Goal: Transaction & Acquisition: Purchase product/service

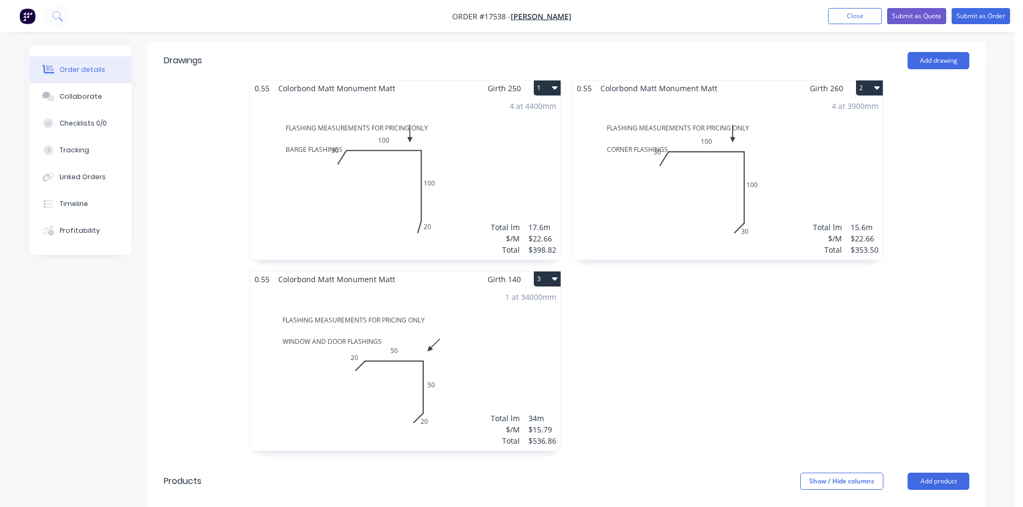
scroll to position [387, 0]
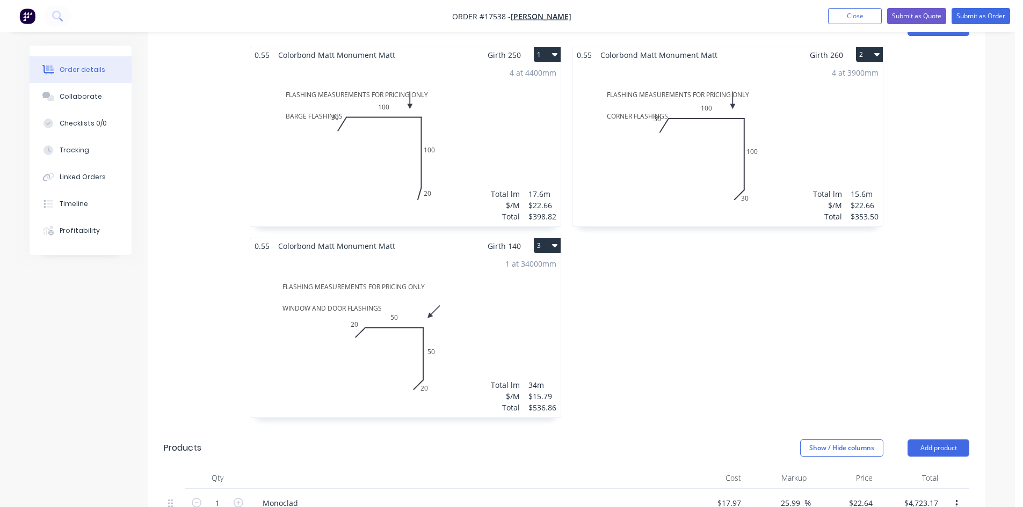
click at [563, 183] on div "0.55 Colorbond Matt Monument Matt Girth 250 1 FLASHING MEASUREMENTS FOR PRICING…" at bounding box center [405, 238] width 322 height 382
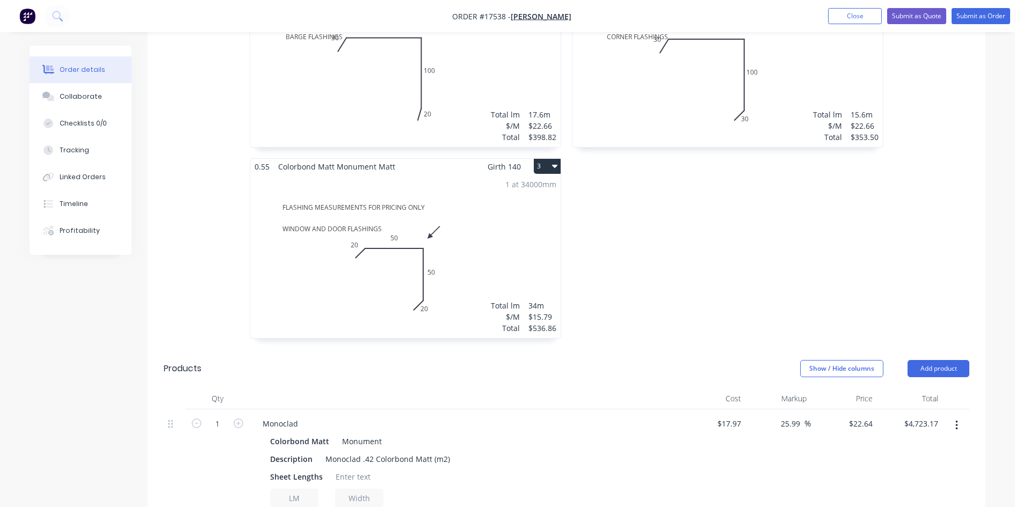
scroll to position [655, 0]
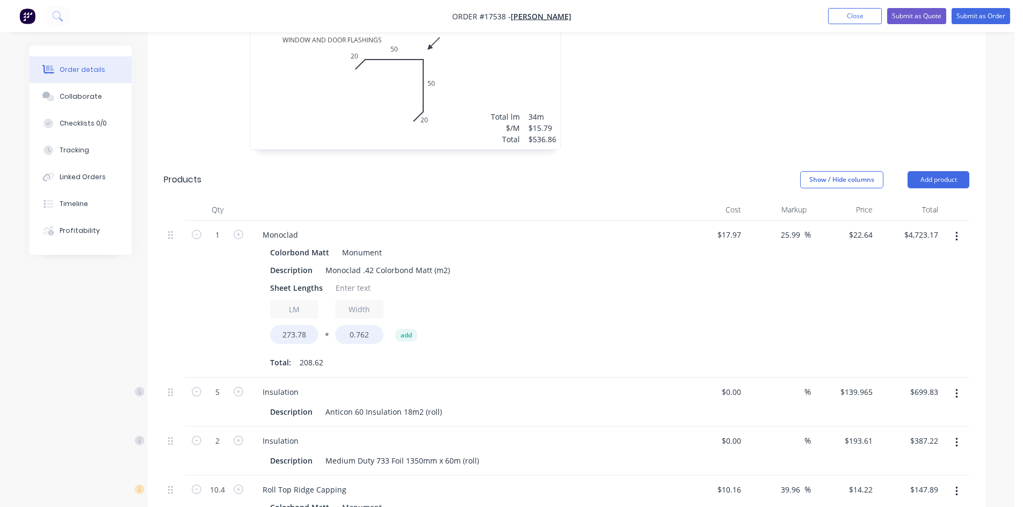
click at [594, 199] on div at bounding box center [464, 209] width 429 height 21
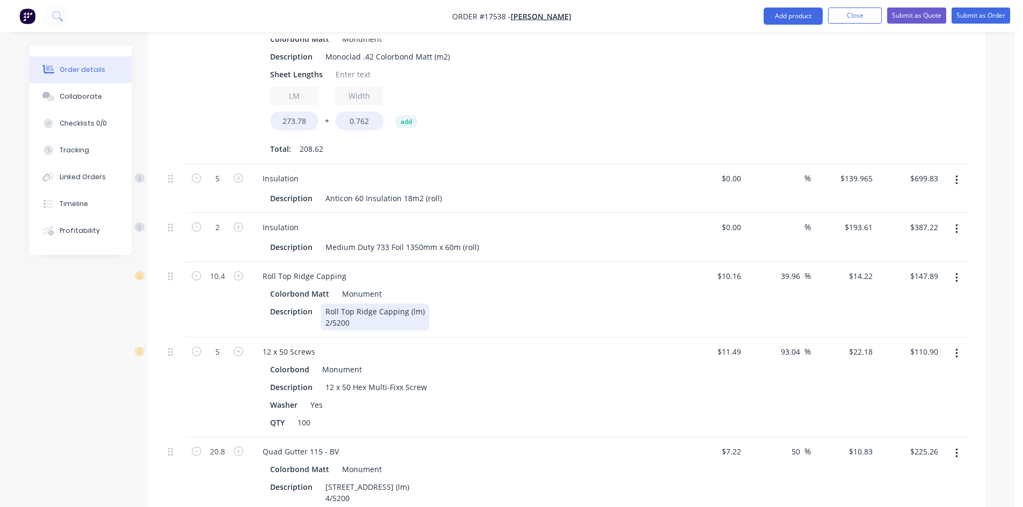
scroll to position [816, 0]
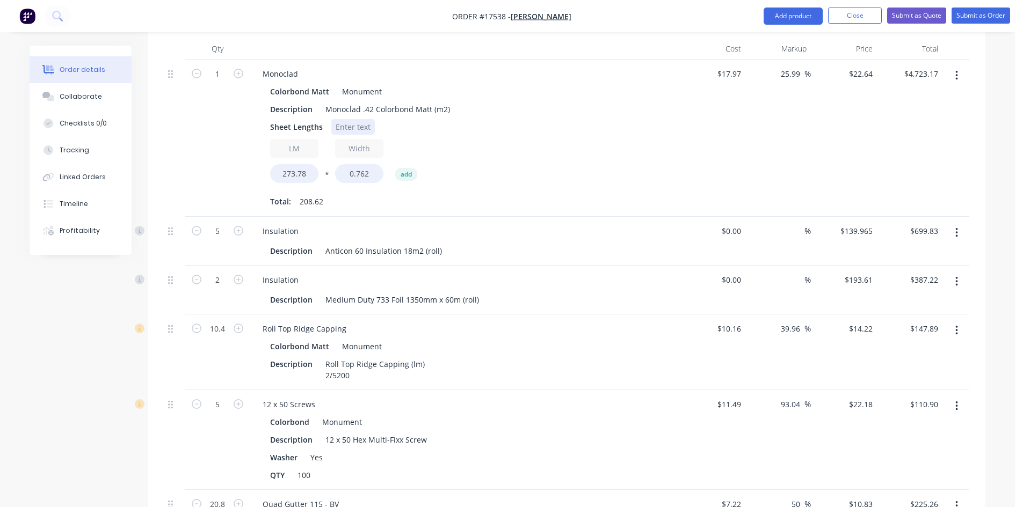
click at [353, 119] on div at bounding box center [352, 127] width 43 height 16
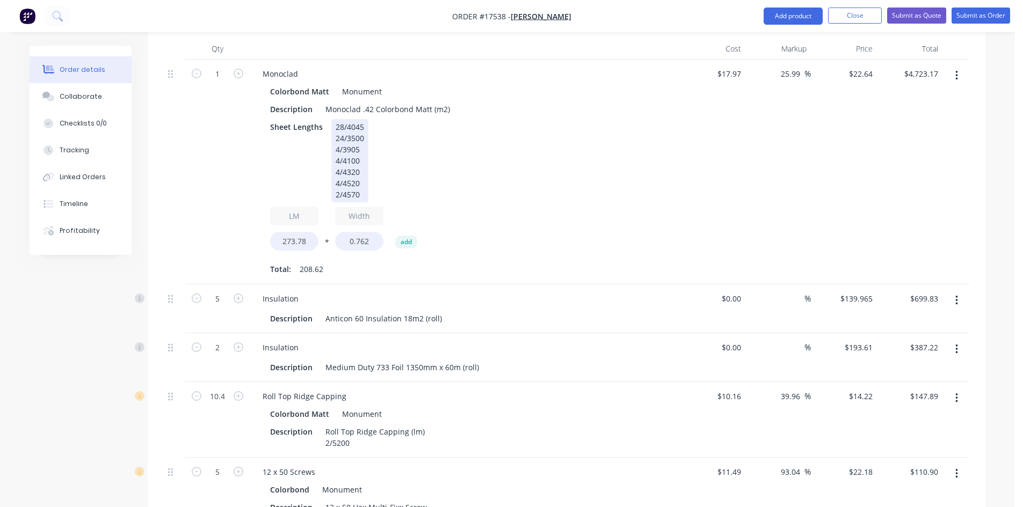
click at [516, 130] on div "Sheet Lengths 28/4045 24/3500 4/3905 4/4100 4/4320 4/4520 2/4570" at bounding box center [462, 160] width 393 height 83
click at [506, 152] on div "Sheet Lengths 28/4045 24/3500 4/3905 4/4100 4/4320 4/4520 2/4570" at bounding box center [462, 160] width 393 height 83
click at [508, 147] on div "Sheet Lengths 28/4045 24/3500 4/3905 4/4100 4/4320 4/4520 2/4570" at bounding box center [462, 160] width 393 height 83
click at [478, 125] on div "Sheet Lengths 28/4045 24/3500 4/3905 4/4100 4/4320 4/4520 2/4570" at bounding box center [462, 160] width 393 height 83
click at [299, 142] on div "Sheet Lengths 28/4045 24/3500 4/3905 4/4100 4/4320 4/4520 2/4570" at bounding box center [462, 160] width 393 height 83
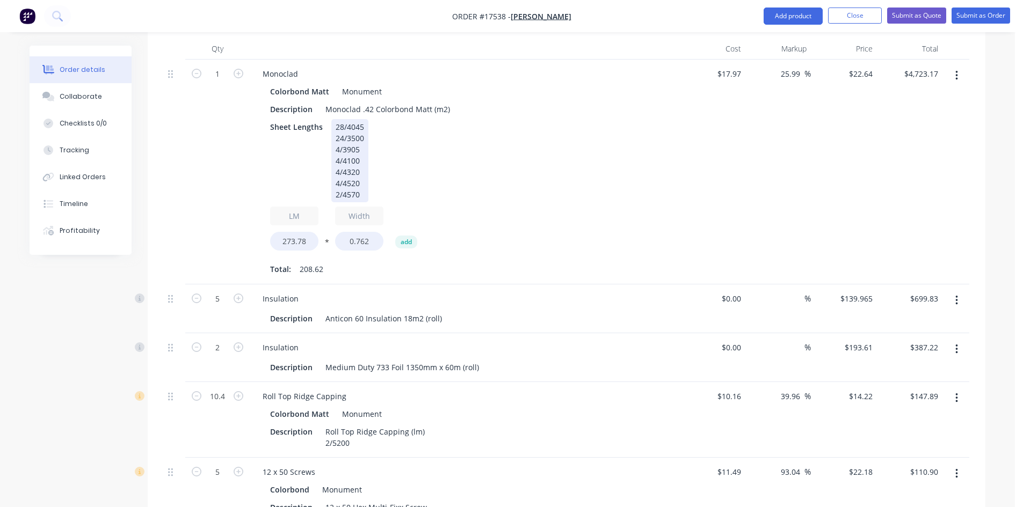
click at [294, 156] on div "Sheet Lengths 28/4045 24/3500 4/3905 4/4100 4/4320 4/4520 2/4570" at bounding box center [462, 160] width 393 height 83
click at [228, 159] on div "1" at bounding box center [217, 172] width 64 height 225
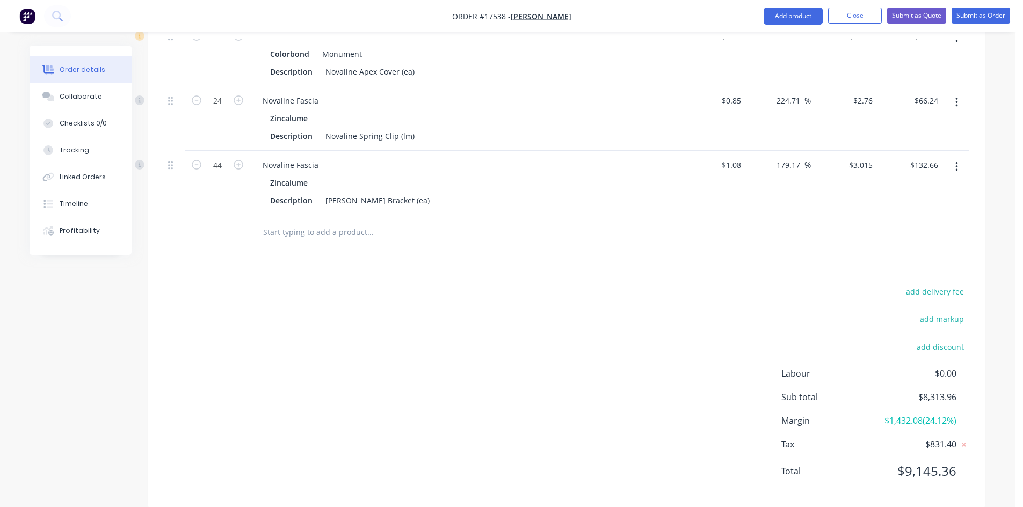
scroll to position [1797, 0]
click at [331, 220] on input "text" at bounding box center [369, 230] width 215 height 21
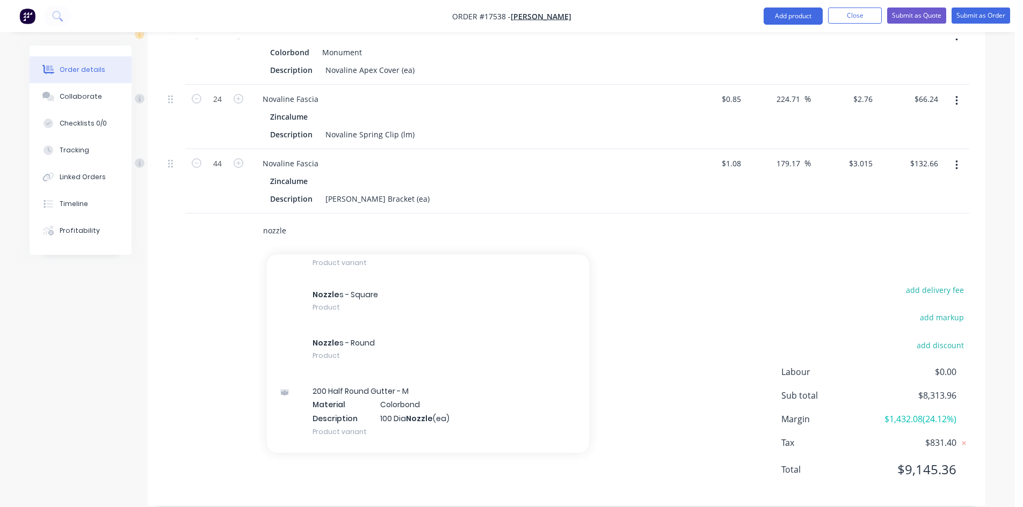
scroll to position [2801, 0]
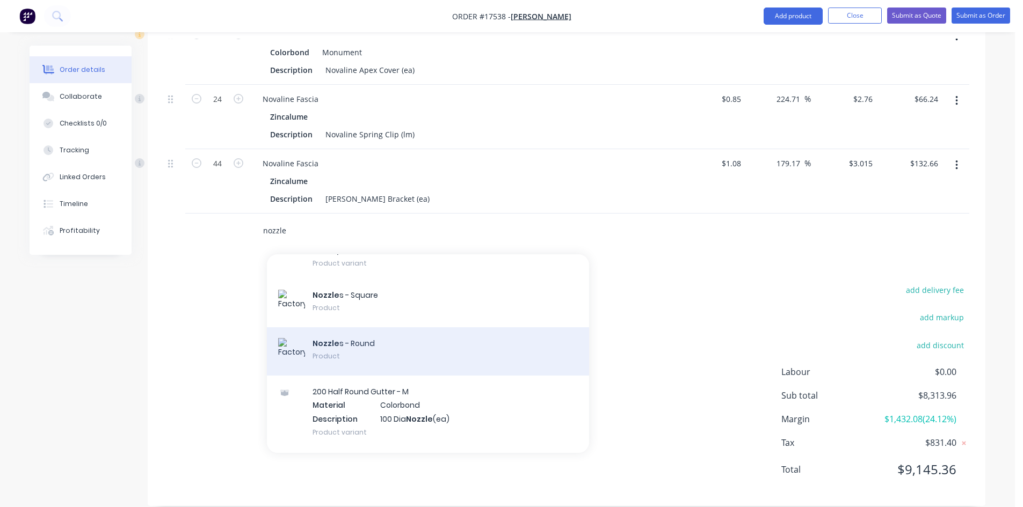
type input "nozzle"
click at [393, 338] on div "Nozzle s - Round Product" at bounding box center [428, 351] width 322 height 48
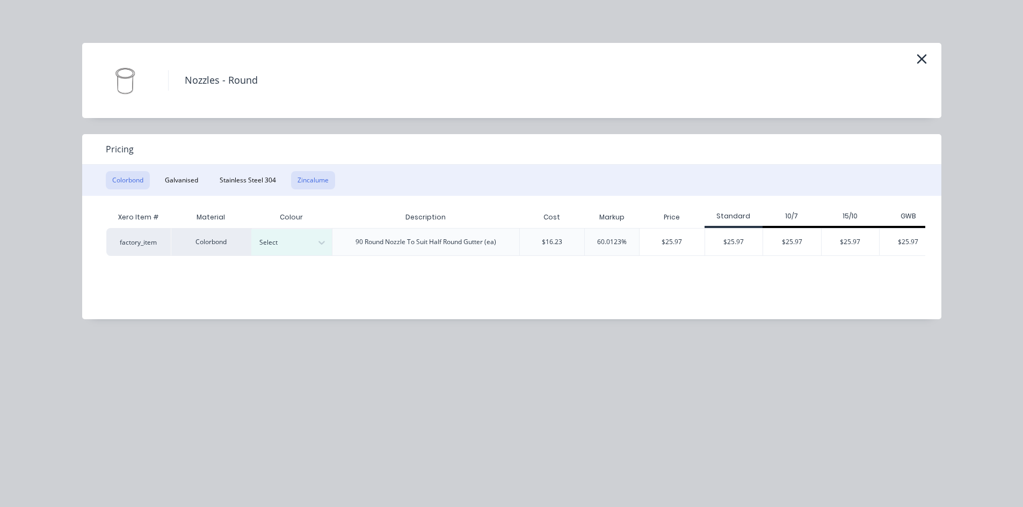
click at [318, 177] on button "Zincalume" at bounding box center [313, 180] width 44 height 18
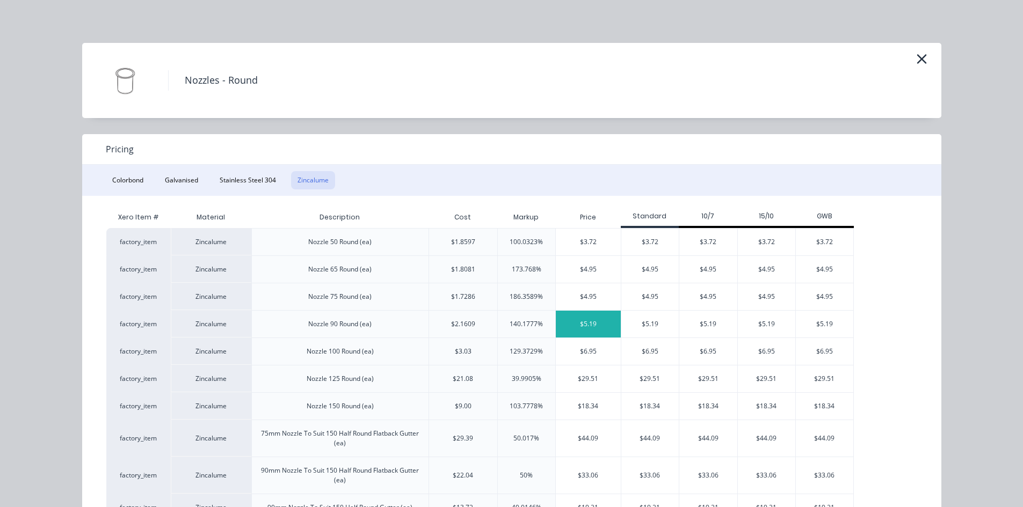
click at [598, 323] on div "$5.19" at bounding box center [588, 324] width 65 height 27
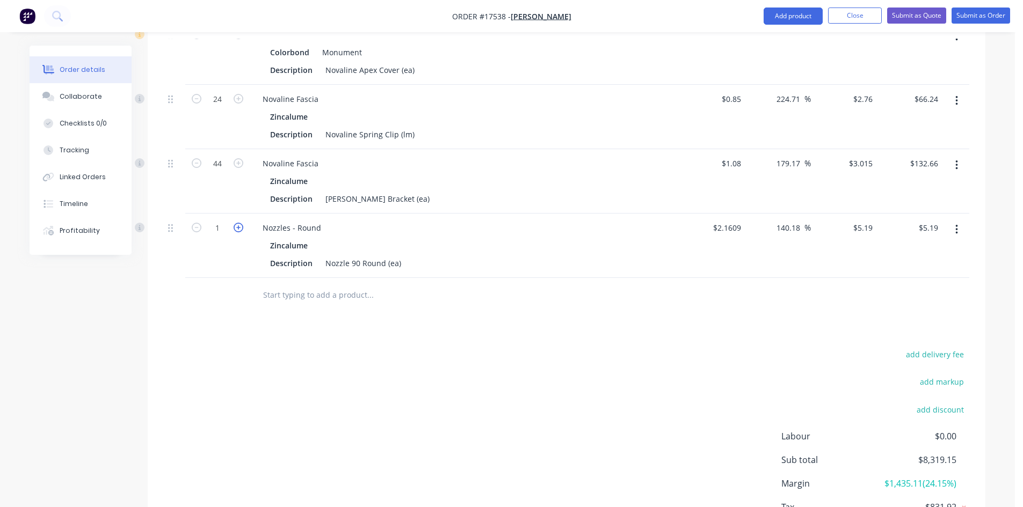
click at [241, 223] on icon "button" at bounding box center [239, 228] width 10 height 10
type input "2"
type input "$10.38"
click at [368, 354] on div "add delivery fee add markup add discount Labour $0.00 Sub total $8,324.34 Margi…" at bounding box center [566, 450] width 805 height 207
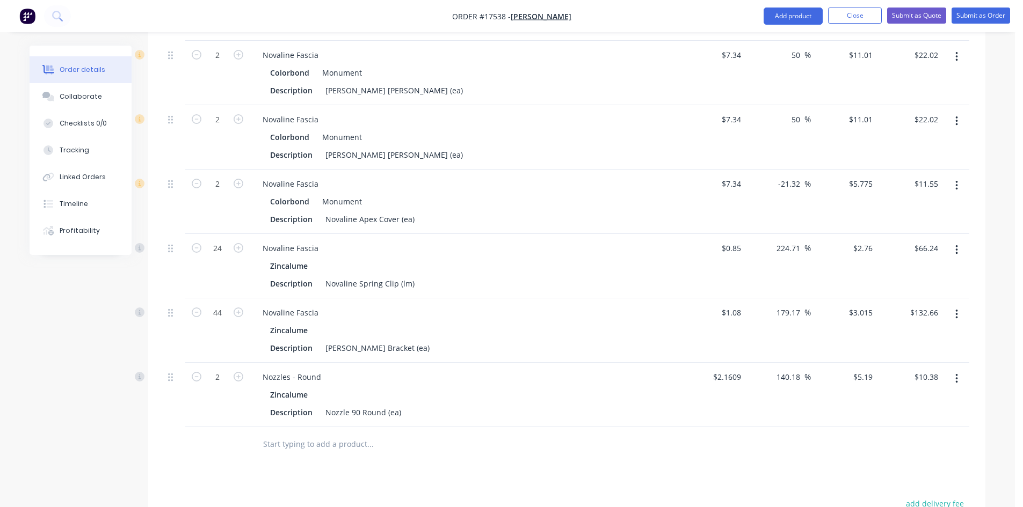
scroll to position [1700, 0]
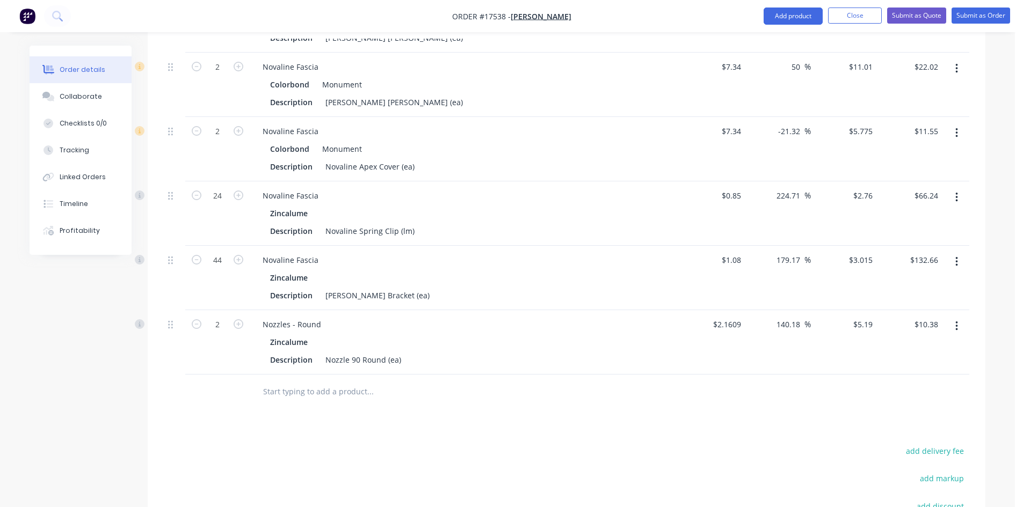
click at [547, 394] on div at bounding box center [443, 392] width 386 height 35
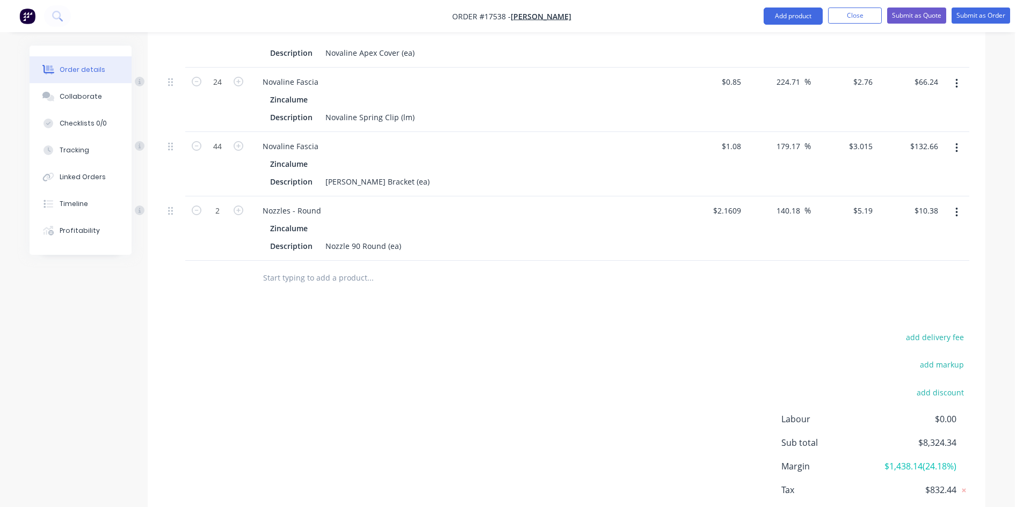
scroll to position [1861, 0]
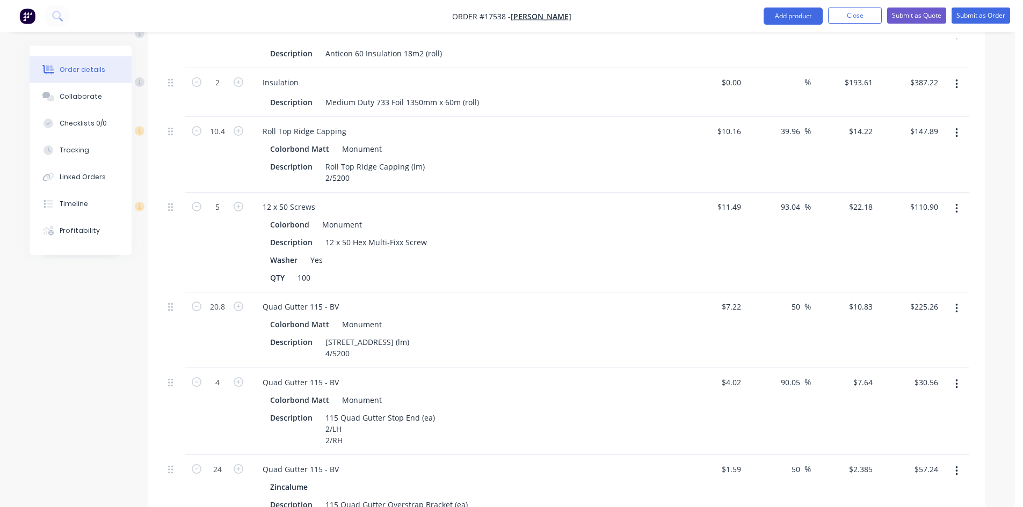
scroll to position [1056, 0]
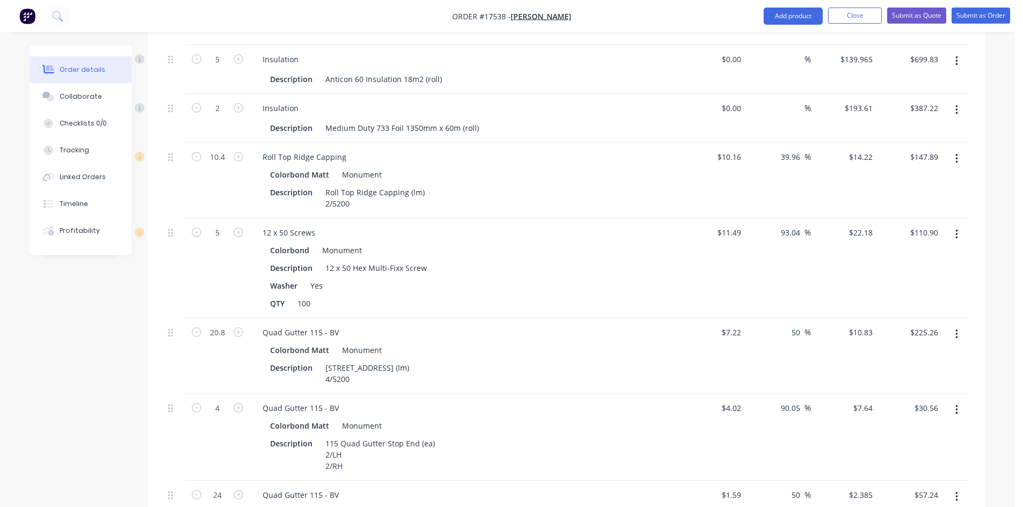
click at [957, 229] on icon "button" at bounding box center [956, 235] width 3 height 12
click at [908, 255] on div "Edit" at bounding box center [918, 263] width 83 height 16
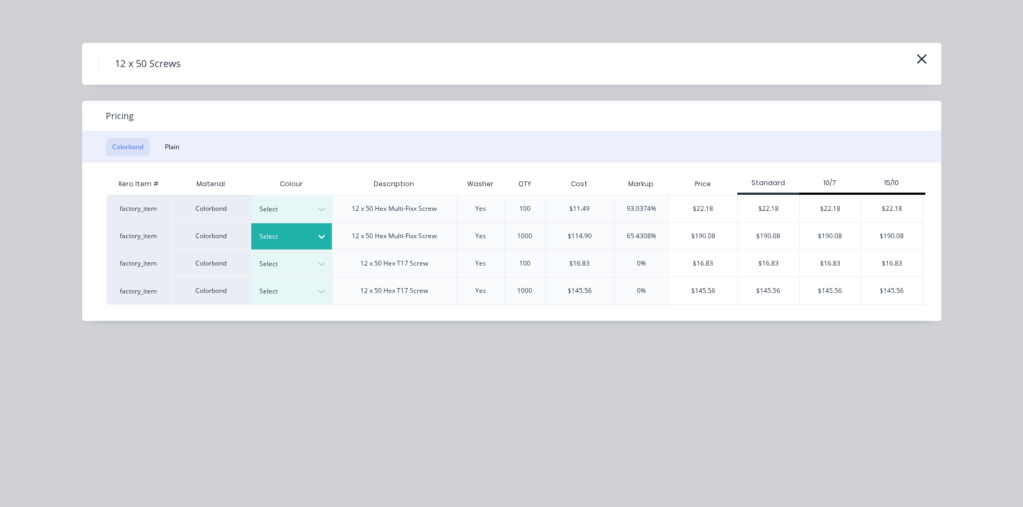
click at [322, 235] on icon at bounding box center [321, 236] width 11 height 11
click at [717, 236] on div "$190.08" at bounding box center [703, 236] width 68 height 27
type input "1554.31"
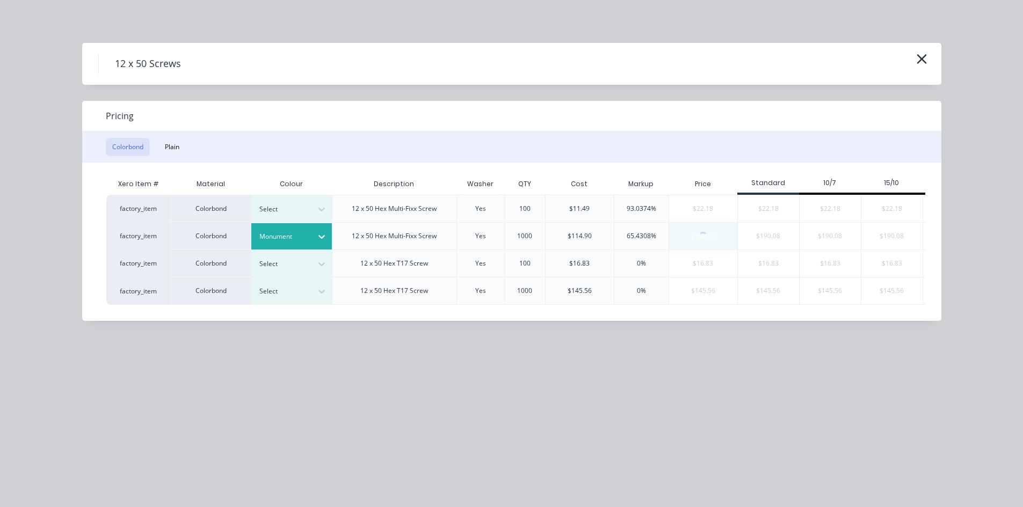
type input "$190.08"
type input "$950.40"
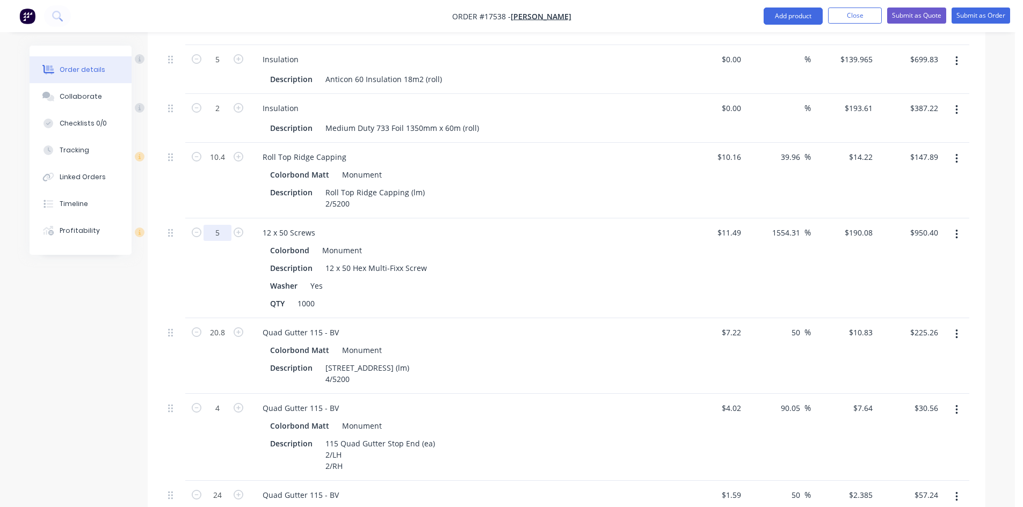
click at [224, 225] on input "5" at bounding box center [217, 233] width 28 height 16
type input "1.2"
type input "$228.10"
click at [596, 260] on div "Description 12 x 50 Hex Multi-Fixx Screw" at bounding box center [462, 268] width 393 height 16
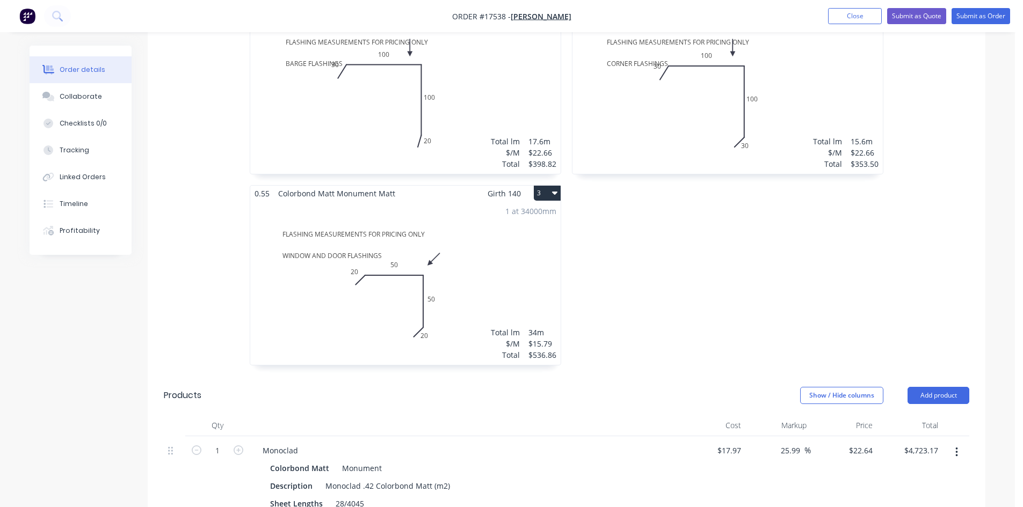
scroll to position [304, 0]
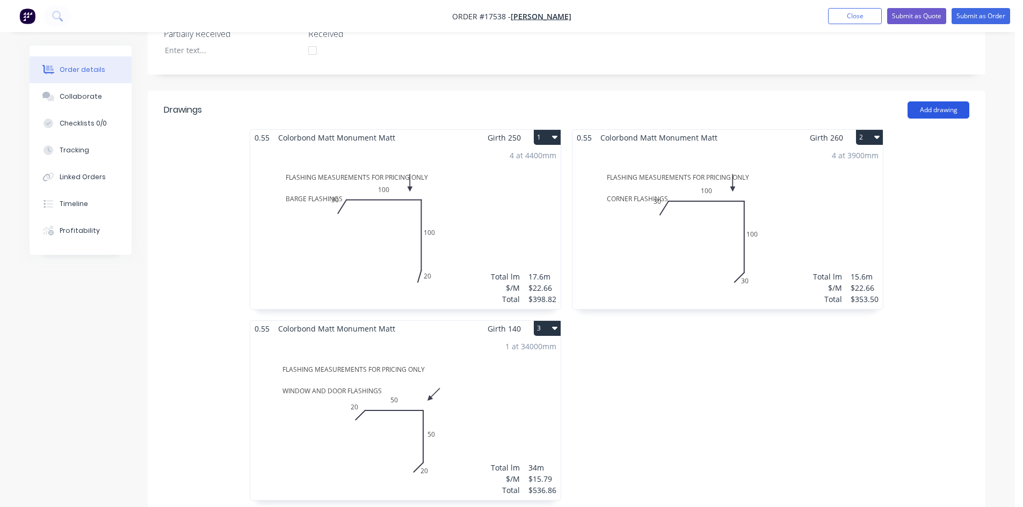
click at [943, 101] on button "Add drawing" at bounding box center [938, 109] width 62 height 17
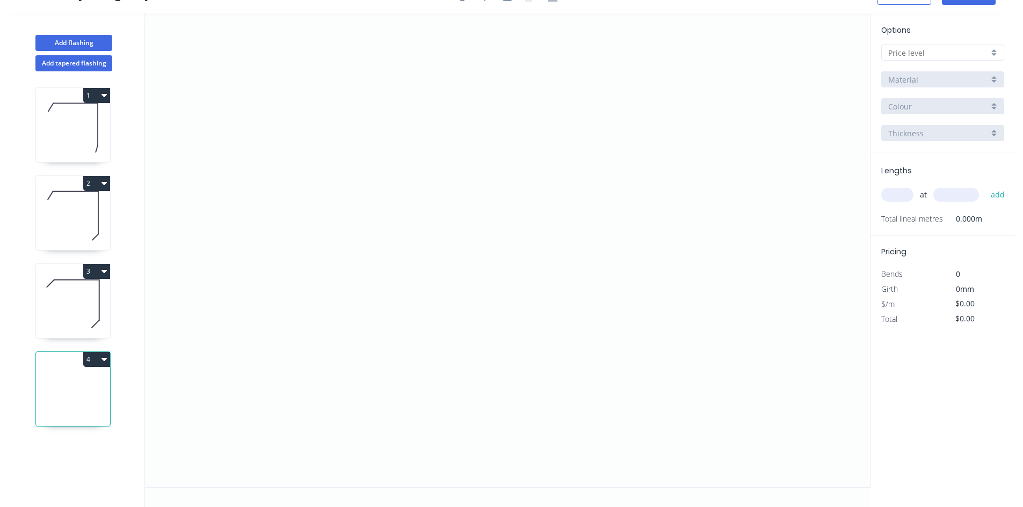
scroll to position [20, 0]
click at [396, 104] on icon "0" at bounding box center [507, 250] width 725 height 474
click at [641, 105] on icon "0" at bounding box center [507, 250] width 725 height 474
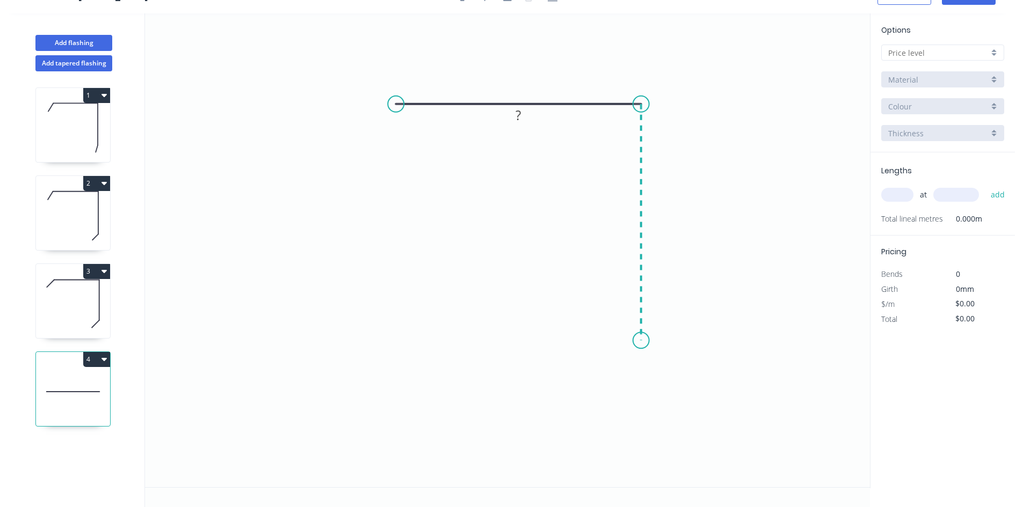
click at [648, 341] on icon "0 ?" at bounding box center [507, 250] width 725 height 474
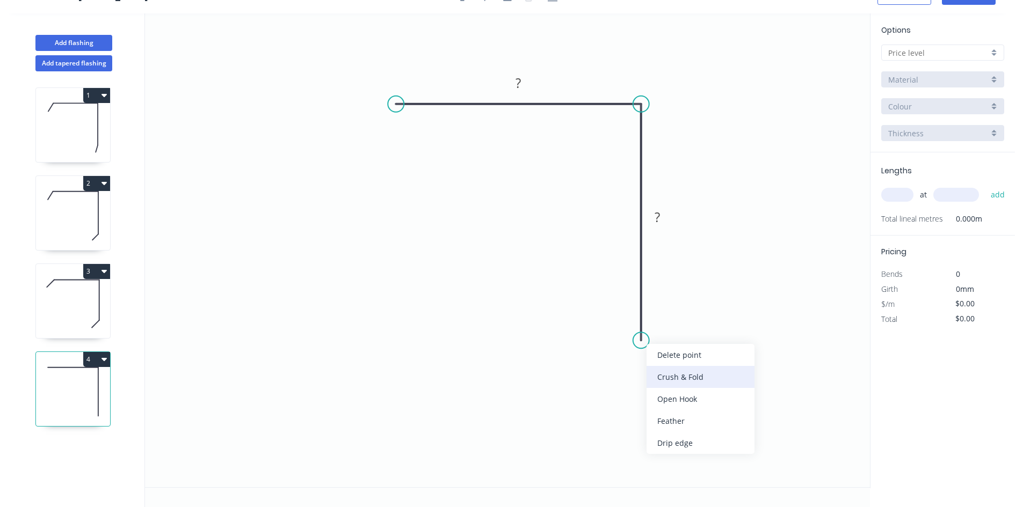
click at [665, 370] on div "Crush & Fold" at bounding box center [700, 377] width 108 height 22
click at [654, 222] on tspan "?" at bounding box center [656, 217] width 5 height 18
click at [519, 83] on tspan "?" at bounding box center [517, 83] width 5 height 18
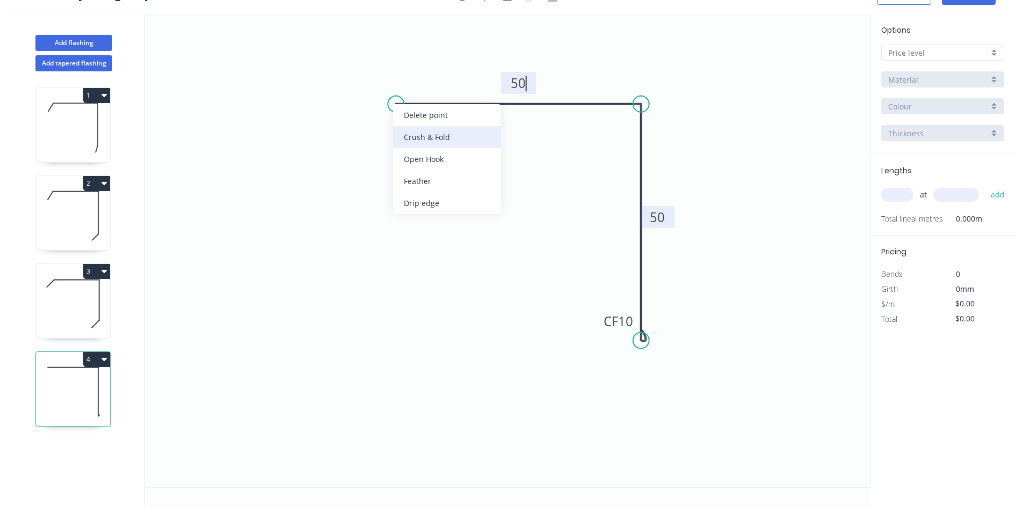
click at [425, 135] on div "Crush & Fold" at bounding box center [447, 137] width 108 height 22
type input "$20.05"
click at [426, 141] on div "Flip bend" at bounding box center [449, 138] width 108 height 22
drag, startPoint x: 398, startPoint y: 71, endPoint x: 433, endPoint y: 59, distance: 36.7
click at [433, 59] on rect at bounding box center [416, 63] width 43 height 22
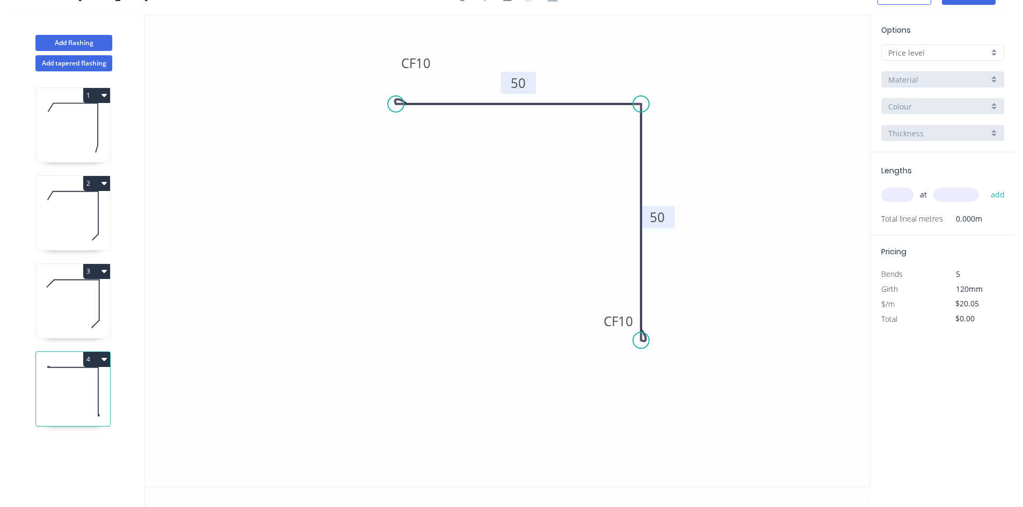
scroll to position [0, 0]
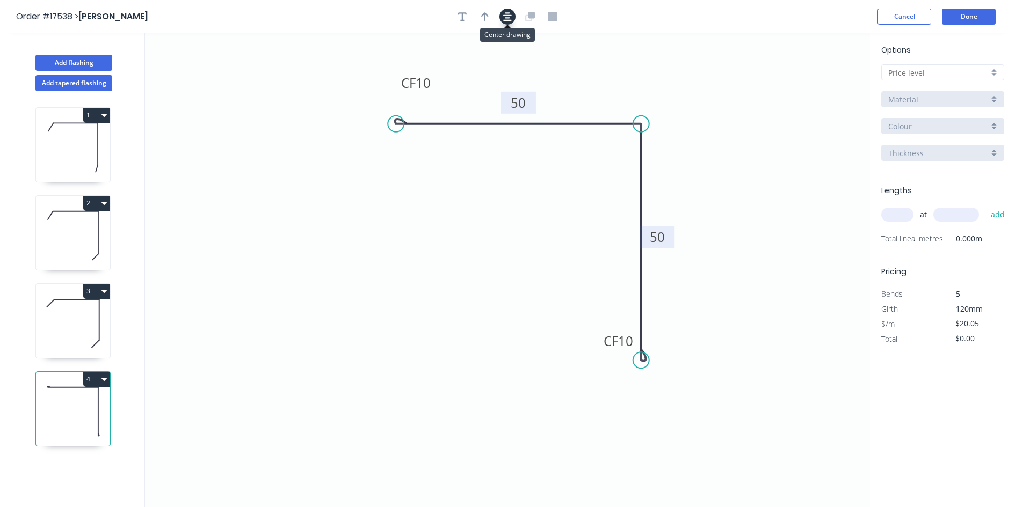
click at [504, 15] on icon "button" at bounding box center [507, 16] width 9 height 9
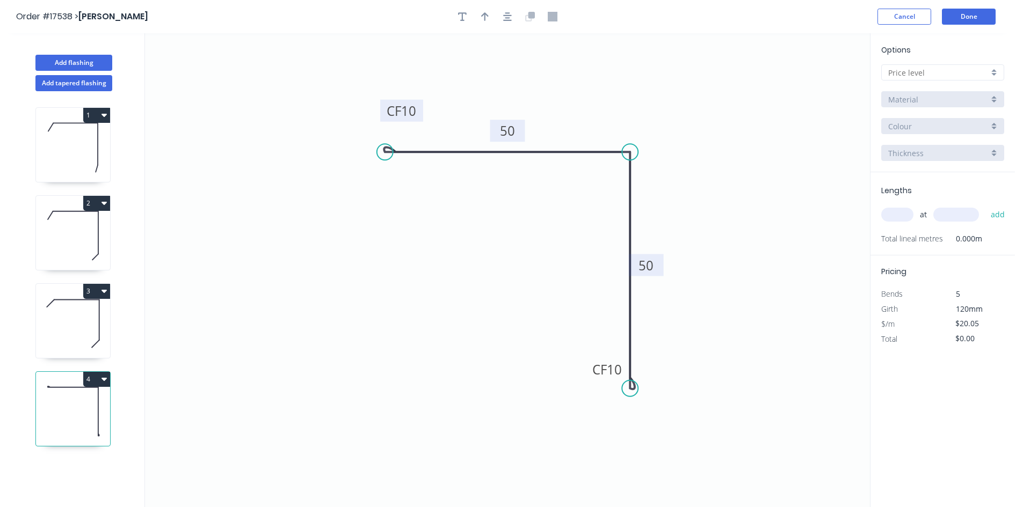
drag, startPoint x: 454, startPoint y: 165, endPoint x: 411, endPoint y: 112, distance: 67.9
click at [411, 112] on rect at bounding box center [401, 111] width 43 height 22
drag, startPoint x: 587, startPoint y: 362, endPoint x: 677, endPoint y: 378, distance: 91.6
click at [677, 378] on rect at bounding box center [697, 386] width 43 height 22
click at [942, 70] on input "text" at bounding box center [938, 72] width 100 height 11
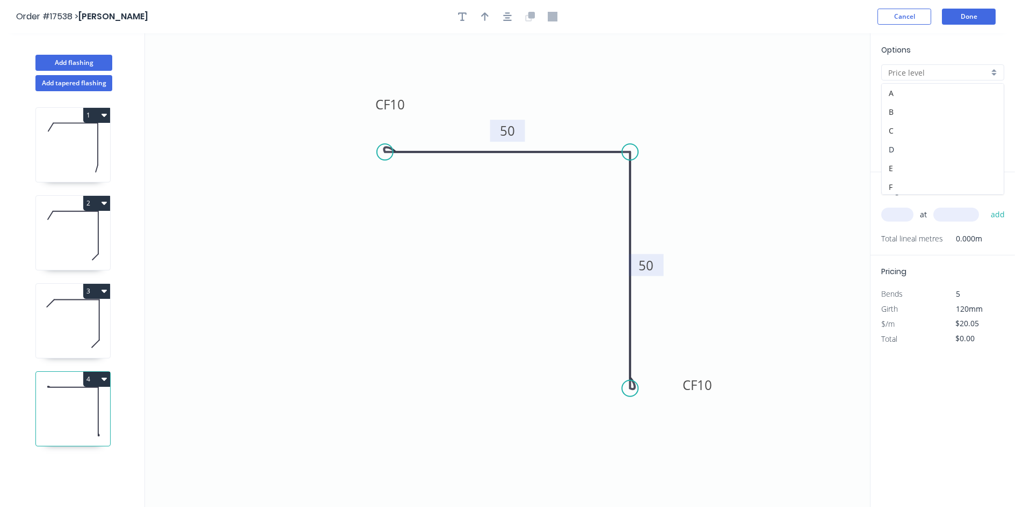
click at [912, 145] on div "D" at bounding box center [942, 149] width 122 height 19
type input "D"
click at [89, 163] on icon at bounding box center [73, 147] width 74 height 69
type input "$22.66"
type input "$398.82"
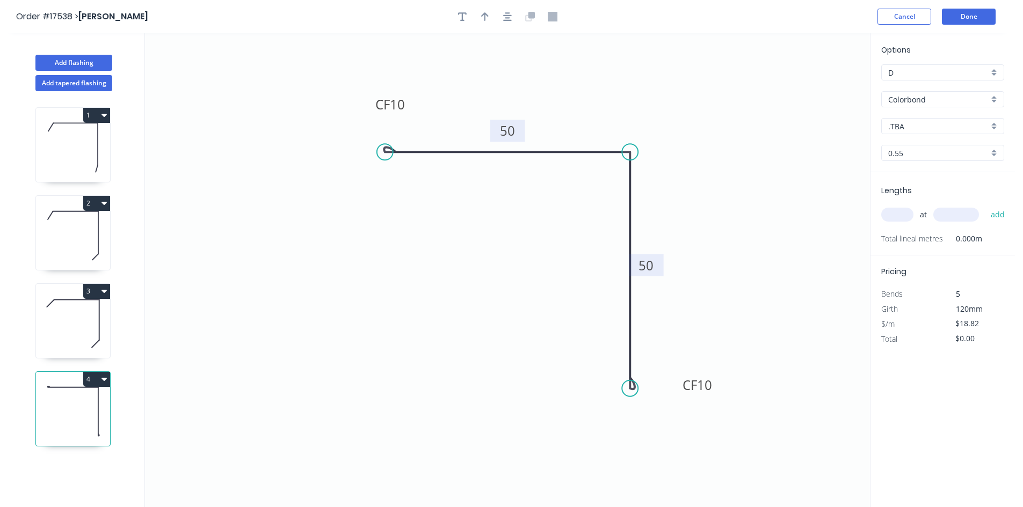
type input "Colorbond Matt"
type input "Monument Matt"
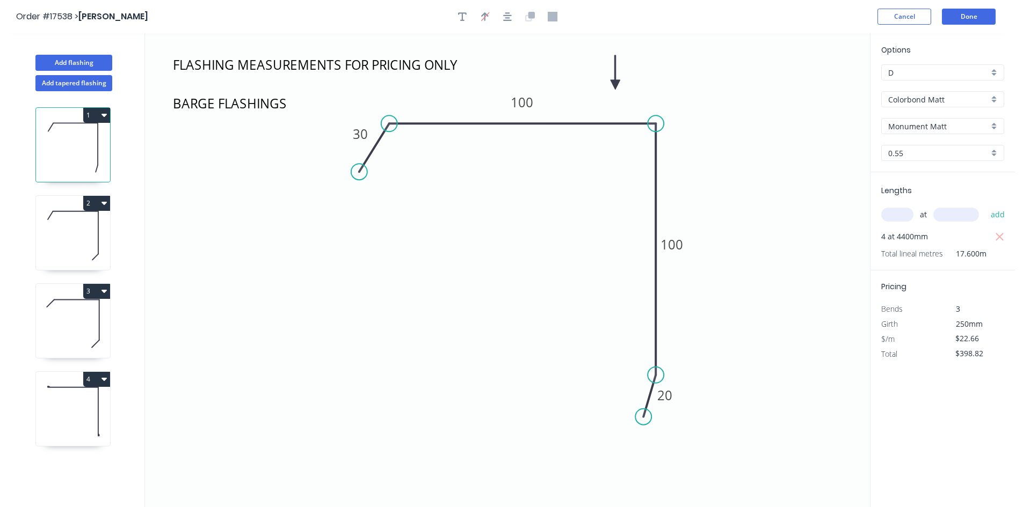
click at [64, 405] on icon at bounding box center [73, 411] width 74 height 69
type input "$18.82"
type input "$0.00"
type input "Colorbond"
type input ".TBA"
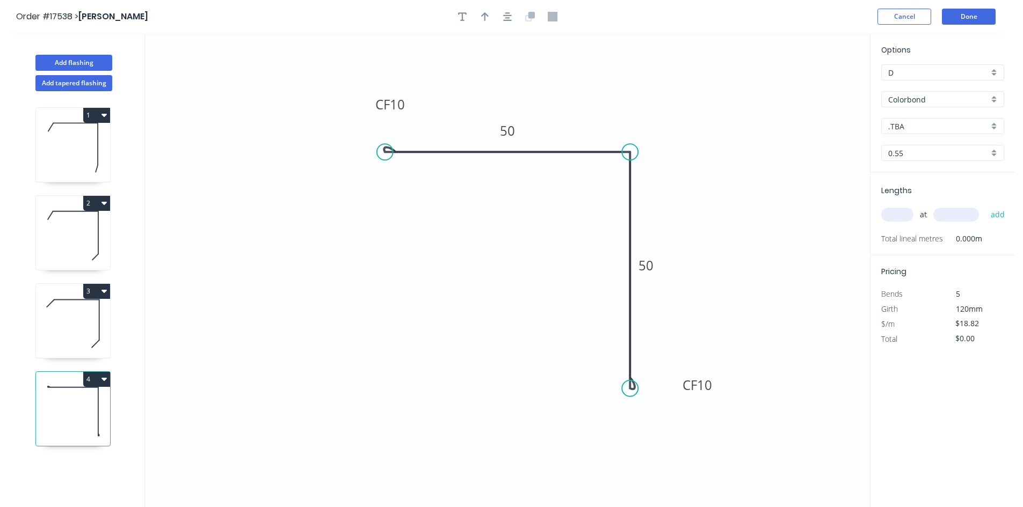
click at [954, 92] on div "Colorbond" at bounding box center [942, 99] width 123 height 16
click at [945, 146] on div "Colorbond Matt" at bounding box center [942, 138] width 122 height 19
type input "Colorbond Matt"
type input "Basalt Matt"
type input "$20.05"
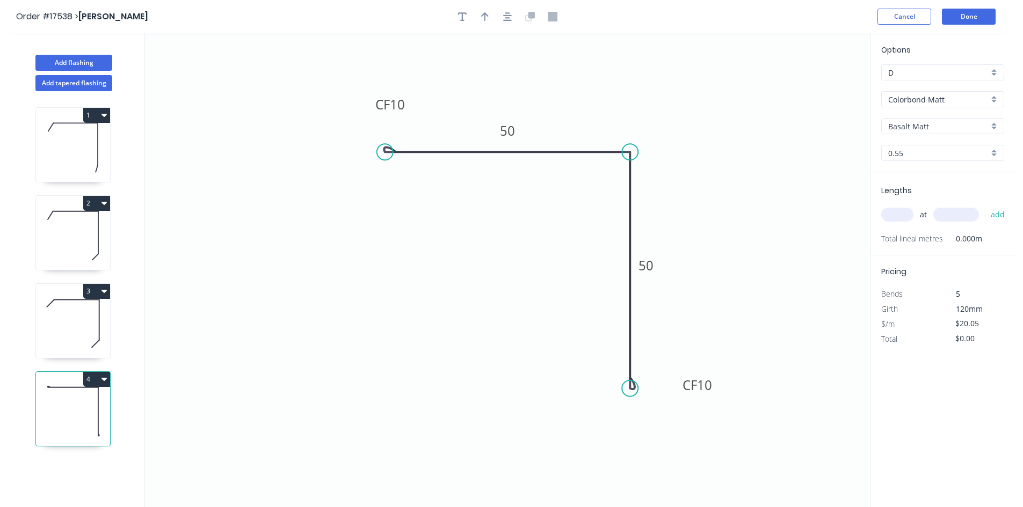
click at [933, 128] on input "Basalt Matt" at bounding box center [938, 126] width 100 height 11
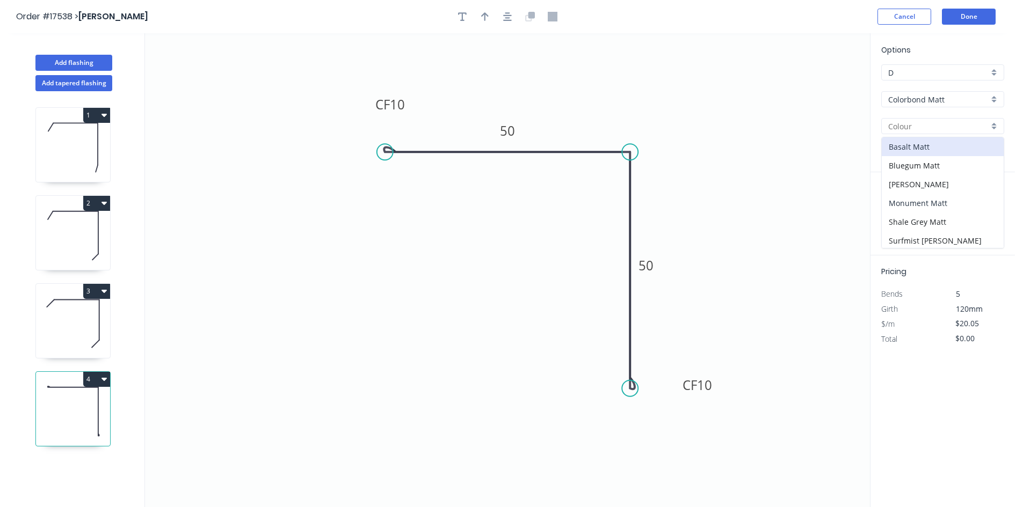
click at [933, 208] on div "Monument Matt" at bounding box center [942, 203] width 122 height 19
type input "Monument Matt"
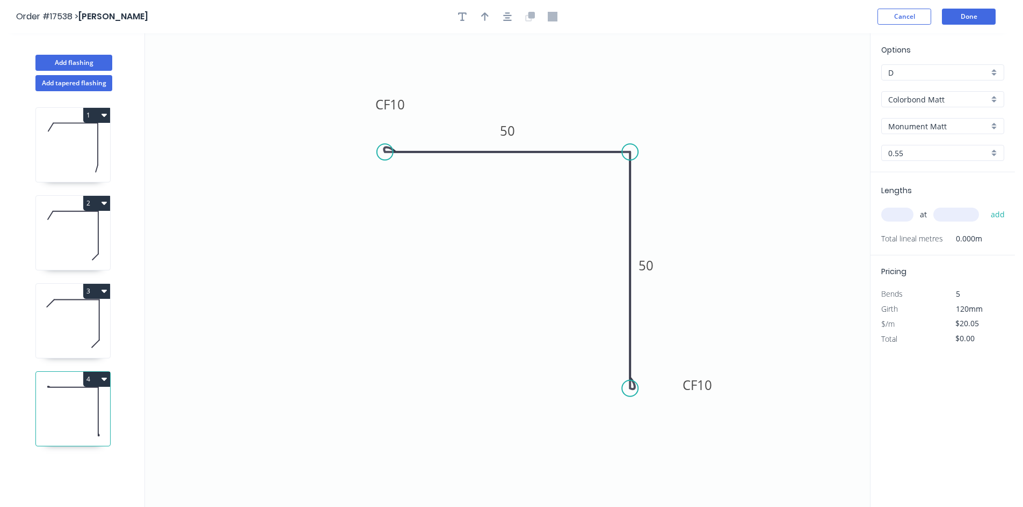
click at [902, 215] on input "text" at bounding box center [897, 215] width 32 height 14
type input "1"
click at [958, 215] on input "text" at bounding box center [956, 215] width 46 height 14
type input "32000"
click at [1002, 214] on button "add" at bounding box center [997, 215] width 25 height 18
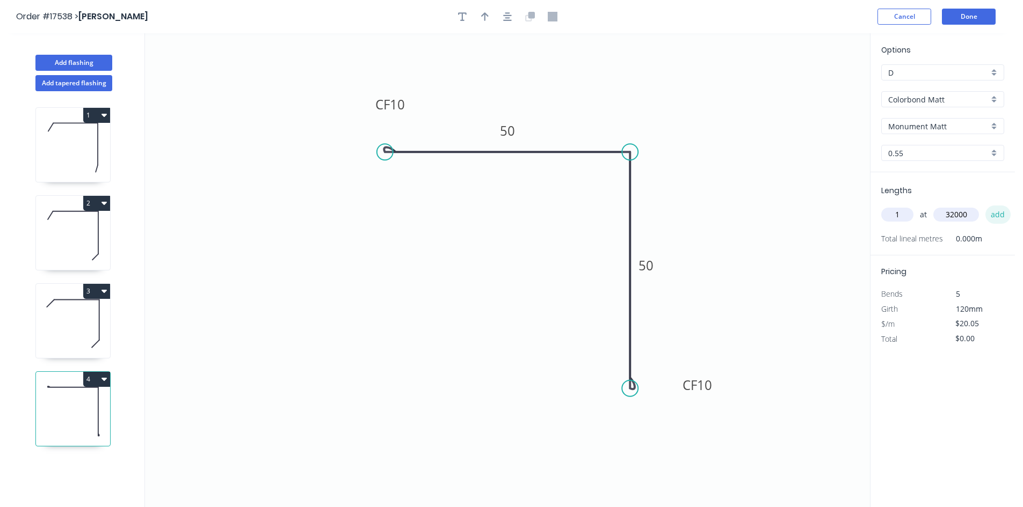
type input "$641.60"
click at [486, 16] on icon "button" at bounding box center [485, 17] width 8 height 10
drag, startPoint x: 814, startPoint y: 89, endPoint x: 522, endPoint y: 254, distance: 335.1
click at [522, 254] on icon at bounding box center [513, 262] width 31 height 31
click at [509, 12] on icon "button" at bounding box center [507, 17] width 9 height 10
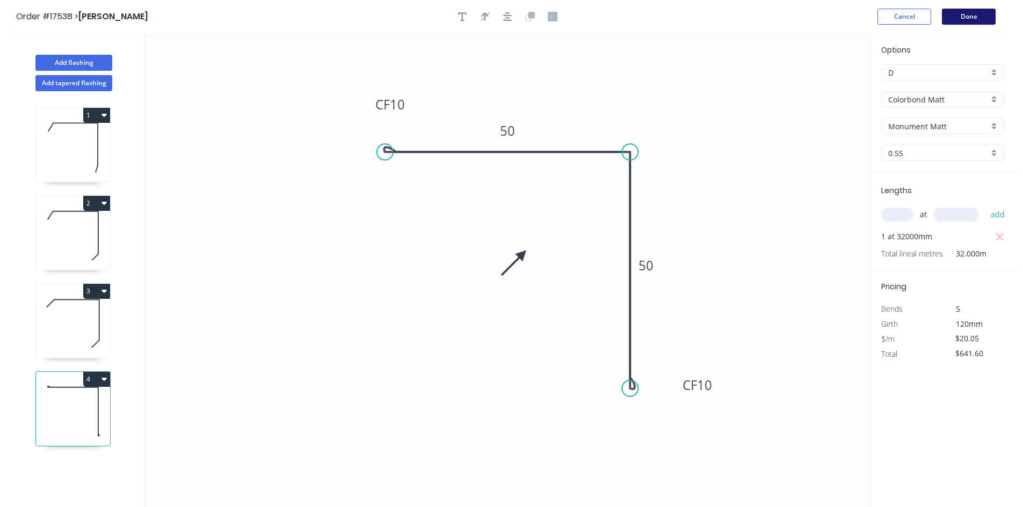
click at [982, 14] on button "Done" at bounding box center [969, 17] width 54 height 16
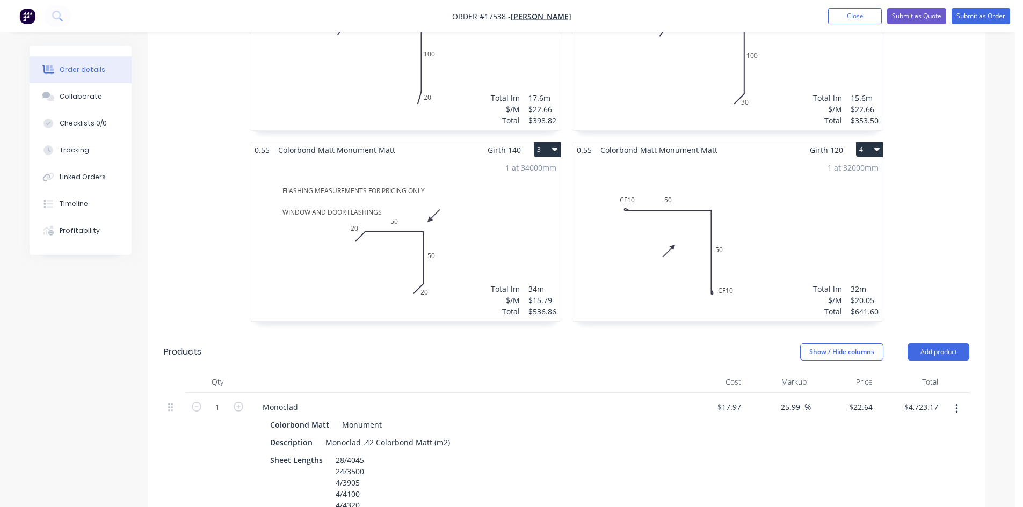
click at [778, 188] on div "1 at 32000mm Total lm $/M Total 32m $20.05 $641.60" at bounding box center [727, 240] width 310 height 164
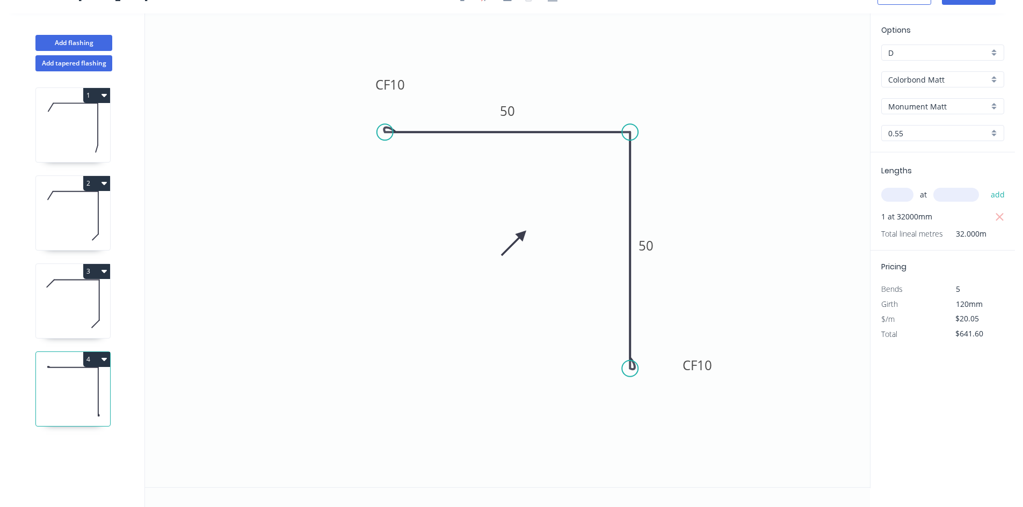
scroll to position [20, 0]
click at [72, 290] on icon at bounding box center [73, 303] width 74 height 69
type input "$15.79"
type input "$536.86"
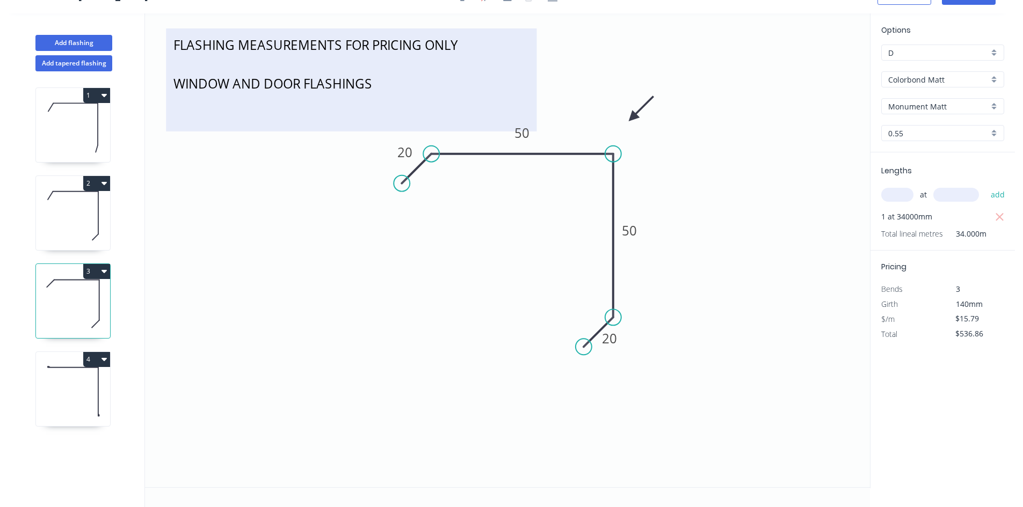
click at [244, 42] on textarea "FLASHING MEASUREMENTS FOR PRICING ONLY WINDOW AND DOOR FLASHINGS" at bounding box center [351, 80] width 360 height 92
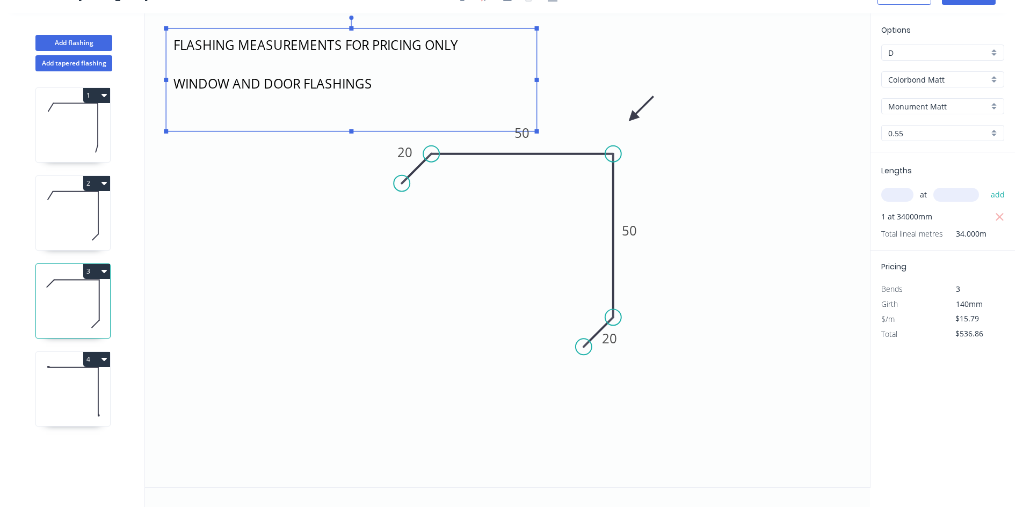
click at [244, 42] on textarea "FLASHING MEASUREMENTS FOR PRICING ONLY WINDOW AND DOOR FLASHINGS" at bounding box center [351, 80] width 360 height 92
click at [22, 355] on div "1 2 3 4" at bounding box center [73, 289] width 141 height 436
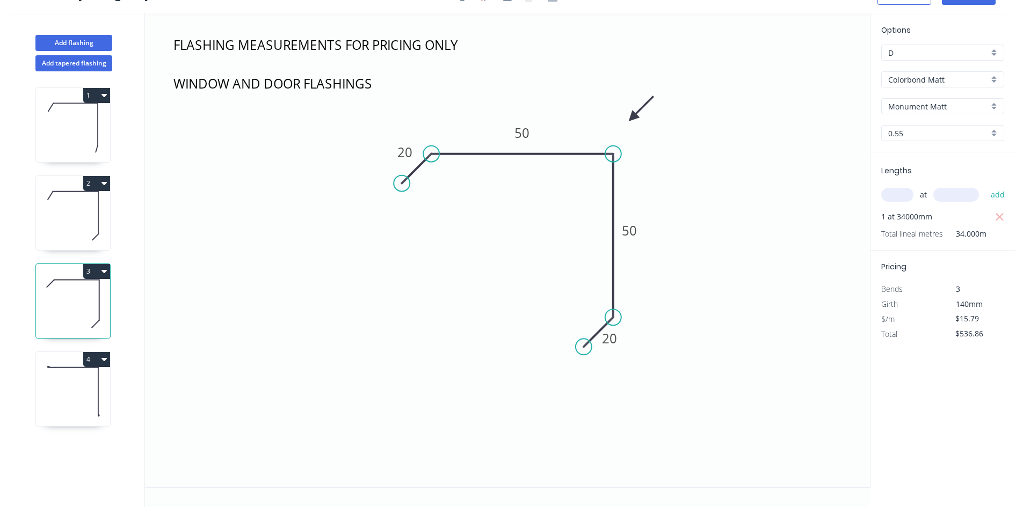
click at [71, 375] on icon at bounding box center [73, 392] width 74 height 69
type input "$20.05"
type input "$641.60"
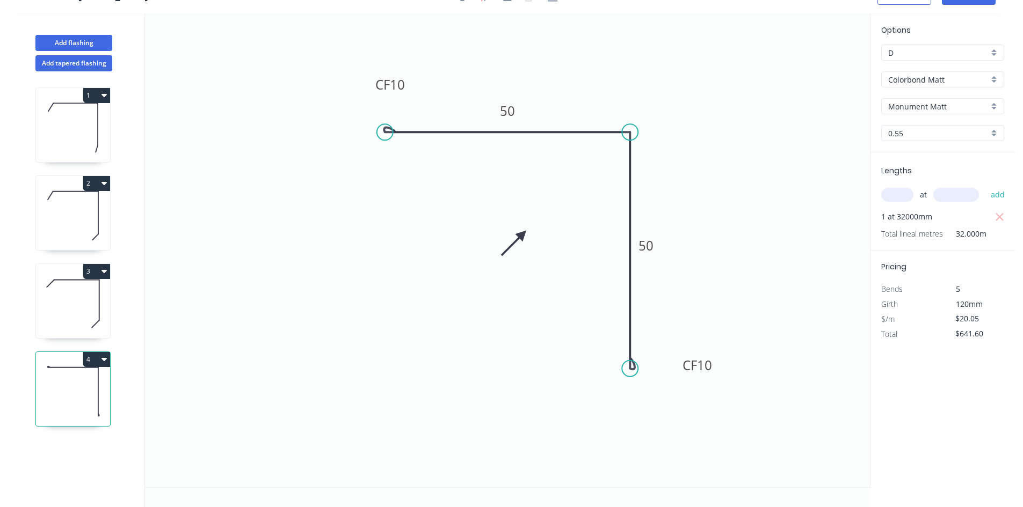
scroll to position [0, 0]
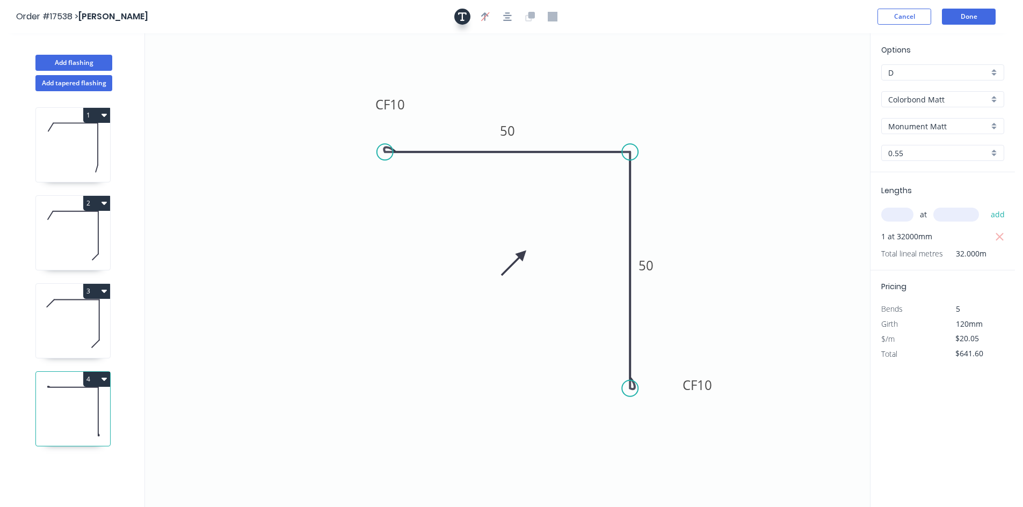
click at [461, 19] on icon "button" at bounding box center [462, 17] width 9 height 10
click at [243, 76] on textarea at bounding box center [214, 76] width 87 height 40
paste textarea "FLASHING MEASUREMENTS FOR PRICING ONLY WINDOW AND DOOR FLASHINGS"
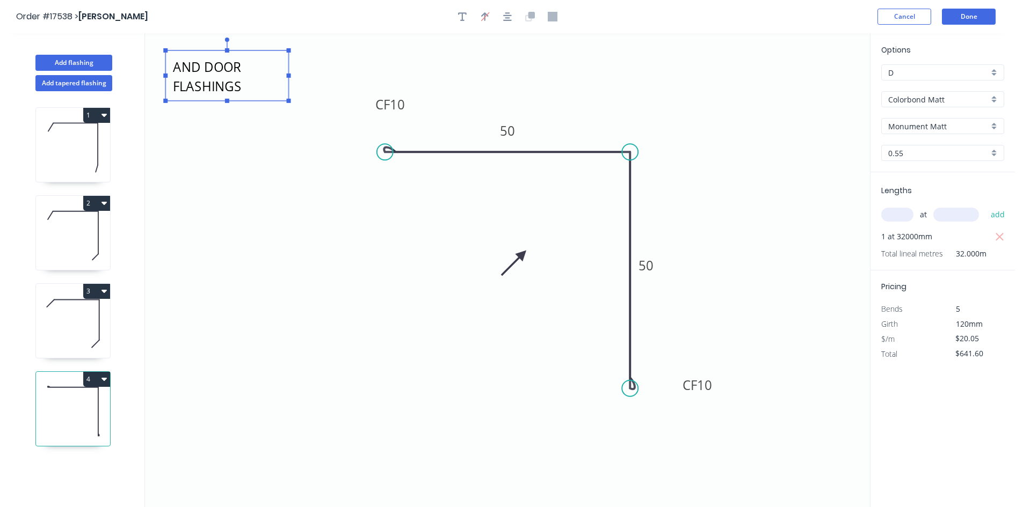
drag, startPoint x: 262, startPoint y: 77, endPoint x: 564, endPoint y: 66, distance: 301.9
click at [564, 66] on icon "FLASHING MEASUREMENTS FOR PRICING ONLY WINDOW AND DOOR FLASHINGS CF 10 50 CF 10…" at bounding box center [507, 270] width 725 height 474
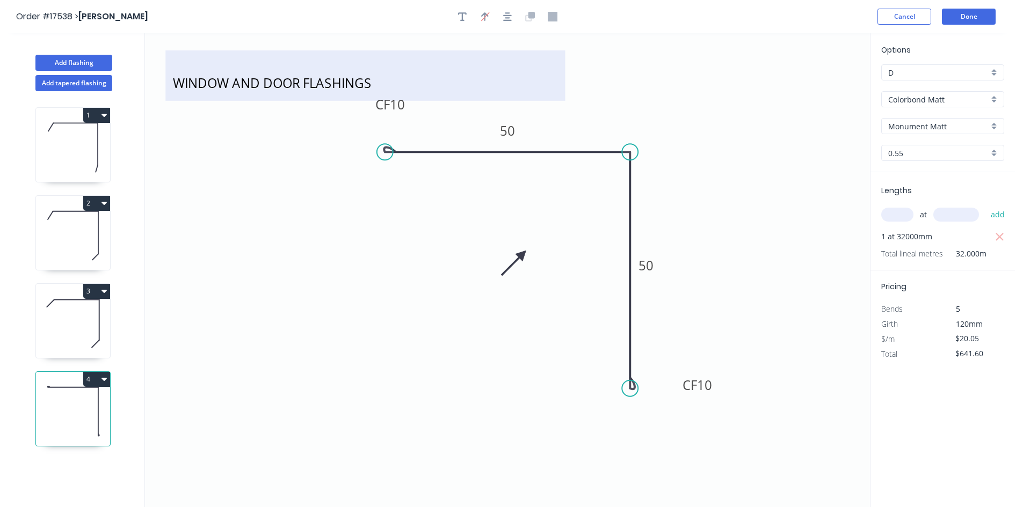
scroll to position [11, 0]
click at [356, 93] on textarea "FLASHING MEASUREMENTS FOR PRICING ONLY WINDOW AND DOOR FLASHINGS" at bounding box center [365, 76] width 389 height 40
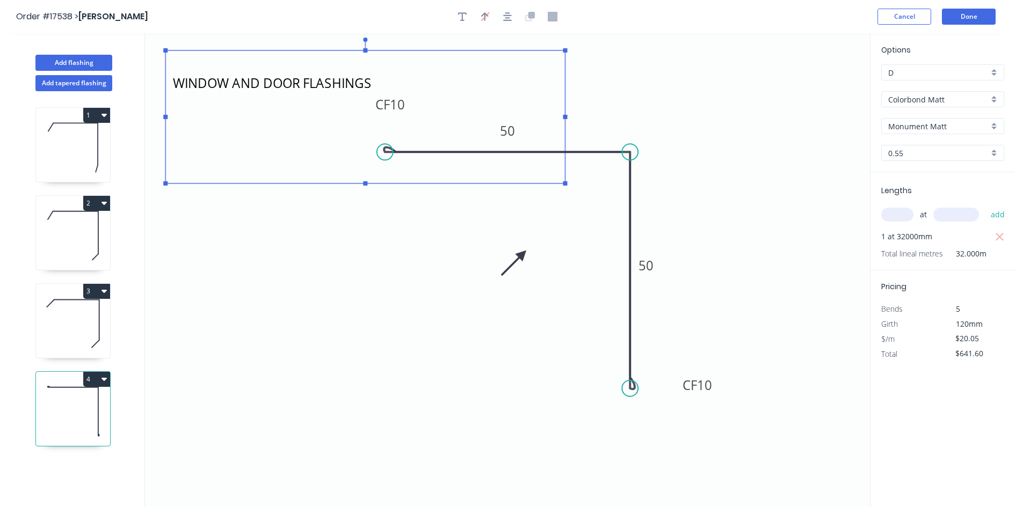
drag, startPoint x: 363, startPoint y: 100, endPoint x: 369, endPoint y: 183, distance: 82.8
click at [369, 183] on icon "FLASHING MEASUREMENTS FOR PRICING ONLY WINDOW AND DOOR FLASHINGS CF 10 50 CF 10…" at bounding box center [507, 270] width 725 height 474
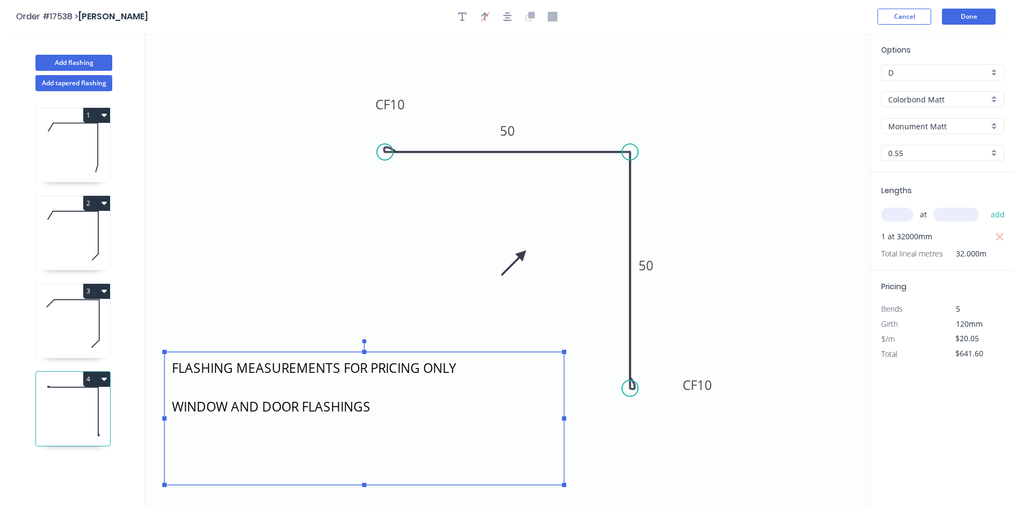
drag, startPoint x: 345, startPoint y: 85, endPoint x: 344, endPoint y: 389, distance: 303.8
click at [344, 389] on textarea "FLASHING MEASUREMENTS FOR PRICING ONLY WINDOW AND DOOR FLASHINGS" at bounding box center [364, 419] width 389 height 122
drag, startPoint x: 365, startPoint y: 484, endPoint x: 372, endPoint y: 424, distance: 60.0
click at [372, 424] on g "FLASHING MEASUREMENTS FOR PRICING ONLY WINDOW AND DOOR FLASHINGS" at bounding box center [364, 412] width 404 height 146
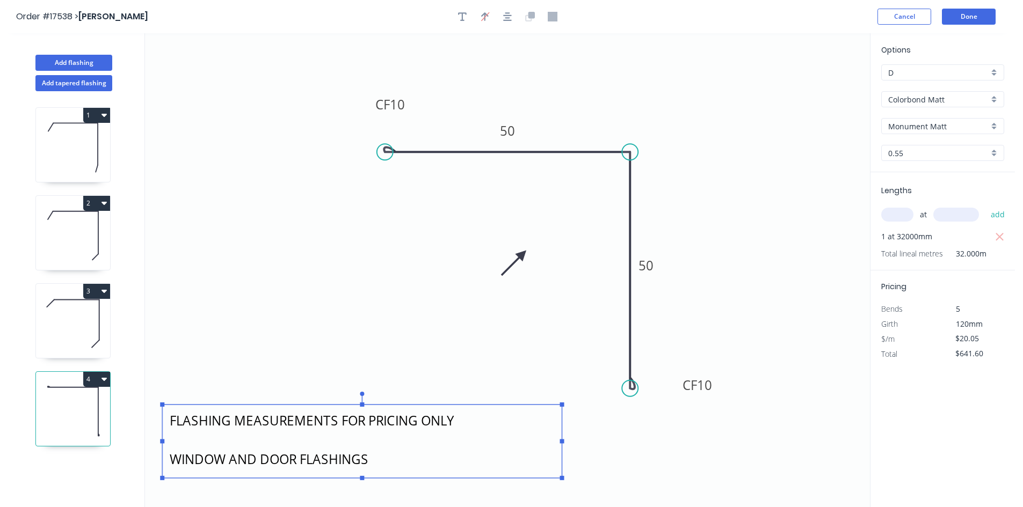
drag, startPoint x: 411, startPoint y: 422, endPoint x: 409, endPoint y: 477, distance: 54.8
click at [409, 477] on rect at bounding box center [361, 442] width 399 height 74
click at [332, 465] on textarea "FLASHING MEASUREMENTS FOR PRICING ONLY WINDOW AND DOOR FLASHINGS" at bounding box center [361, 441] width 389 height 63
drag, startPoint x: 304, startPoint y: 460, endPoint x: 162, endPoint y: 458, distance: 142.3
click at [162, 458] on icon "FLASHING MEASUREMENTS FOR PRICING ONLY WINDOW AND DOOR FLASHINGS CF 10 50 CF 10…" at bounding box center [507, 270] width 725 height 474
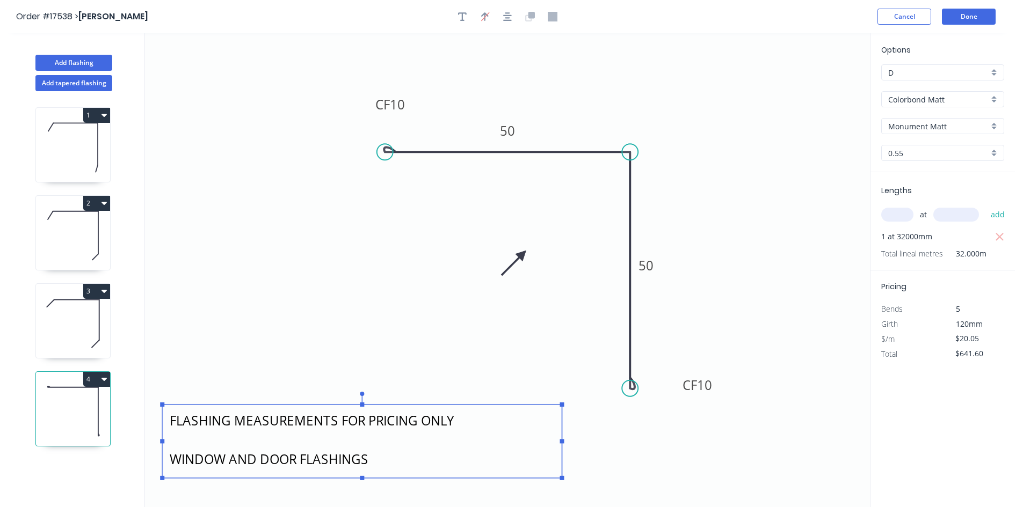
click at [283, 461] on textarea "FLASHING MEASUREMENTS FOR PRICING ONLY WINDOW AND DOOR FLASHINGS" at bounding box center [361, 441] width 389 height 63
click at [293, 458] on textarea "FLASHING MEASUREMENTS FOR PRICING ONLY WINDOW AND DOOR FLASHINGS" at bounding box center [361, 441] width 389 height 63
drag, startPoint x: 296, startPoint y: 458, endPoint x: 173, endPoint y: 458, distance: 122.9
click at [173, 458] on textarea "FLASHING MEASUREMENTS FOR PRICING ONLY WINDOW AND DOOR FLASHINGS" at bounding box center [361, 441] width 389 height 63
click at [243, 352] on icon "FLASHING MEASUREMENTS FOR PRICING ONLY TRIM FLASHINGS CF 10 50 CF 10 50" at bounding box center [507, 270] width 725 height 474
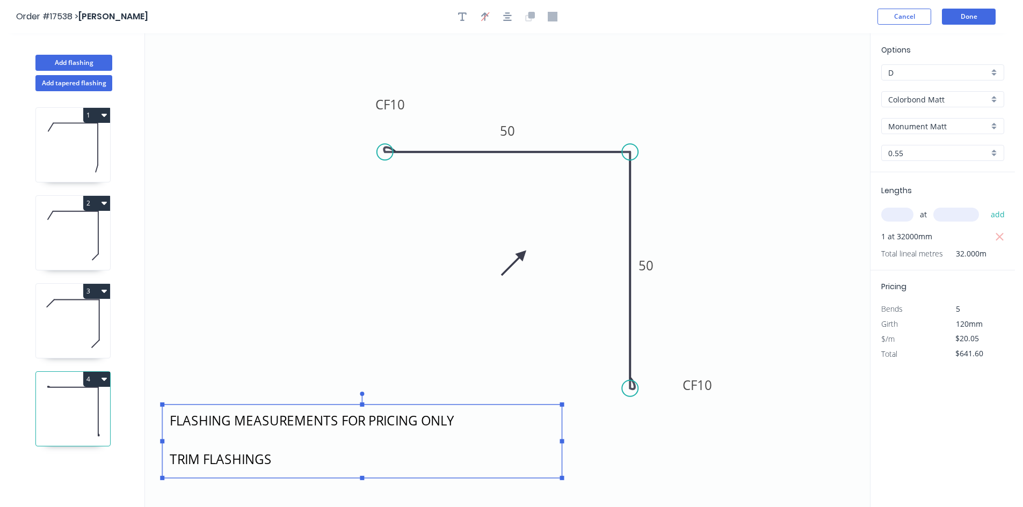
type textarea "FLASHING MEASUREMENTS FOR PRICING ONLY TRIM FLASHINGS"
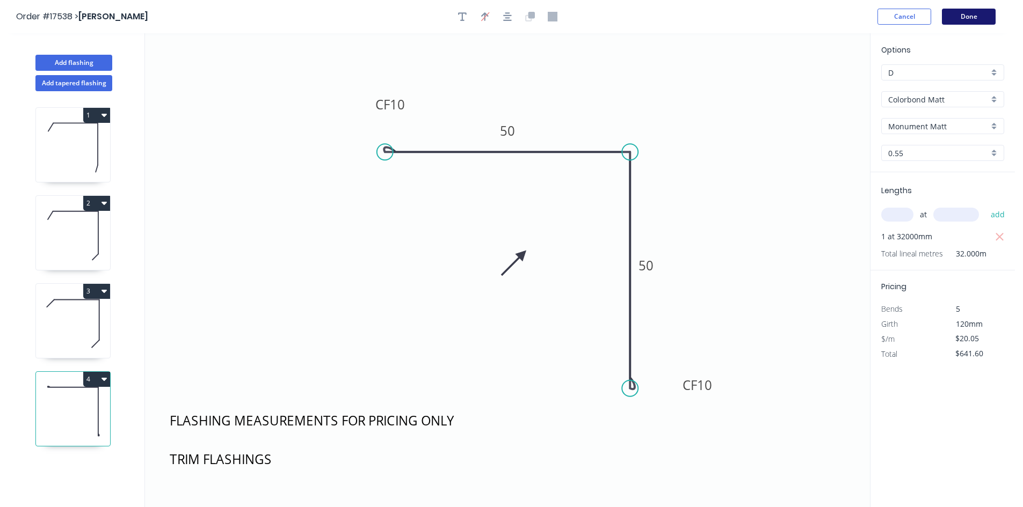
click at [966, 19] on button "Done" at bounding box center [969, 17] width 54 height 16
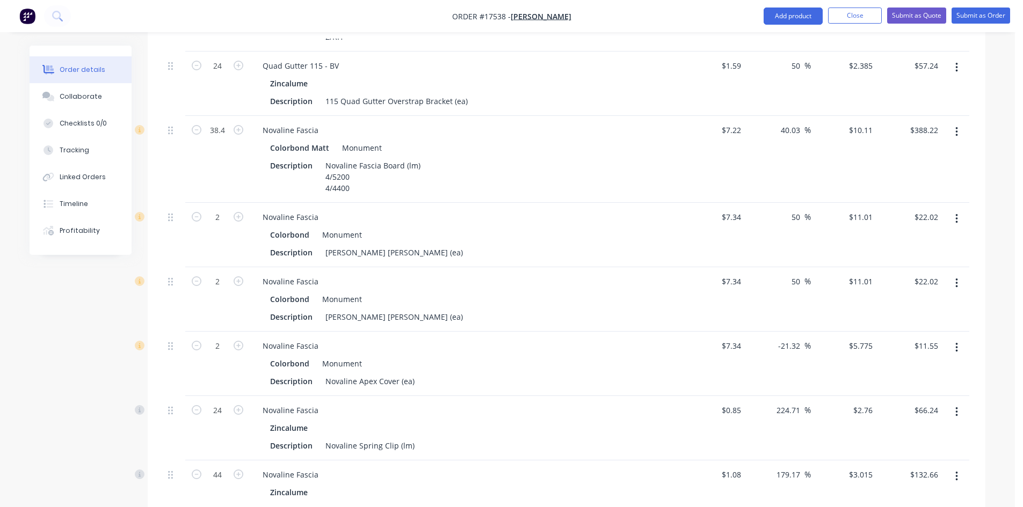
scroll to position [1539, 0]
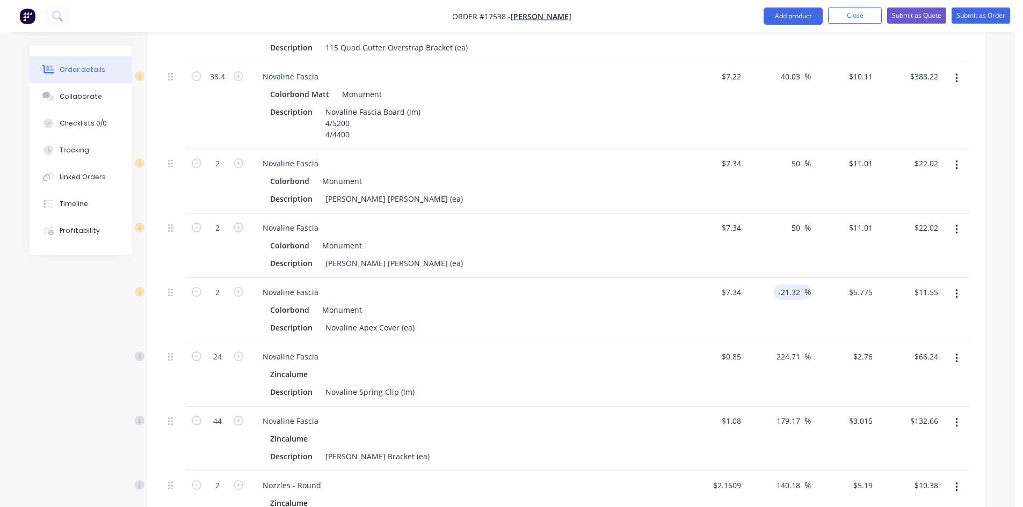
click at [792, 285] on input "-21.32" at bounding box center [790, 293] width 27 height 16
click at [792, 285] on input "-50" at bounding box center [795, 293] width 17 height 16
type input "50"
type input "$11.01"
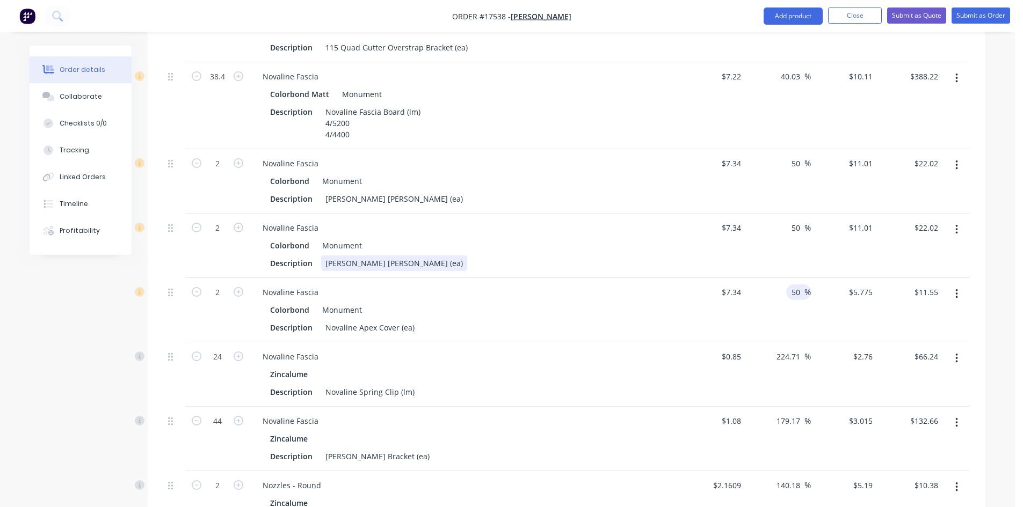
type input "$22.02"
click at [607, 256] on div "Description Novaline Barge Mould LH (ea)" at bounding box center [462, 264] width 393 height 16
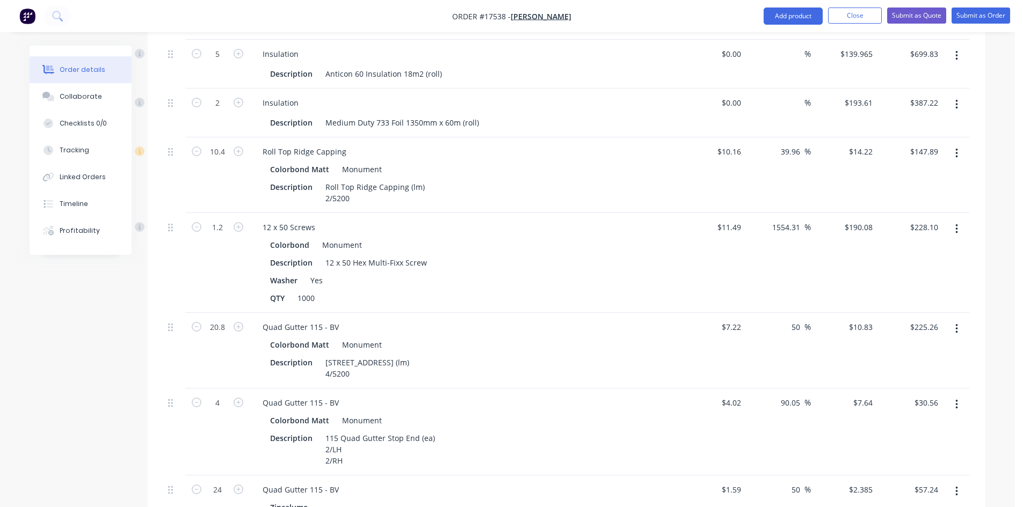
scroll to position [1056, 0]
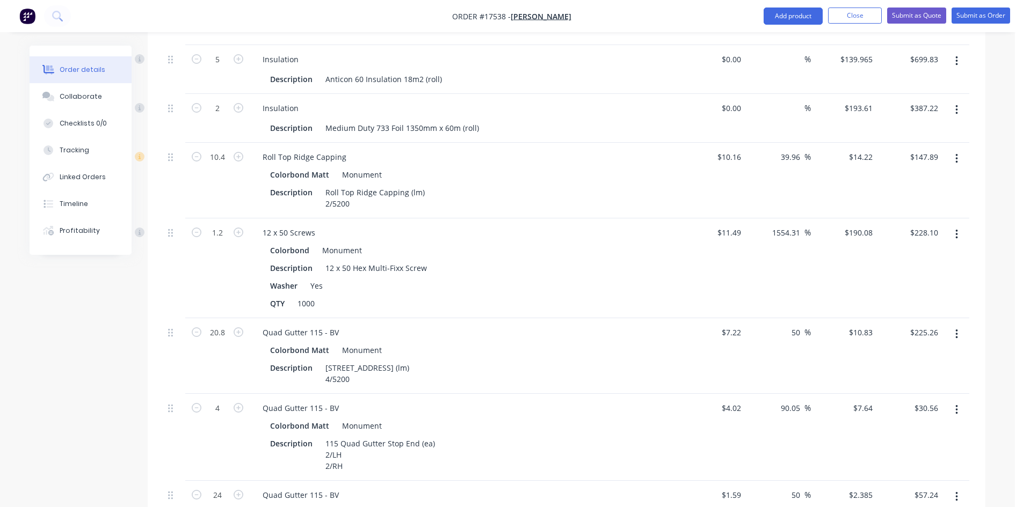
click at [608, 17] on nav "Order #17538 - Simone Ferrari Add product Close Submit as Quote Submit as Order" at bounding box center [511, 16] width 1023 height 32
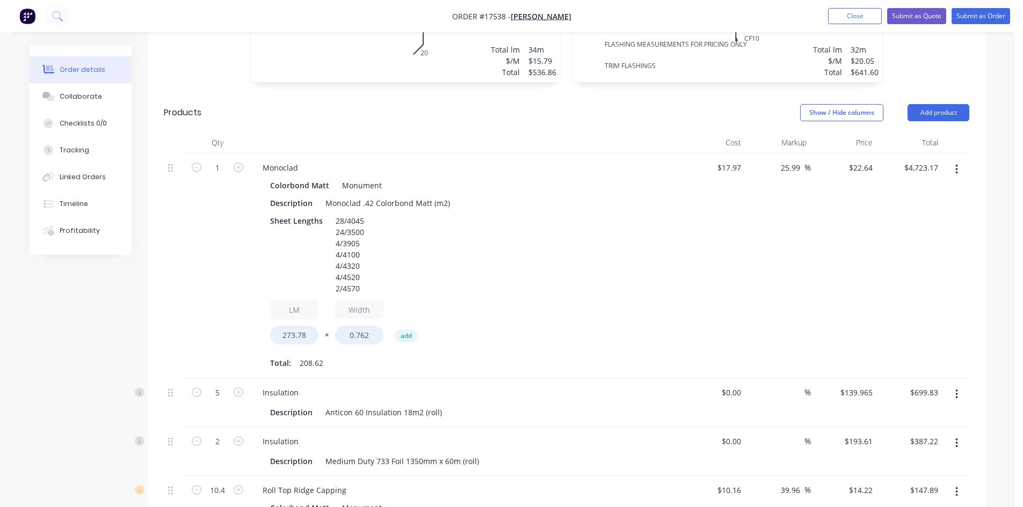
scroll to position [734, 0]
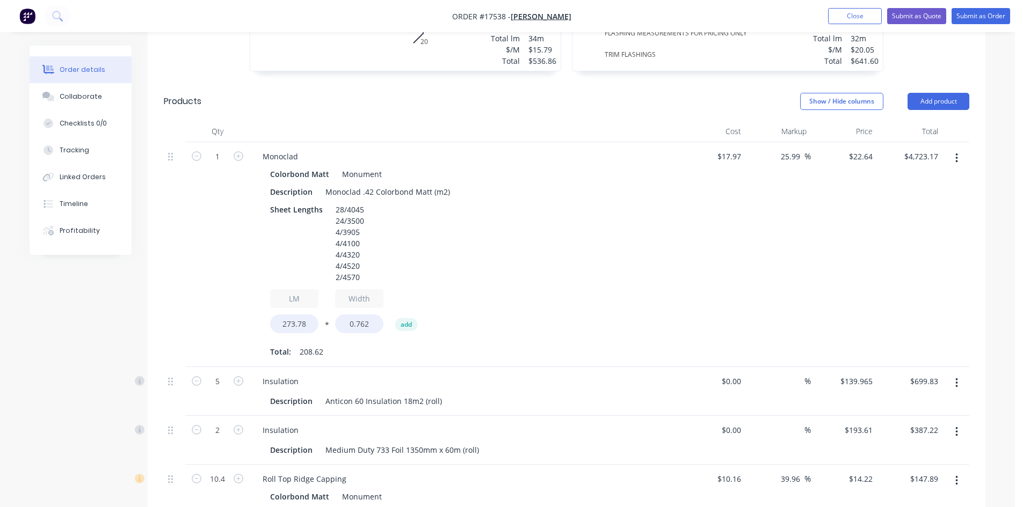
click at [187, 246] on div "1" at bounding box center [217, 254] width 64 height 225
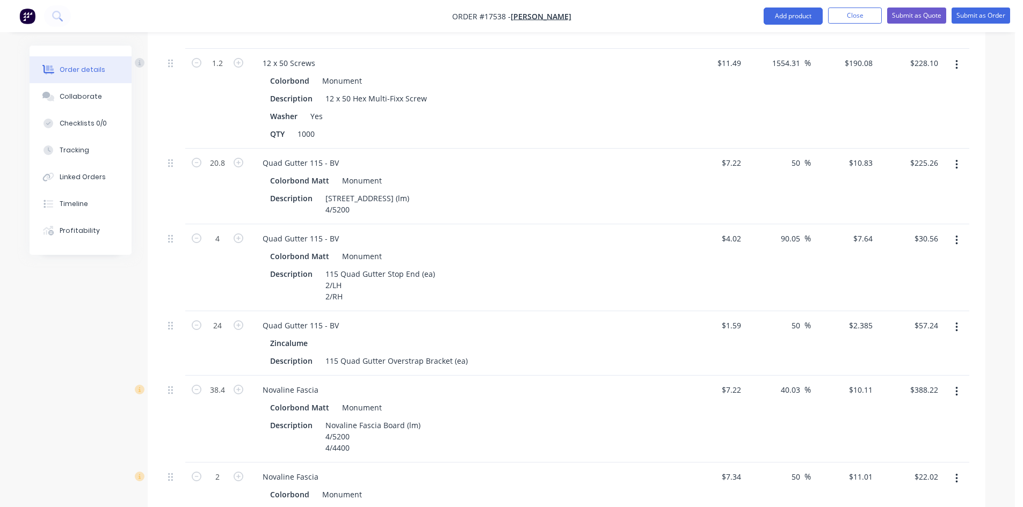
scroll to position [1217, 0]
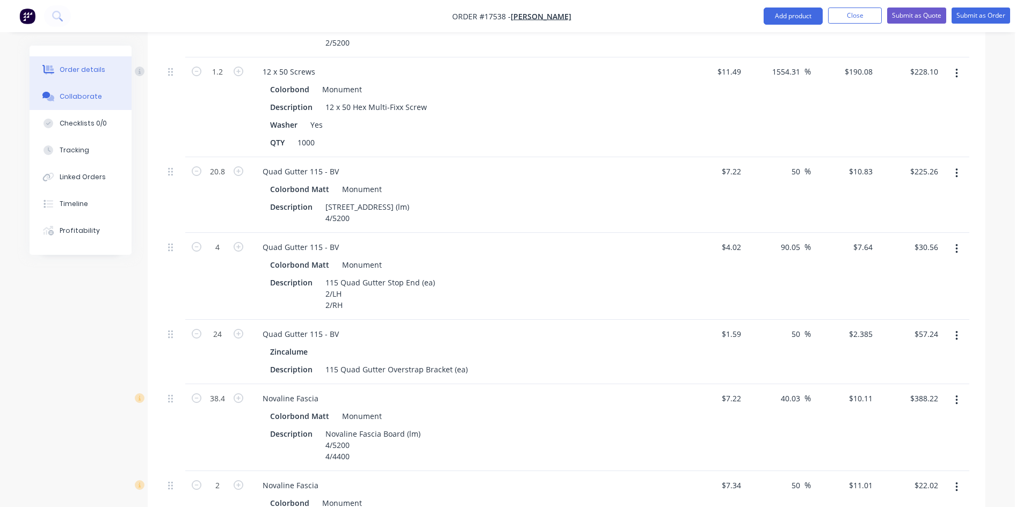
click at [107, 102] on button "Collaborate" at bounding box center [81, 96] width 102 height 27
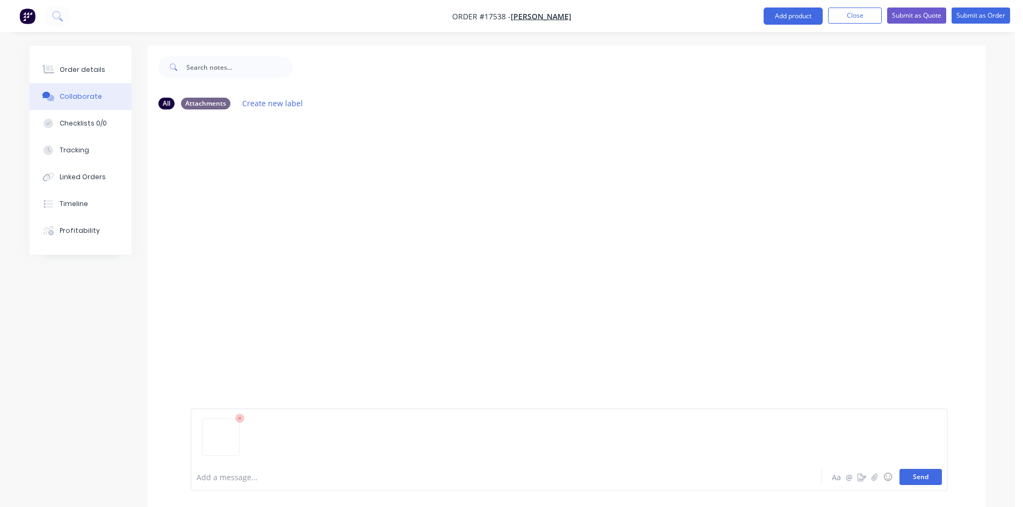
click at [924, 473] on button "Send" at bounding box center [920, 477] width 42 height 16
click at [68, 68] on div "Order details" at bounding box center [83, 70] width 46 height 10
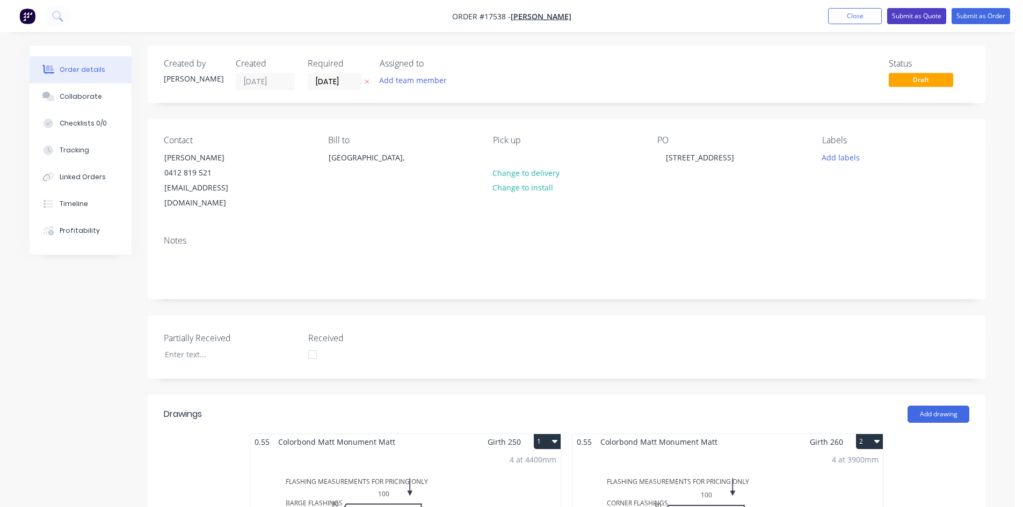
click at [924, 16] on button "Submit as Quote" at bounding box center [916, 16] width 59 height 16
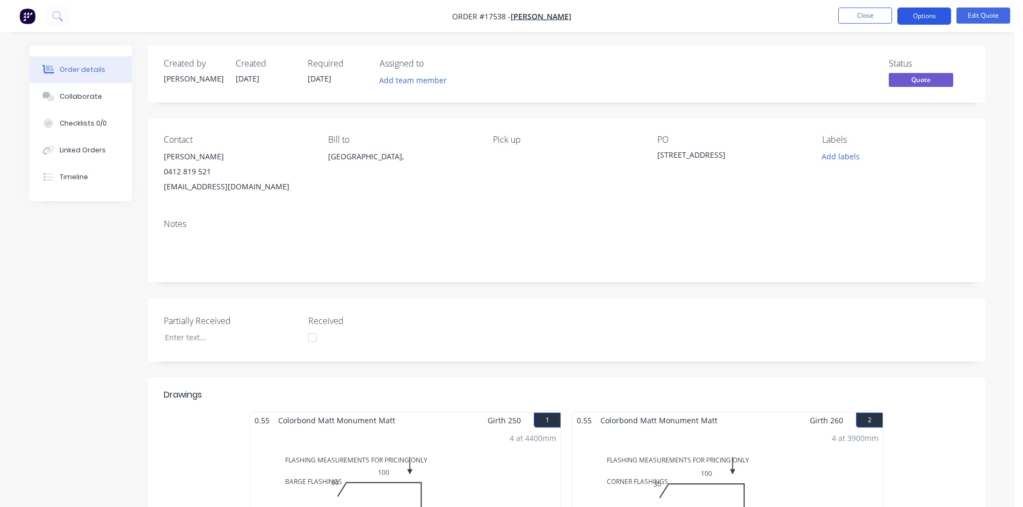
click at [932, 12] on button "Options" at bounding box center [924, 16] width 54 height 17
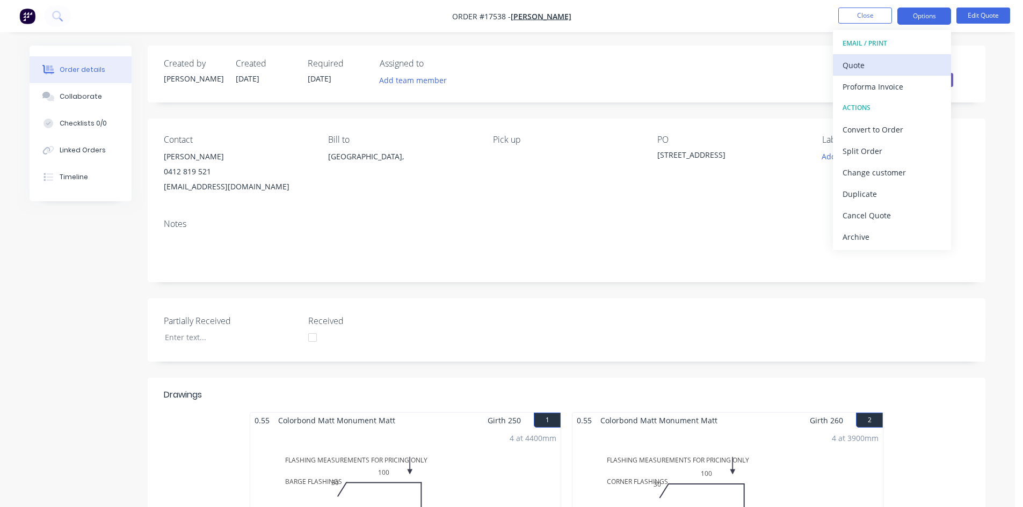
click at [891, 61] on div "Quote" at bounding box center [891, 65] width 99 height 16
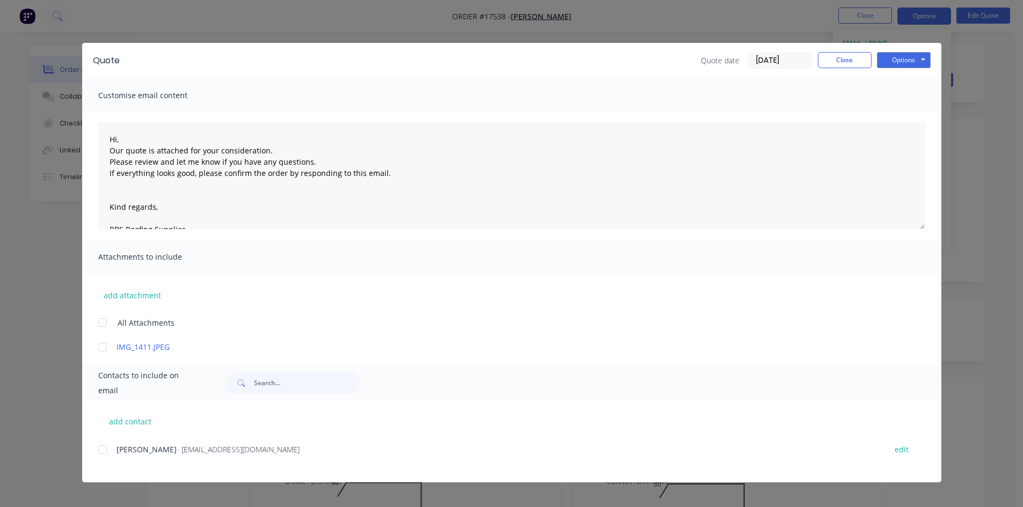
click at [101, 448] on div at bounding box center [102, 449] width 21 height 21
click at [883, 55] on button "Options" at bounding box center [904, 60] width 54 height 16
click at [914, 114] on button "Email" at bounding box center [911, 115] width 69 height 18
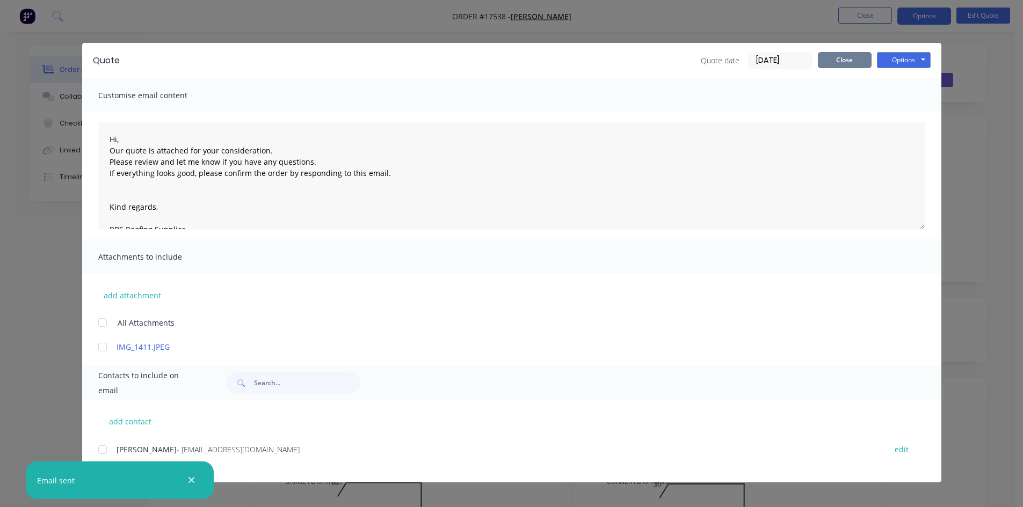
click at [854, 62] on button "Close" at bounding box center [845, 60] width 54 height 16
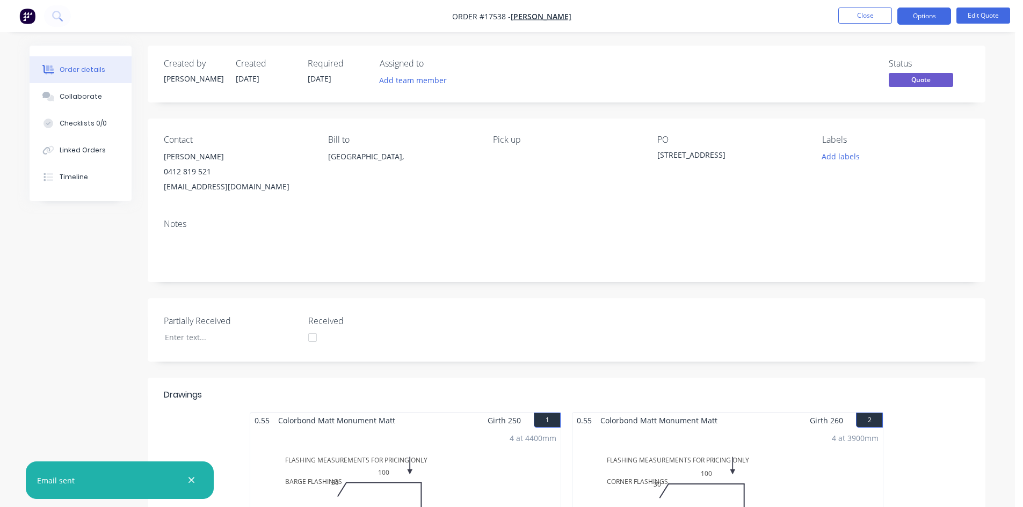
click at [195, 479] on icon "button" at bounding box center [191, 481] width 7 height 10
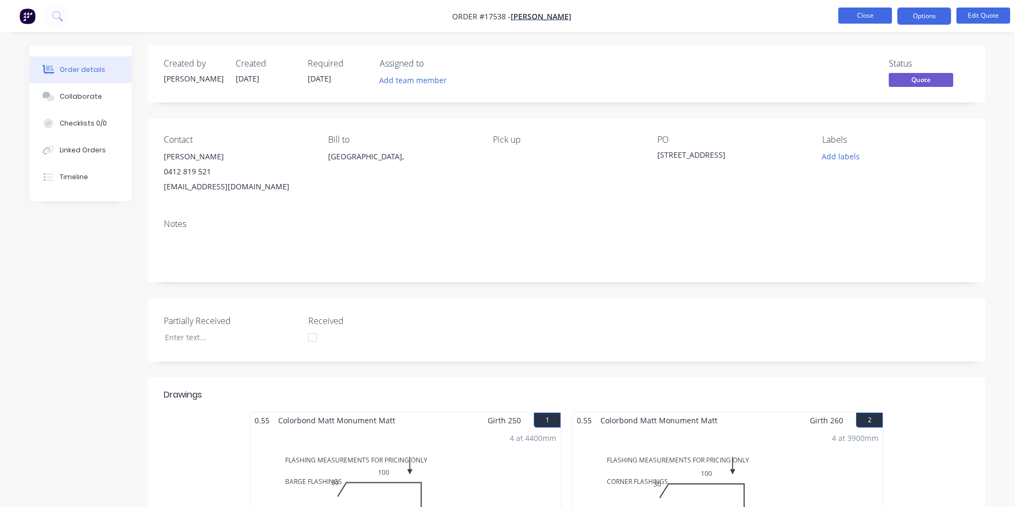
click at [870, 16] on button "Close" at bounding box center [865, 16] width 54 height 16
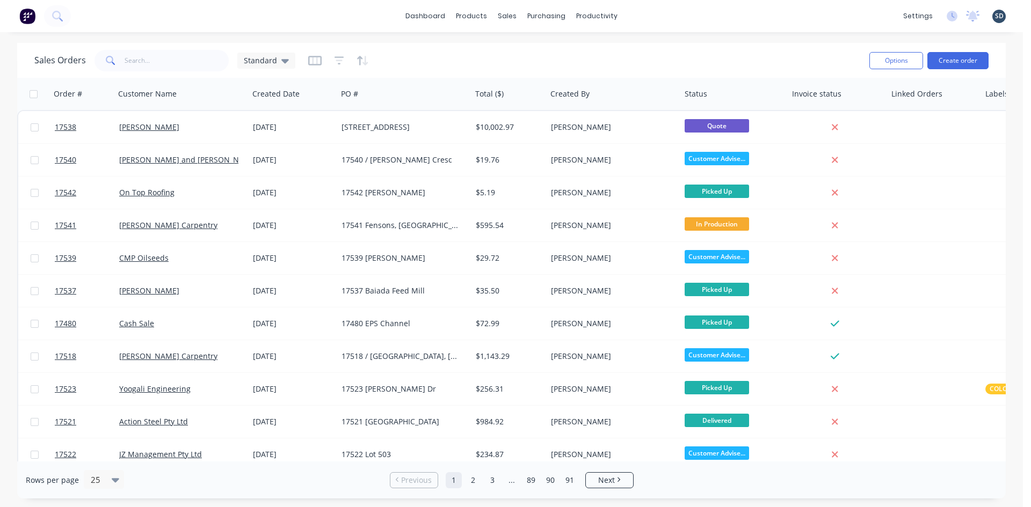
click at [851, 21] on div "dashboard products sales purchasing productivity dashboard products Product Cat…" at bounding box center [511, 16] width 1023 height 32
click at [542, 52] on div "Sales Orders" at bounding box center [547, 52] width 44 height 10
click at [617, 44] on link "Workflow" at bounding box center [638, 50] width 142 height 21
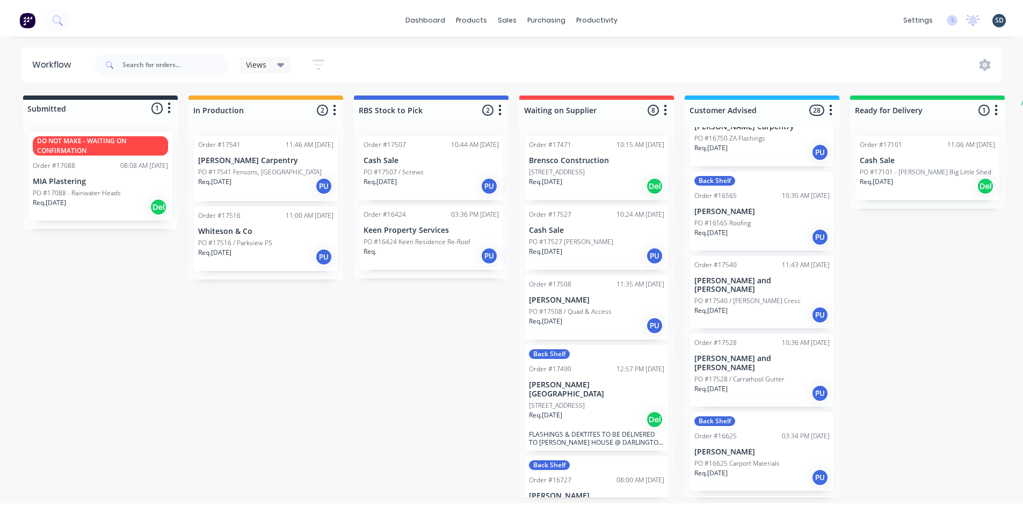
scroll to position [1020, 0]
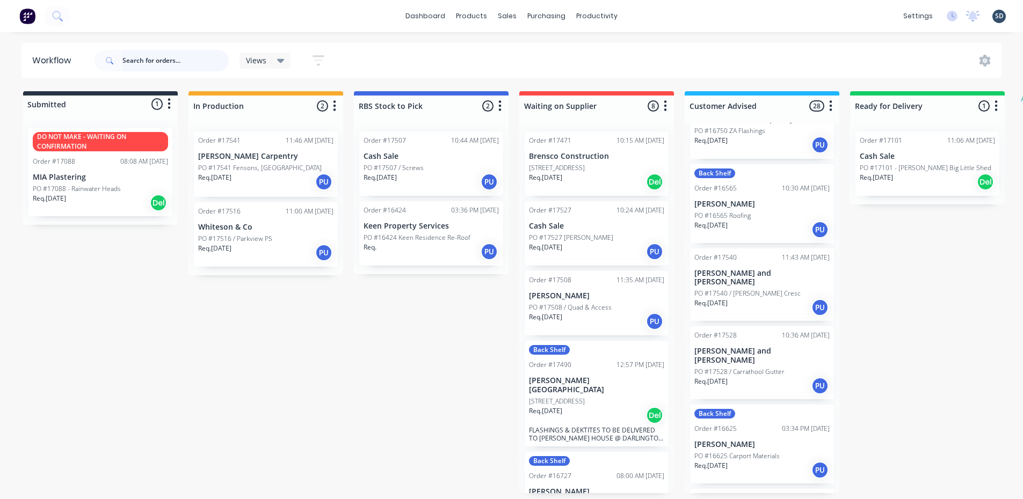
click at [184, 56] on input "text" at bounding box center [175, 60] width 106 height 21
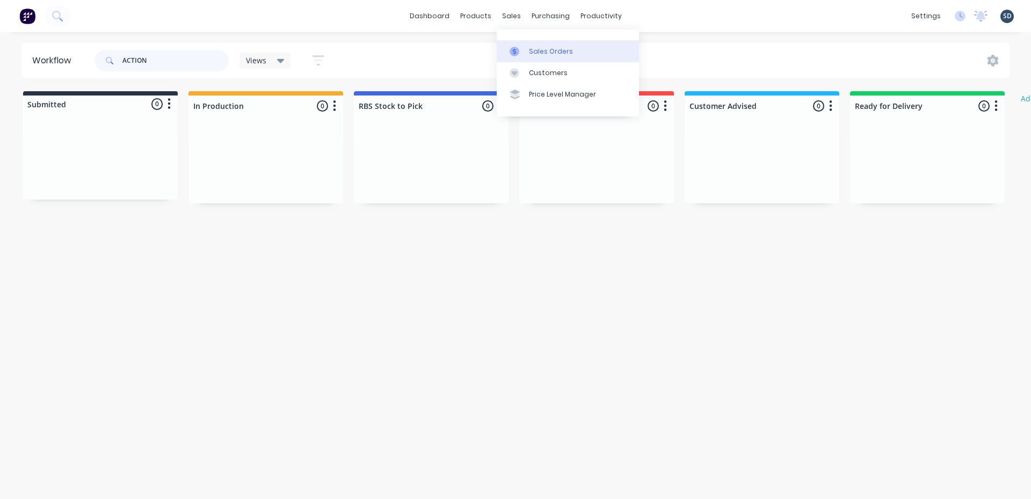
type input "ACTION"
click at [543, 52] on div "Sales Orders" at bounding box center [551, 52] width 44 height 10
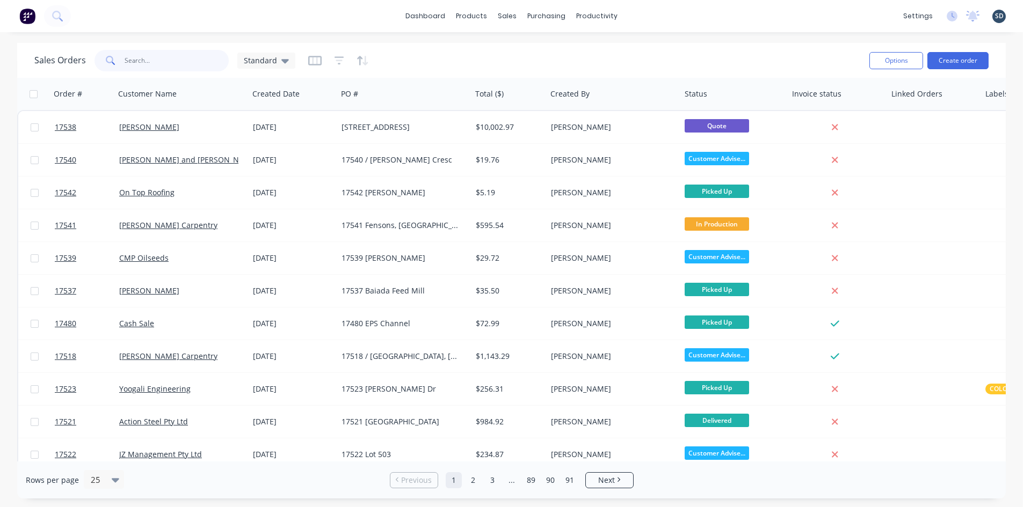
click at [189, 65] on input "text" at bounding box center [177, 60] width 105 height 21
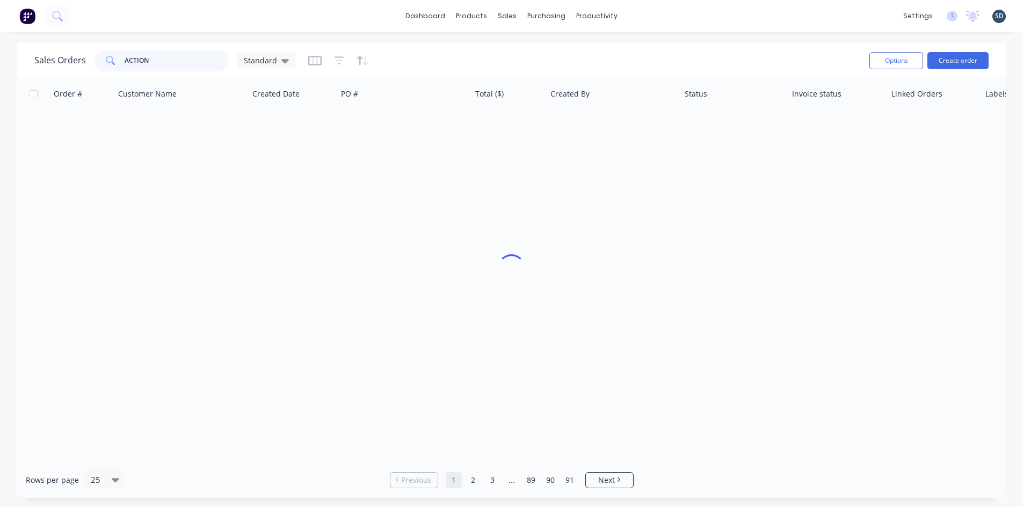
type input "ACTION"
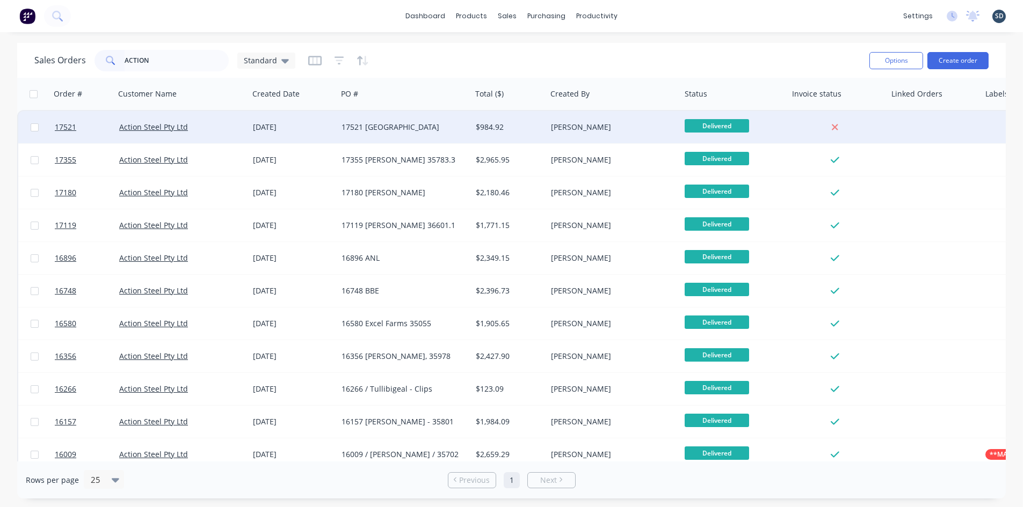
click at [444, 128] on div "17521 [GEOGRAPHIC_DATA]" at bounding box center [400, 127] width 119 height 11
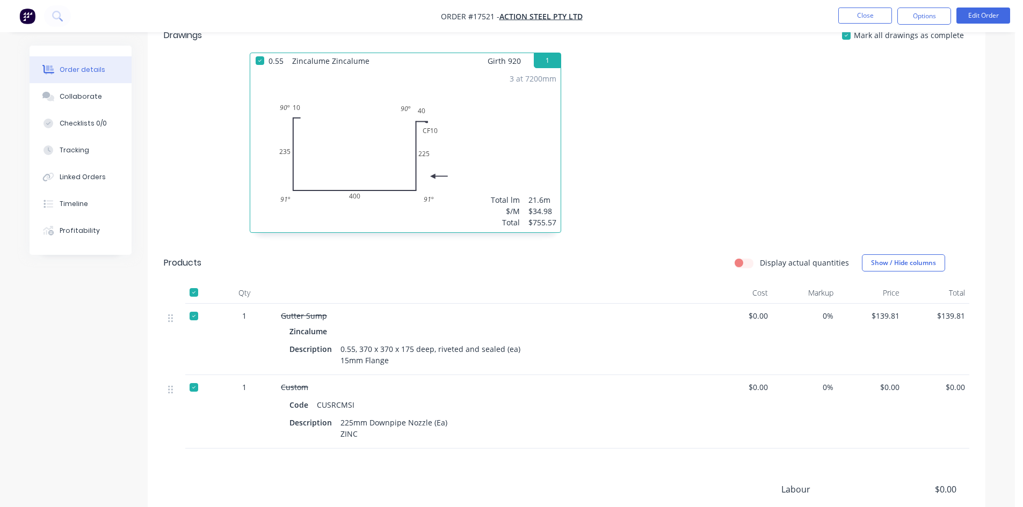
scroll to position [161, 0]
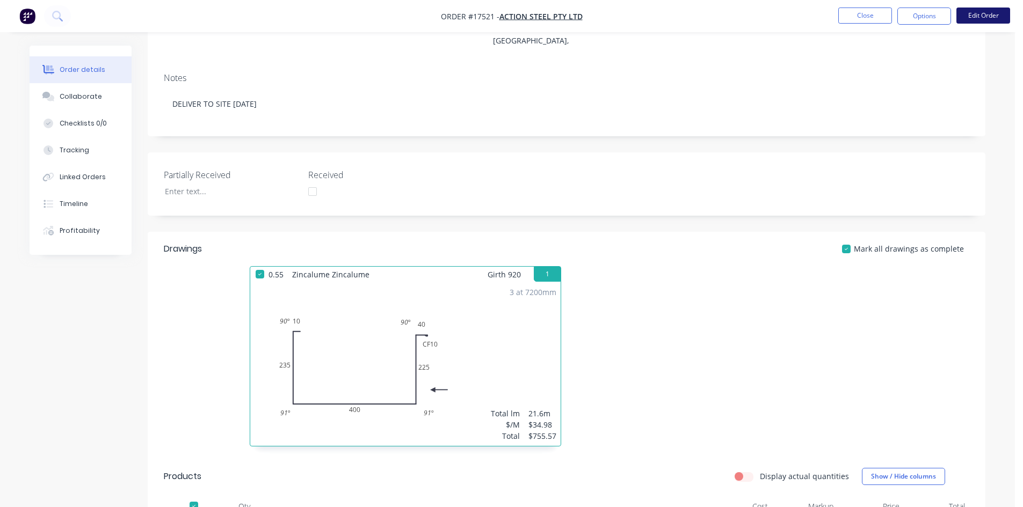
click at [987, 14] on button "Edit Order" at bounding box center [983, 16] width 54 height 16
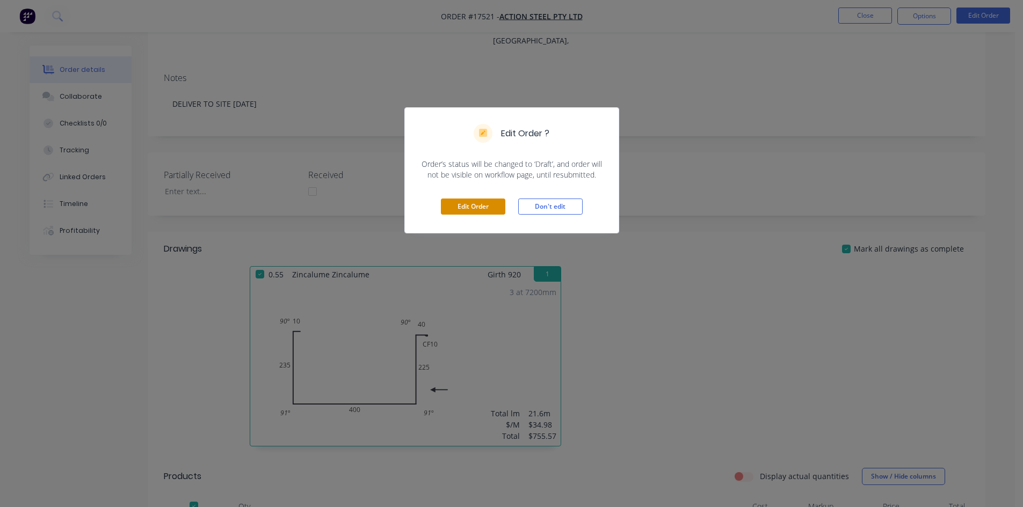
click at [492, 203] on button "Edit Order" at bounding box center [473, 207] width 64 height 16
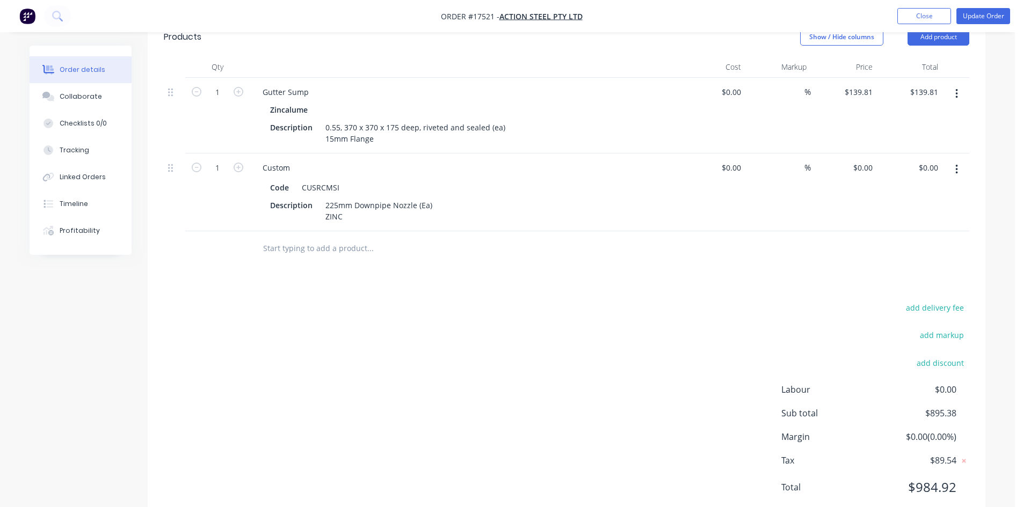
scroll to position [640, 0]
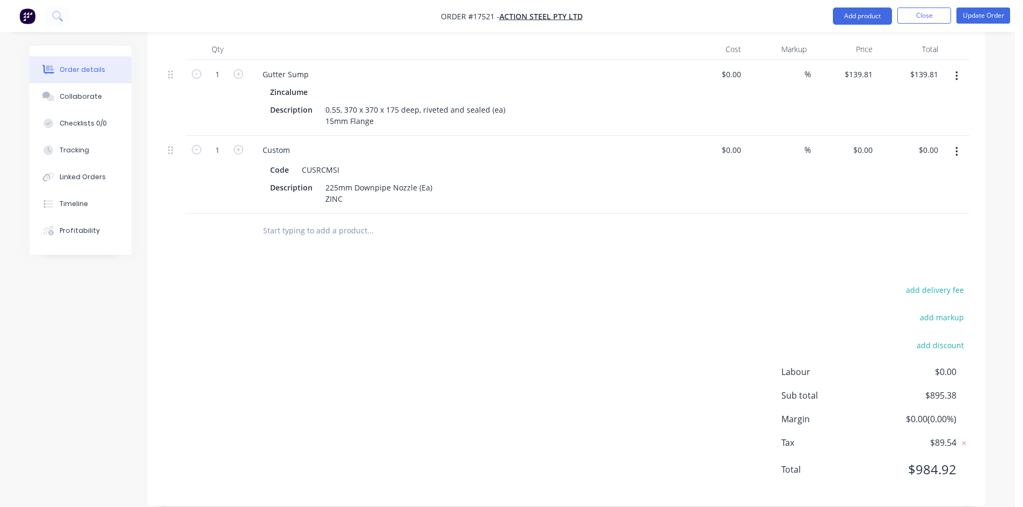
click at [340, 220] on input "text" at bounding box center [369, 230] width 215 height 21
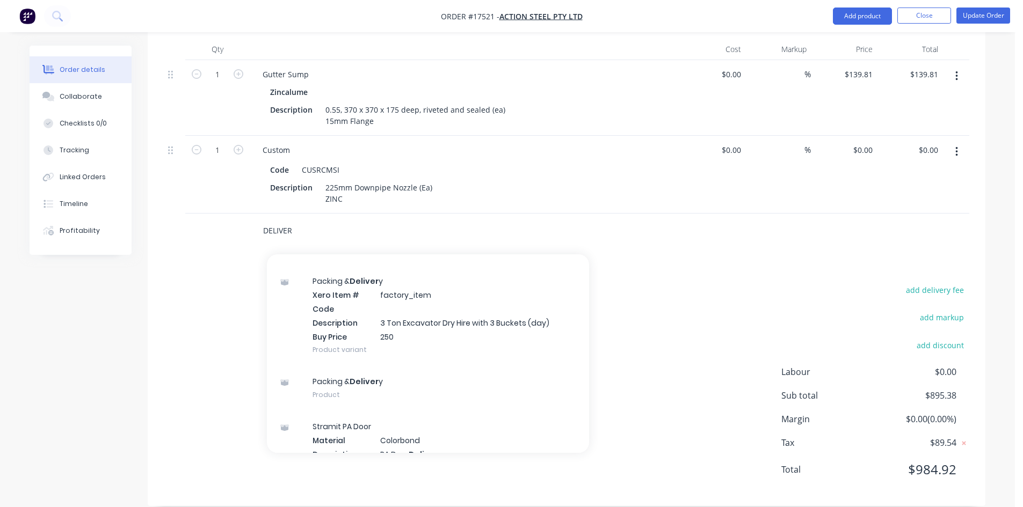
scroll to position [3113, 0]
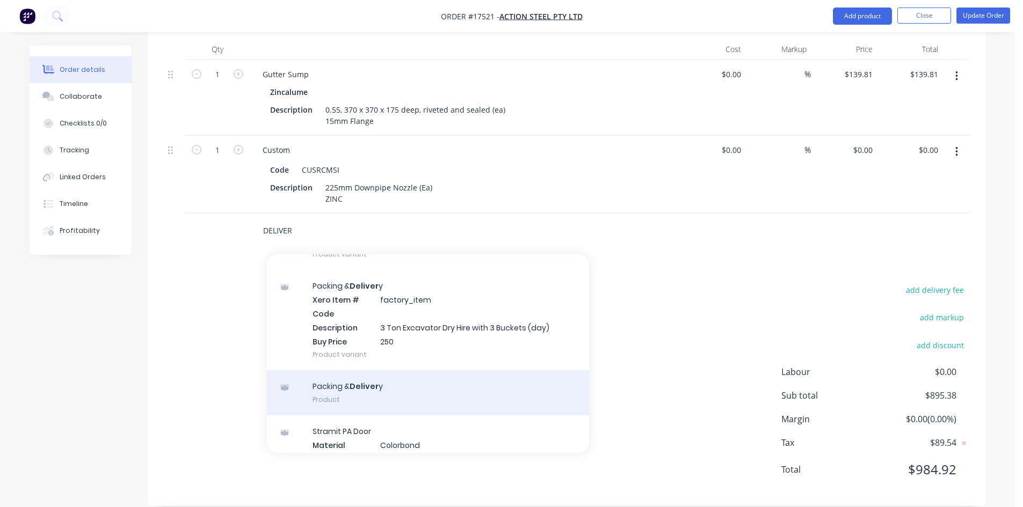
type input "DELIVER"
click at [392, 370] on div "Packing & Deliver y Product" at bounding box center [428, 392] width 322 height 45
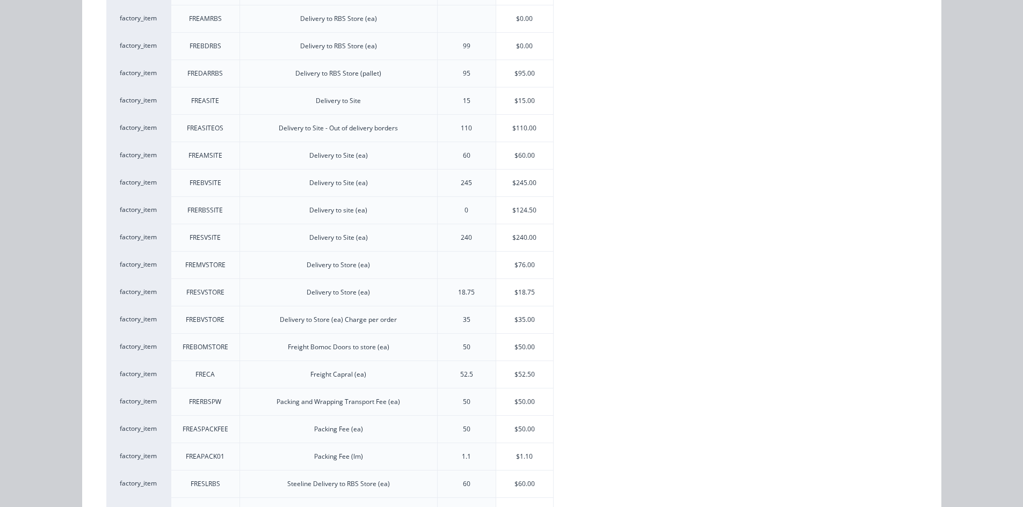
scroll to position [199, 0]
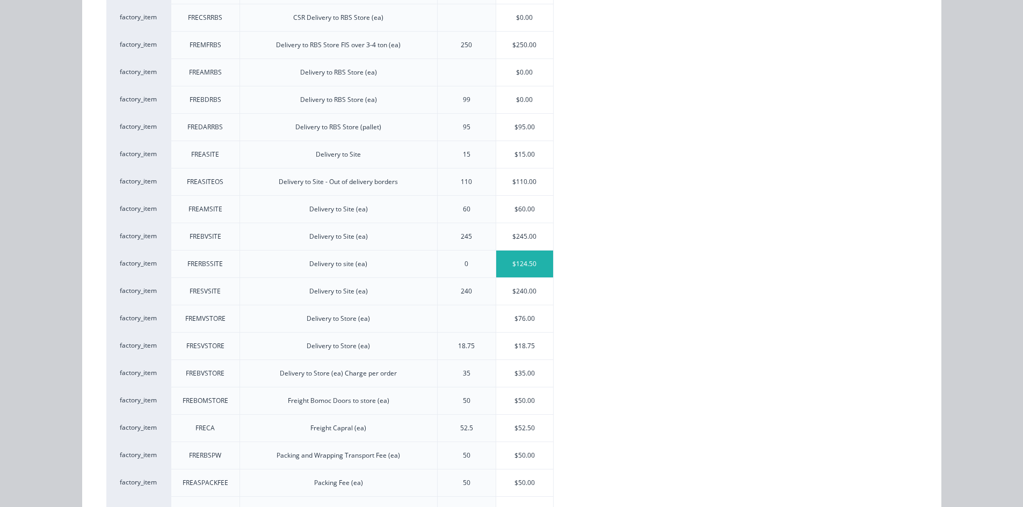
click at [524, 263] on div "$124.50" at bounding box center [524, 264] width 57 height 27
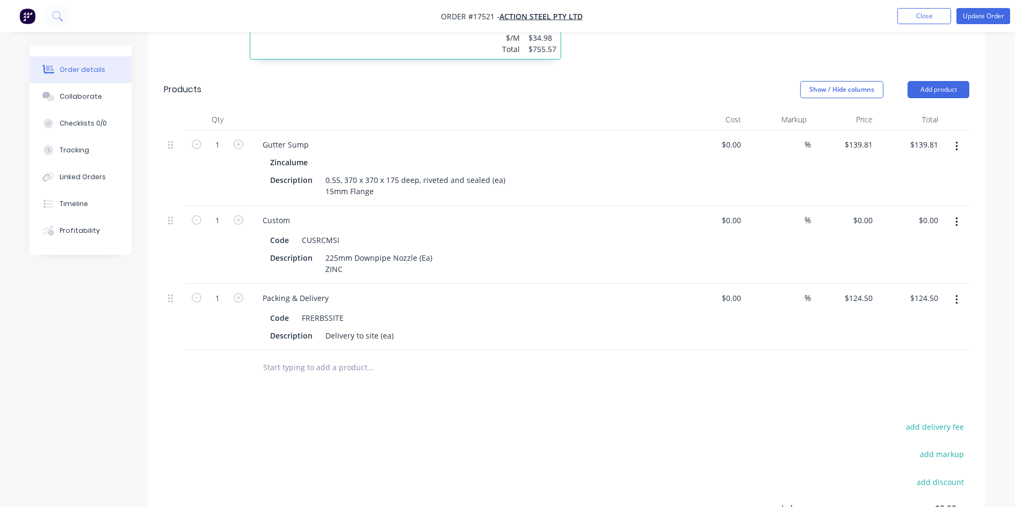
scroll to position [706, 0]
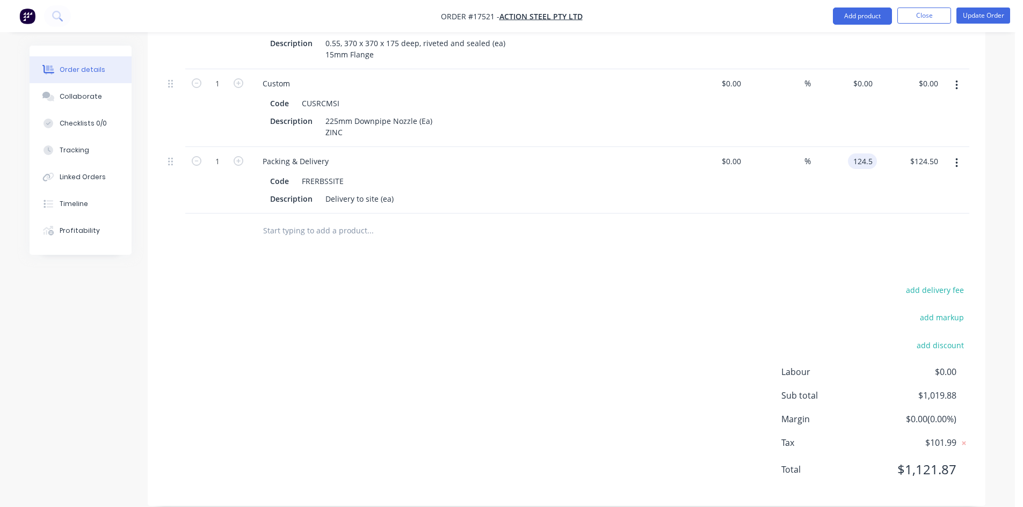
click at [861, 154] on input "124.5" at bounding box center [864, 162] width 25 height 16
type input "$399.00"
click at [617, 314] on div "add delivery fee add markup add discount Labour $0.00 Sub total $1,019.88 Margi…" at bounding box center [566, 386] width 805 height 207
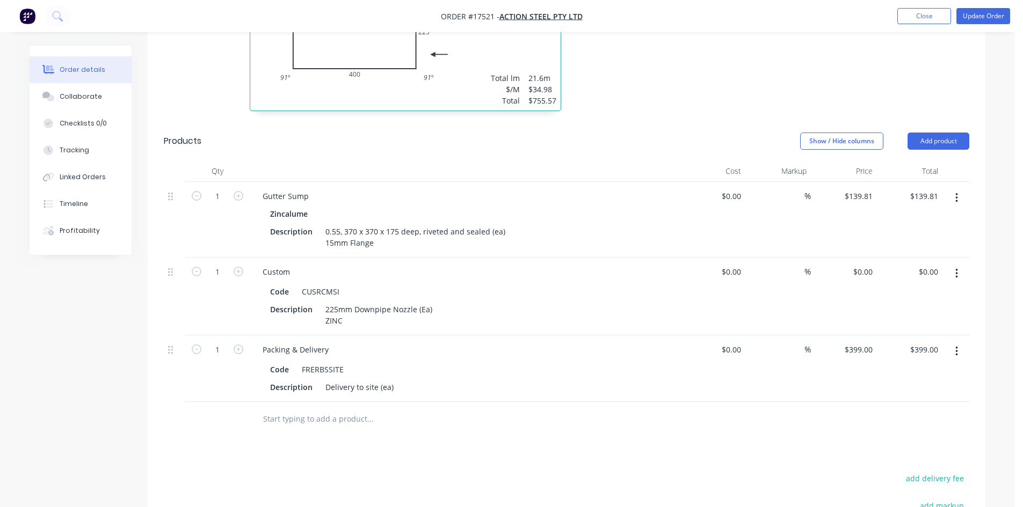
scroll to position [492, 0]
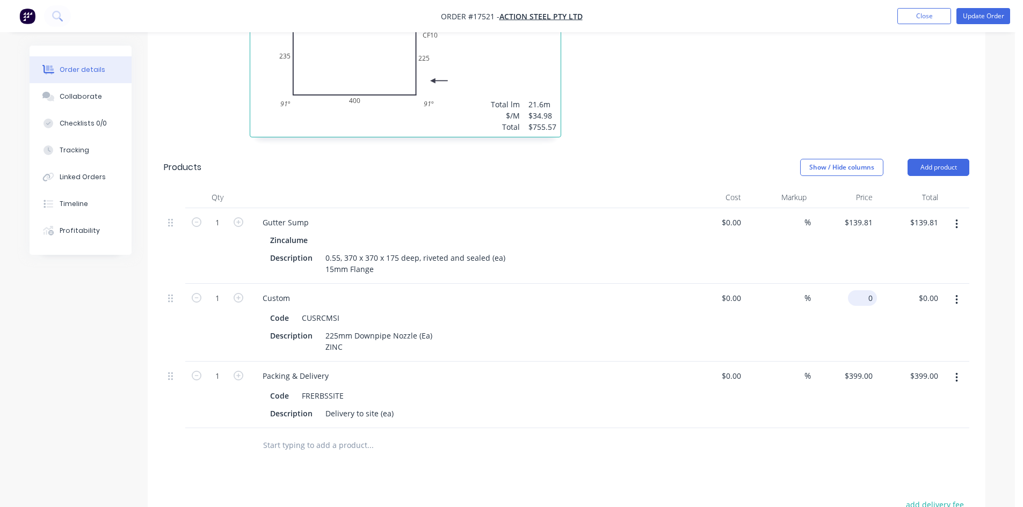
click at [866, 290] on input "0" at bounding box center [864, 298] width 25 height 16
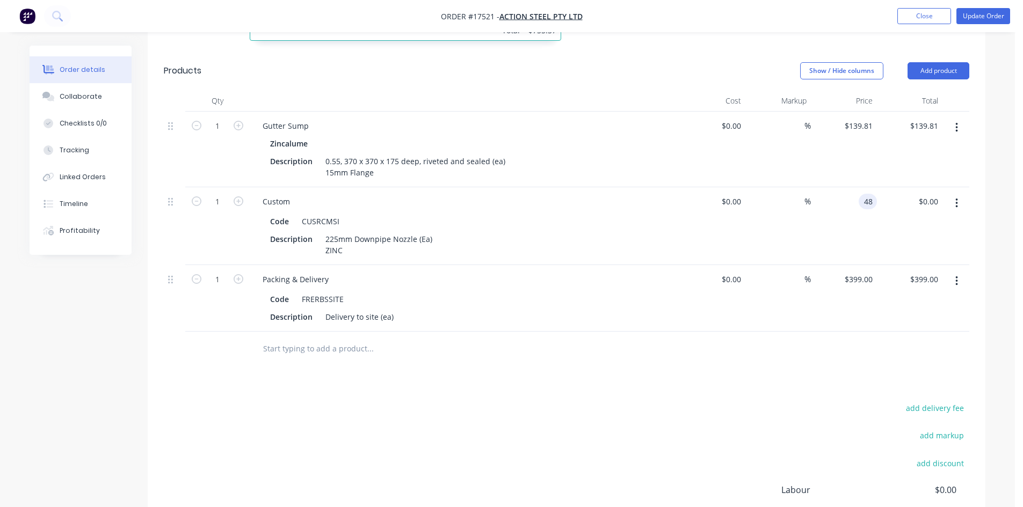
scroll to position [599, 0]
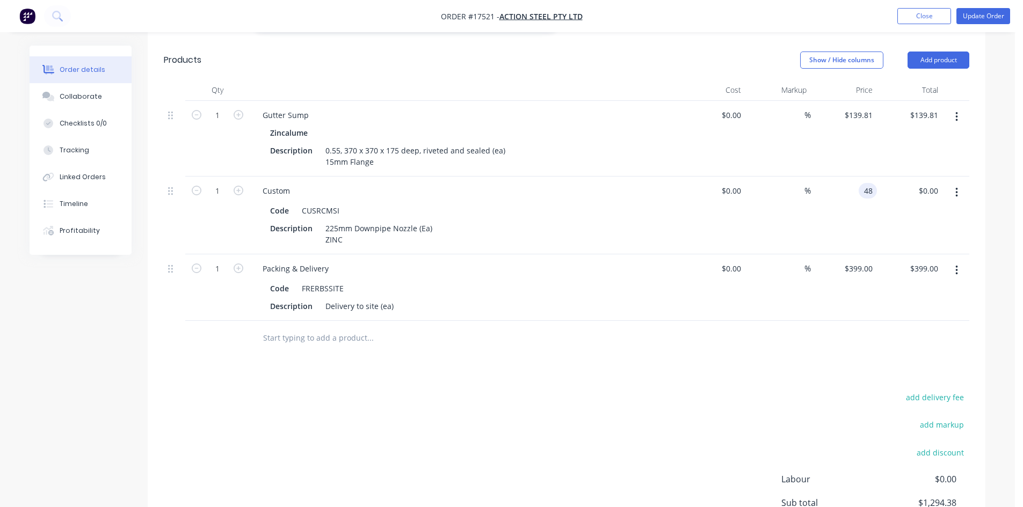
type input "$48.00"
click at [582, 366] on div "Drawings Add drawing 0.55 Zincalume Zincalume Girth 920 1 0 10 235 400 225 CF 1…" at bounding box center [566, 212] width 837 height 803
click at [933, 18] on button "Close" at bounding box center [924, 16] width 54 height 16
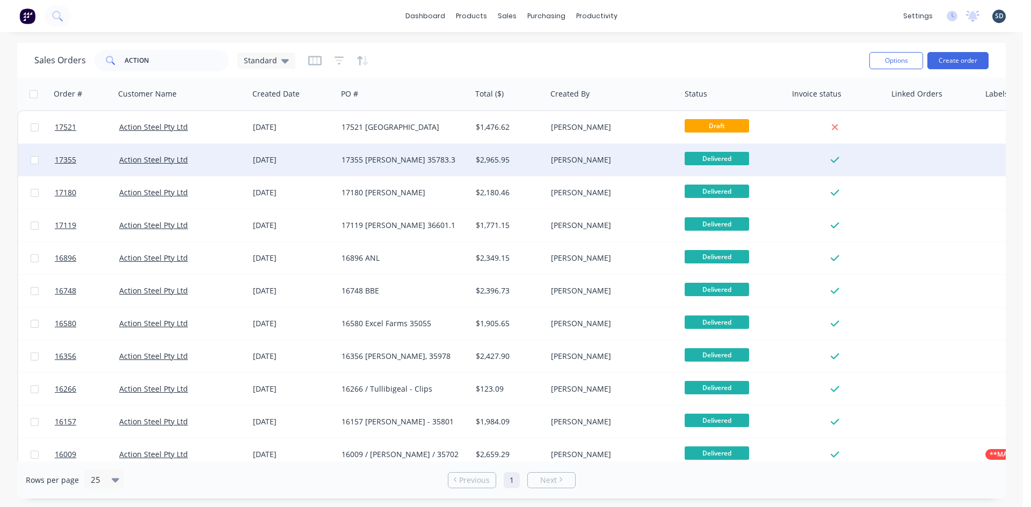
click at [236, 162] on div "Action Steel Pty Ltd" at bounding box center [178, 160] width 119 height 11
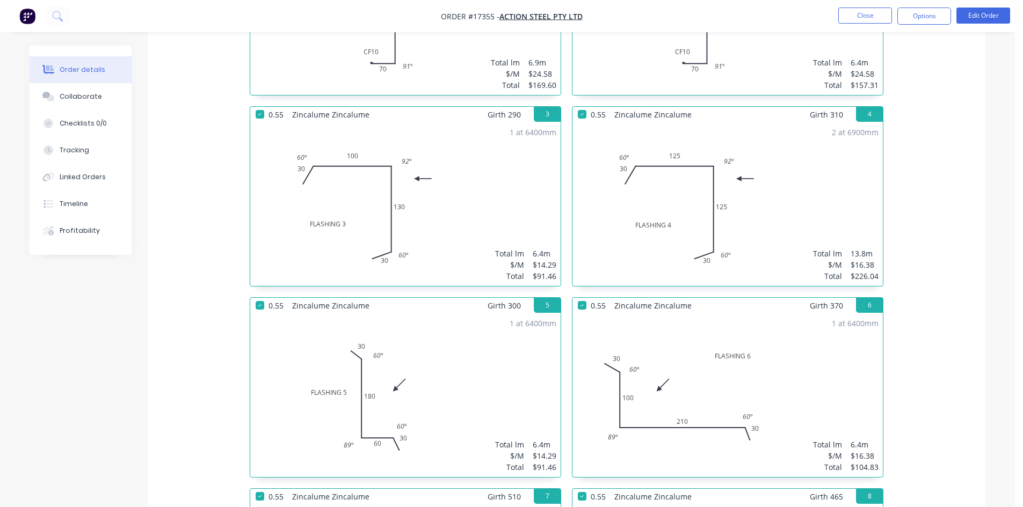
scroll to position [322, 0]
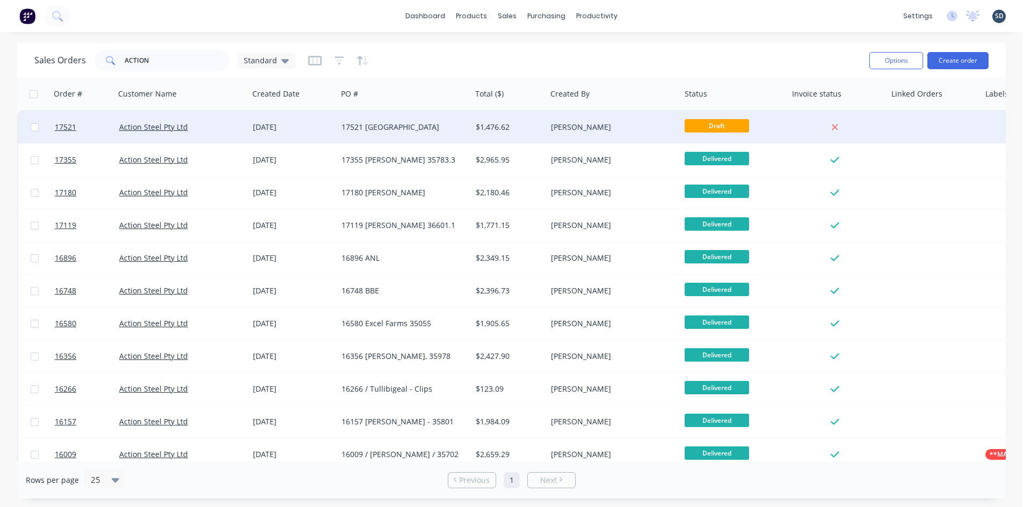
click at [429, 137] on div "17521 [GEOGRAPHIC_DATA]" at bounding box center [404, 127] width 134 height 32
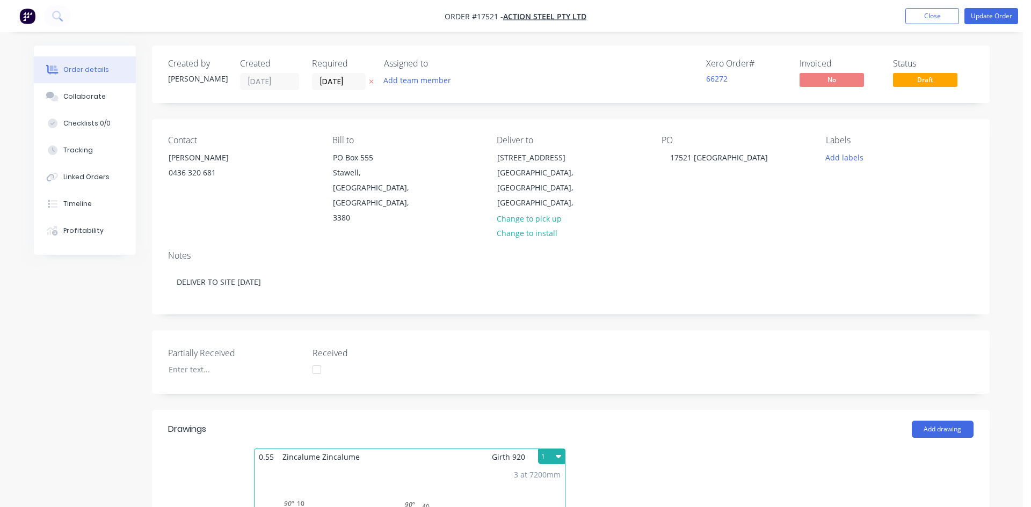
type input "$139.81"
type input "$48.00"
type input "$399.00"
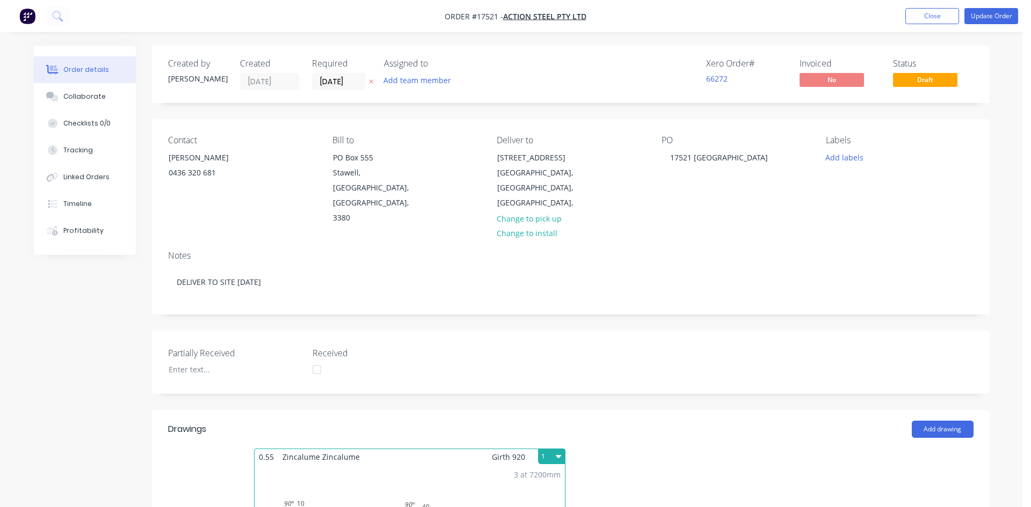
type input "$399.00"
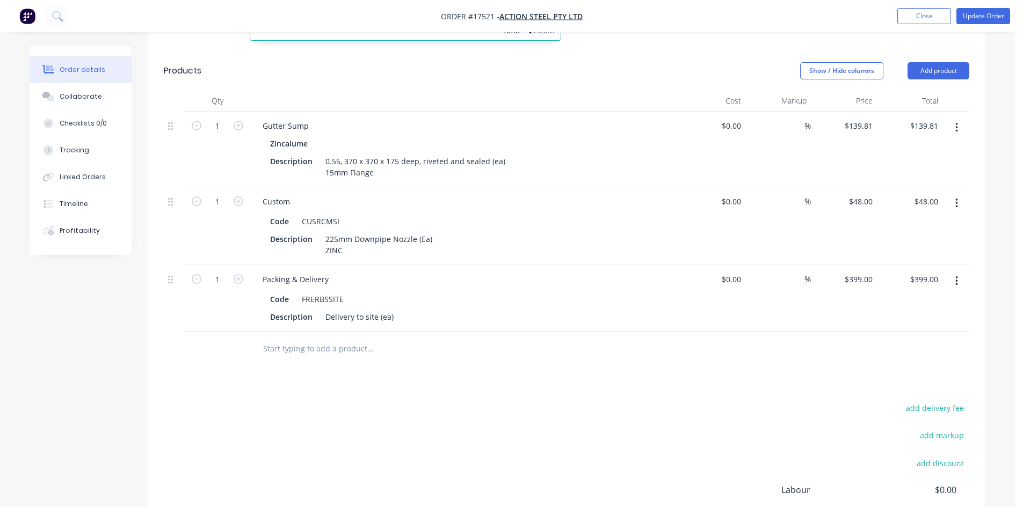
scroll to position [590, 0]
click at [793, 330] on div at bounding box center [566, 347] width 805 height 35
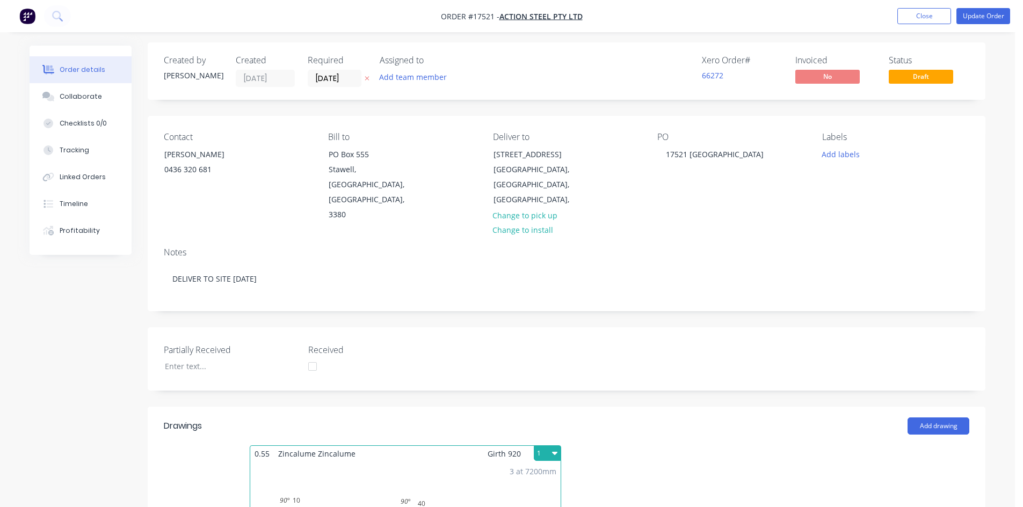
scroll to position [0, 0]
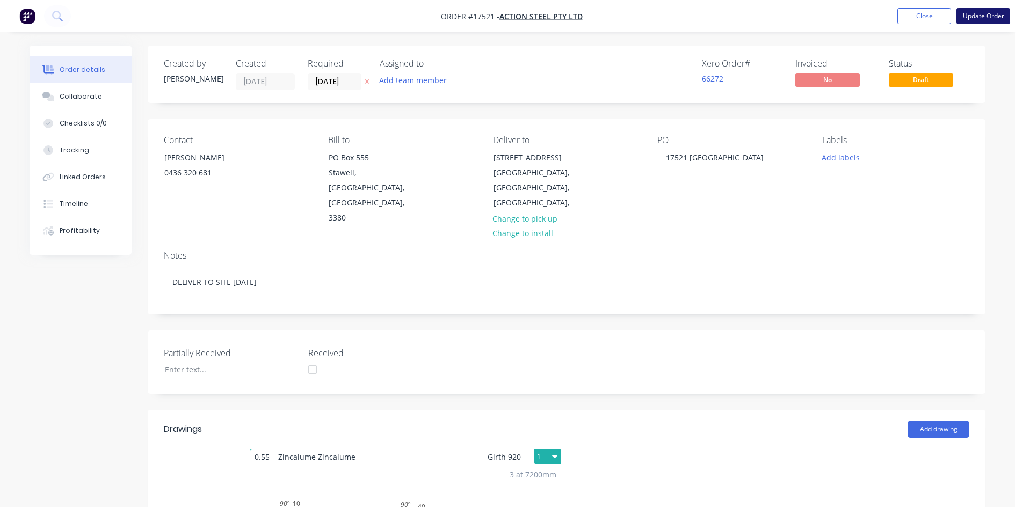
click at [980, 15] on button "Update Order" at bounding box center [983, 16] width 54 height 16
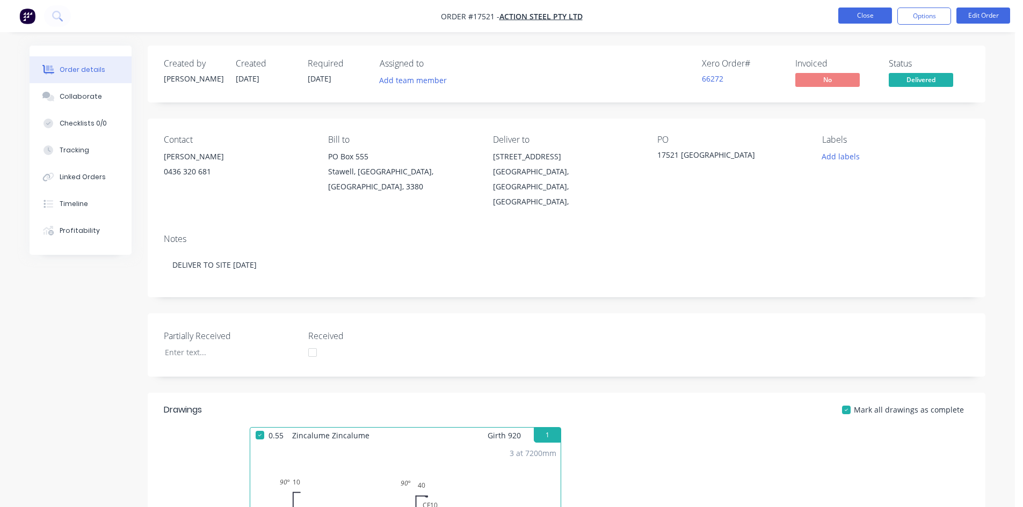
click at [860, 13] on button "Close" at bounding box center [865, 16] width 54 height 16
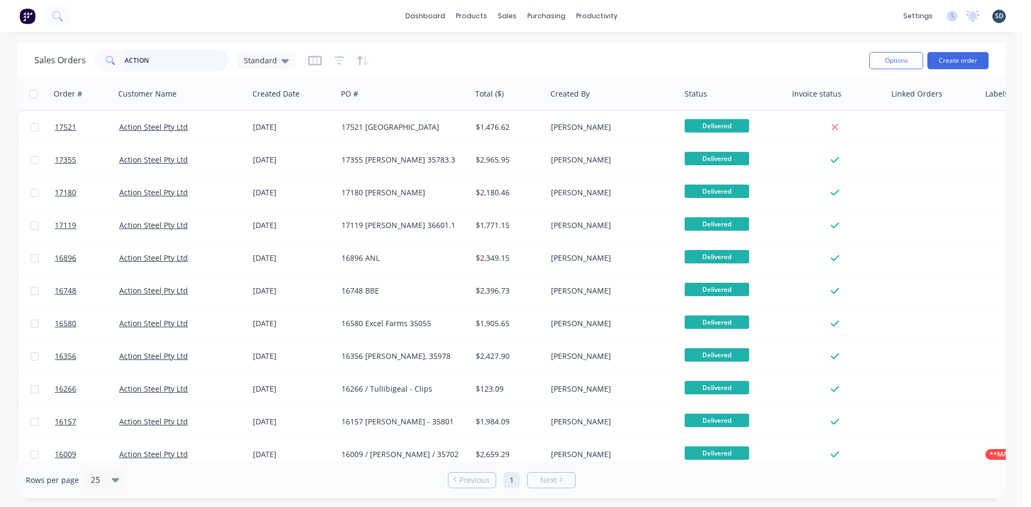
click at [200, 55] on input "ACTION" at bounding box center [177, 60] width 105 height 21
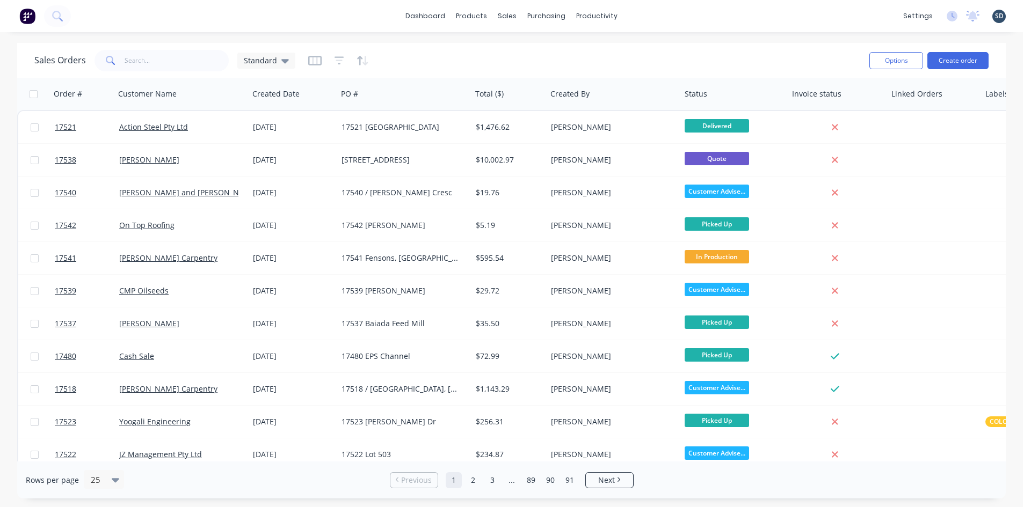
click at [559, 59] on div "Sales Orders Standard" at bounding box center [447, 60] width 826 height 26
click at [969, 57] on button "Create order" at bounding box center [957, 60] width 61 height 17
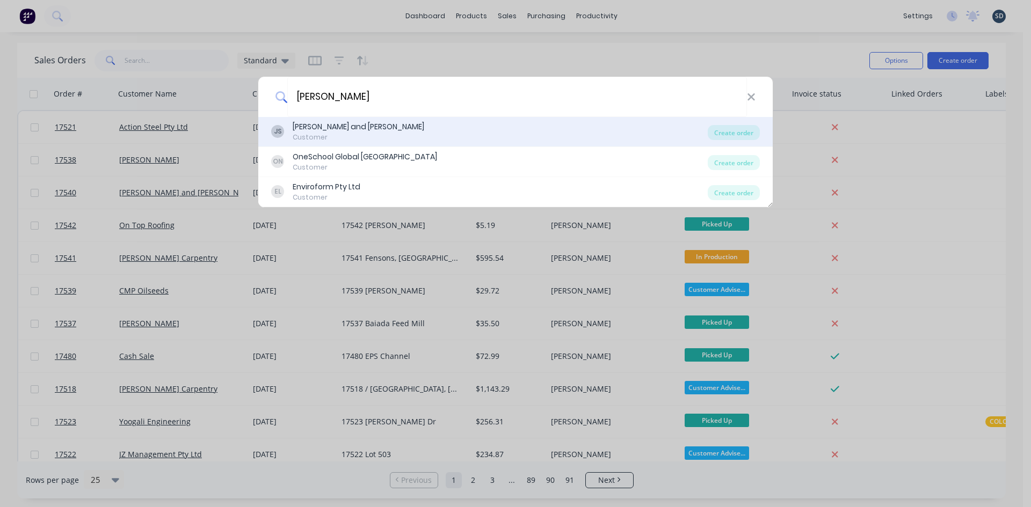
type input "JAY S"
click at [445, 129] on div "JS Jay and Penny Sargeant Customer" at bounding box center [489, 131] width 436 height 21
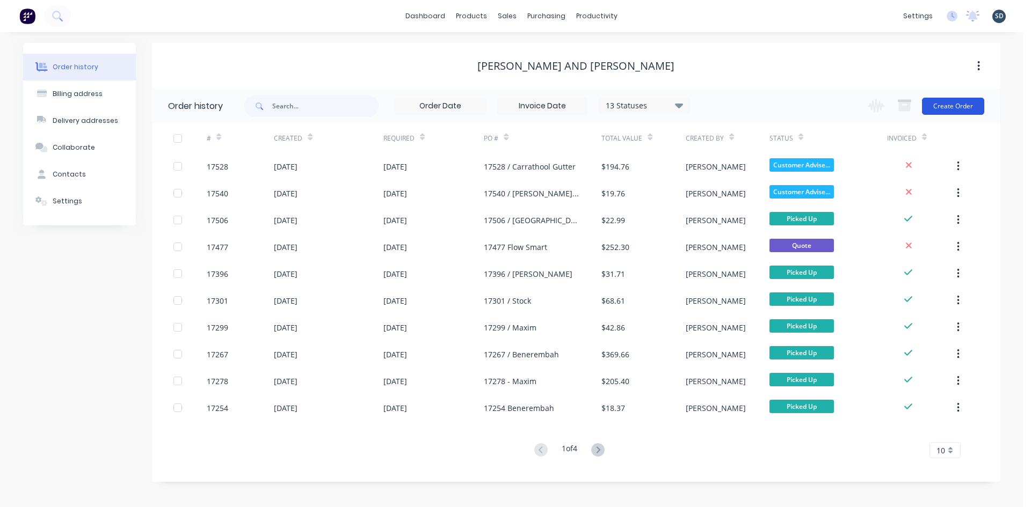
click at [962, 100] on button "Create Order" at bounding box center [953, 106] width 62 height 17
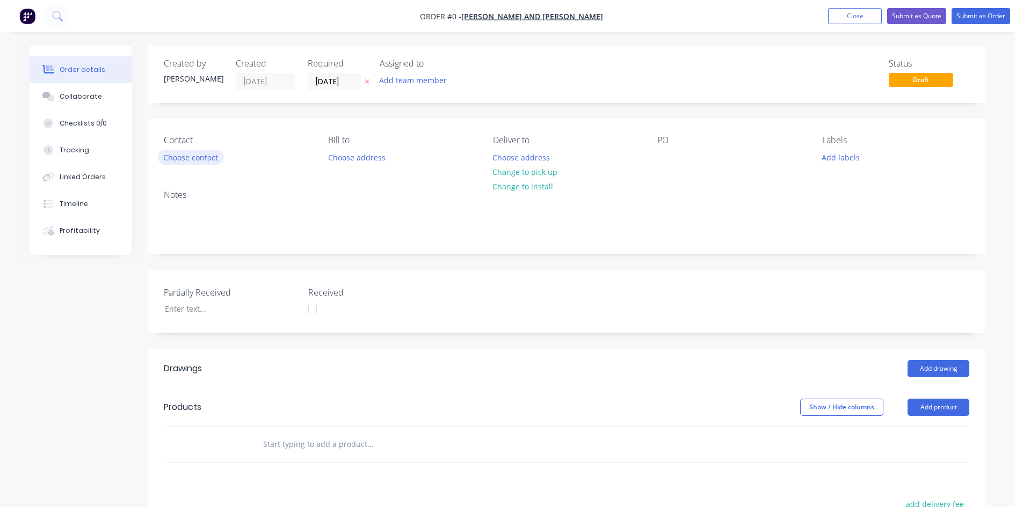
click at [186, 158] on button "Choose contact" at bounding box center [191, 157] width 66 height 14
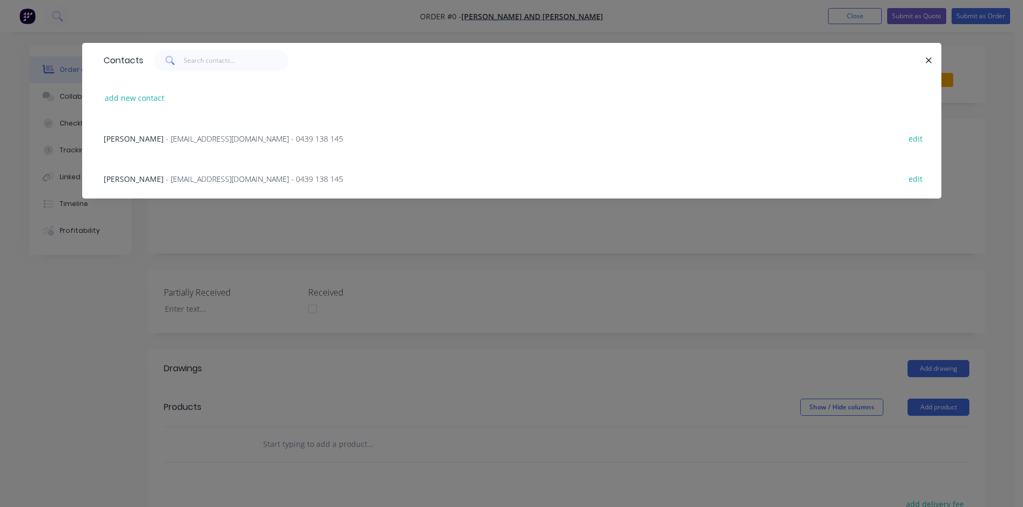
click at [213, 140] on span "- jaysargeant1982@gmail.com - 0439 138 145" at bounding box center [254, 139] width 177 height 10
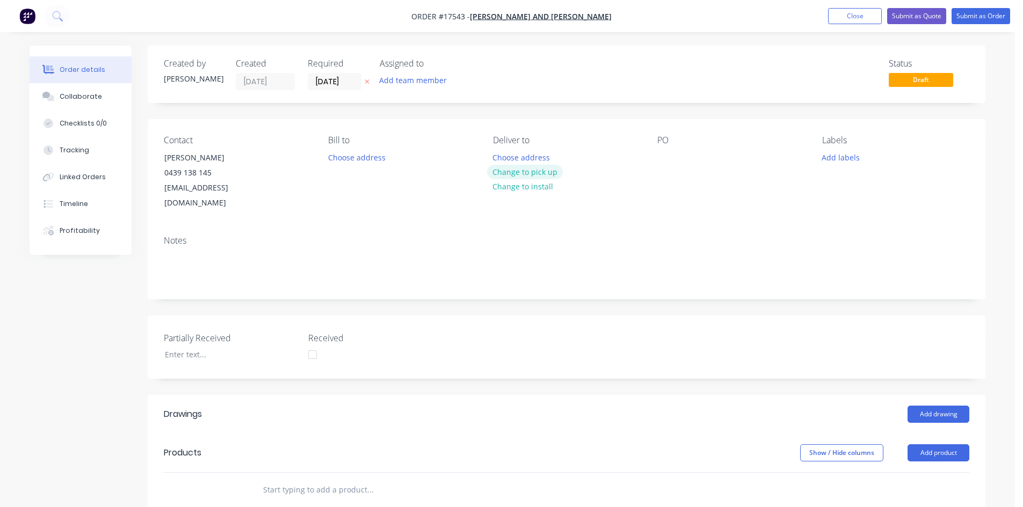
click at [516, 170] on button "Change to pick up" at bounding box center [525, 172] width 76 height 14
click at [668, 157] on div at bounding box center [665, 158] width 17 height 16
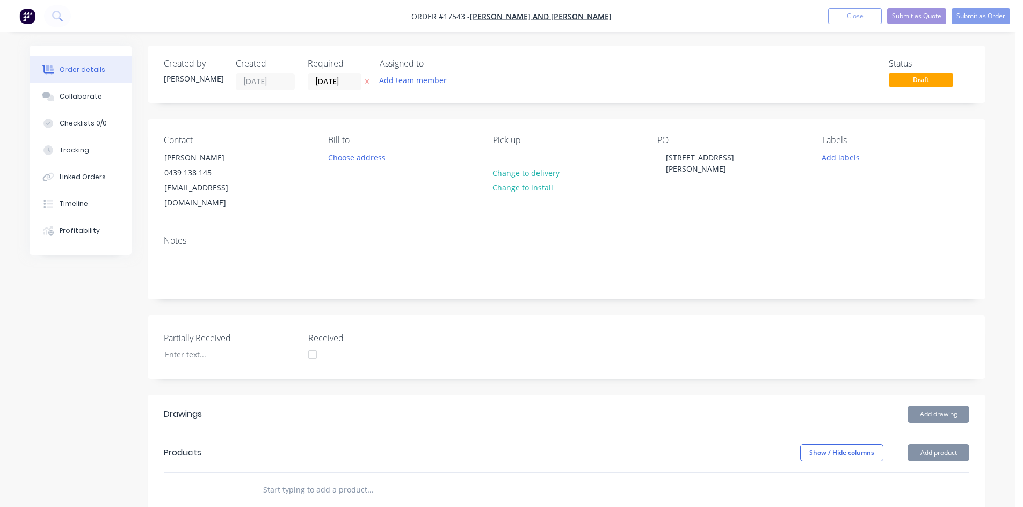
click at [681, 202] on div "Contact Jay Sargeant 0439 138 145 jaysargeant1982@gmail.com Bill to Choose addr…" at bounding box center [566, 173] width 837 height 108
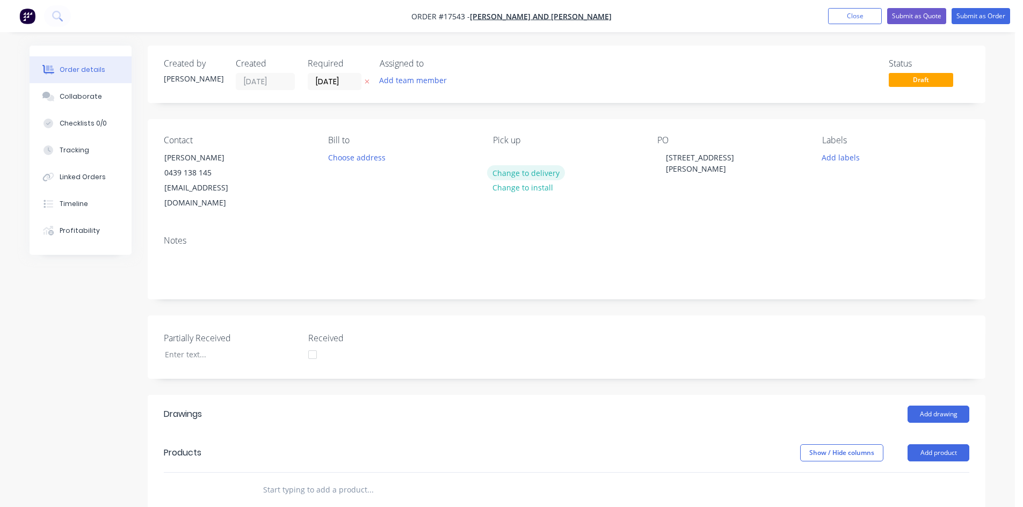
click at [516, 170] on button "Change to delivery" at bounding box center [526, 172] width 78 height 14
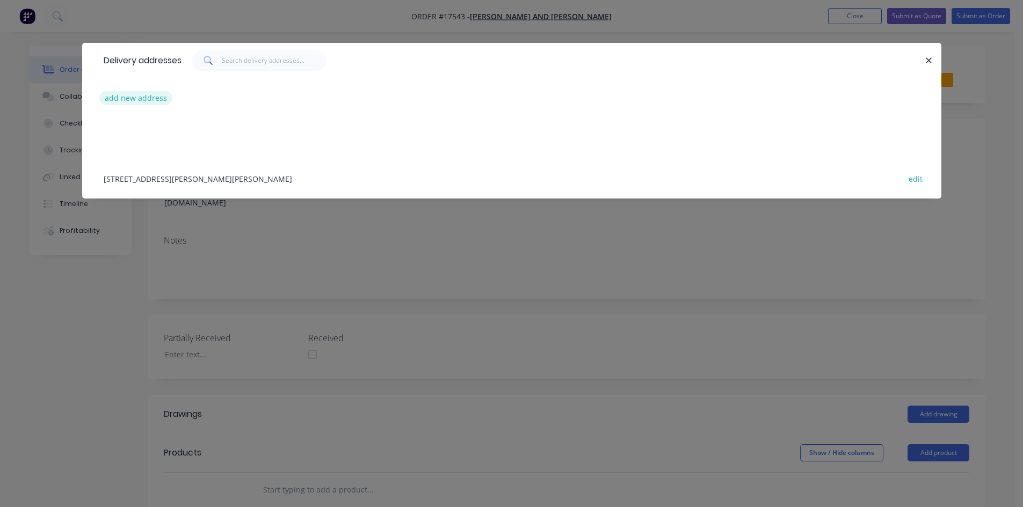
click at [139, 98] on button "add new address" at bounding box center [136, 98] width 74 height 14
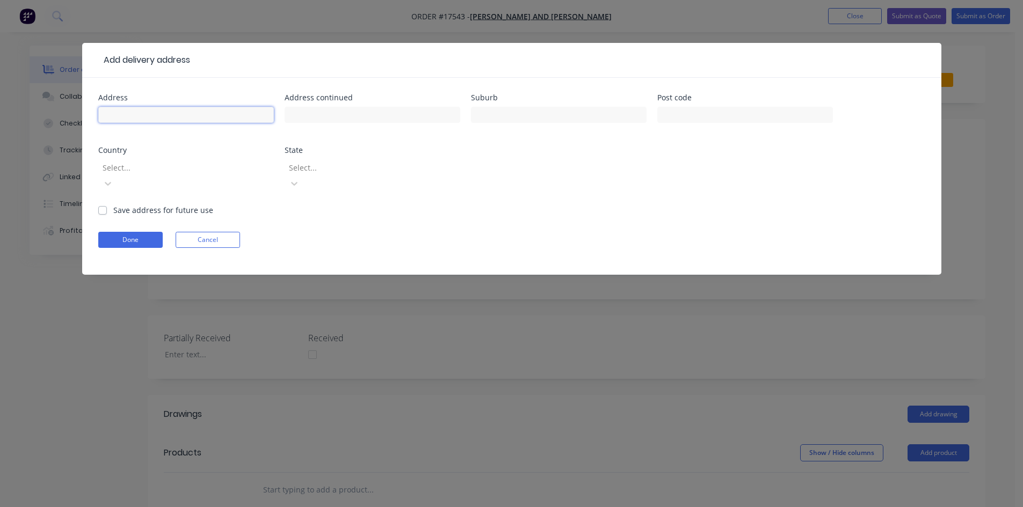
click at [140, 117] on input "text" at bounding box center [186, 115] width 176 height 16
type input "168 Erskine Rd"
click at [534, 115] on input "text" at bounding box center [559, 115] width 176 height 16
type input "Griffith"
click at [394, 198] on form "Address 168 Erskine Rd Address continued Suburb Griffith Post code Country Sele…" at bounding box center [511, 184] width 827 height 181
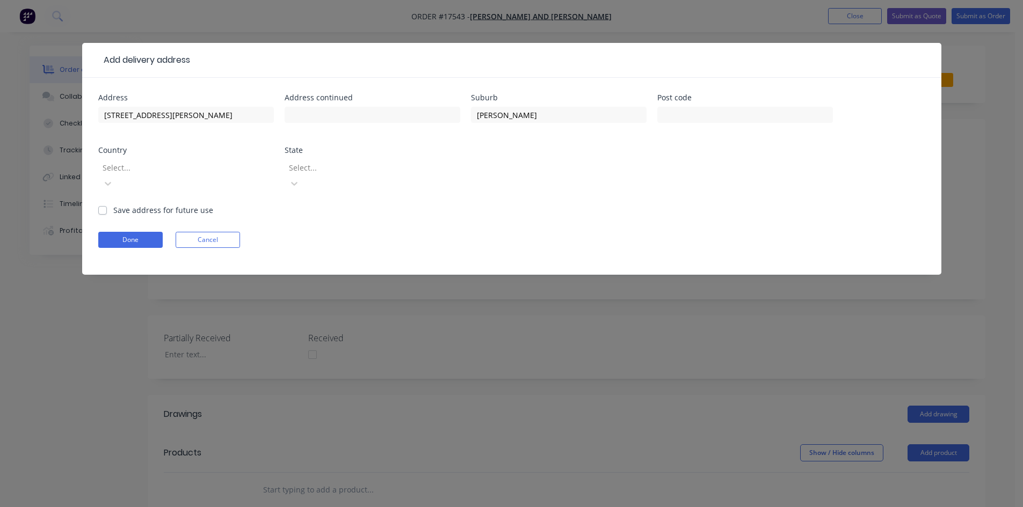
click at [113, 205] on label "Save address for future use" at bounding box center [163, 210] width 100 height 11
click at [106, 205] on input "Save address for future use" at bounding box center [102, 210] width 9 height 10
checkbox input "true"
click at [132, 232] on button "Done" at bounding box center [130, 240] width 64 height 16
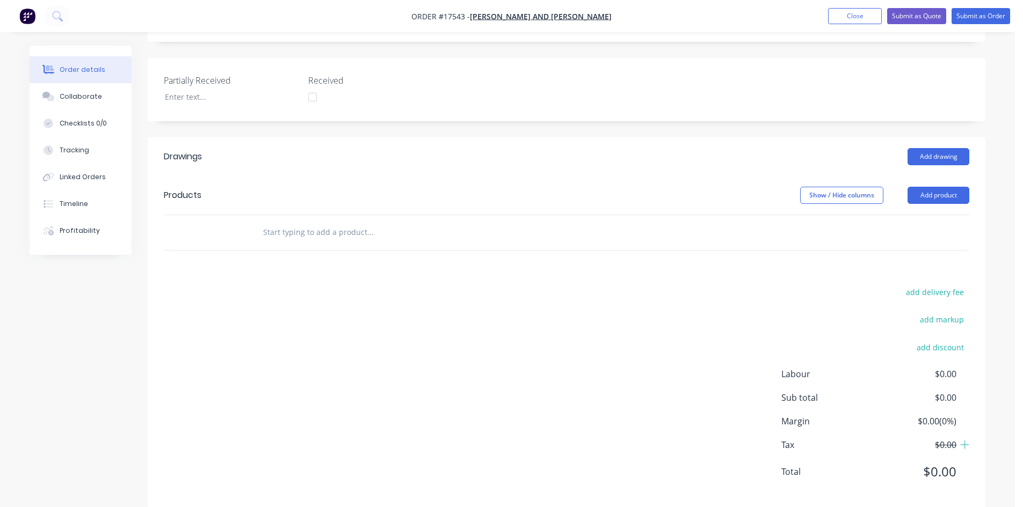
scroll to position [260, 0]
click at [342, 220] on input "text" at bounding box center [369, 230] width 215 height 21
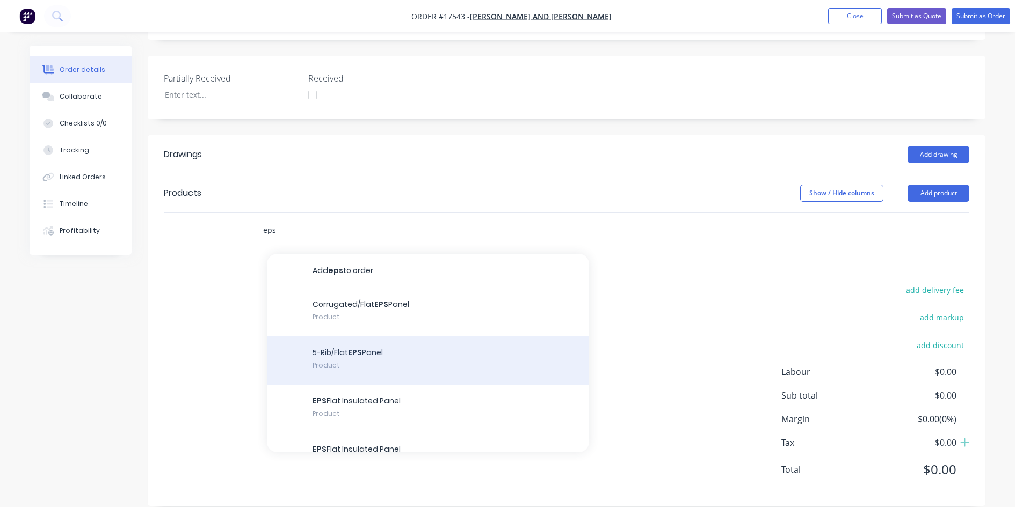
scroll to position [54, 0]
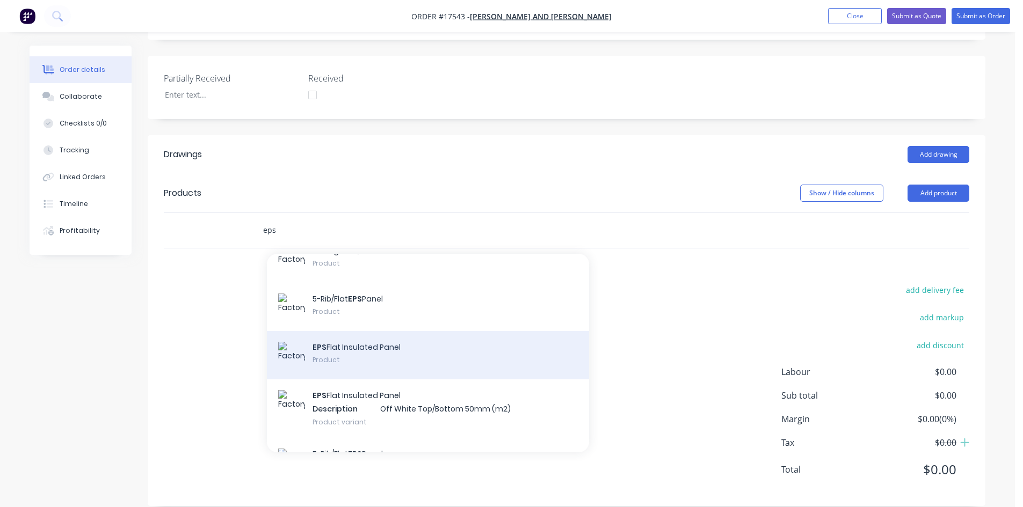
type input "eps"
click at [390, 345] on div "EPS Flat Insulated Panel Product" at bounding box center [428, 355] width 322 height 48
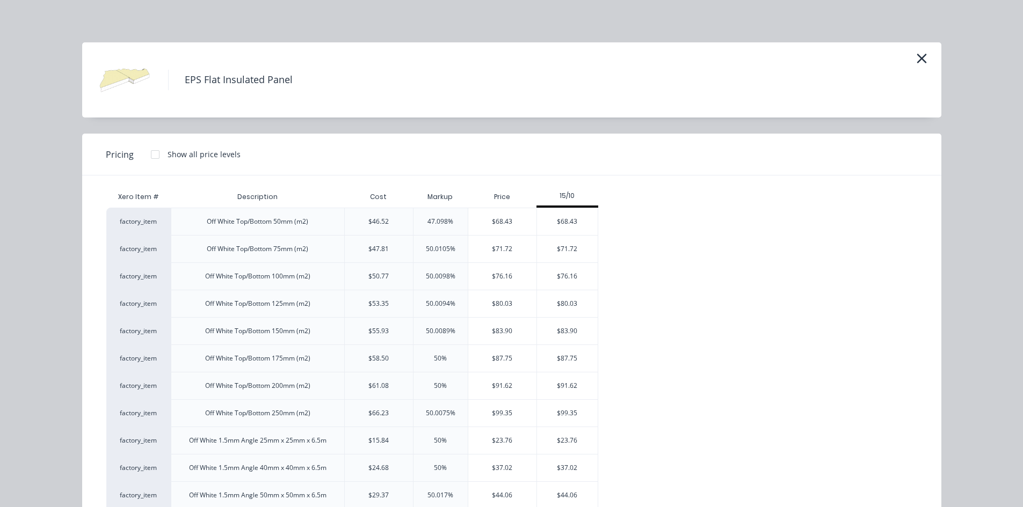
scroll to position [0, 0]
click at [509, 251] on div "$71.72" at bounding box center [502, 249] width 68 height 27
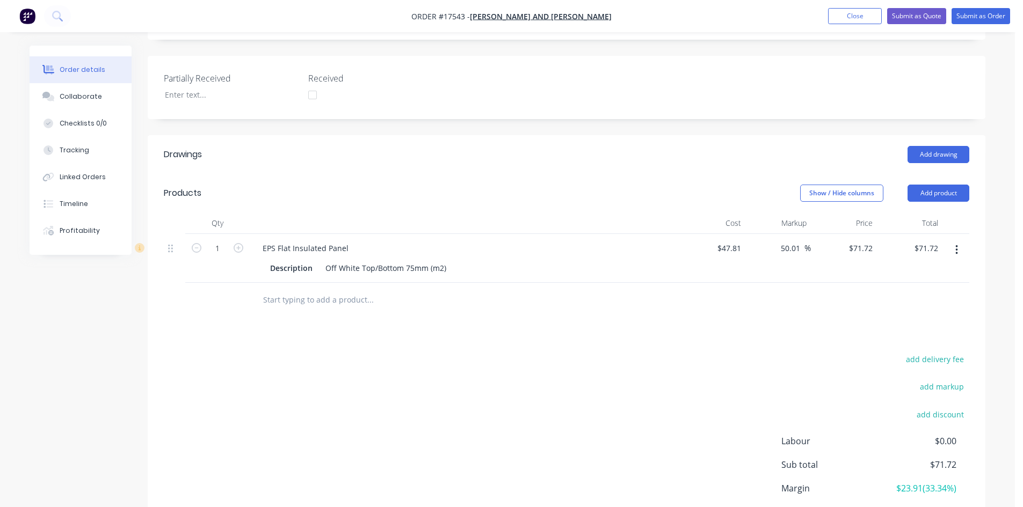
click at [475, 113] on div "Created by Sam Created 10/09/25 Required 10/09/25 Assigned to Add team member S…" at bounding box center [566, 181] width 837 height 790
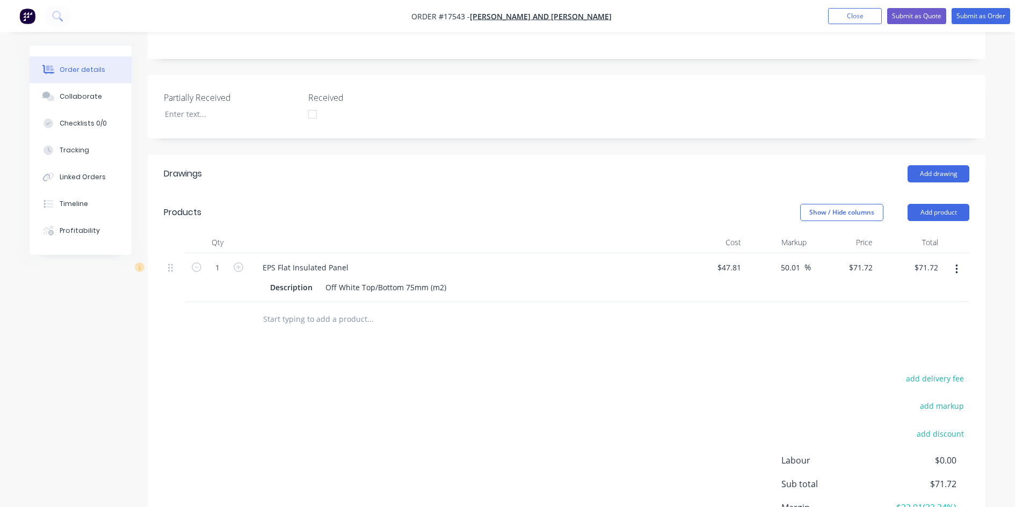
scroll to position [222, 0]
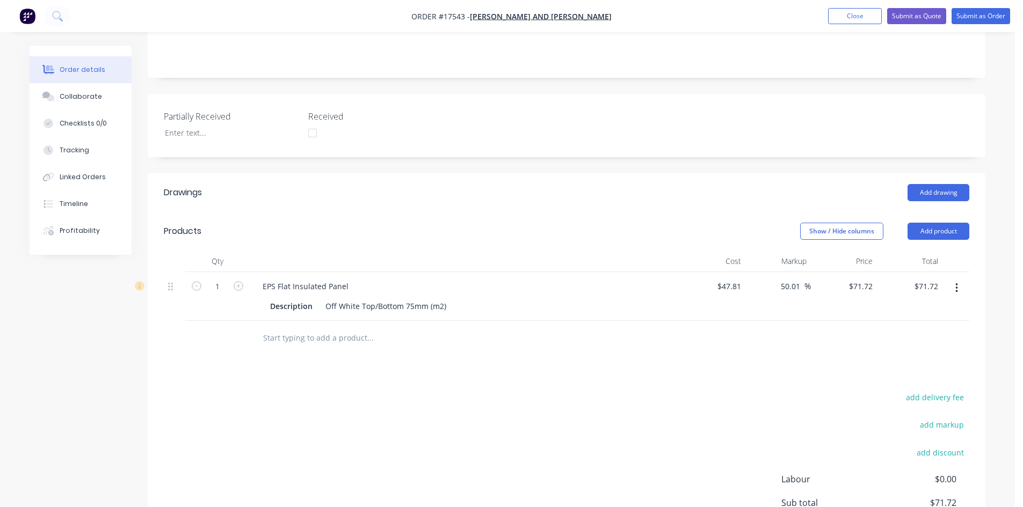
click at [958, 279] on button "button" at bounding box center [956, 288] width 25 height 19
click at [913, 373] on div "Delete" at bounding box center [918, 381] width 83 height 16
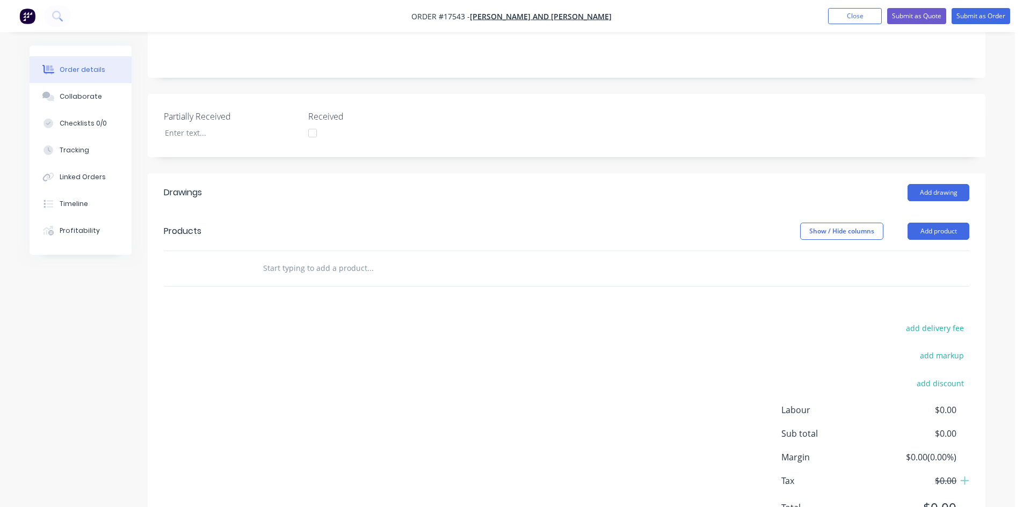
click at [288, 258] on input "text" at bounding box center [369, 268] width 215 height 21
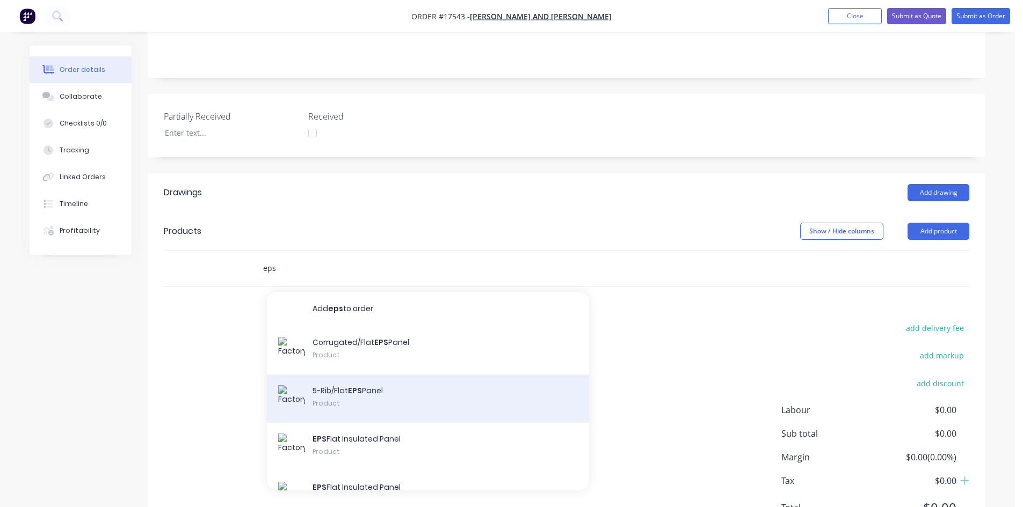
type input "eps"
click at [393, 376] on div "5-Rib/Flat EPS Panel Product" at bounding box center [428, 399] width 322 height 48
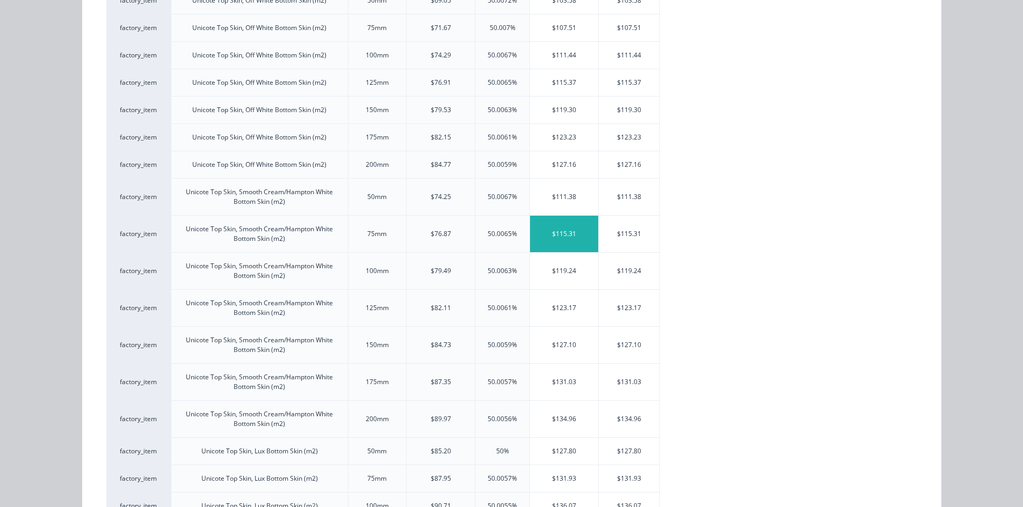
click at [561, 237] on div "$115.31" at bounding box center [564, 234] width 68 height 37
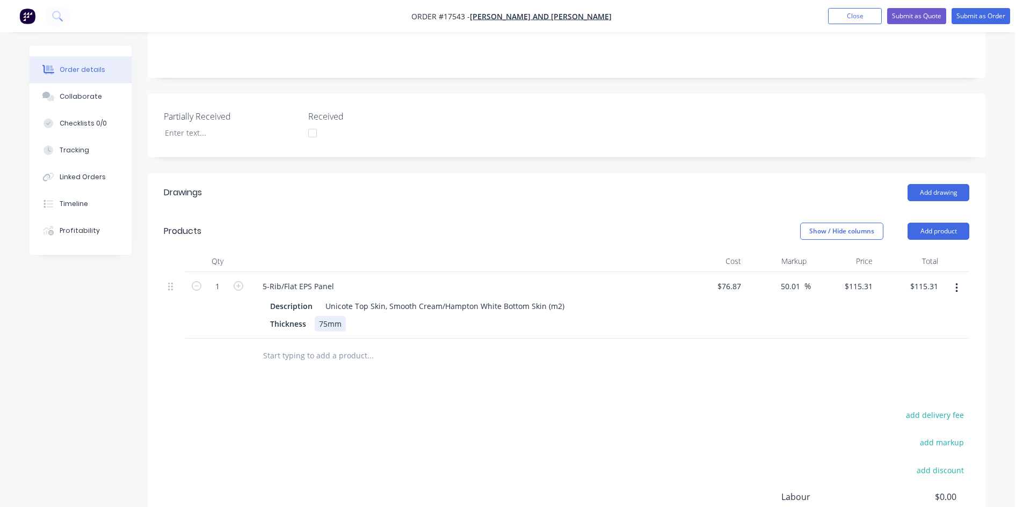
click at [344, 316] on div "75mm" at bounding box center [330, 324] width 31 height 16
click at [216, 279] on input "1" at bounding box center [217, 287] width 28 height 16
type input "83.2"
type input "$9,593.79"
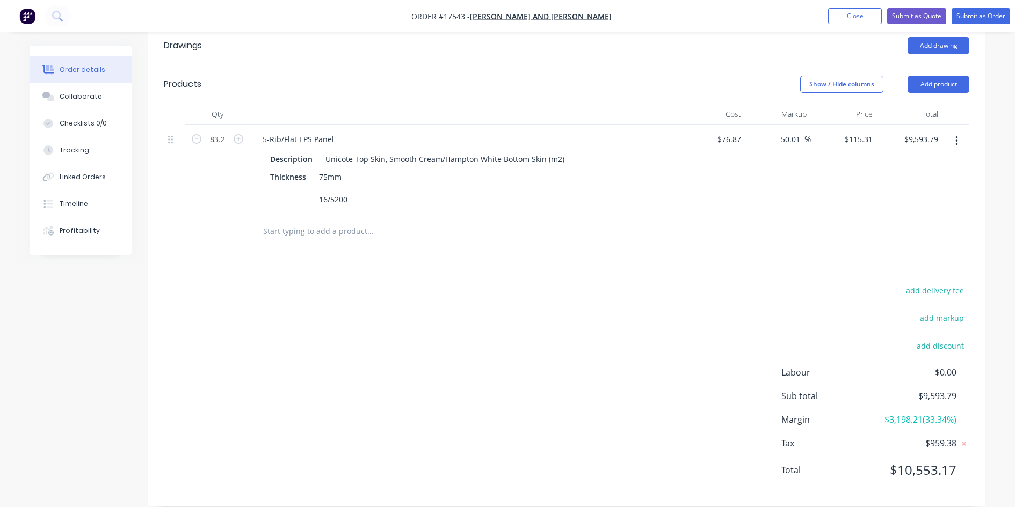
scroll to position [369, 0]
click at [339, 220] on input "text" at bounding box center [369, 230] width 215 height 21
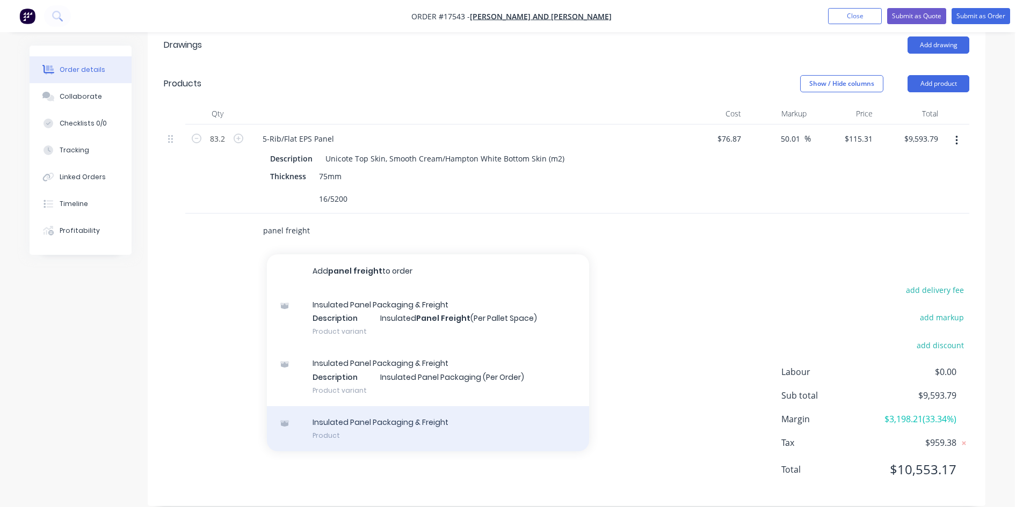
type input "panel freight"
click at [410, 406] on div "Insulated Panel Packaging & Freight Product" at bounding box center [428, 428] width 322 height 45
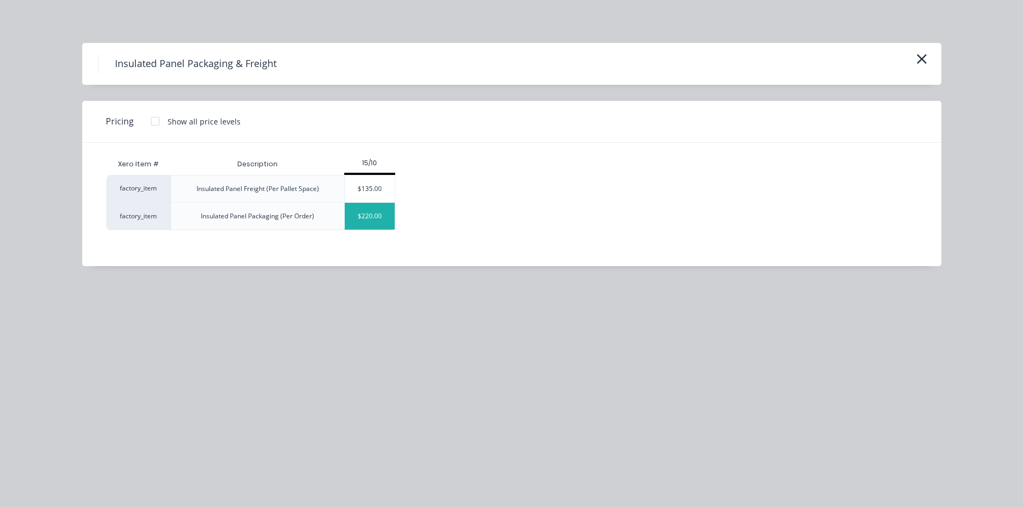
click at [378, 215] on div "$220.00" at bounding box center [370, 216] width 50 height 27
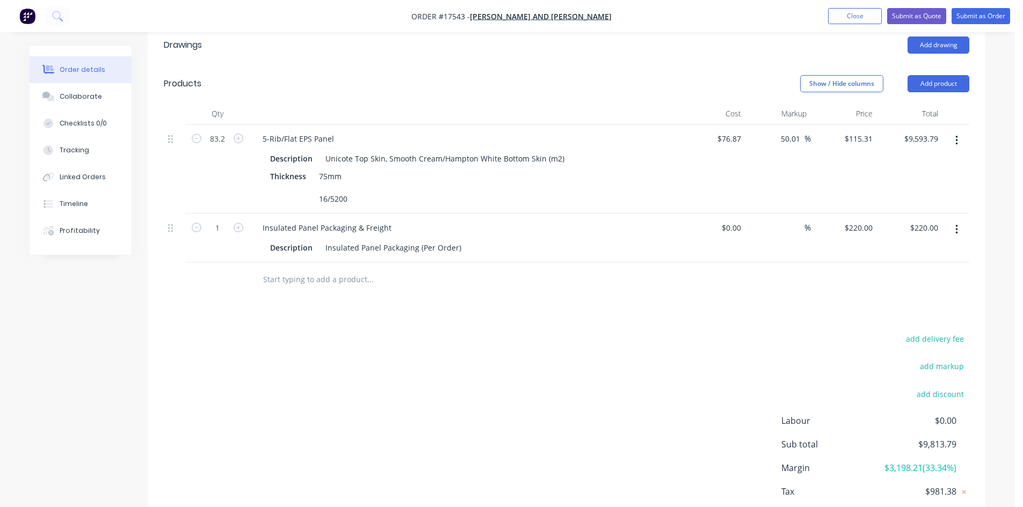
click at [955, 224] on icon "button" at bounding box center [956, 230] width 3 height 12
click at [930, 272] on div "Duplicate" at bounding box center [918, 280] width 83 height 16
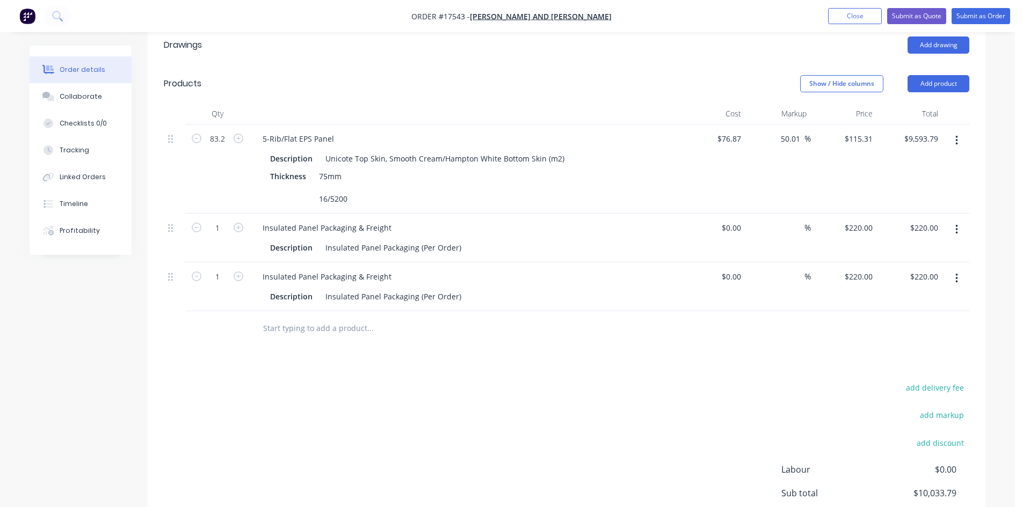
click at [955, 273] on icon "button" at bounding box center [956, 279] width 3 height 12
click at [906, 300] on button "Edit" at bounding box center [918, 306] width 102 height 21
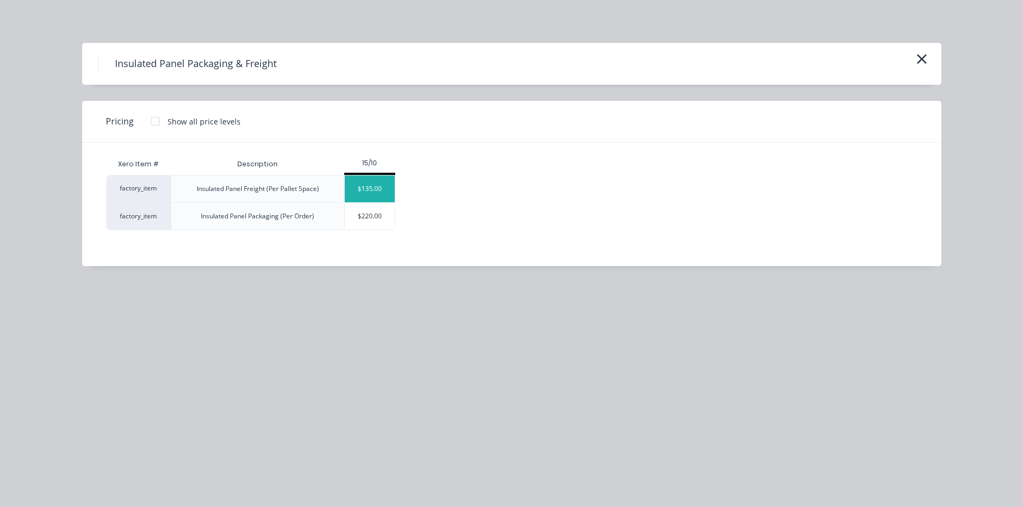
click at [373, 185] on div "$135.00" at bounding box center [370, 189] width 50 height 27
type input "$135.00"
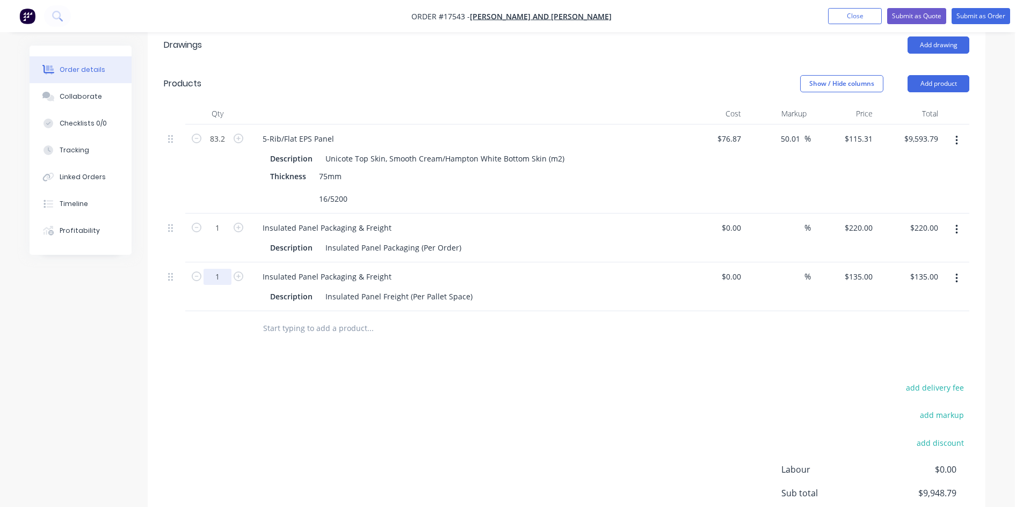
click at [229, 269] on input "1" at bounding box center [217, 277] width 28 height 16
type input "10"
type input "$1,350.00"
click at [608, 399] on div "add delivery fee add markup add discount Labour $0.00 Sub total $11,163.79 Marg…" at bounding box center [566, 484] width 805 height 207
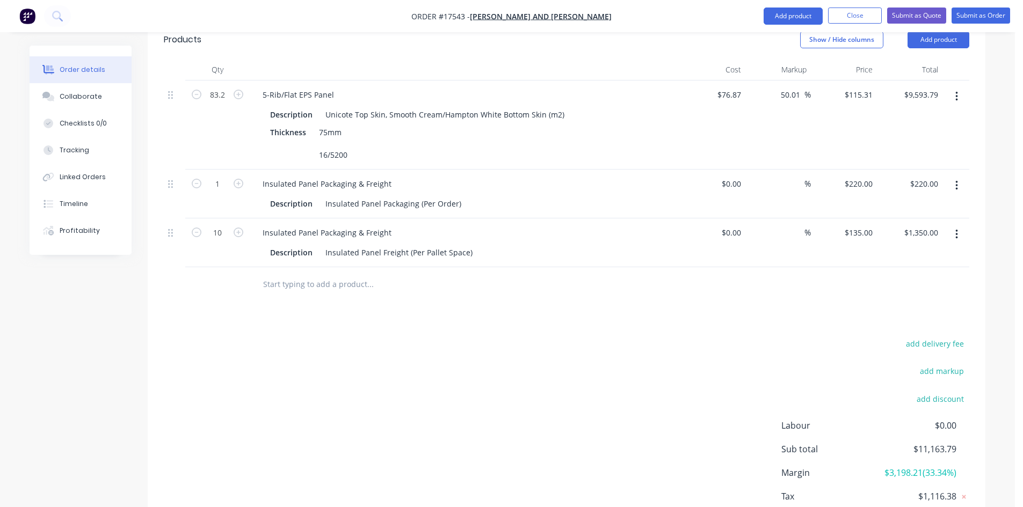
scroll to position [467, 0]
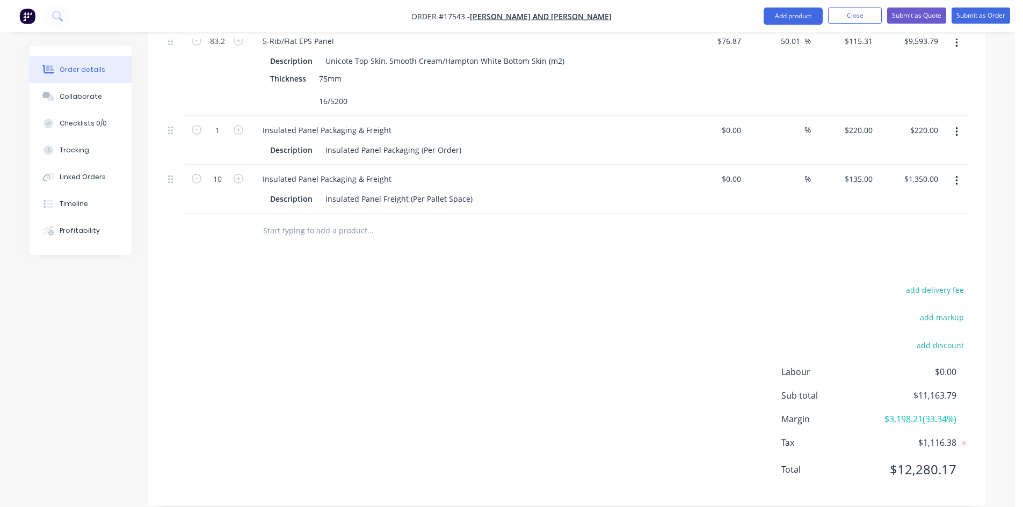
click at [298, 220] on input "text" at bounding box center [369, 230] width 215 height 21
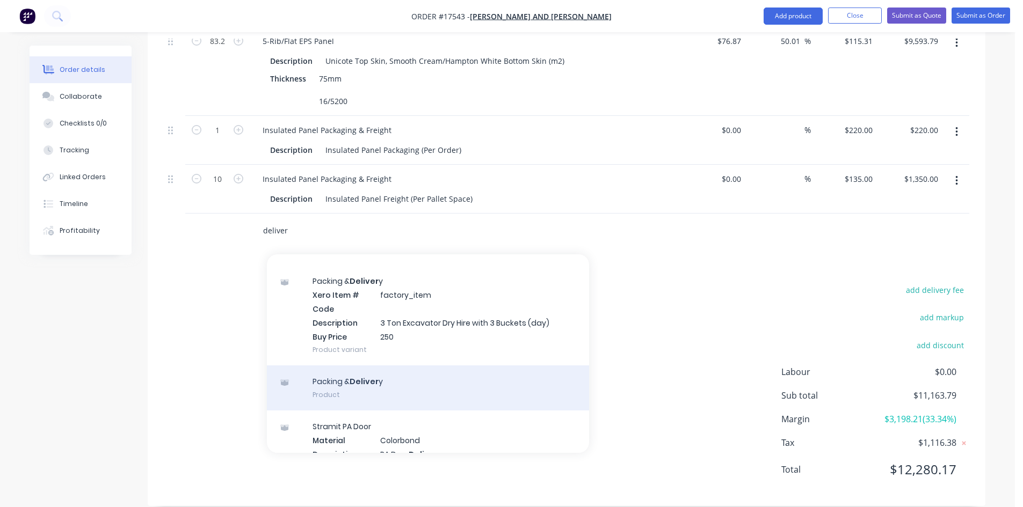
scroll to position [3113, 0]
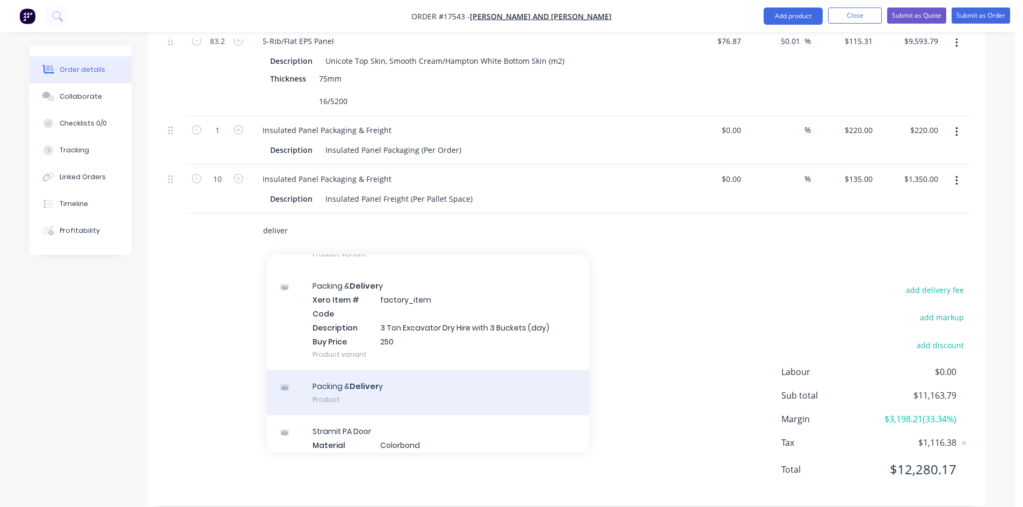
type input "deliver"
click at [392, 370] on div "Packing & Deliver y Product" at bounding box center [428, 392] width 322 height 45
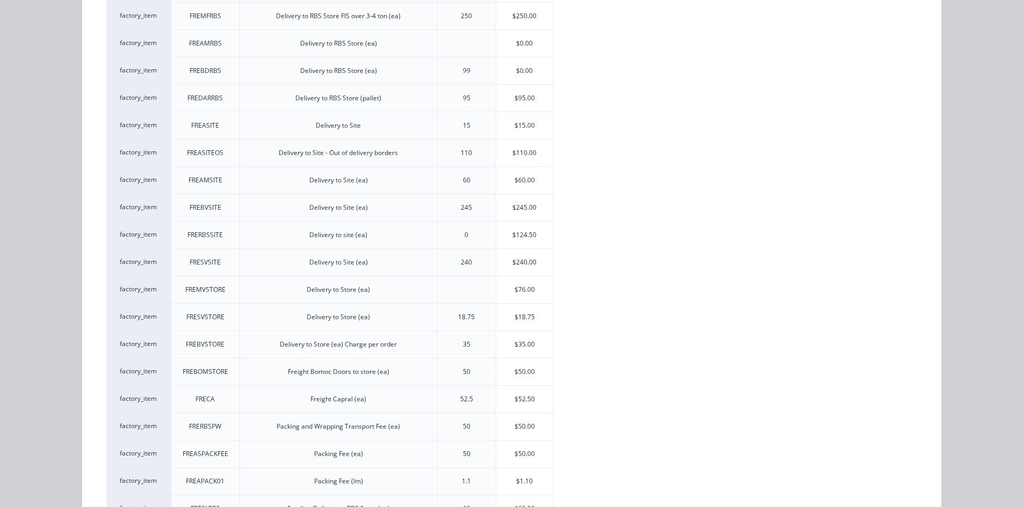
scroll to position [268, 0]
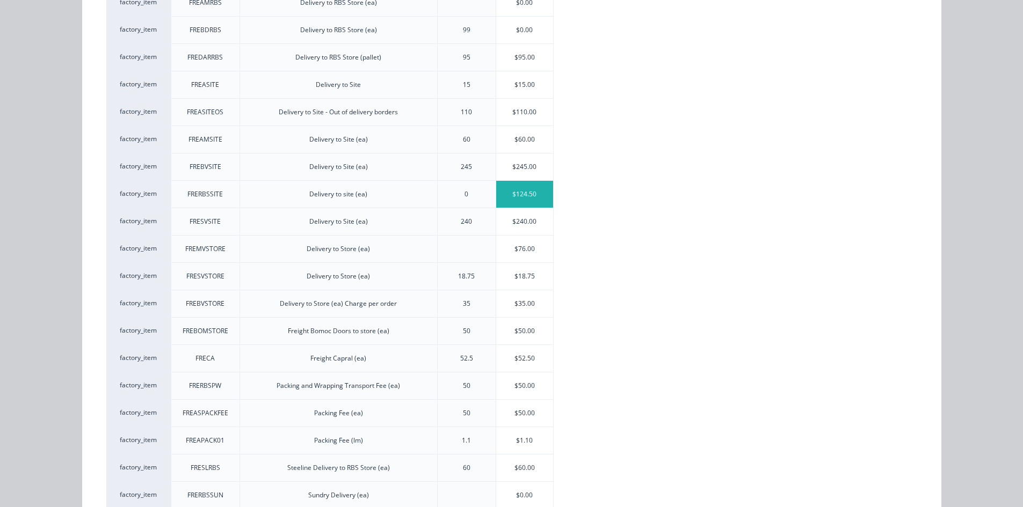
click at [527, 190] on div "$124.50" at bounding box center [524, 194] width 57 height 27
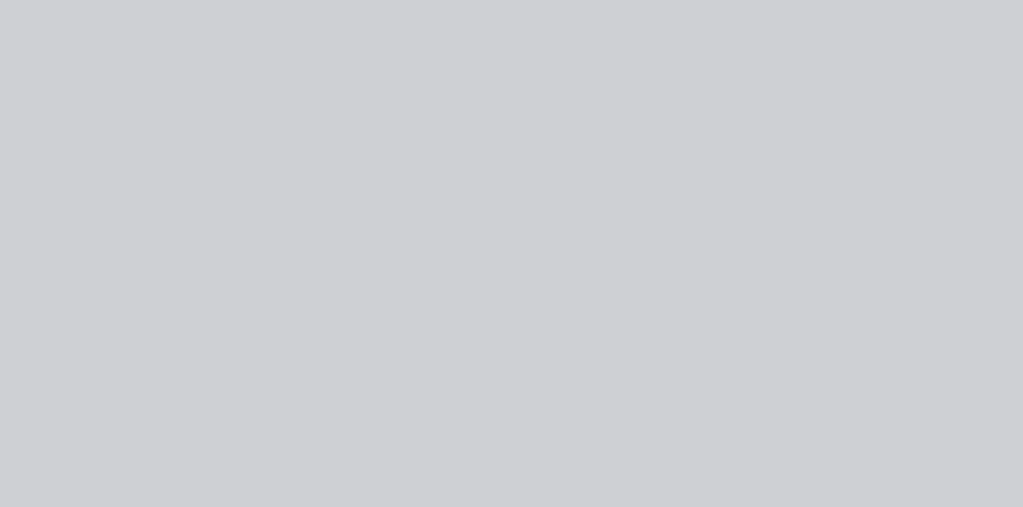
scroll to position [0, 0]
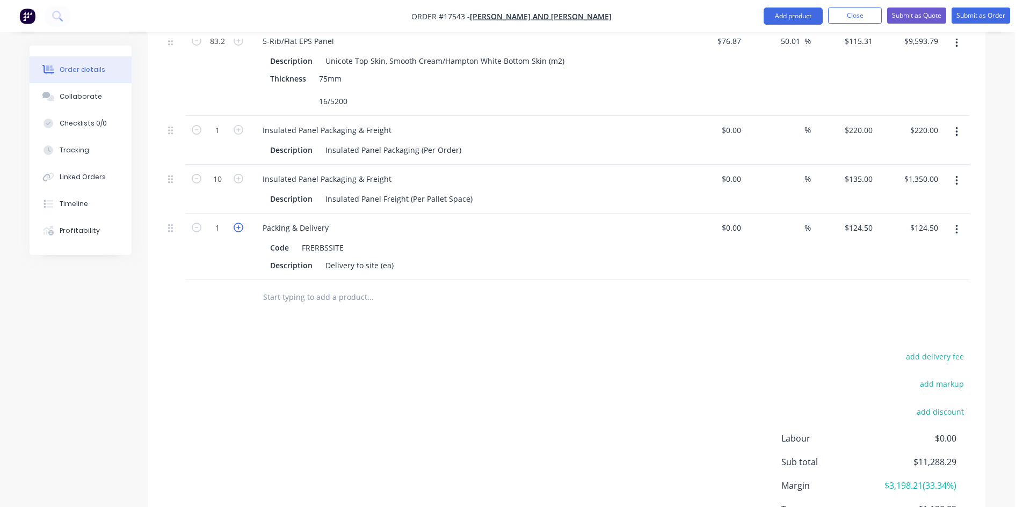
click at [237, 223] on icon "button" at bounding box center [239, 228] width 10 height 10
type input "2"
type input "$249.00"
click at [548, 323] on div "Drawings Add drawing Products Show / Hide columns Add product Qty Cost Markup P…" at bounding box center [566, 250] width 837 height 645
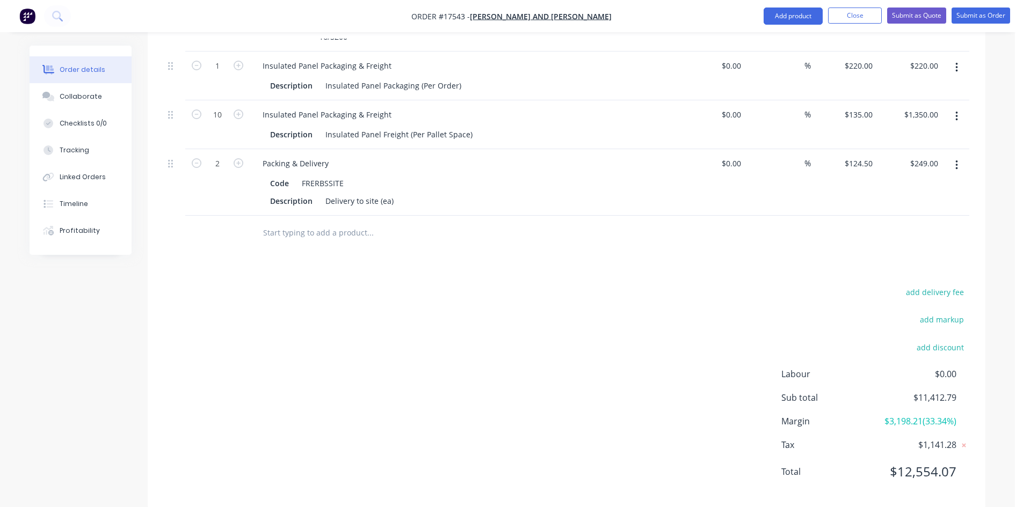
scroll to position [534, 0]
click at [298, 220] on input "text" at bounding box center [369, 230] width 215 height 21
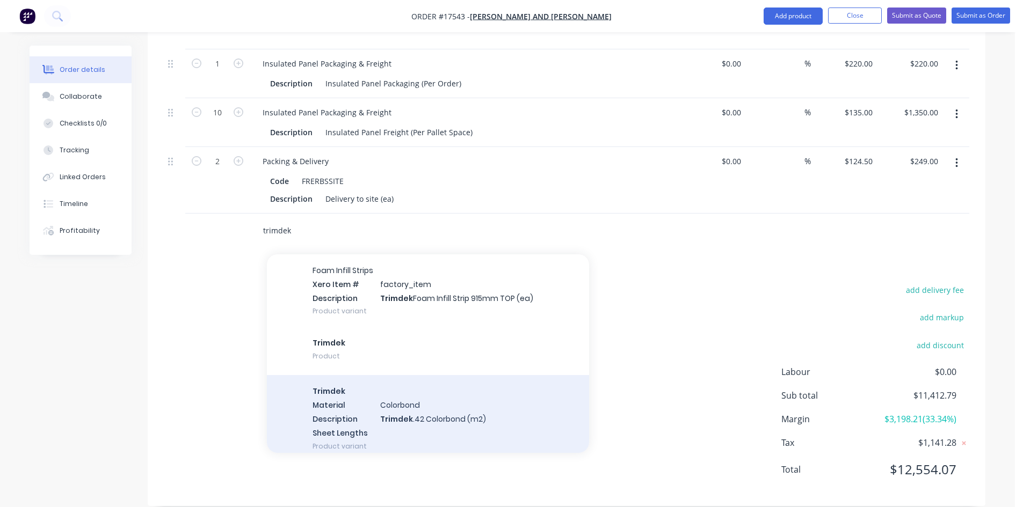
scroll to position [107, 0]
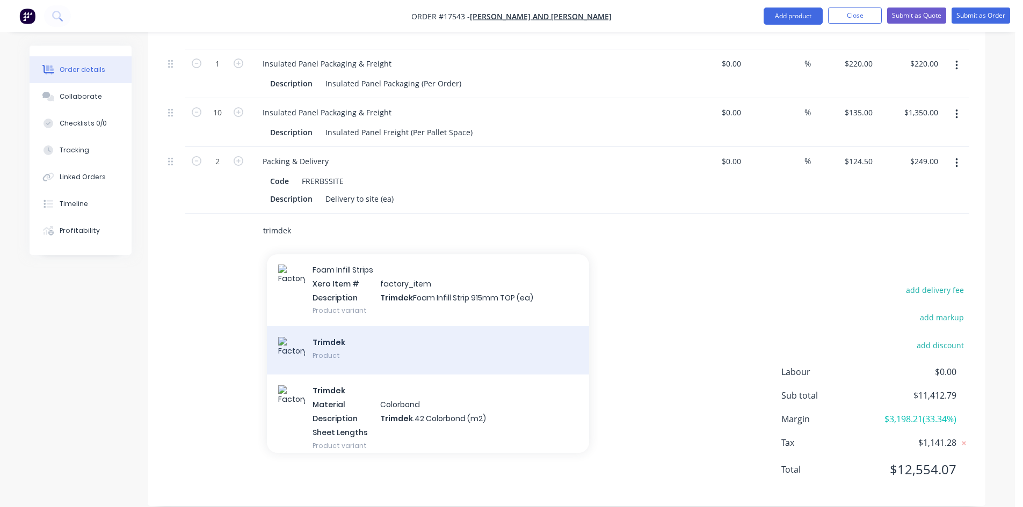
type input "trimdek"
click at [366, 333] on div "Trimdek Product" at bounding box center [428, 350] width 322 height 48
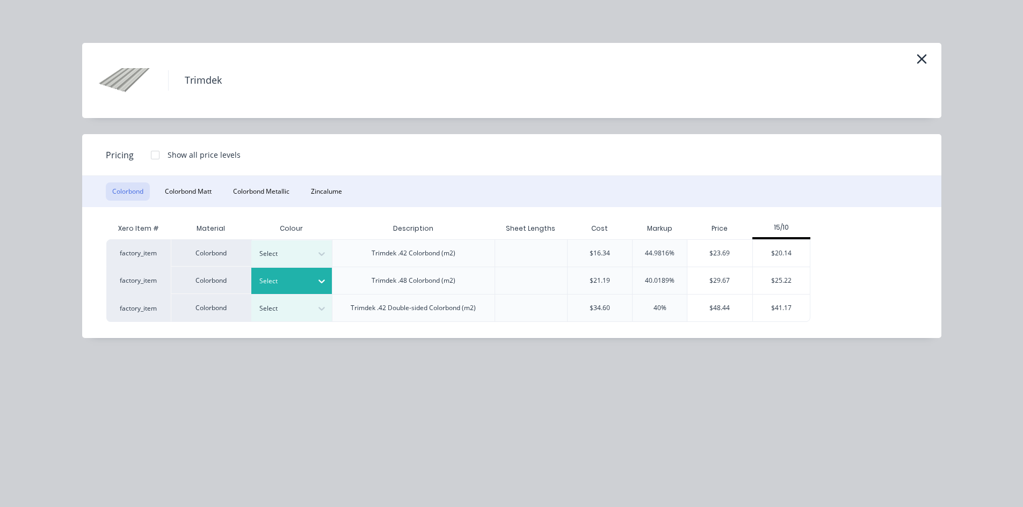
click at [325, 285] on icon at bounding box center [321, 281] width 11 height 11
click at [782, 279] on div "$25.22" at bounding box center [781, 280] width 57 height 27
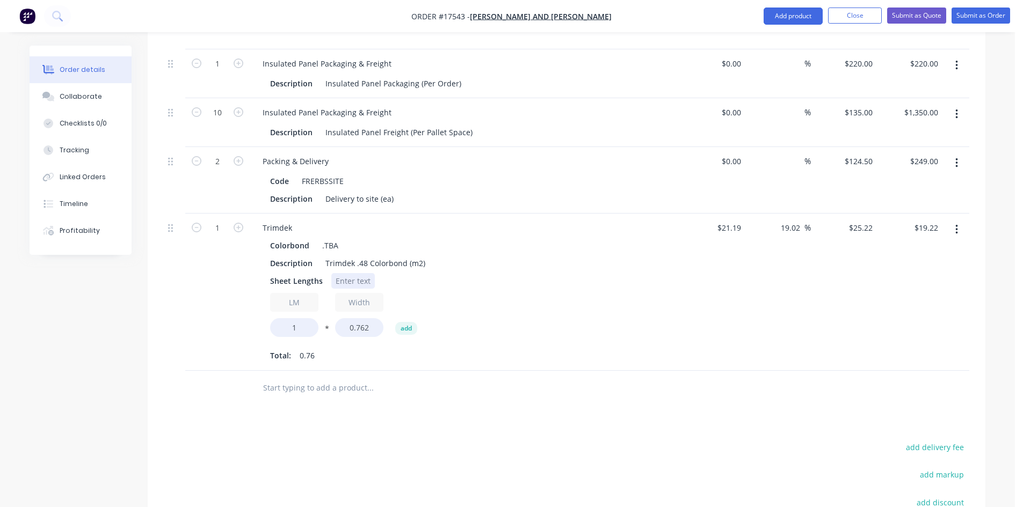
click at [351, 273] on div at bounding box center [352, 281] width 43 height 16
click at [304, 318] on input "1" at bounding box center [294, 327] width 48 height 19
type input "63.6"
type input "$1,222.24"
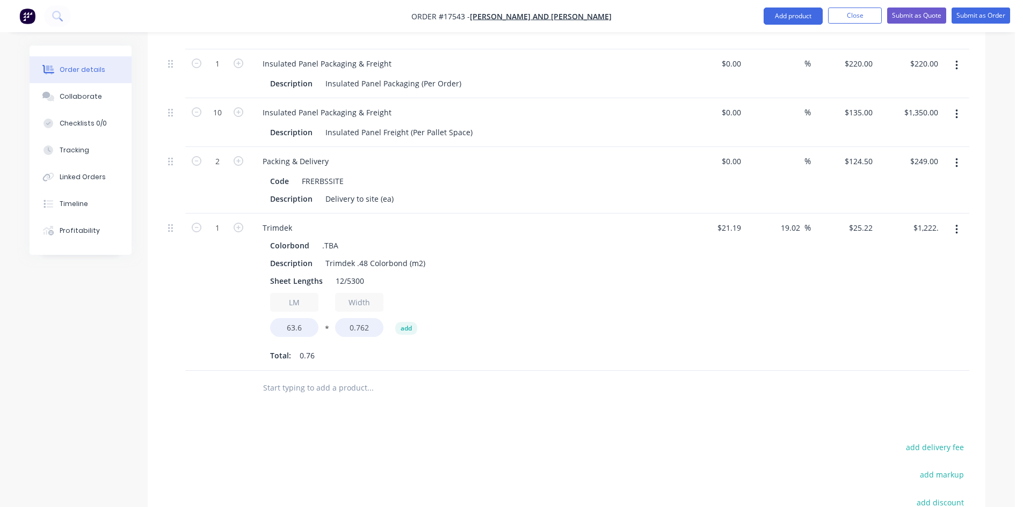
click at [208, 319] on div "1" at bounding box center [217, 292] width 64 height 157
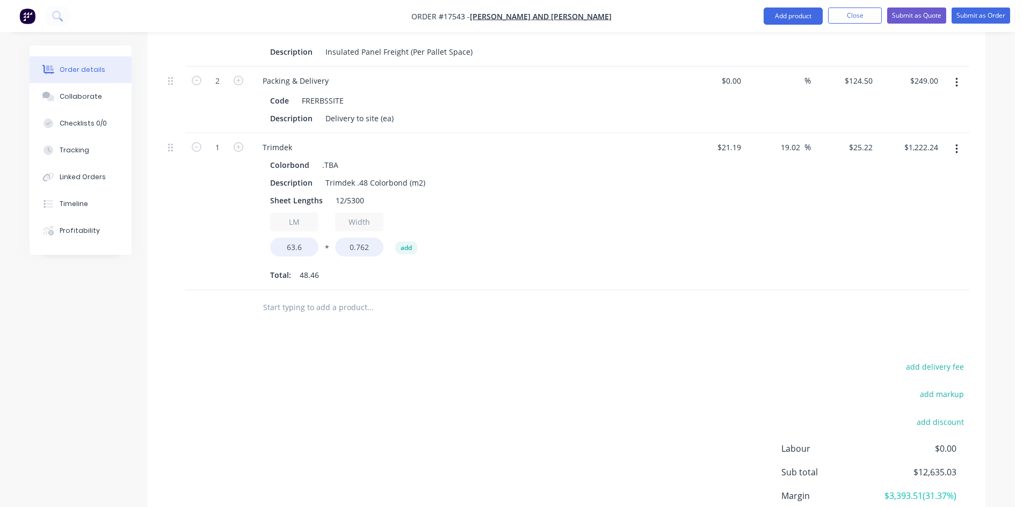
scroll to position [691, 0]
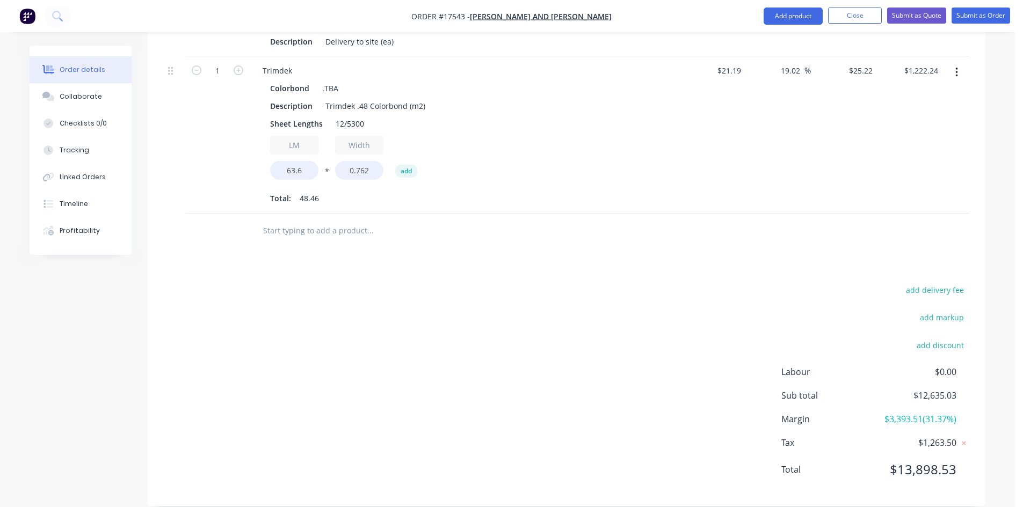
click at [286, 220] on input "text" at bounding box center [369, 230] width 215 height 21
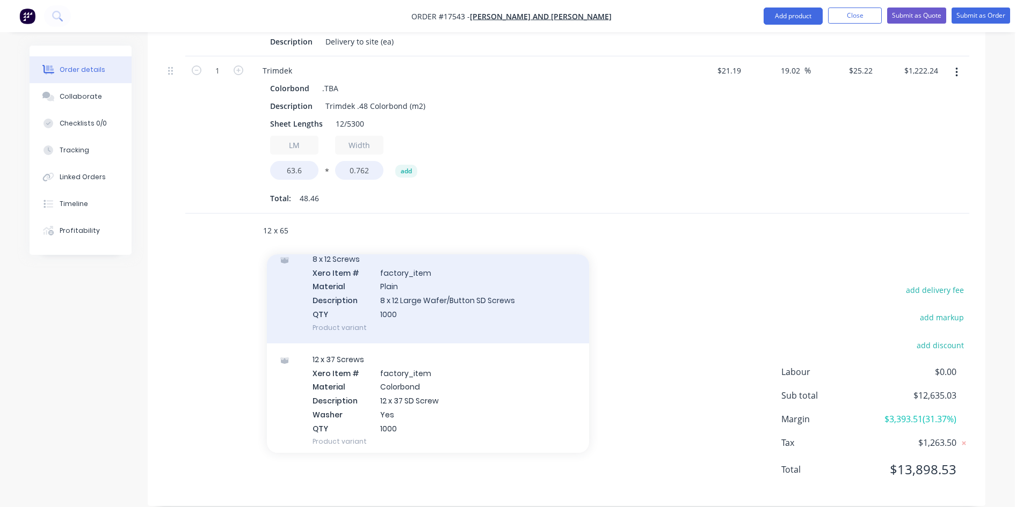
scroll to position [2791, 0]
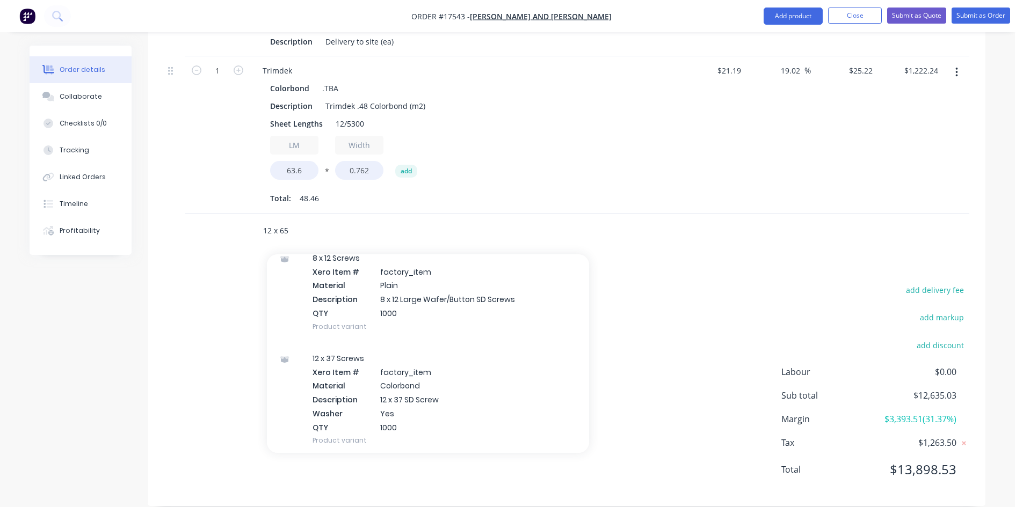
type input "12 x 65"
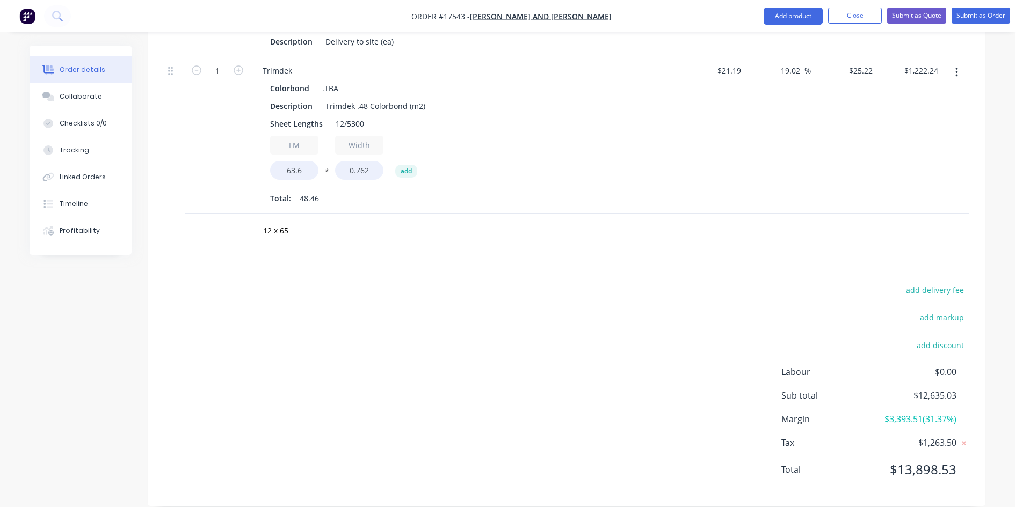
click at [238, 251] on div "Drawings Add drawing Products Show / Hide columns Add product Qty Cost Markup P…" at bounding box center [566, 105] width 837 height 802
click at [302, 220] on input "12 x 65" at bounding box center [369, 230] width 215 height 21
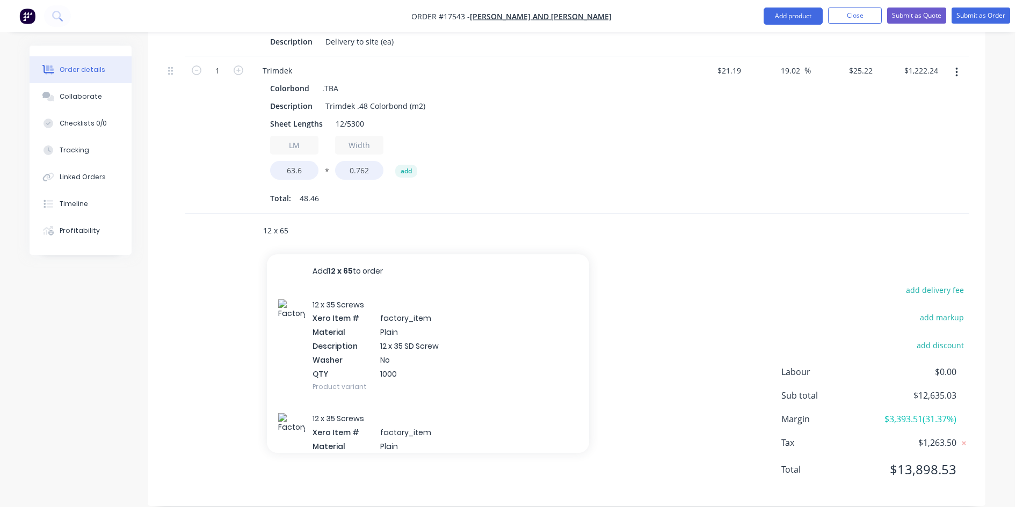
click at [302, 220] on input "12 x 65" at bounding box center [369, 230] width 215 height 21
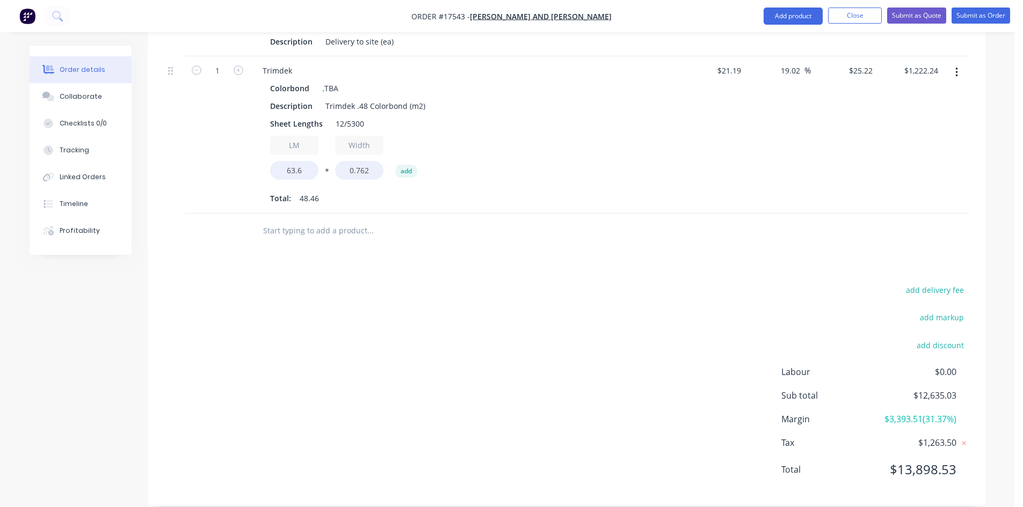
click at [414, 319] on div "add delivery fee add markup add discount Labour $0.00 Sub total $12,635.03 Marg…" at bounding box center [566, 386] width 805 height 207
click at [797, 22] on button "Add product" at bounding box center [792, 16] width 59 height 17
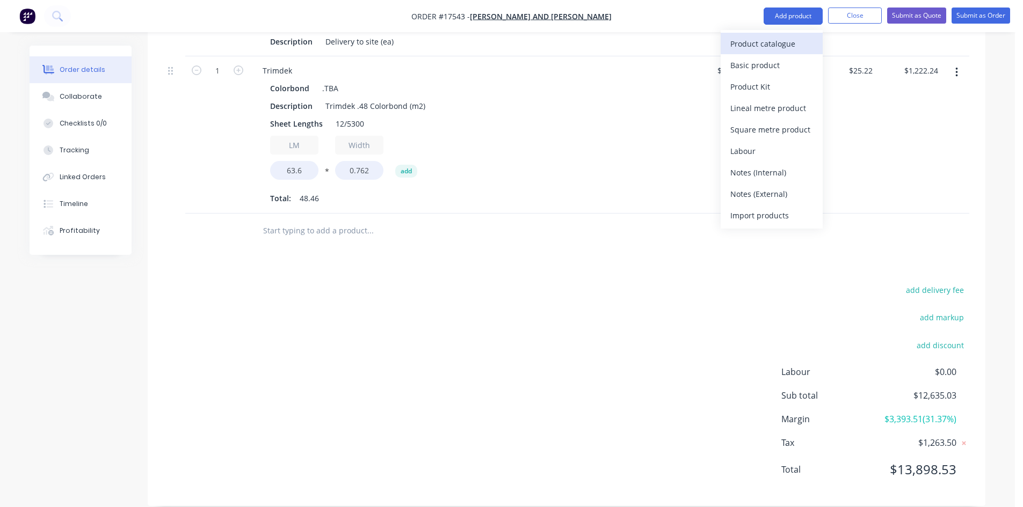
click at [778, 41] on div "Product catalogue" at bounding box center [771, 44] width 83 height 16
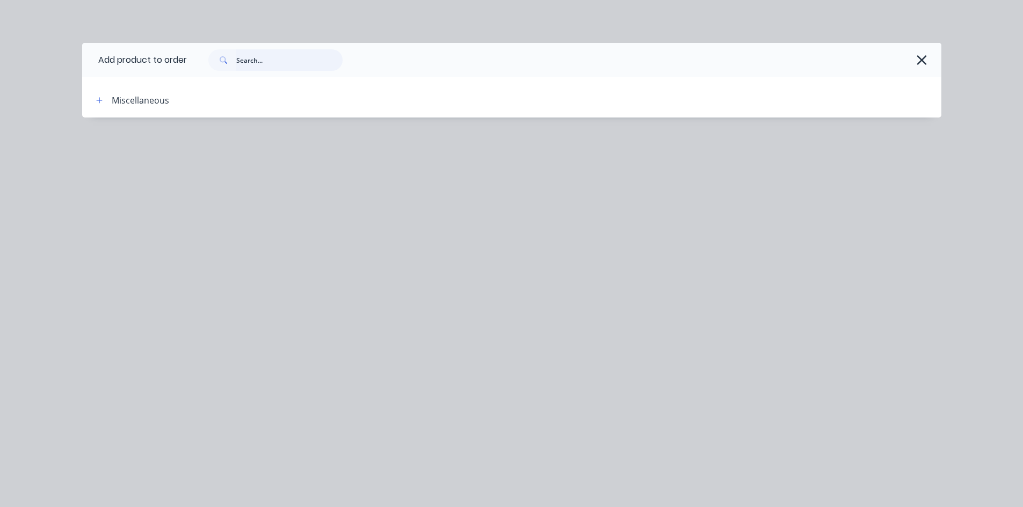
click at [272, 59] on input "text" at bounding box center [289, 59] width 106 height 21
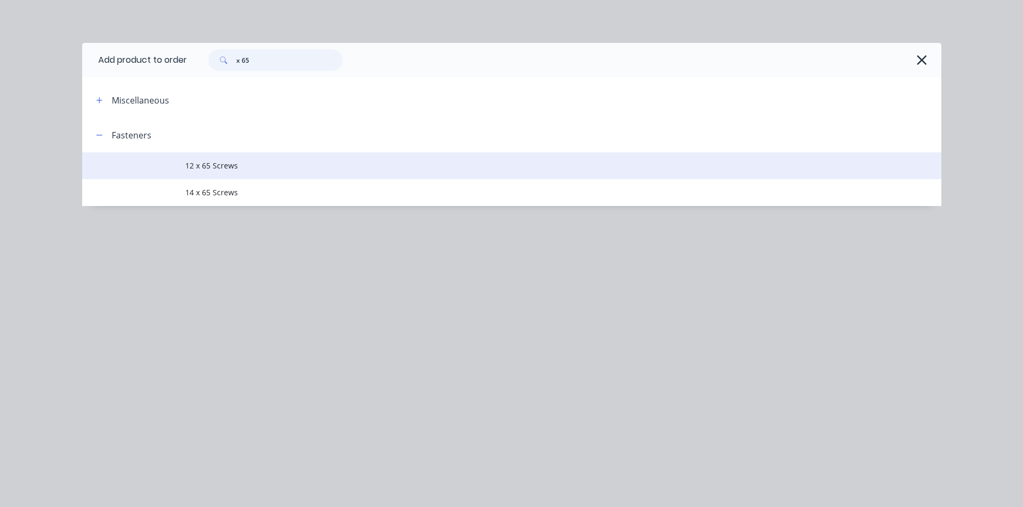
type input "x 65"
click at [264, 169] on span "12 x 65 Screws" at bounding box center [487, 165] width 604 height 11
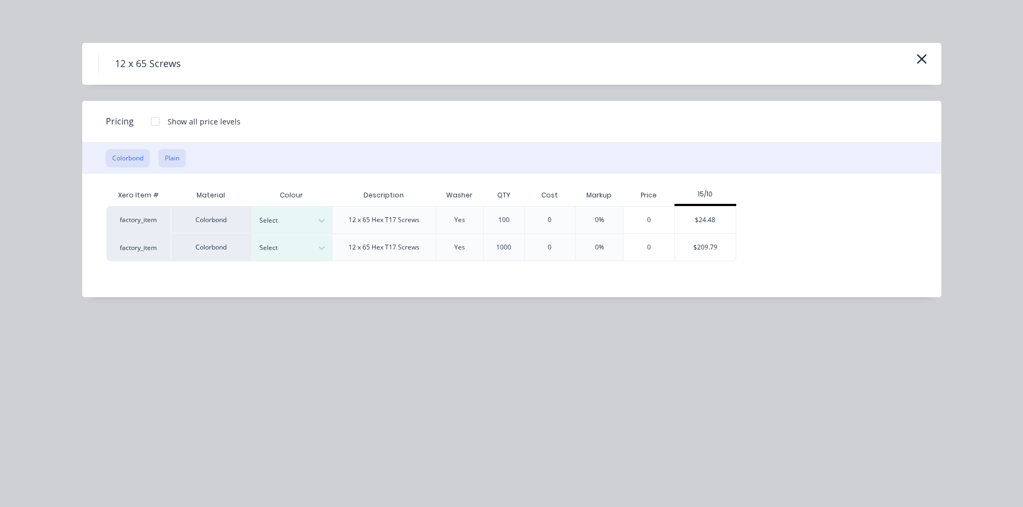
click at [175, 160] on button "Plain" at bounding box center [171, 158] width 27 height 18
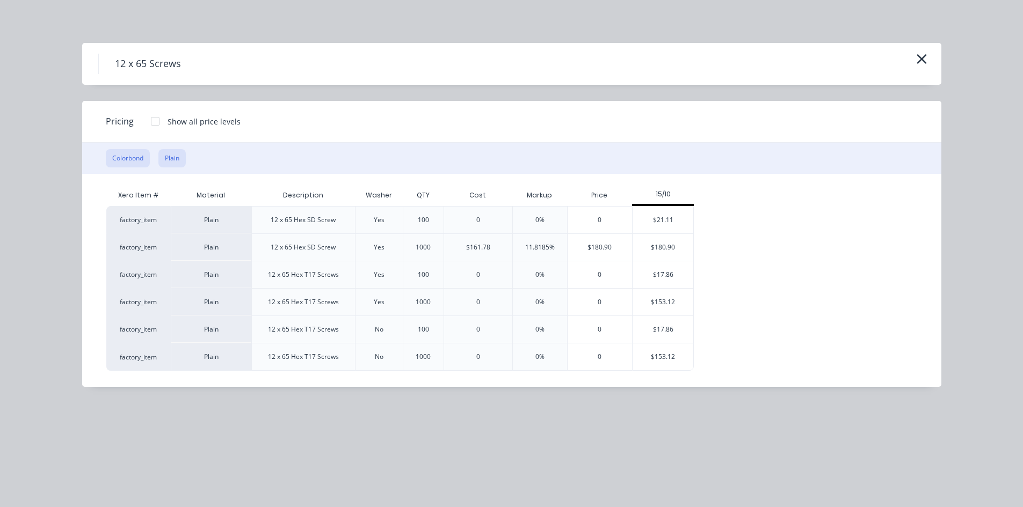
click at [135, 158] on button "Colorbond" at bounding box center [128, 158] width 44 height 18
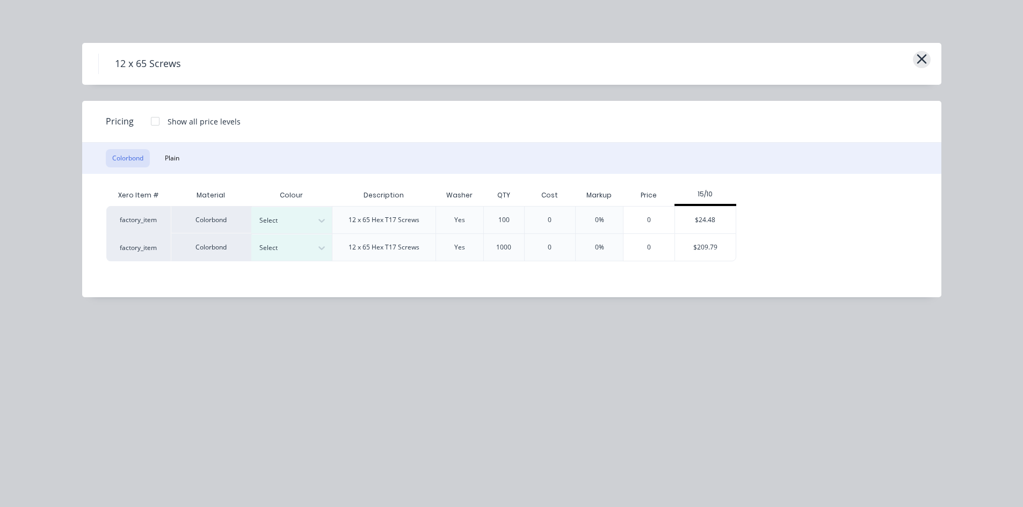
click at [923, 56] on icon "button" at bounding box center [921, 59] width 11 height 15
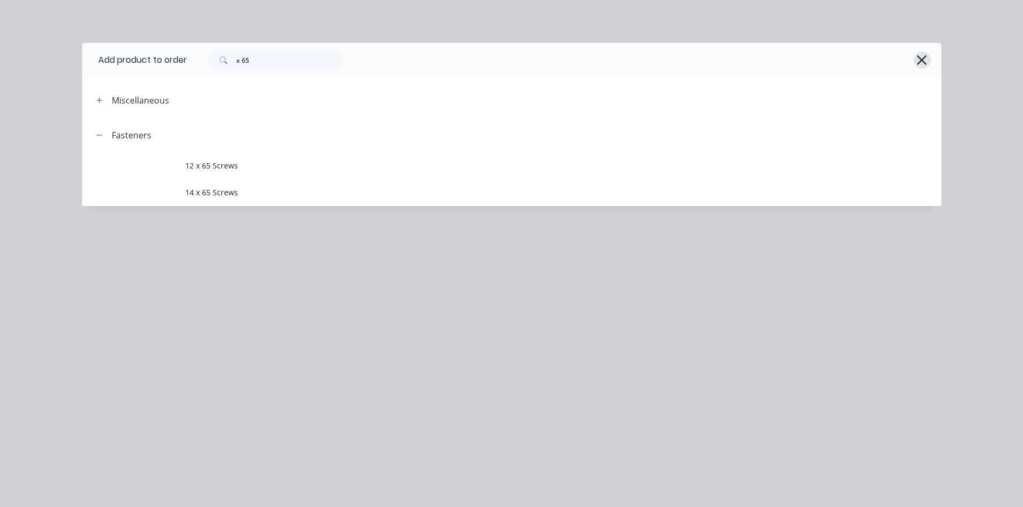
click at [922, 59] on icon "button" at bounding box center [922, 60] width 10 height 10
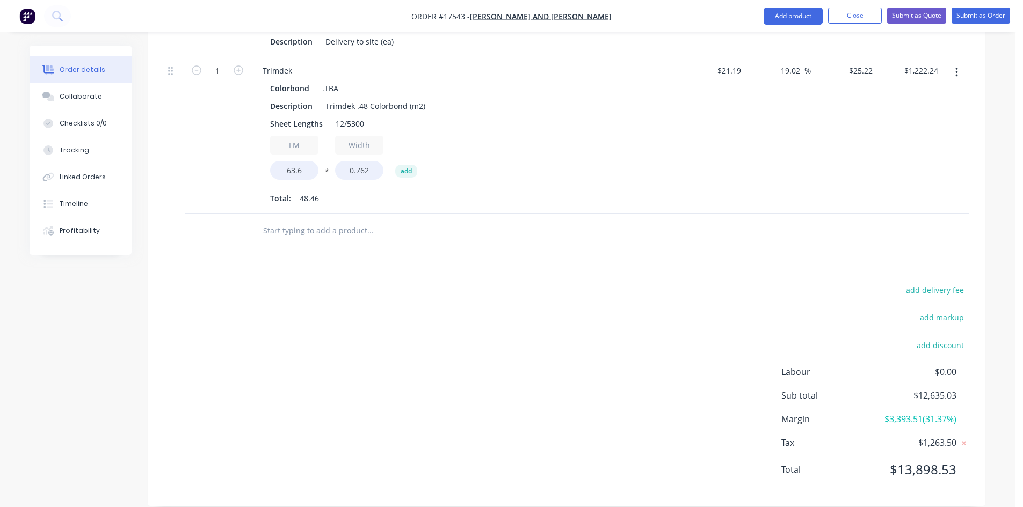
click at [308, 223] on input "text" at bounding box center [369, 230] width 215 height 21
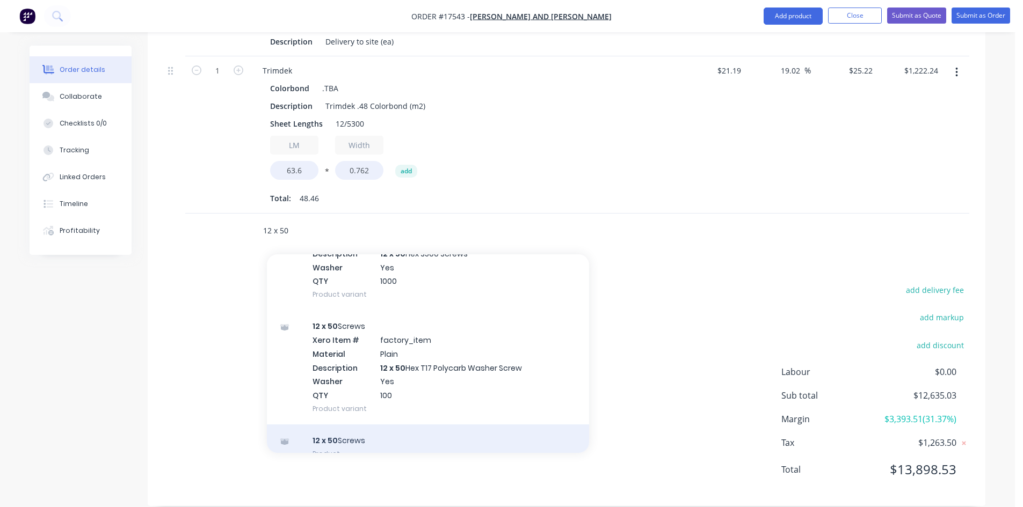
scroll to position [1296, 0]
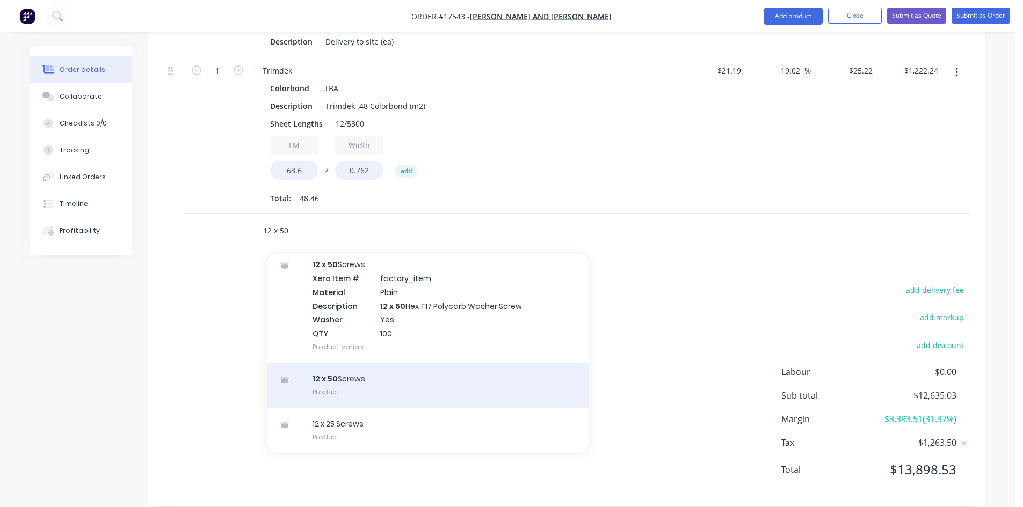
type input "12 x 50"
click at [369, 368] on div "12 x 50 Screws Product" at bounding box center [428, 385] width 322 height 45
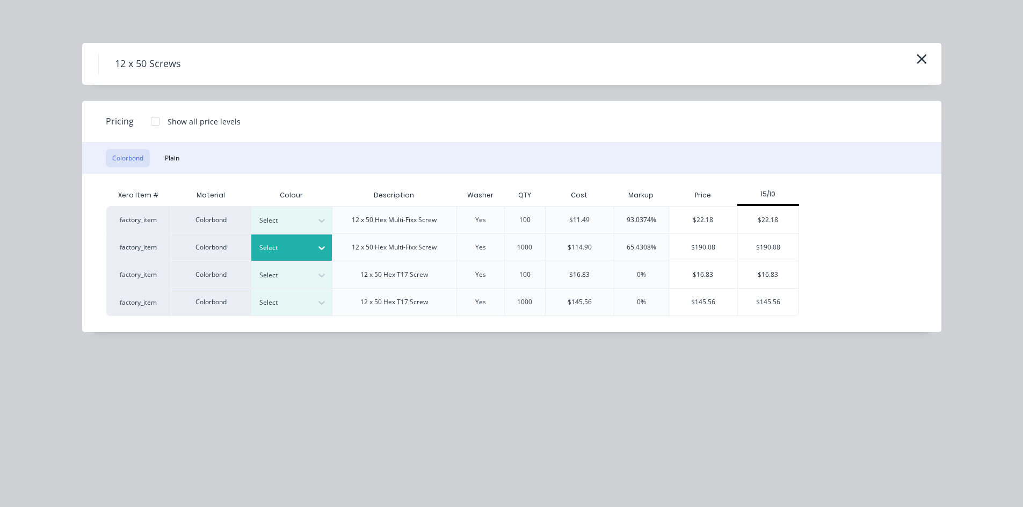
click at [311, 244] on div "Select" at bounding box center [282, 248] width 60 height 14
click at [723, 249] on div "$190.08" at bounding box center [703, 247] width 68 height 27
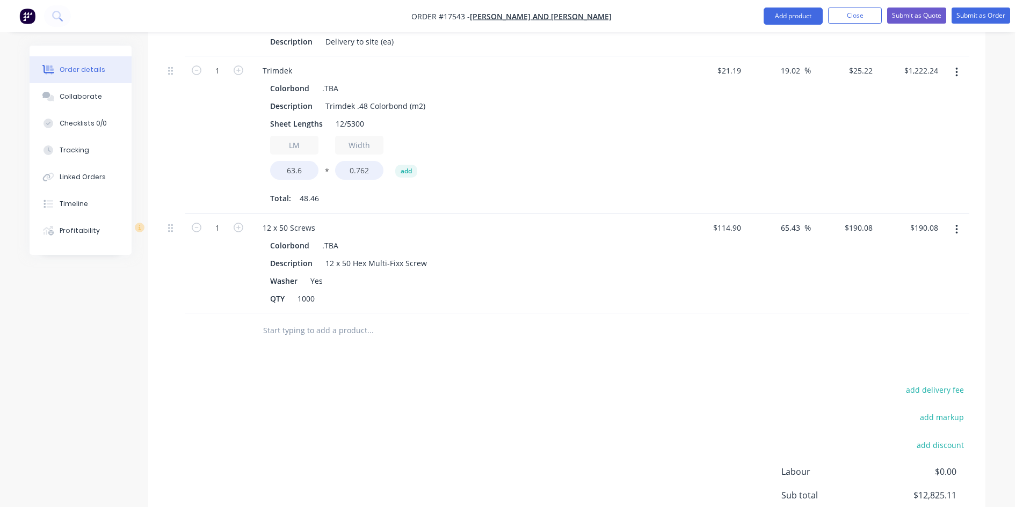
click at [353, 325] on input "text" at bounding box center [369, 330] width 215 height 21
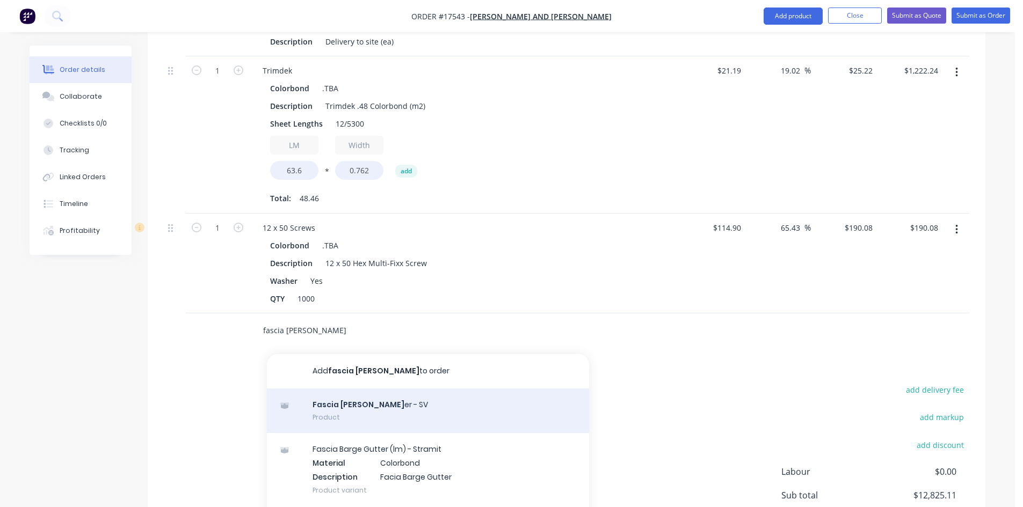
type input "fascia gutt"
click at [363, 389] on div "Fascia Gutt er - SV Product" at bounding box center [428, 411] width 322 height 45
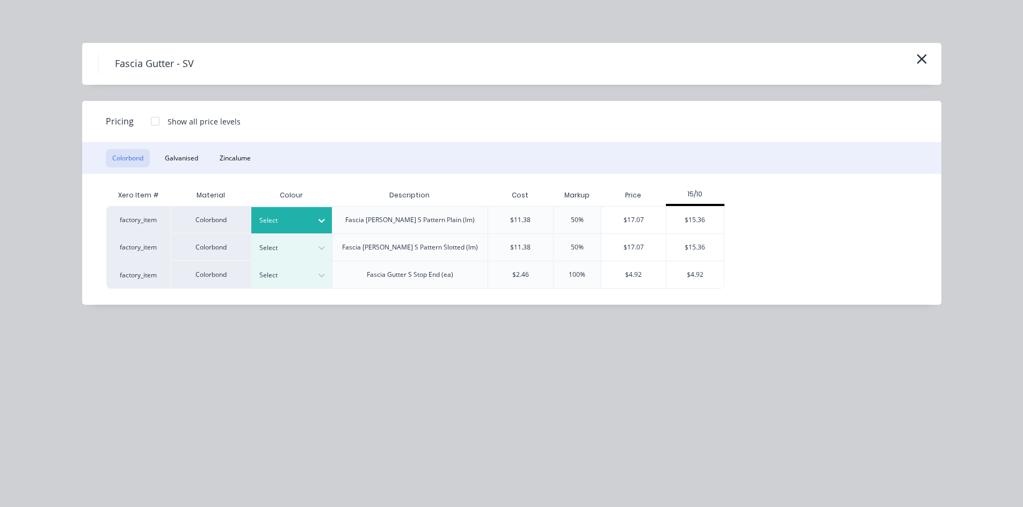
click at [318, 213] on div at bounding box center [321, 220] width 19 height 17
click at [699, 215] on div "$15.36" at bounding box center [694, 220] width 57 height 27
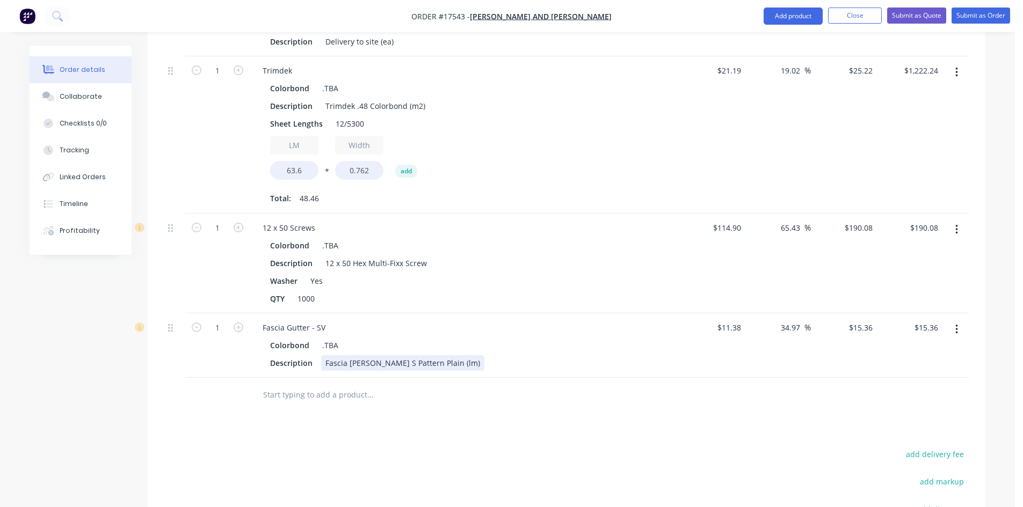
click at [439, 355] on div "Fascia Gutter S Pattern Plain (lm)" at bounding box center [402, 363] width 163 height 16
click at [476, 404] on div at bounding box center [443, 406] width 386 height 35
click at [356, 360] on div "Fascia Gutter S Pattern Plain (lm) 2/7750" at bounding box center [402, 368] width 163 height 27
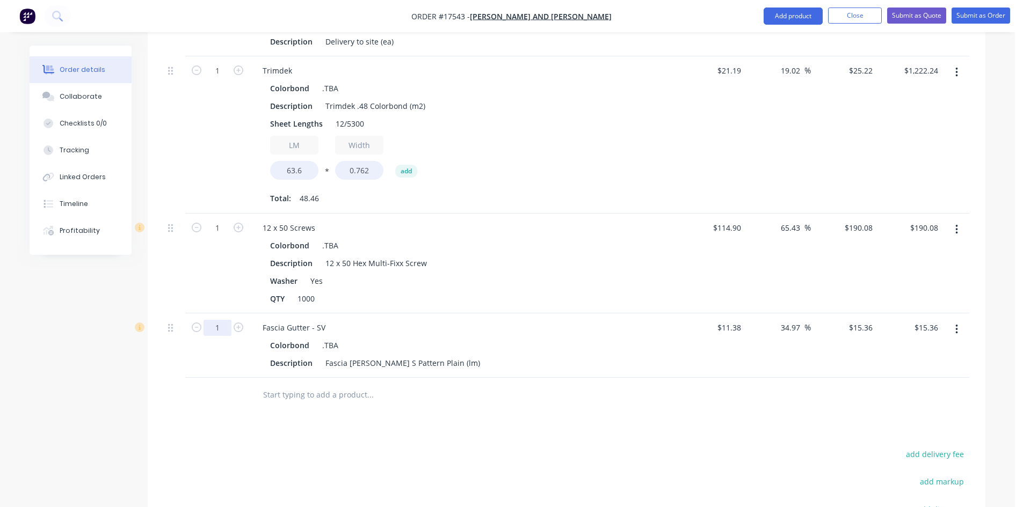
click at [221, 320] on input "1" at bounding box center [217, 328] width 28 height 16
type input "15.5"
type input "$238.08"
click at [269, 408] on div "Drawings Add drawing Products Show / Hide columns Add product Qty Cost Markup P…" at bounding box center [566, 187] width 837 height 966
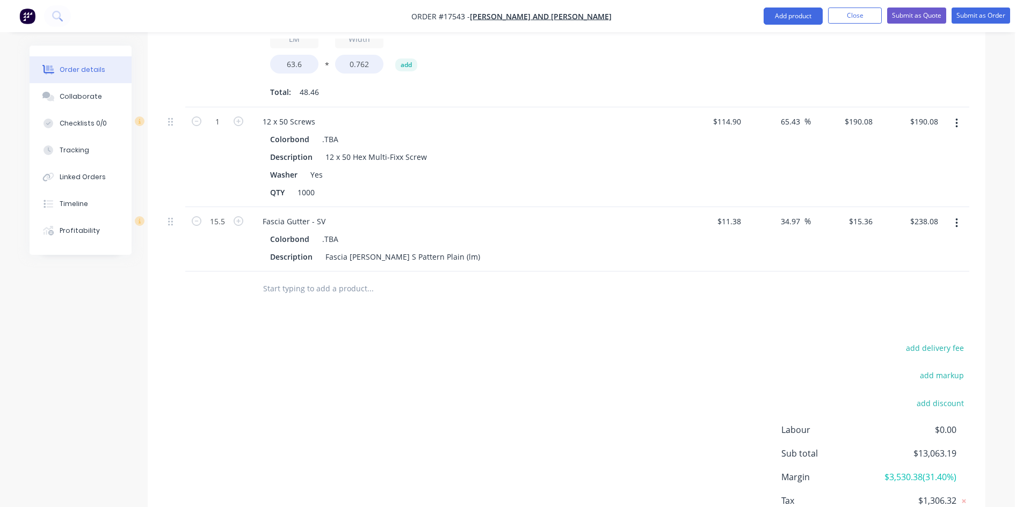
scroll to position [798, 0]
click at [297, 277] on input "text" at bounding box center [369, 287] width 215 height 21
click at [961, 213] on button "button" at bounding box center [956, 222] width 25 height 19
click at [928, 264] on div "Duplicate" at bounding box center [918, 272] width 83 height 16
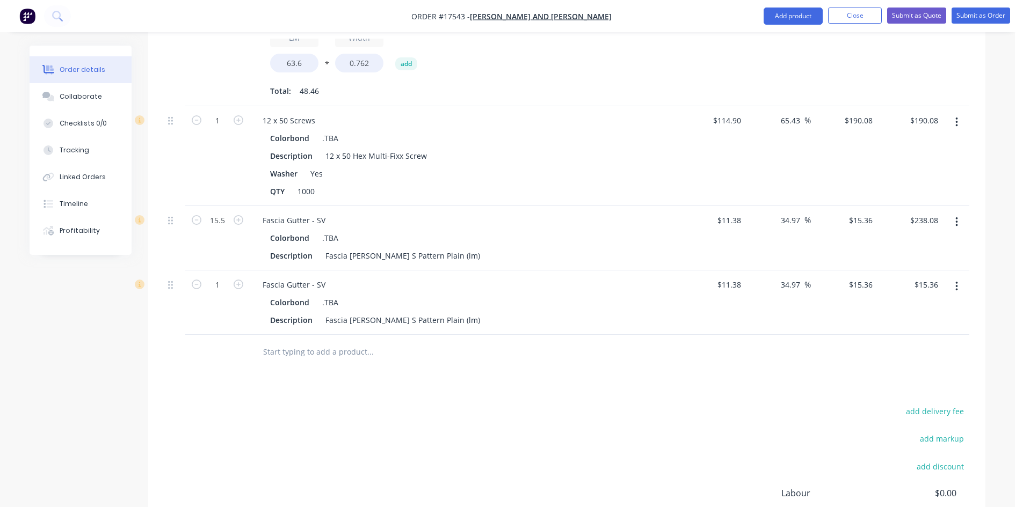
click at [959, 277] on button "button" at bounding box center [956, 286] width 25 height 19
click at [917, 308] on button "Edit" at bounding box center [918, 314] width 102 height 21
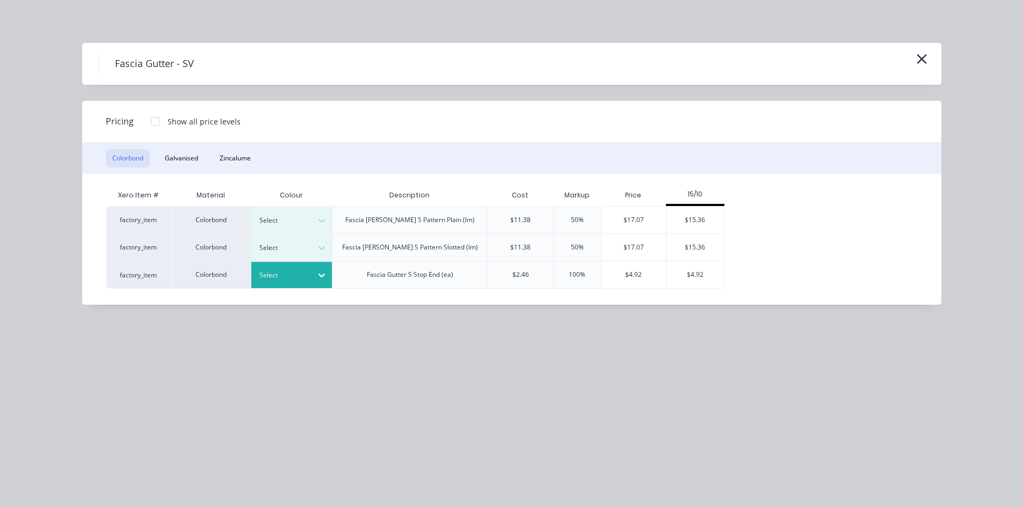
click at [321, 273] on icon at bounding box center [321, 275] width 11 height 11
click at [635, 271] on div "$4.92" at bounding box center [633, 274] width 65 height 27
type input "-56.77"
type input "$4.92"
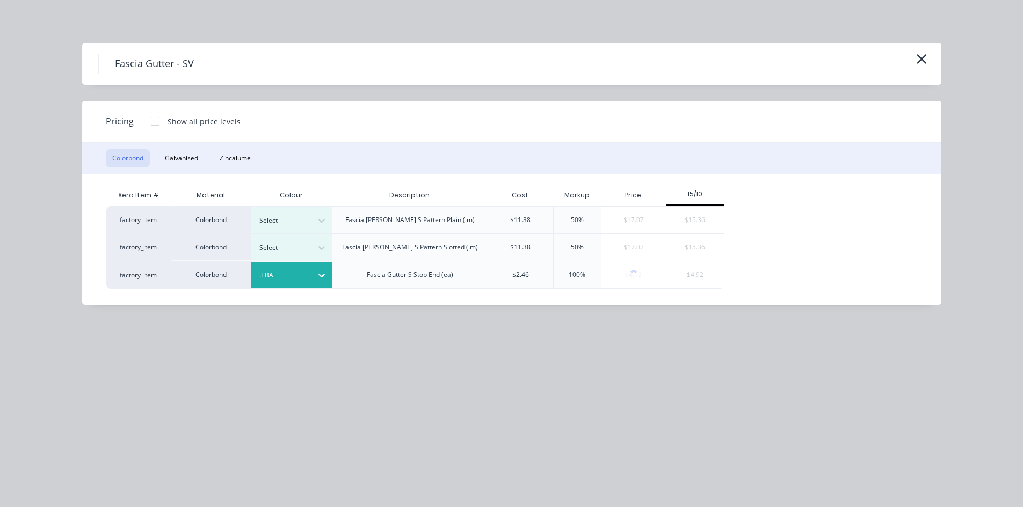
type input "$4.92"
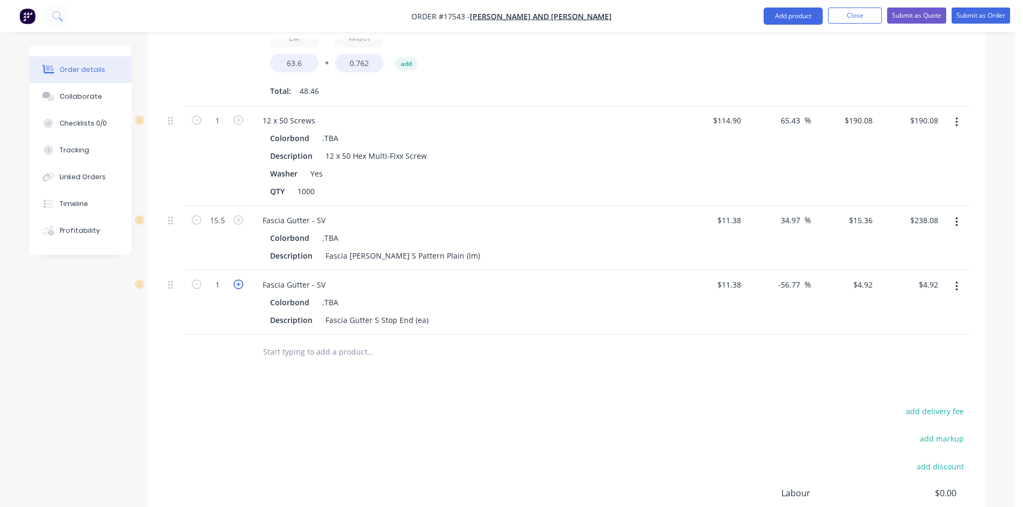
click at [240, 280] on icon "button" at bounding box center [239, 285] width 10 height 10
type input "2"
type input "$9.84"
click at [957, 282] on icon "button" at bounding box center [956, 287] width 2 height 10
click at [915, 307] on div "Edit" at bounding box center [918, 315] width 83 height 16
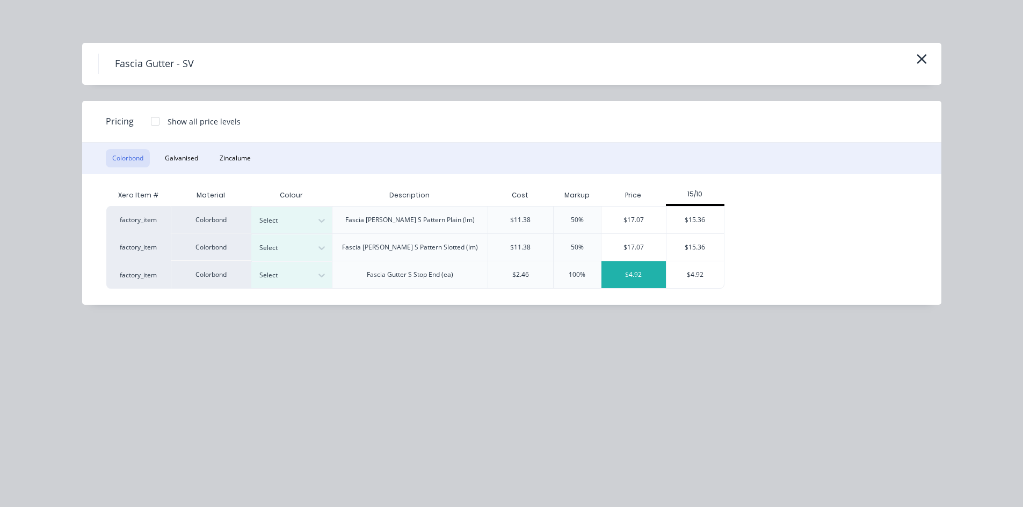
click at [632, 271] on div "$4.92" at bounding box center [633, 274] width 65 height 27
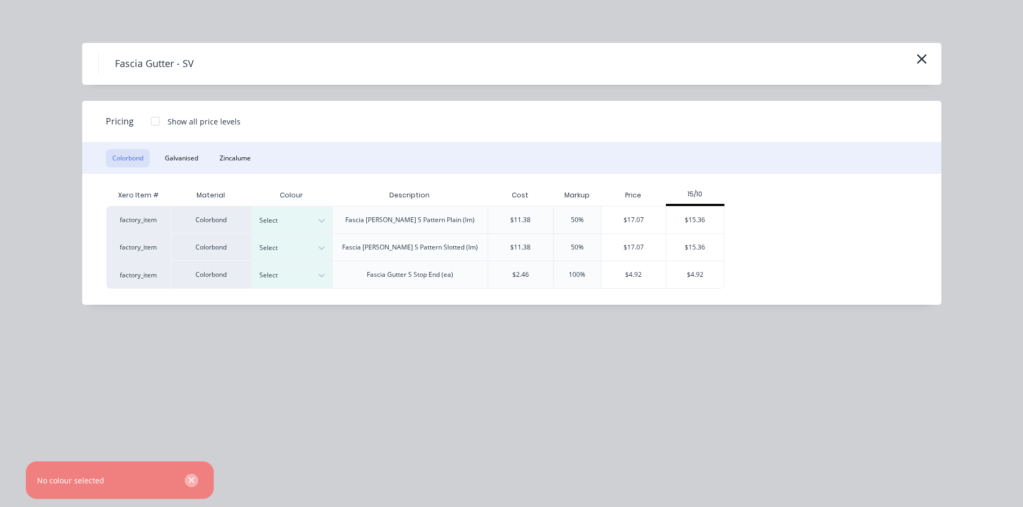
click at [192, 483] on icon "button" at bounding box center [191, 481] width 7 height 10
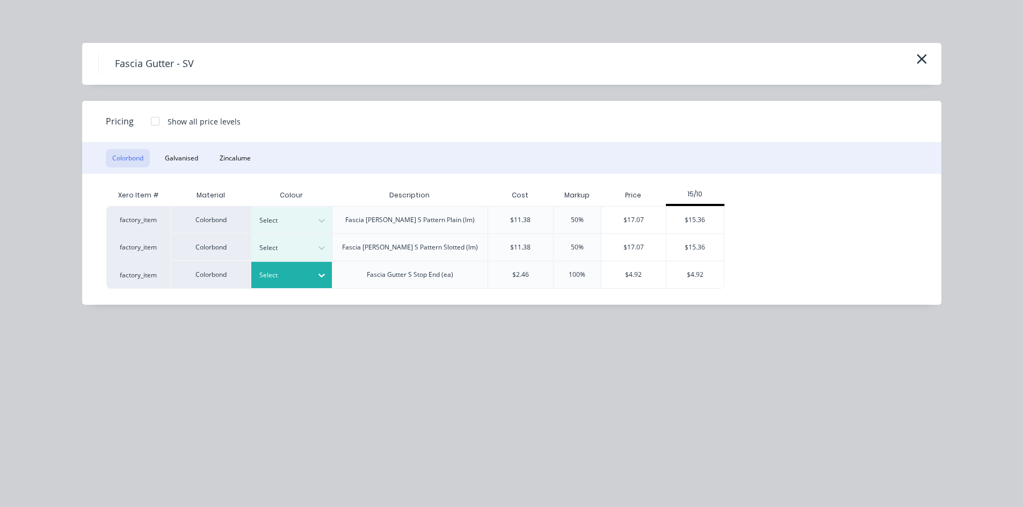
click at [307, 272] on div at bounding box center [283, 275] width 48 height 12
click at [630, 282] on div "$4.92" at bounding box center [633, 274] width 65 height 27
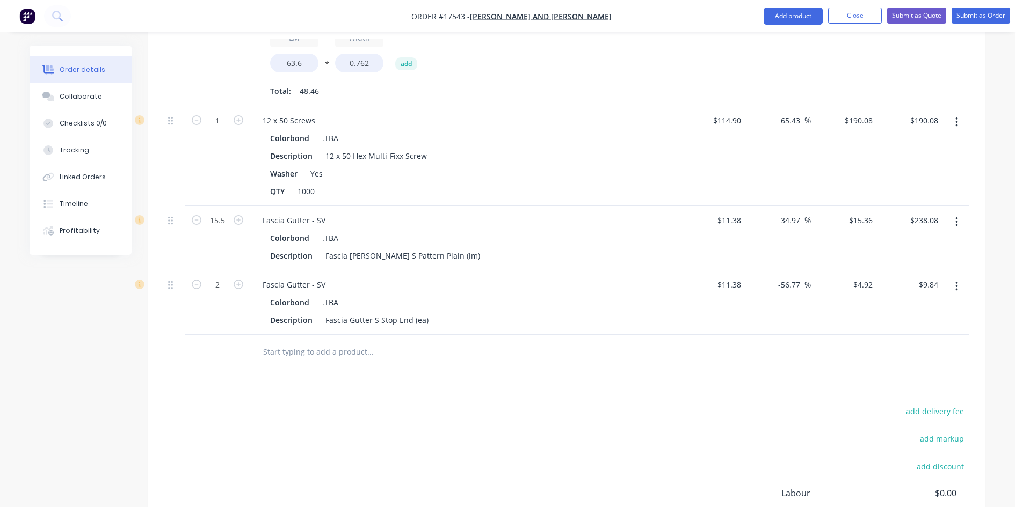
click at [958, 277] on button "button" at bounding box center [956, 286] width 25 height 19
click at [900, 371] on div "Delete" at bounding box center [918, 379] width 83 height 16
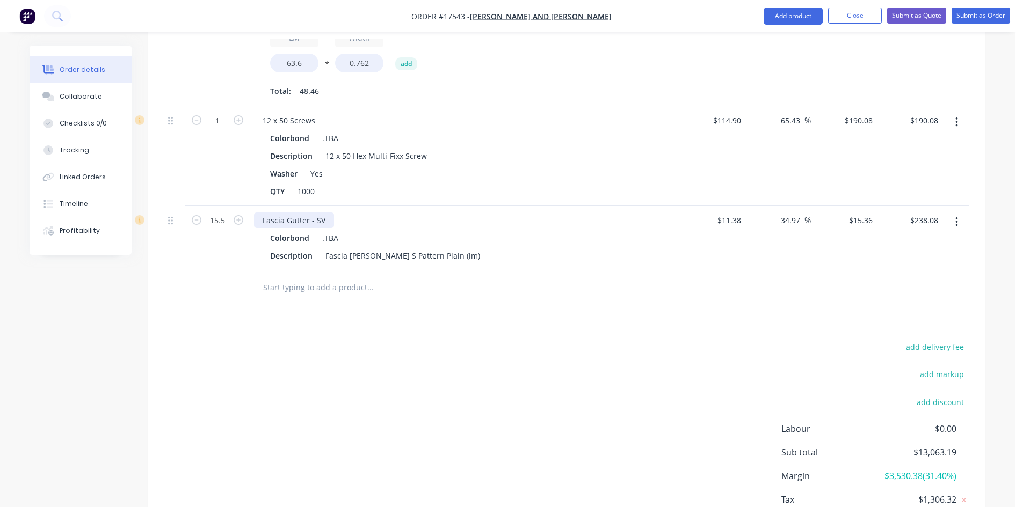
click at [306, 213] on div "Fascia Gutter - SV" at bounding box center [294, 221] width 80 height 16
copy div "Fascia Gutter - SV"
click at [268, 277] on input "text" at bounding box center [369, 287] width 215 height 21
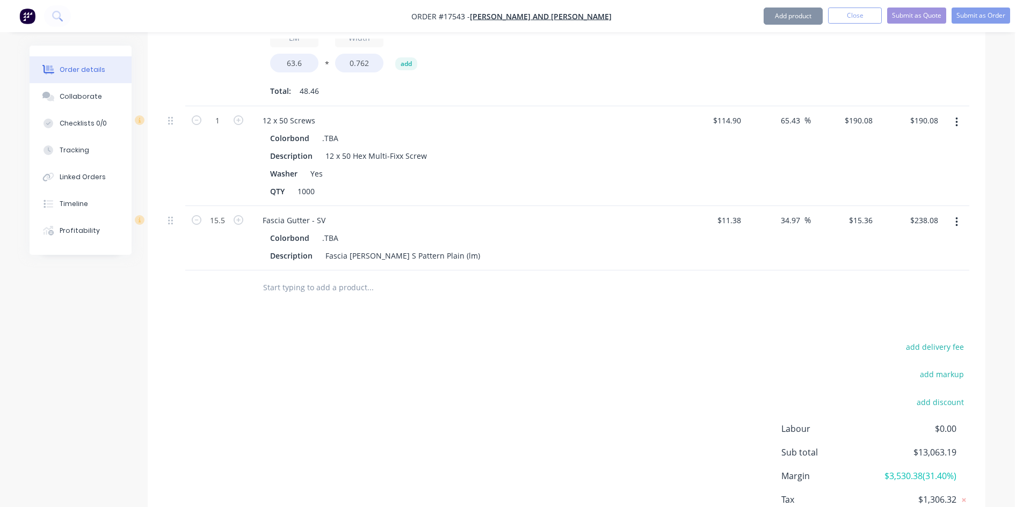
paste input "Fascia Gutter - SV"
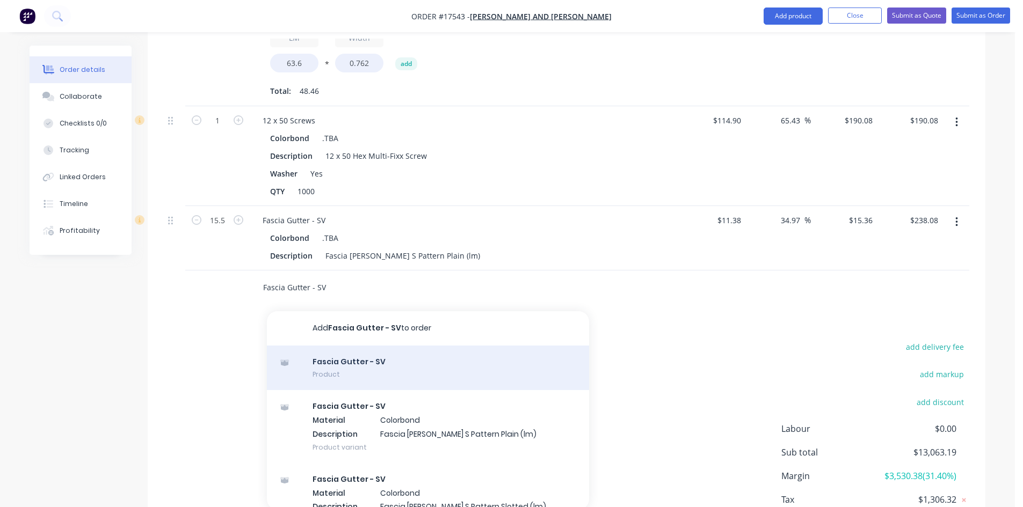
type input "Fascia Gutter - SV"
click at [359, 347] on div "Fascia Gutter - SV Product" at bounding box center [428, 368] width 322 height 45
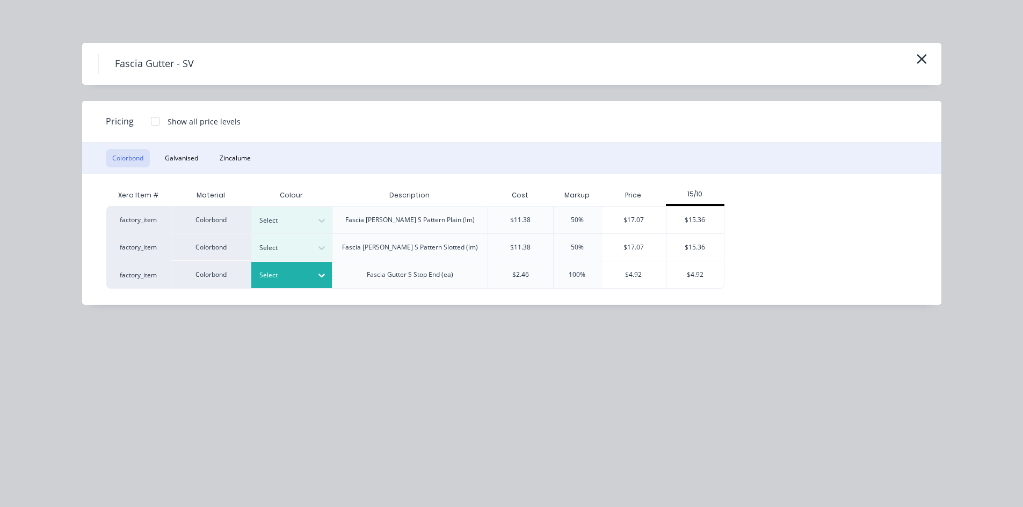
click at [318, 267] on div at bounding box center [321, 275] width 19 height 17
click at [640, 272] on div "$4.92" at bounding box center [633, 274] width 65 height 27
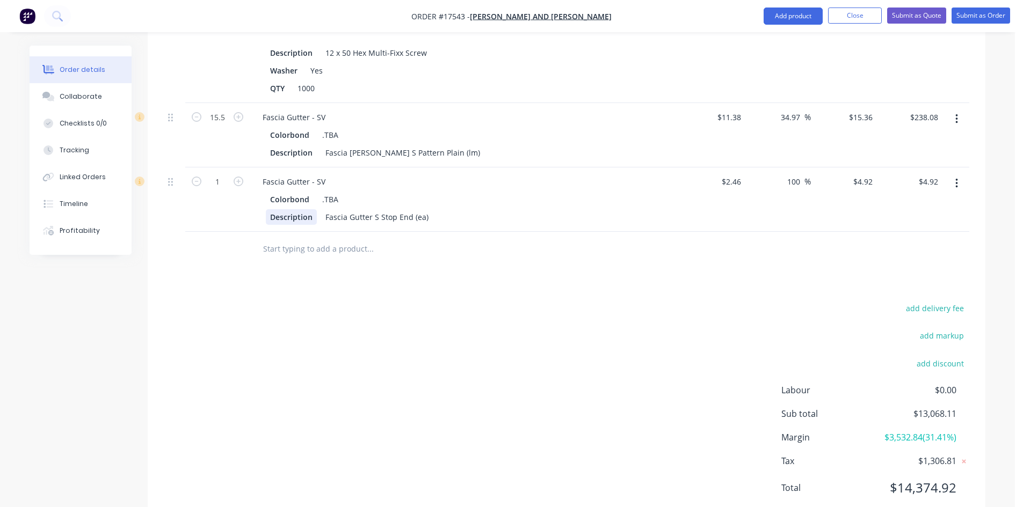
scroll to position [906, 0]
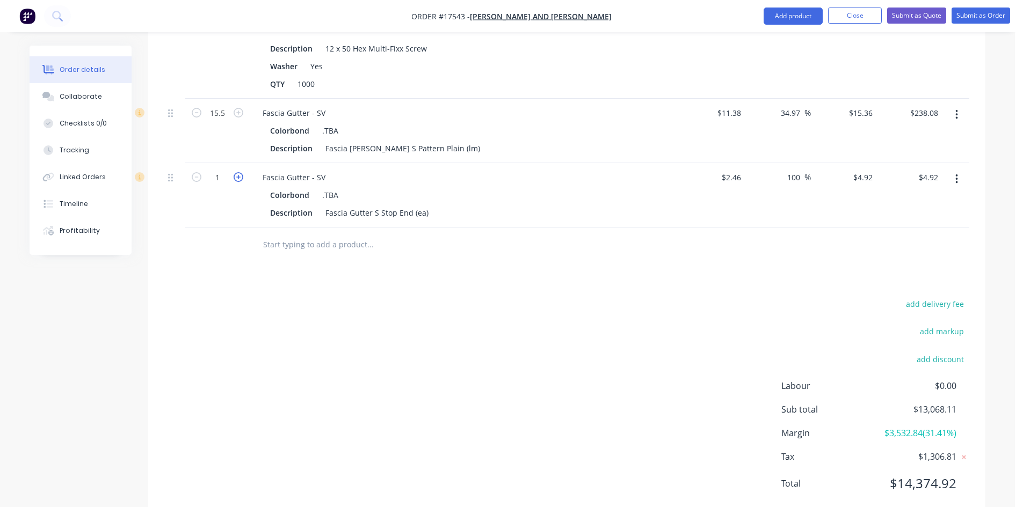
click at [242, 172] on icon "button" at bounding box center [239, 177] width 10 height 10
type input "2"
type input "$9.84"
click at [311, 234] on input "text" at bounding box center [369, 244] width 215 height 21
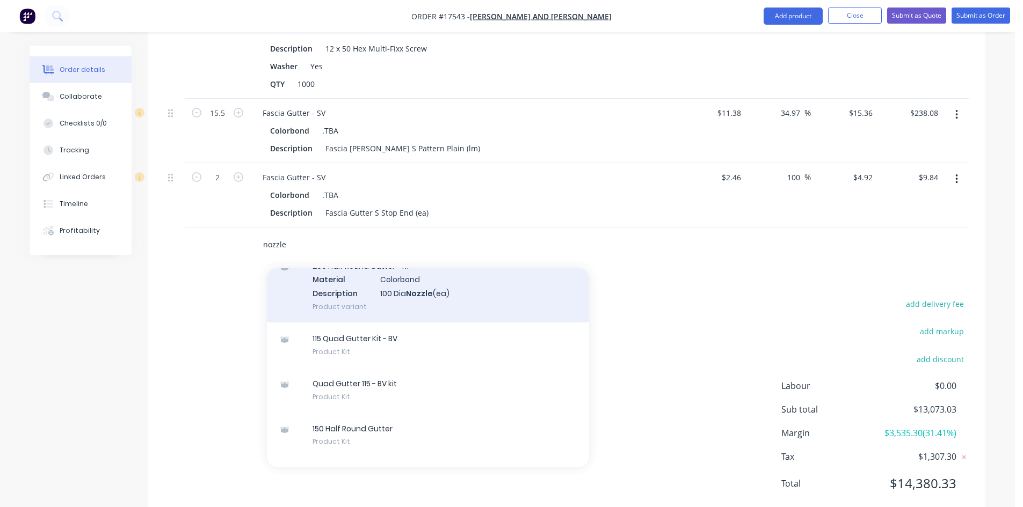
scroll to position [2747, 0]
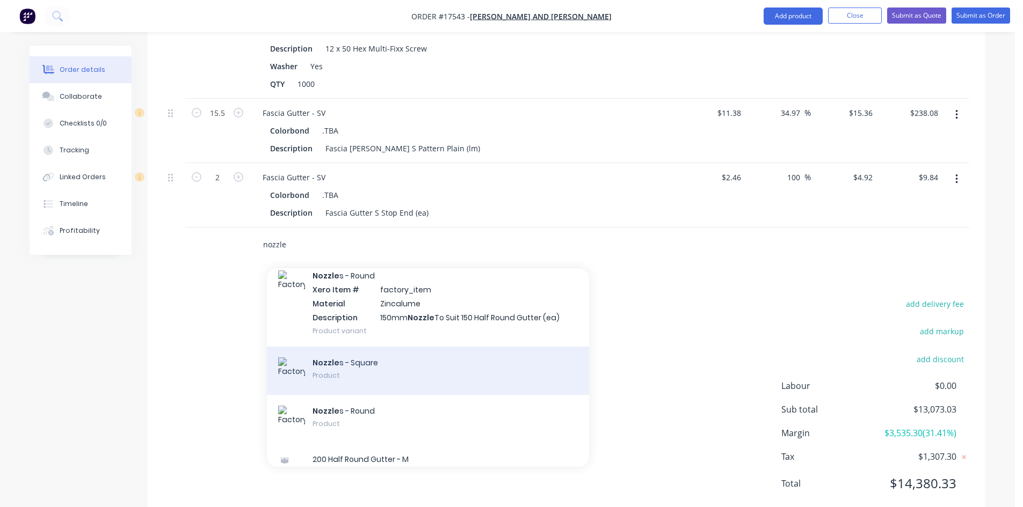
type input "nozzle"
click at [366, 355] on div "Nozzle s - Square Product" at bounding box center [428, 371] width 322 height 48
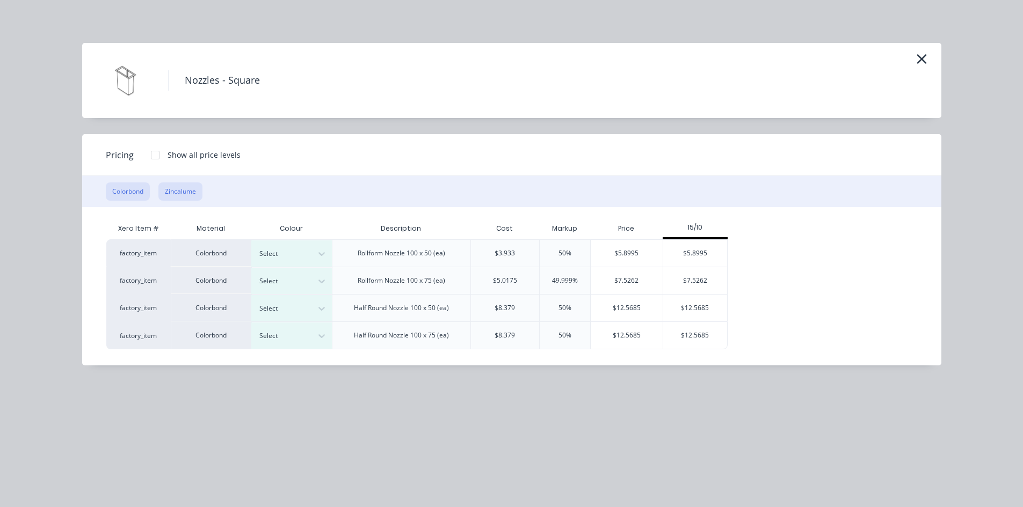
click at [183, 190] on button "Zincalume" at bounding box center [180, 192] width 44 height 18
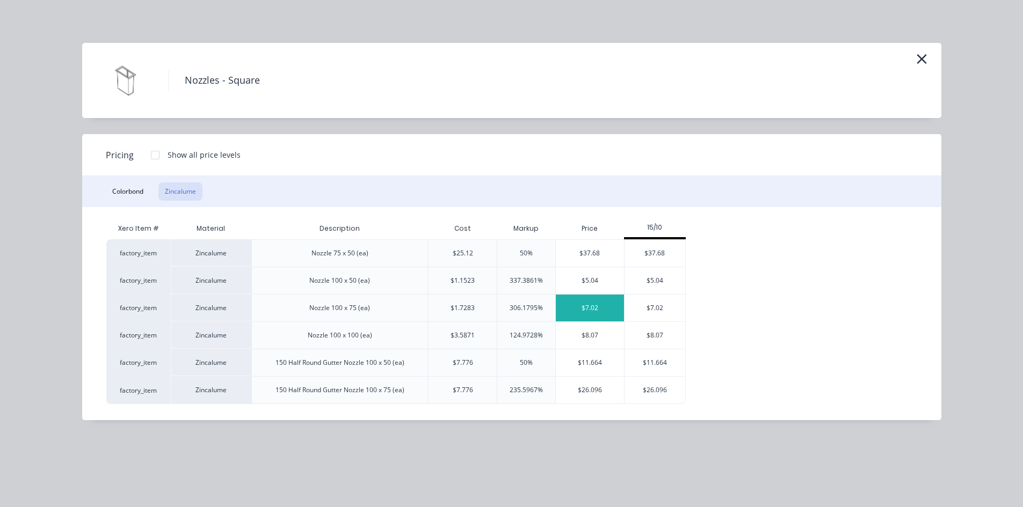
click at [595, 304] on div "$7.02" at bounding box center [590, 308] width 68 height 27
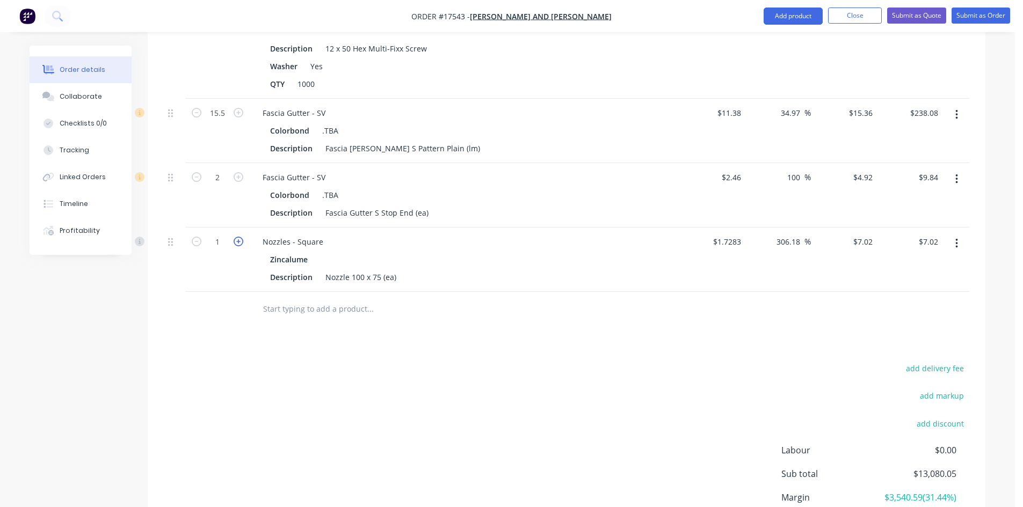
click at [240, 237] on icon "button" at bounding box center [239, 242] width 10 height 10
type input "2"
type input "$14.04"
click at [240, 237] on icon "button" at bounding box center [239, 242] width 10 height 10
type input "3"
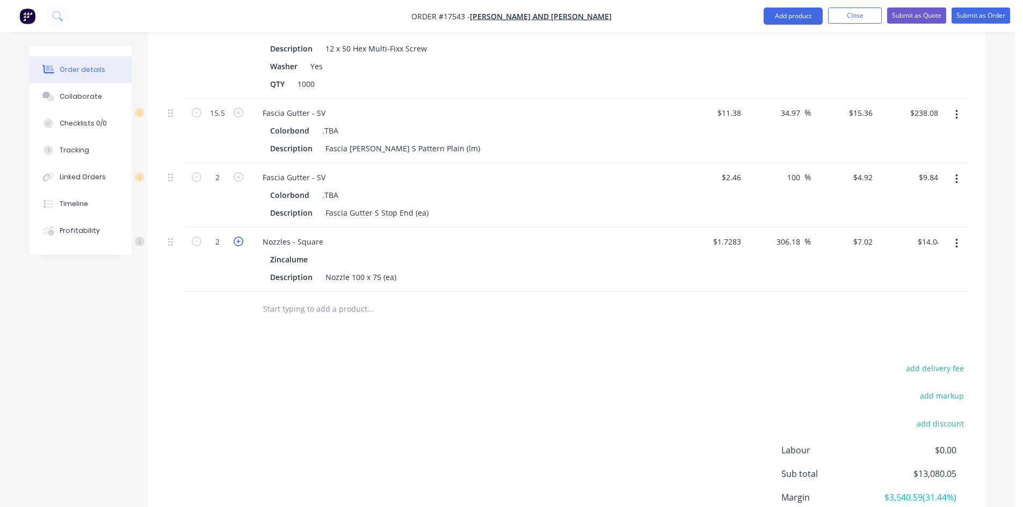
type input "$21.06"
click at [294, 298] on input "text" at bounding box center [369, 308] width 215 height 21
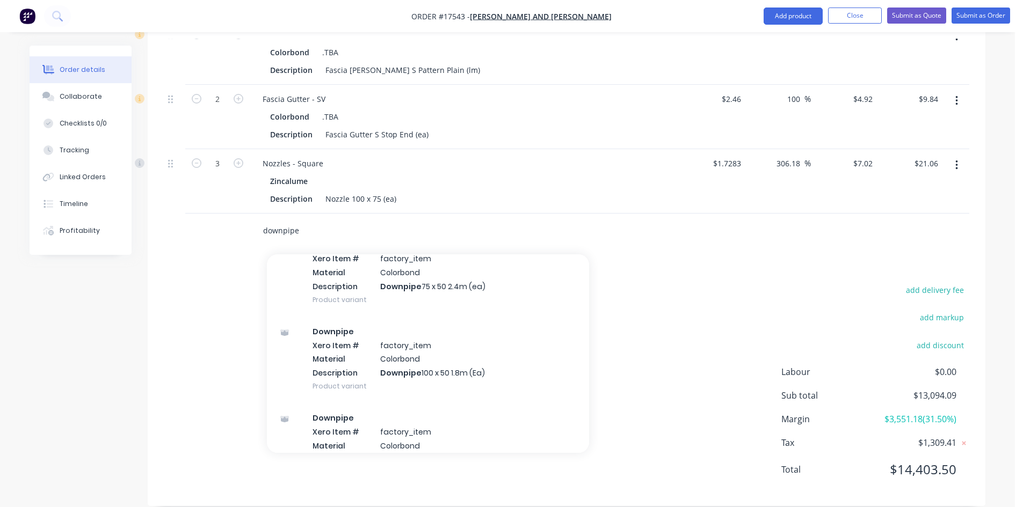
scroll to position [1557, 0]
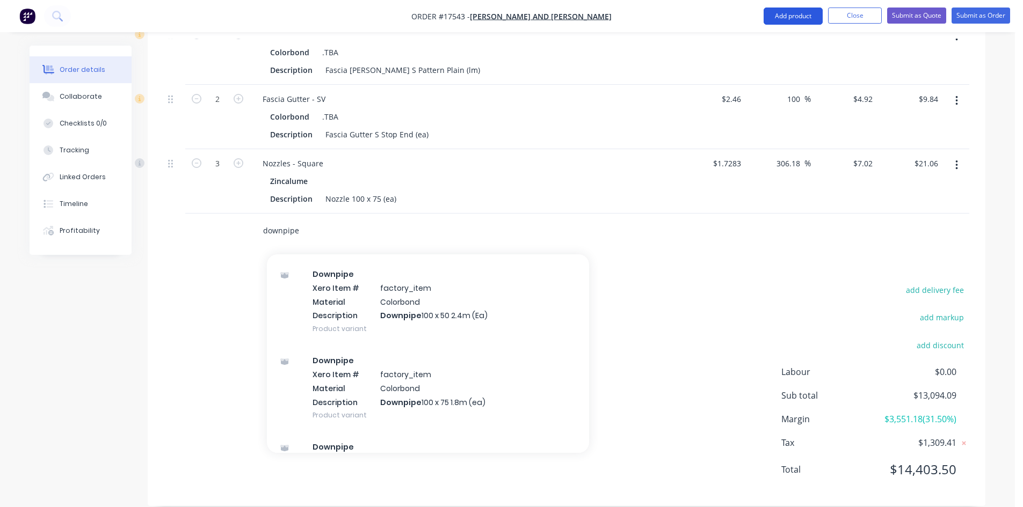
type input "downpipe"
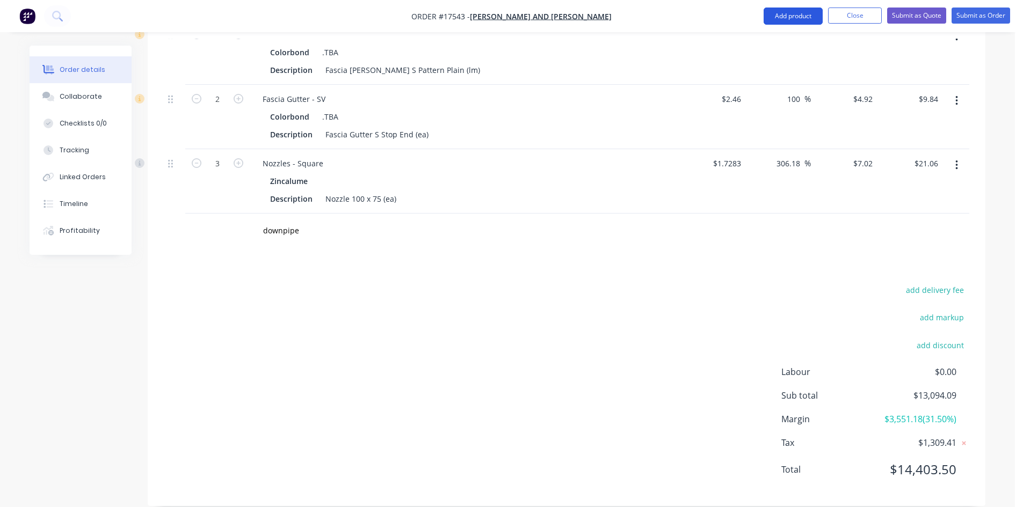
click at [791, 14] on button "Add product" at bounding box center [792, 16] width 59 height 17
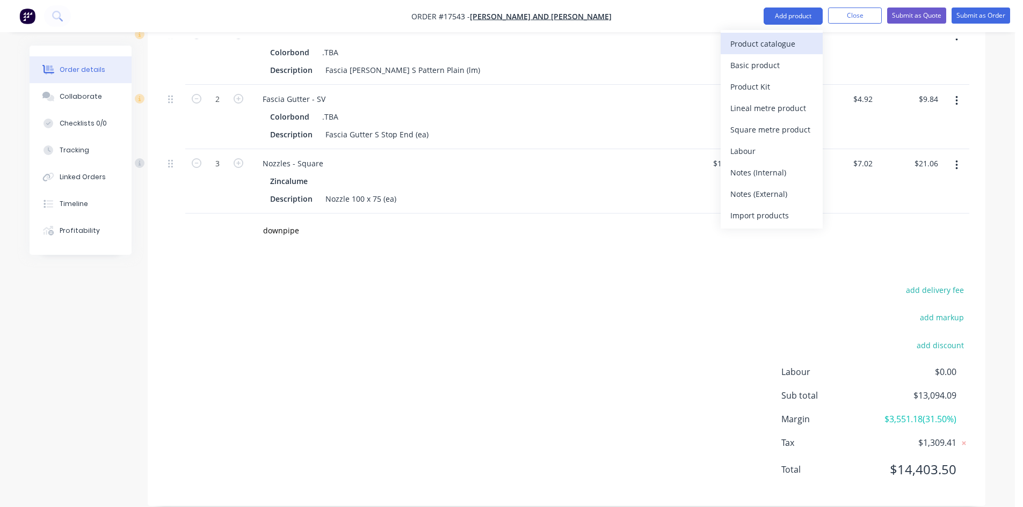
click at [783, 45] on div "Product catalogue" at bounding box center [771, 44] width 83 height 16
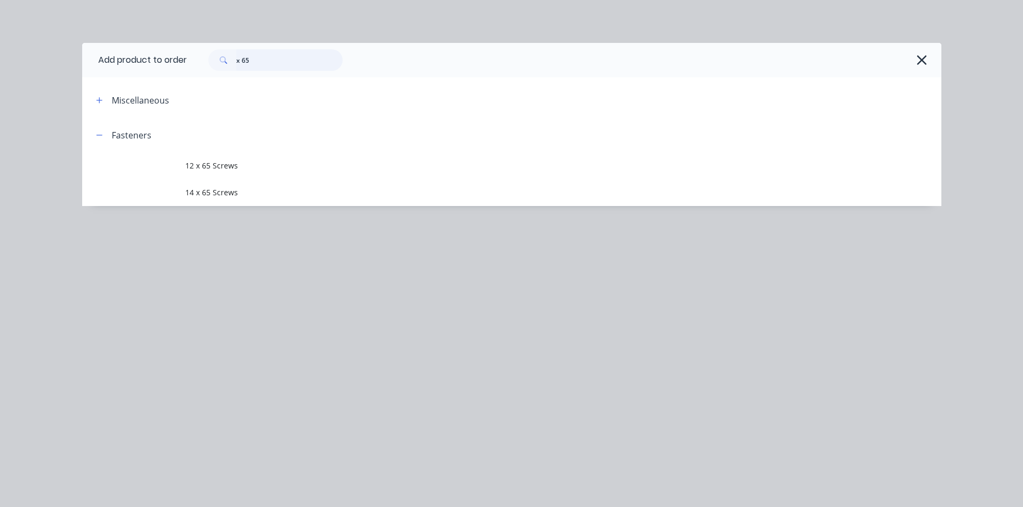
click at [258, 70] on input "x 65" at bounding box center [289, 59] width 106 height 21
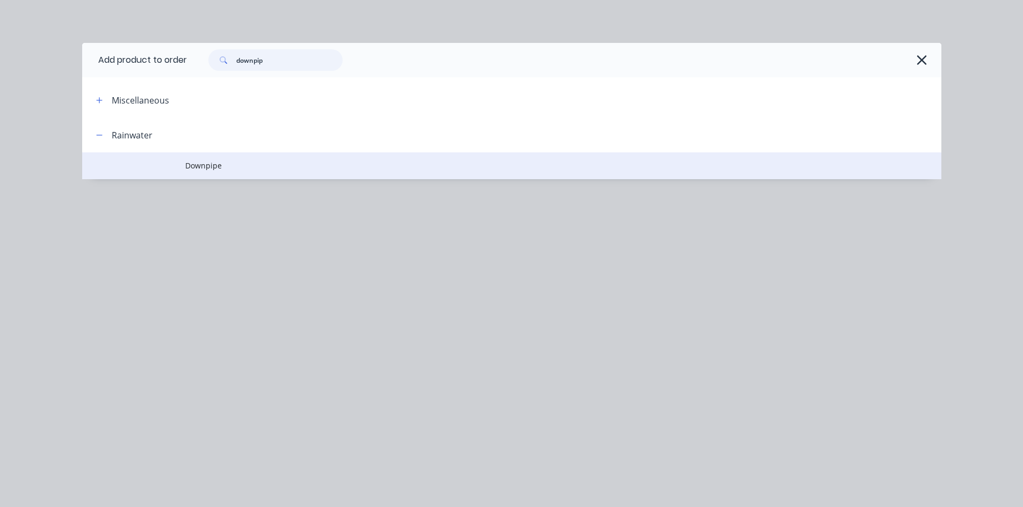
type input "downpip"
click at [308, 172] on td "Downpipe" at bounding box center [563, 165] width 756 height 27
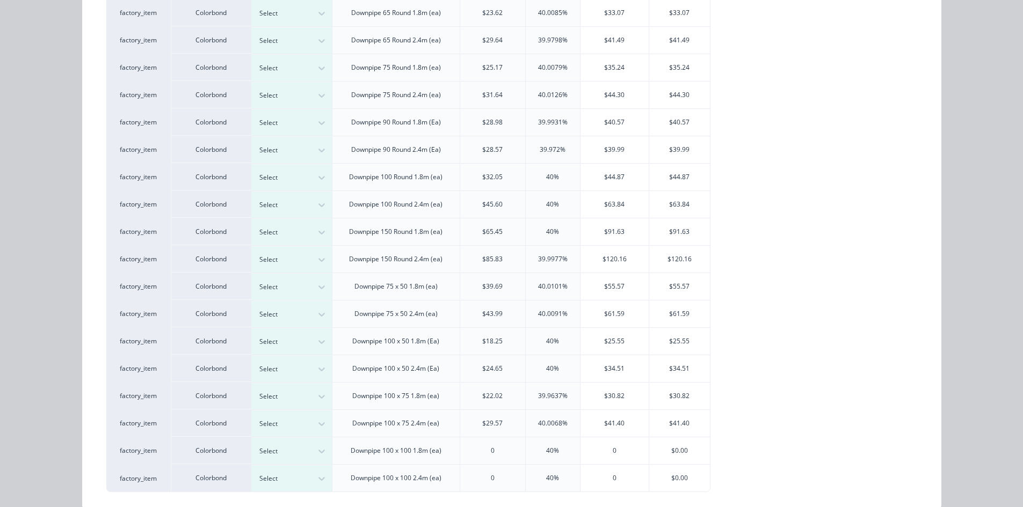
scroll to position [268, 0]
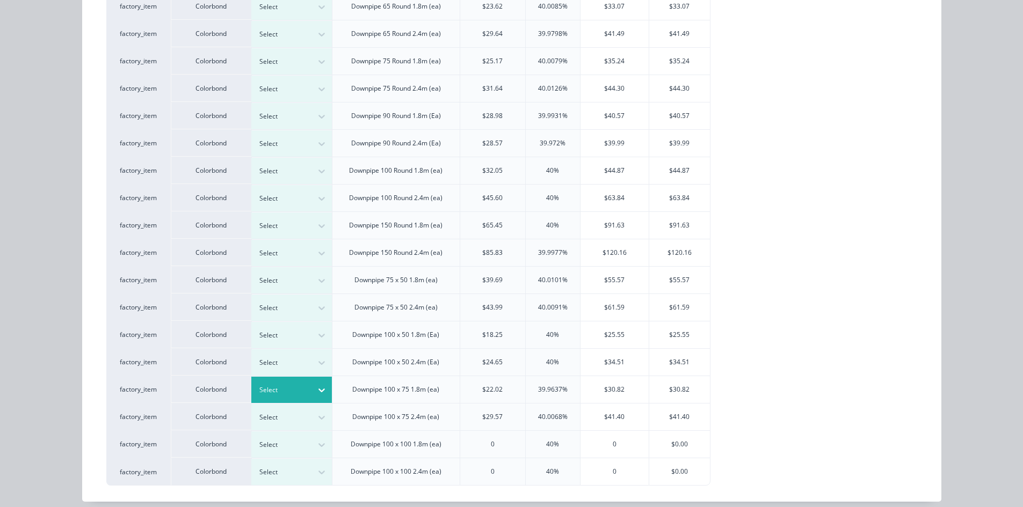
click at [297, 387] on div at bounding box center [283, 390] width 48 height 12
click at [621, 389] on div "$30.82" at bounding box center [614, 389] width 68 height 27
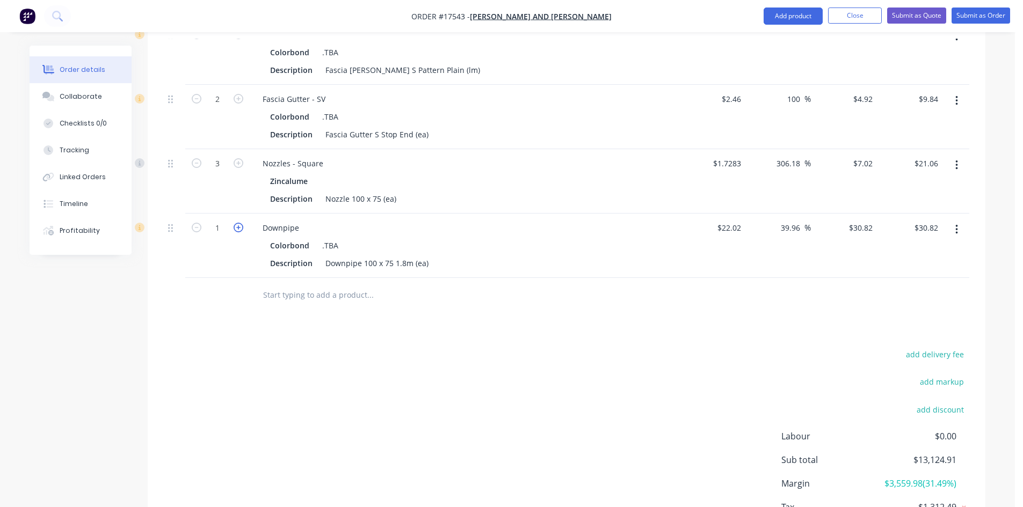
click at [242, 223] on icon "button" at bounding box center [239, 228] width 10 height 10
type input "2"
type input "$61.64"
click at [242, 223] on icon "button" at bounding box center [239, 228] width 10 height 10
type input "3"
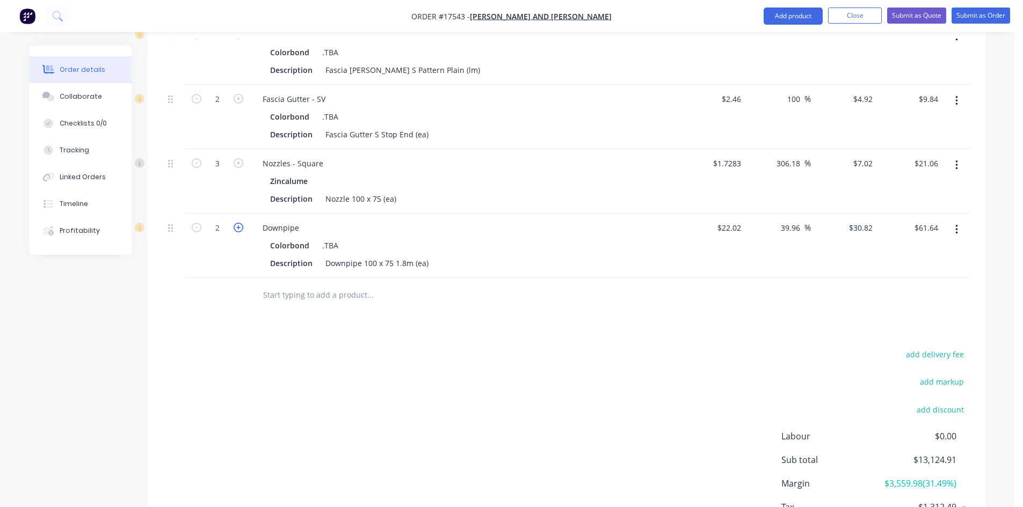
type input "$92.46"
click at [242, 223] on icon "button" at bounding box center [239, 228] width 10 height 10
type input "4"
type input "$123.28"
click at [242, 223] on icon "button" at bounding box center [239, 228] width 10 height 10
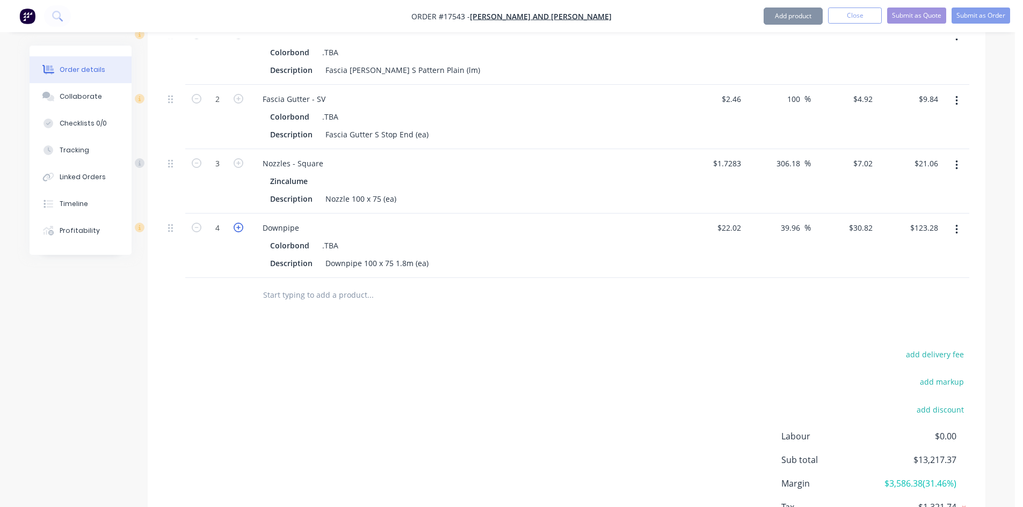
type input "5"
type input "$154.10"
click at [242, 223] on icon "button" at bounding box center [239, 228] width 10 height 10
type input "6"
type input "$184.92"
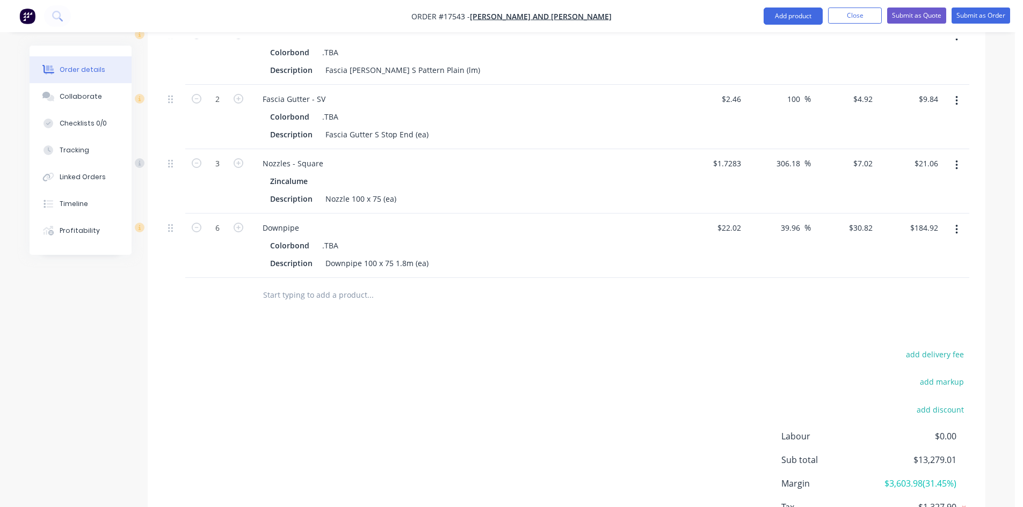
click at [498, 348] on div "add delivery fee add markup add discount Labour $0.00 Sub total $13,279.01 Marg…" at bounding box center [566, 450] width 805 height 207
click at [322, 285] on input "text" at bounding box center [369, 295] width 215 height 21
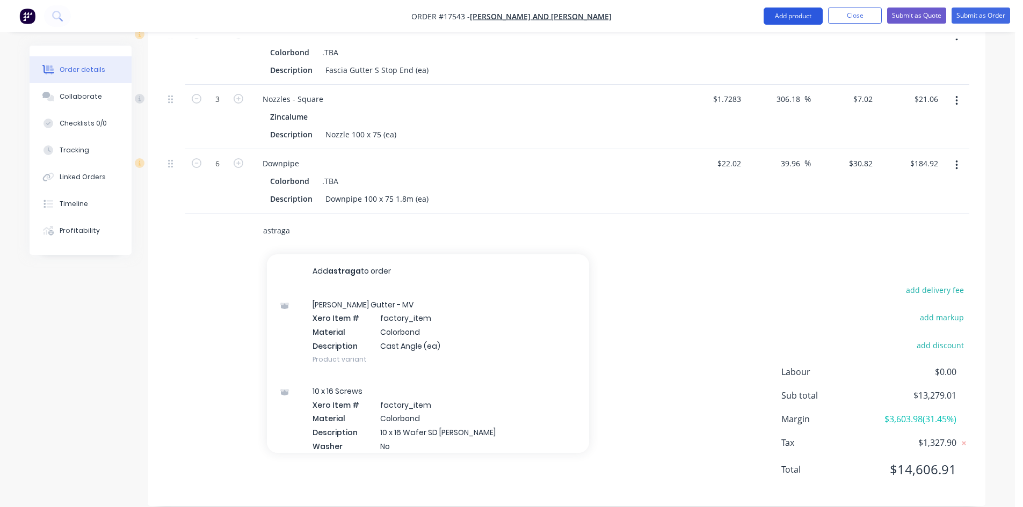
type input "astraga"
click at [796, 15] on button "Add product" at bounding box center [792, 16] width 59 height 17
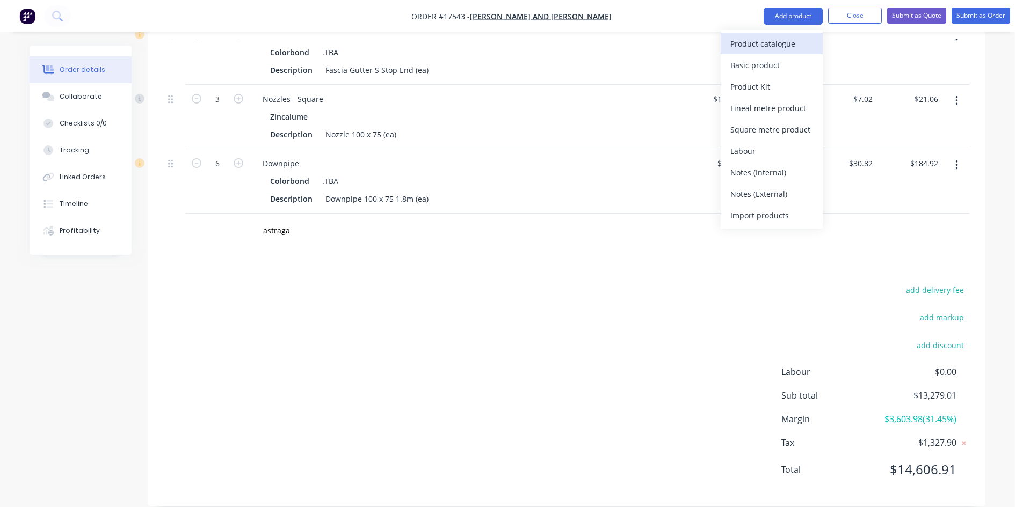
click at [780, 47] on div "Product catalogue" at bounding box center [771, 44] width 83 height 16
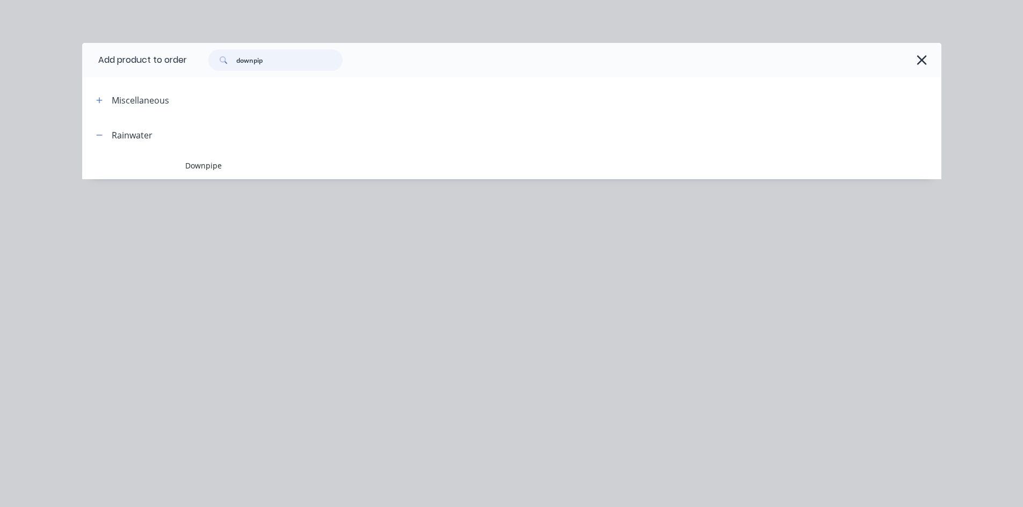
click at [265, 55] on input "downpip" at bounding box center [289, 59] width 106 height 21
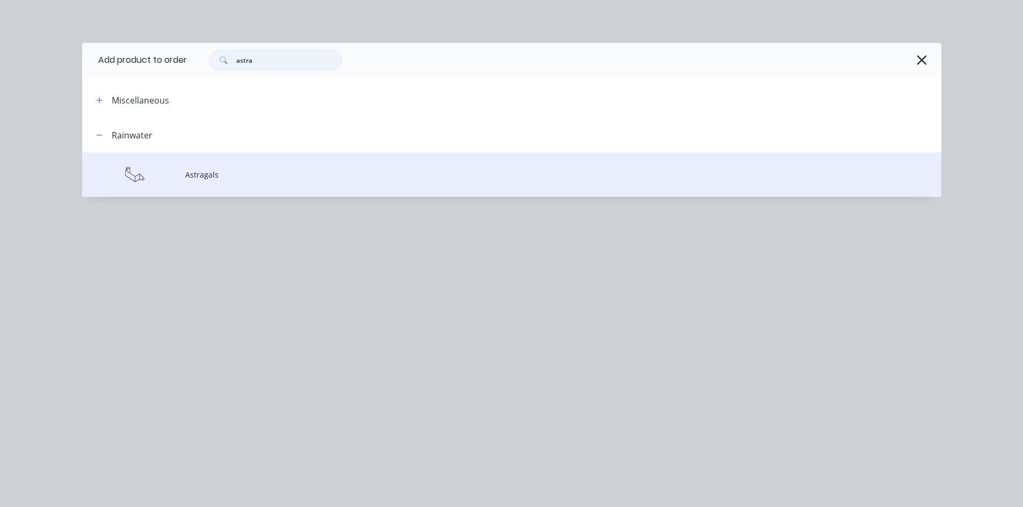
type input "astra"
click at [241, 177] on span "Astragals" at bounding box center [487, 174] width 604 height 11
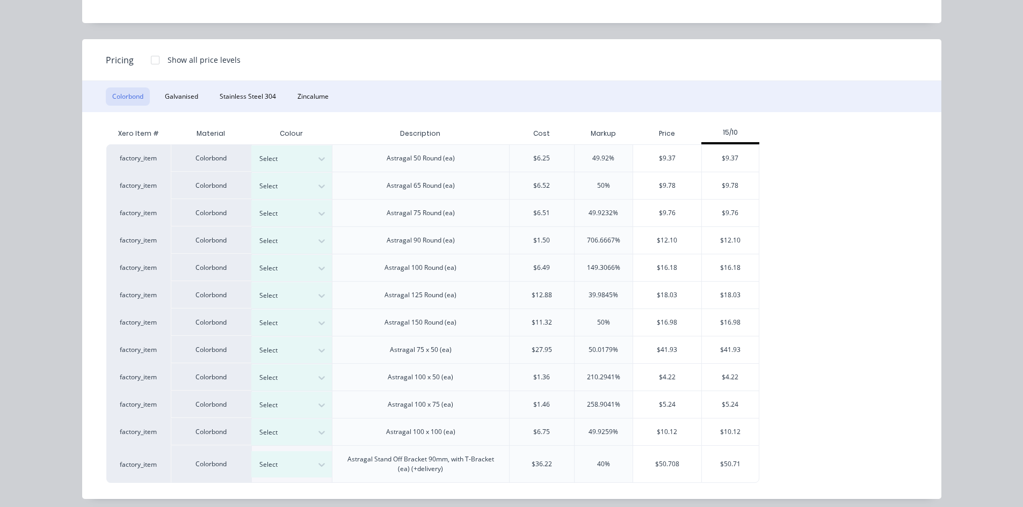
scroll to position [102, 0]
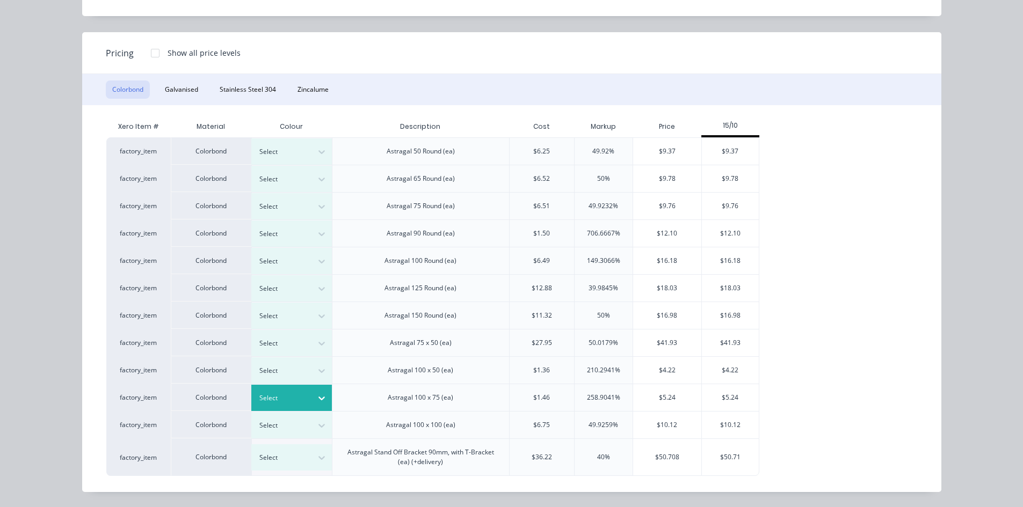
click at [294, 398] on div at bounding box center [283, 398] width 48 height 12
click at [663, 395] on div "$5.24" at bounding box center [667, 397] width 68 height 27
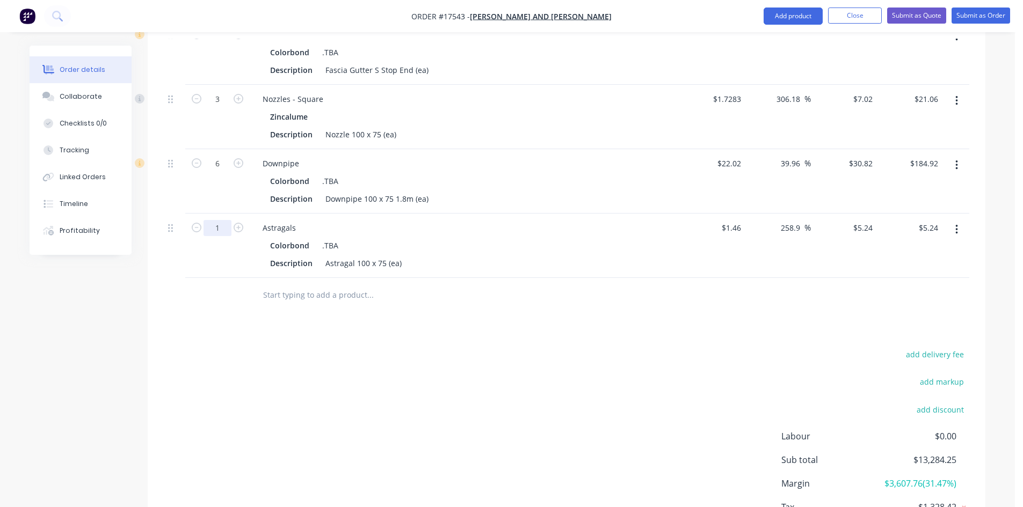
click at [224, 220] on input "1" at bounding box center [217, 228] width 28 height 16
type input "6"
type input "$31.44"
click at [466, 371] on div "add delivery fee add markup add discount Labour $0.00 Sub total $13,284.25 Marg…" at bounding box center [566, 450] width 805 height 207
click at [324, 291] on div at bounding box center [443, 295] width 386 height 35
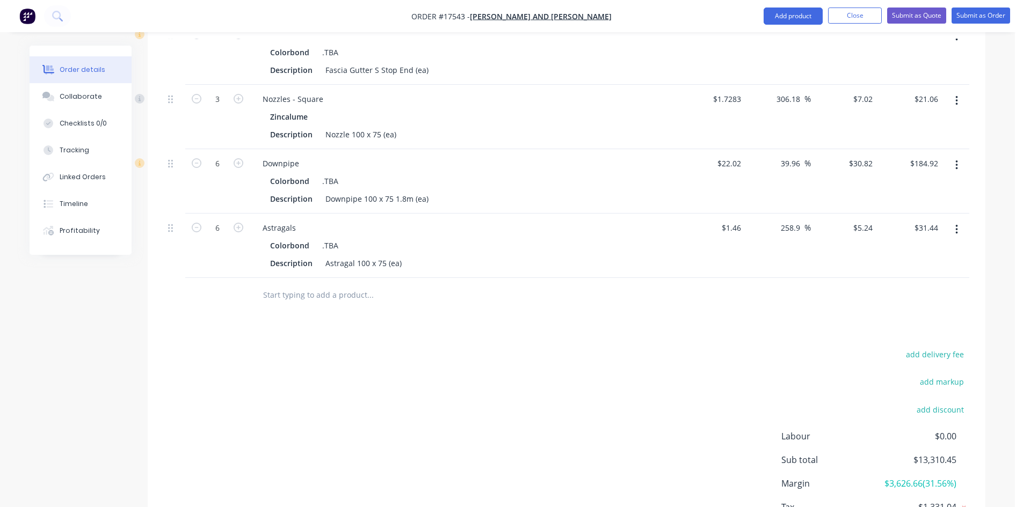
click at [327, 285] on input "text" at bounding box center [369, 295] width 215 height 21
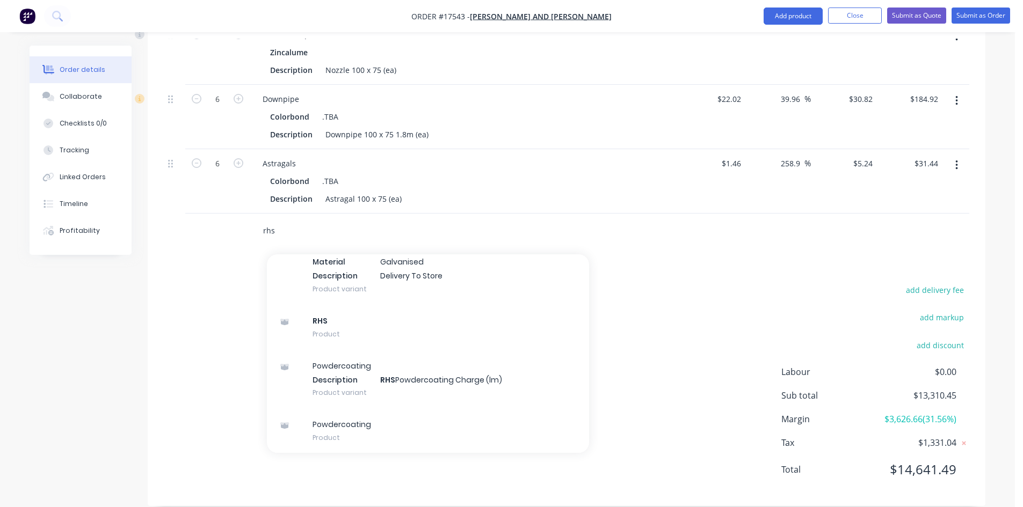
scroll to position [1109, 0]
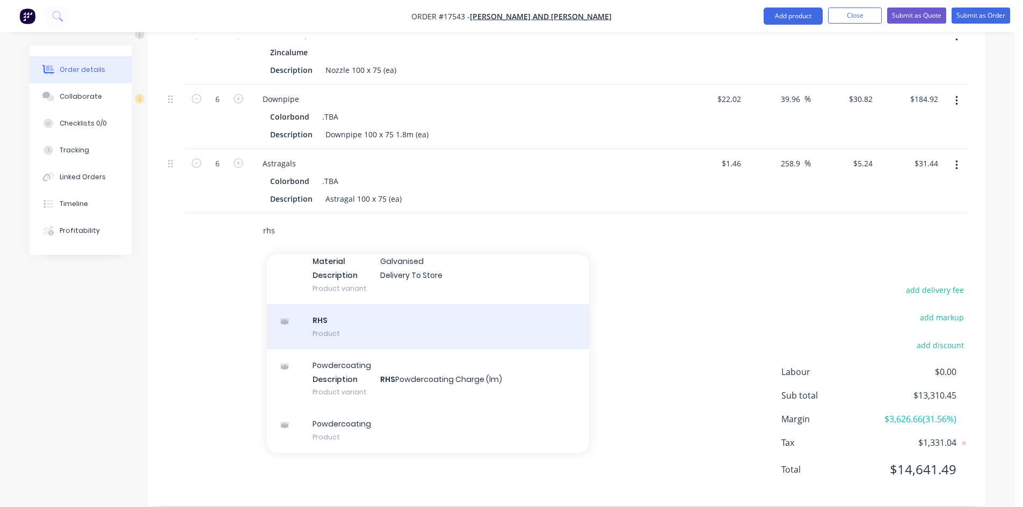
type input "rhs"
click at [324, 318] on div "RHS Product" at bounding box center [428, 326] width 322 height 45
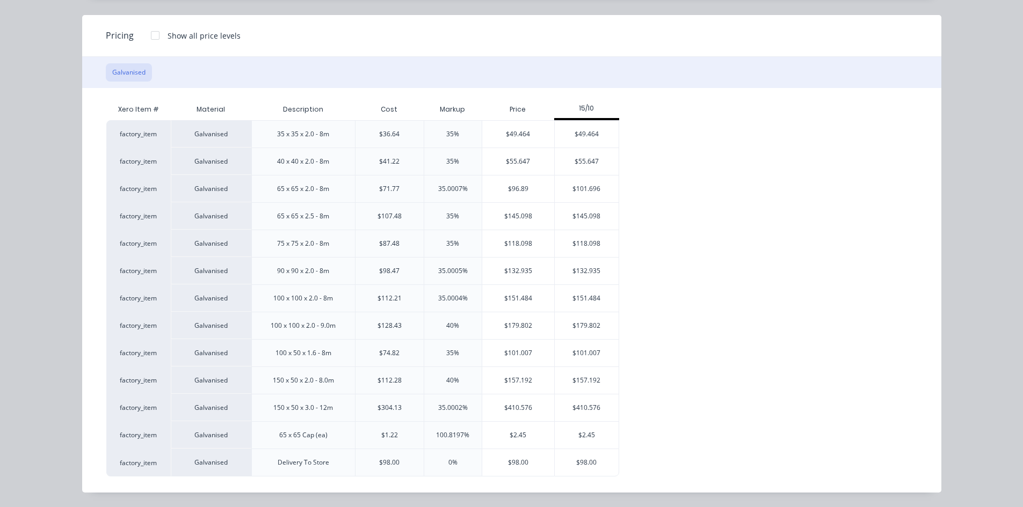
scroll to position [86, 0]
click at [528, 379] on div "$157.192" at bounding box center [518, 380] width 72 height 27
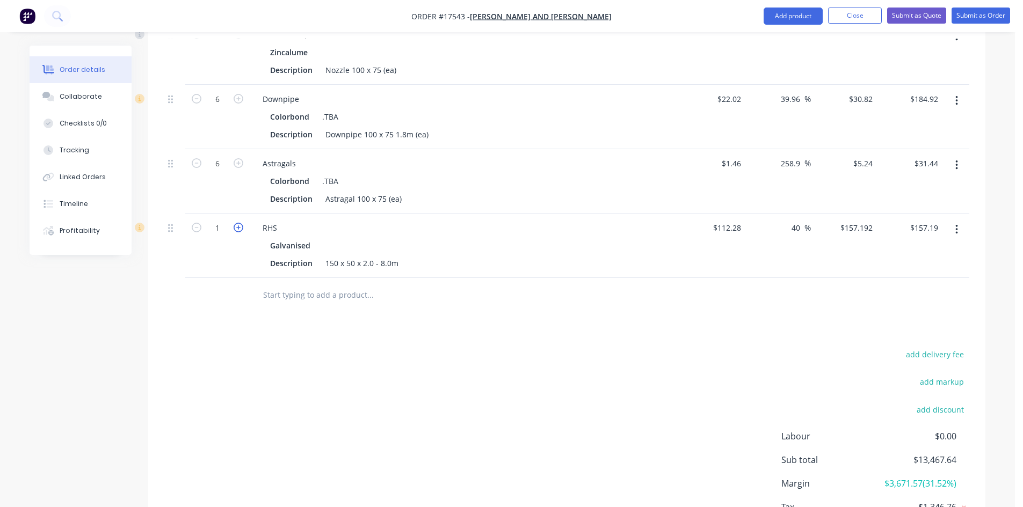
click at [235, 223] on icon "button" at bounding box center [239, 228] width 10 height 10
type input "2"
type input "$314.38"
click at [297, 285] on input "text" at bounding box center [369, 295] width 215 height 21
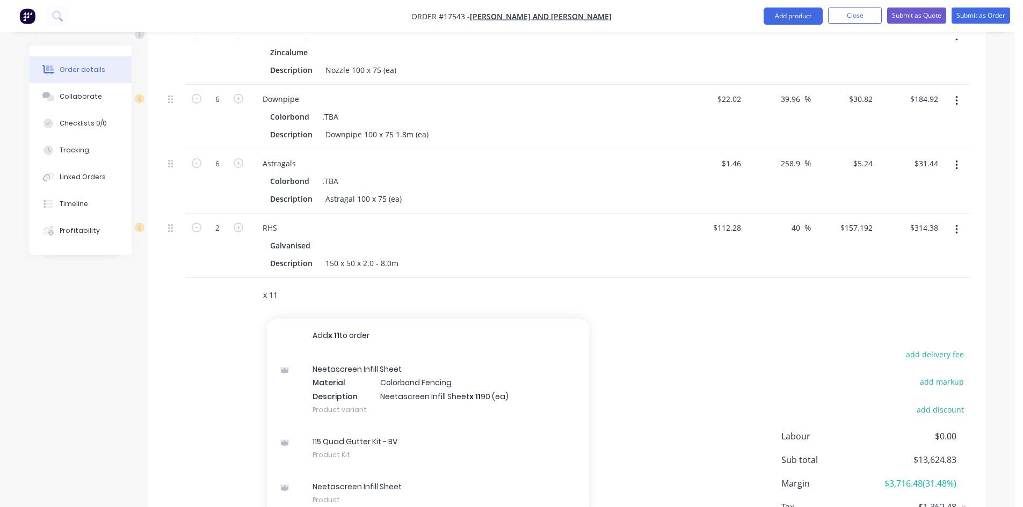
type input "x 115"
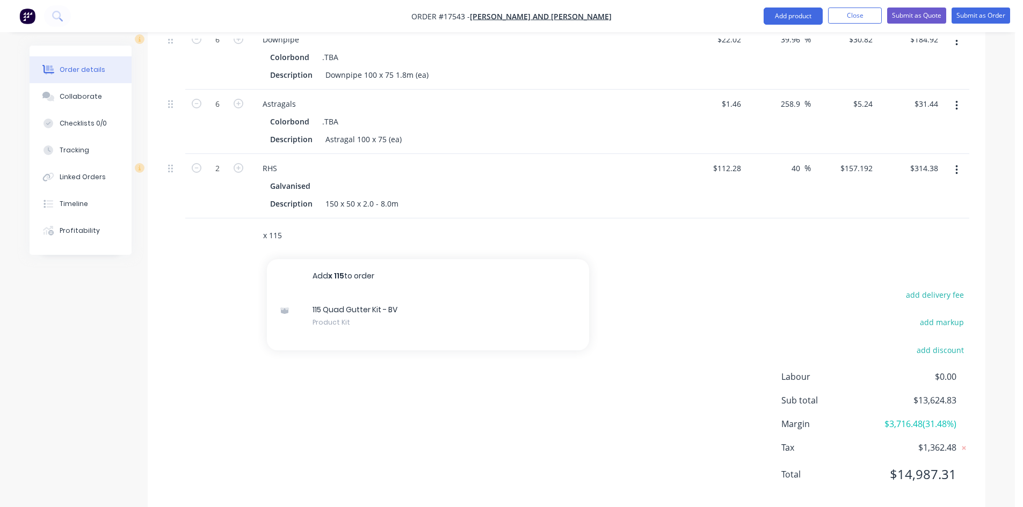
scroll to position [1177, 0]
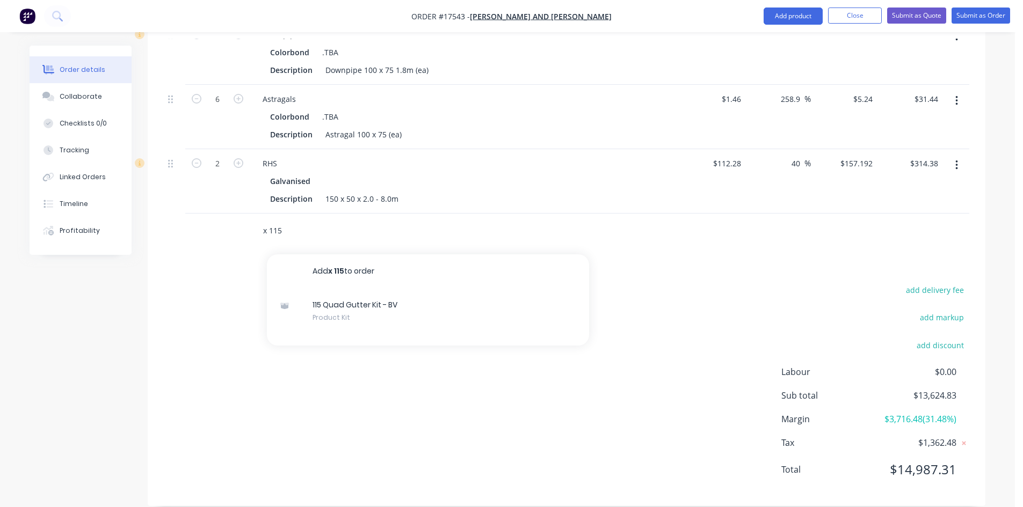
click at [308, 220] on input "x 115" at bounding box center [369, 230] width 215 height 21
click at [781, 17] on button "Add product" at bounding box center [792, 16] width 59 height 17
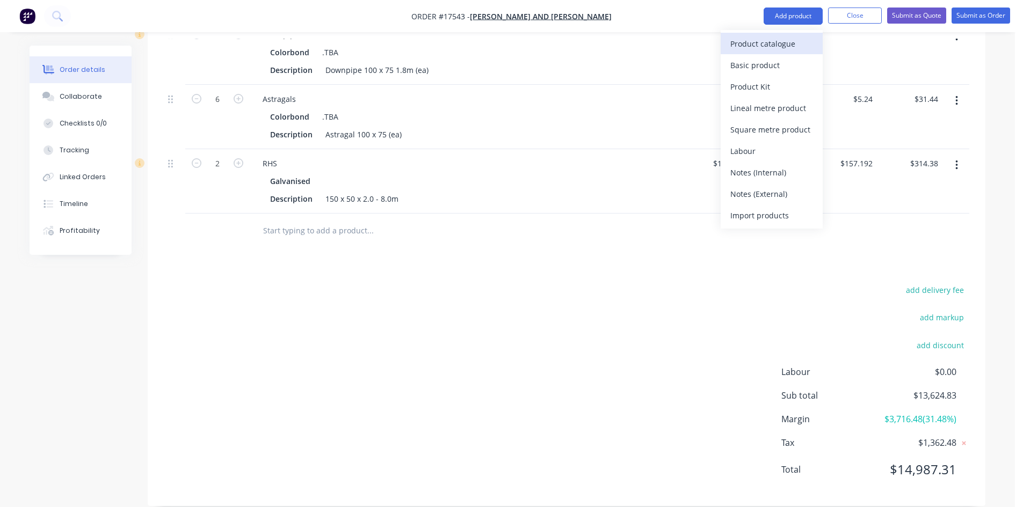
click at [769, 37] on div "Product catalogue" at bounding box center [771, 44] width 83 height 16
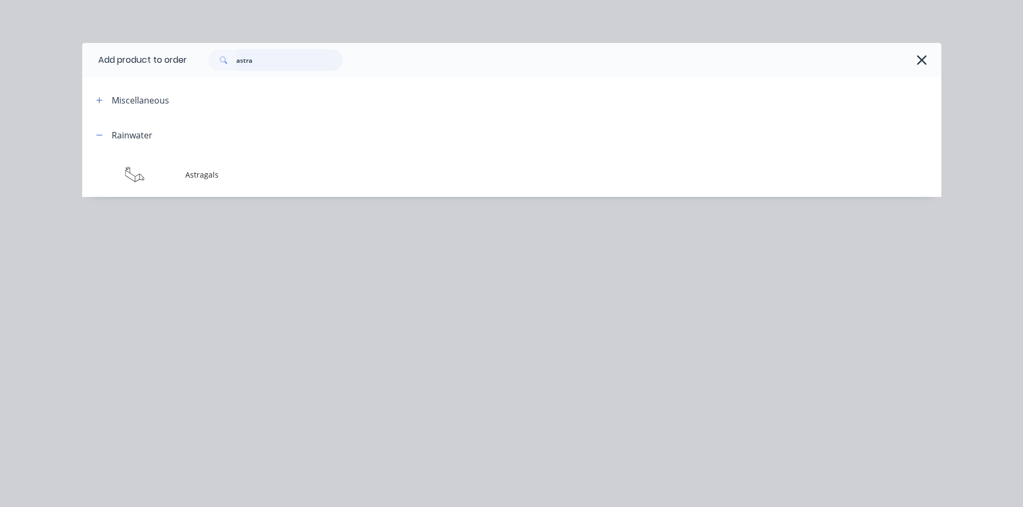
click at [269, 60] on input "astra" at bounding box center [289, 59] width 106 height 21
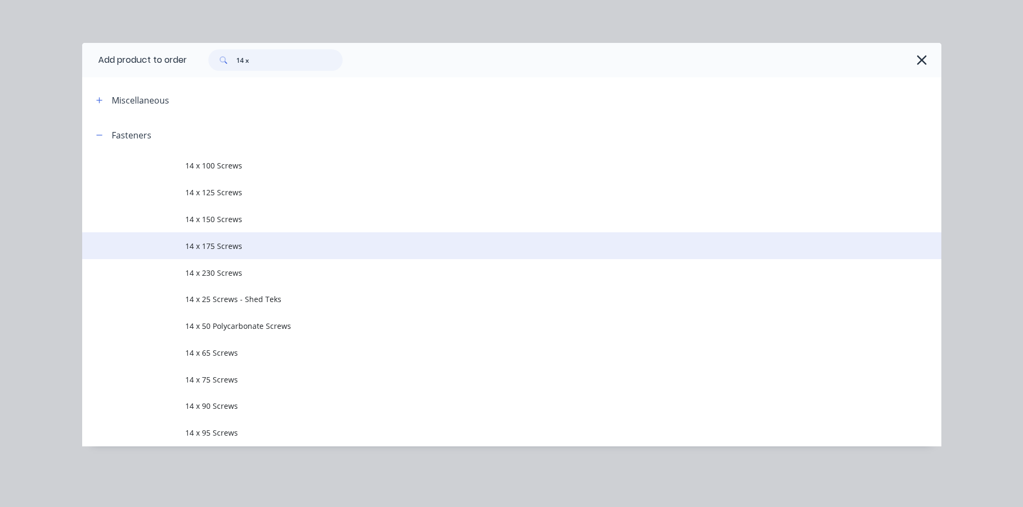
scroll to position [1085, 0]
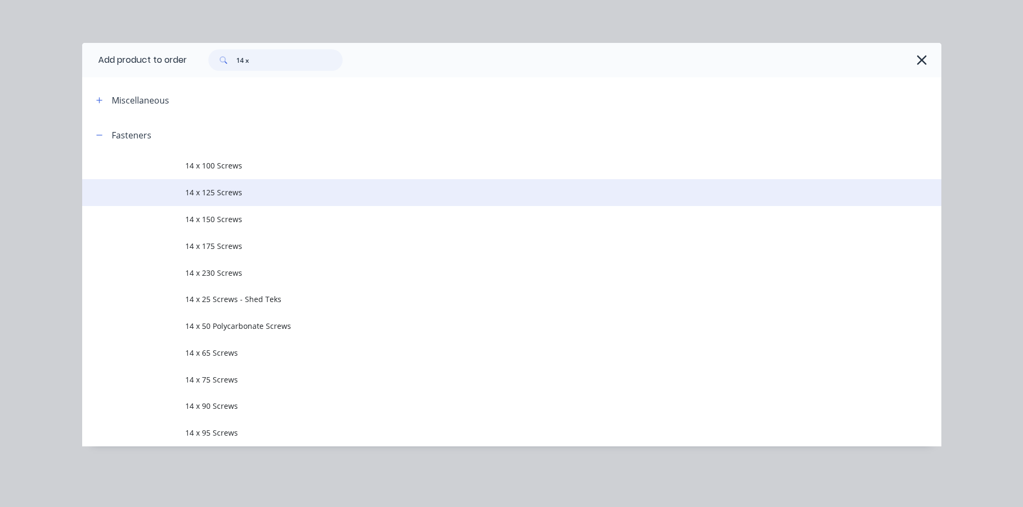
type input "14 x"
click at [265, 189] on span "14 x 125 Screws" at bounding box center [487, 192] width 604 height 11
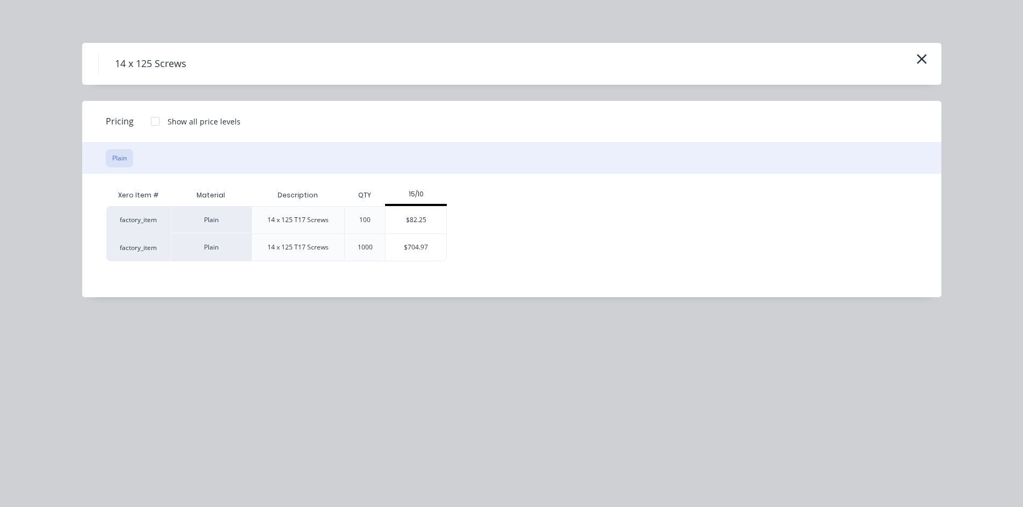
click at [924, 50] on div "14 x 125 Screws" at bounding box center [511, 64] width 859 height 42
click at [924, 55] on icon "button" at bounding box center [921, 59] width 11 height 15
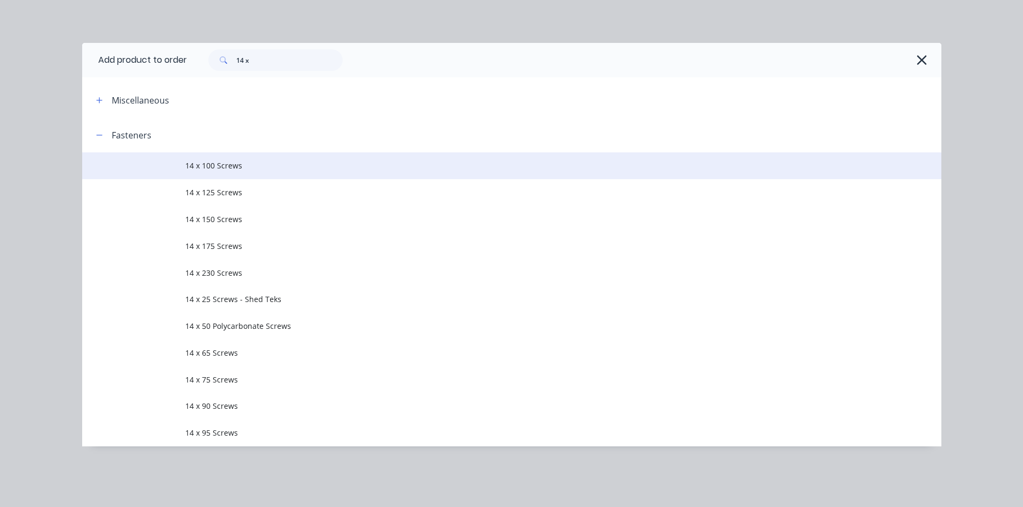
click at [261, 162] on span "14 x 100 Screws" at bounding box center [487, 165] width 604 height 11
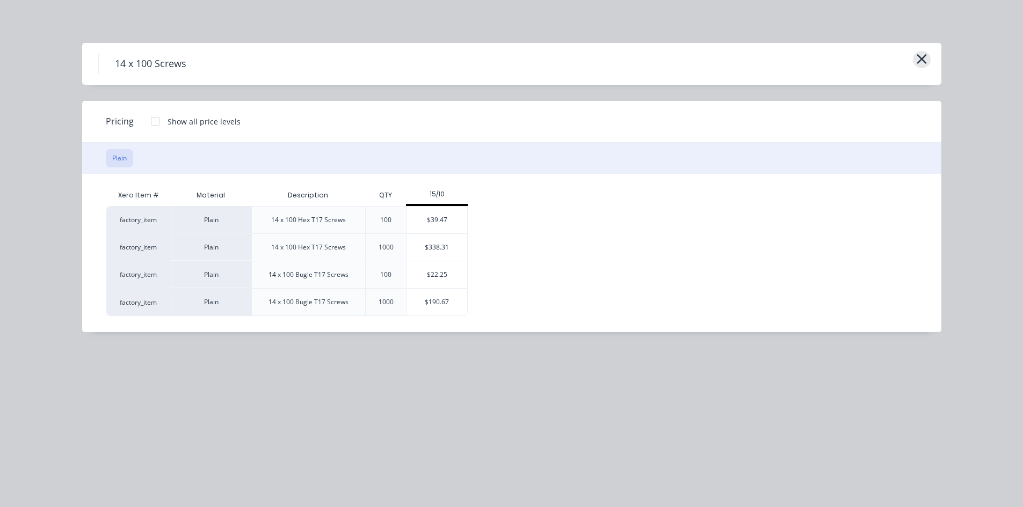
click at [928, 60] on button "button" at bounding box center [922, 59] width 18 height 17
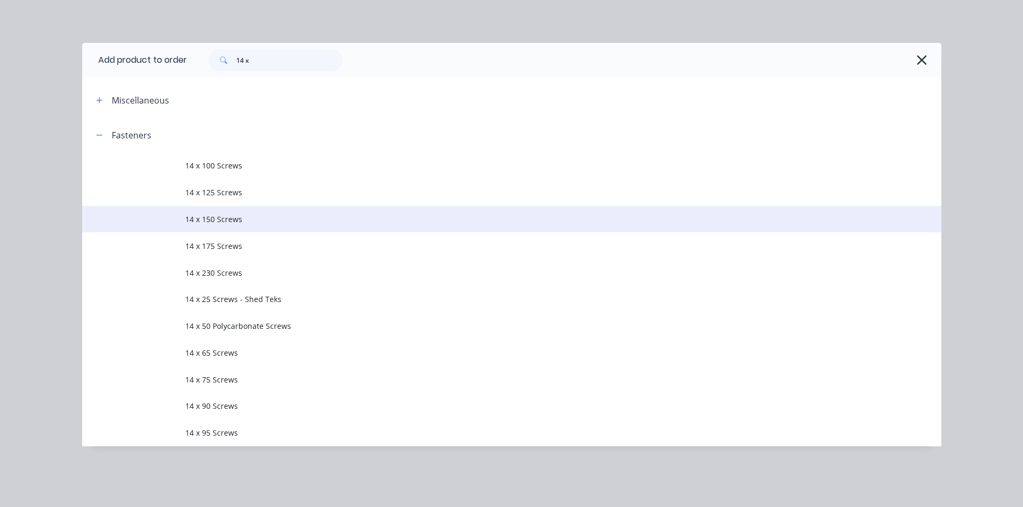
scroll to position [1192, 0]
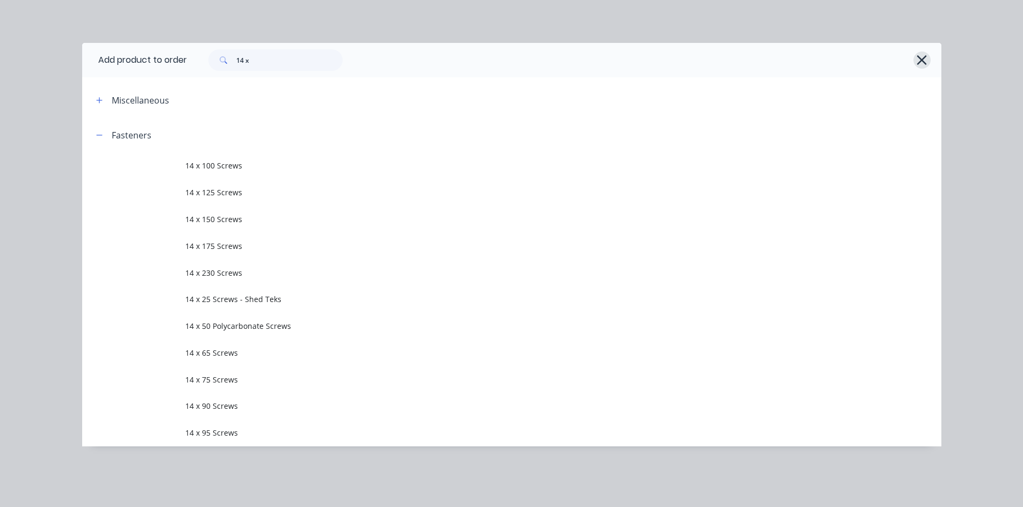
click at [924, 60] on icon "button" at bounding box center [921, 60] width 11 height 15
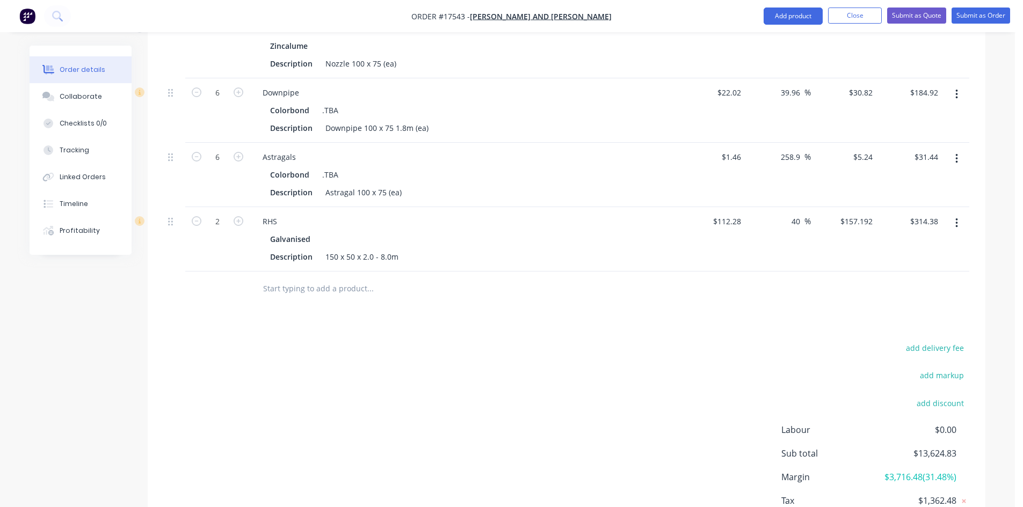
scroll to position [1124, 0]
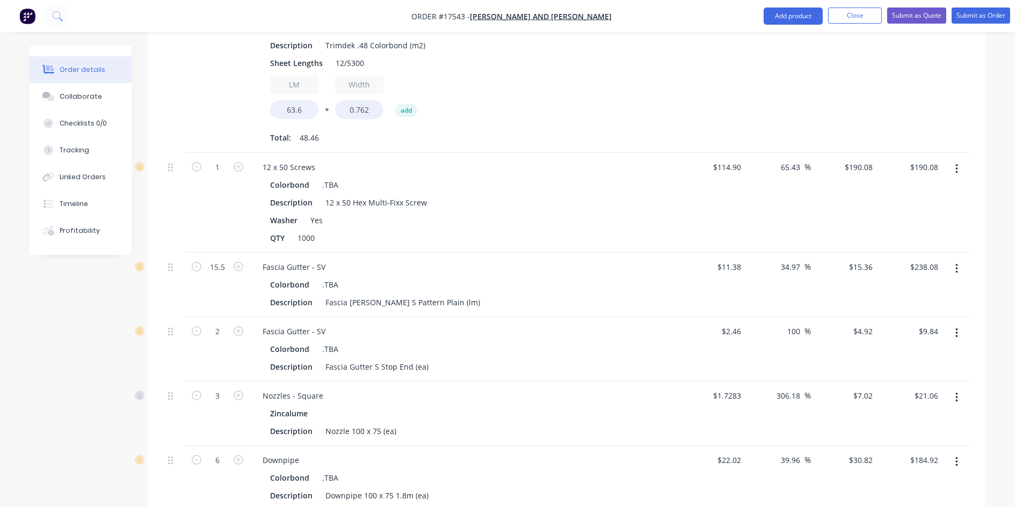
scroll to position [859, 0]
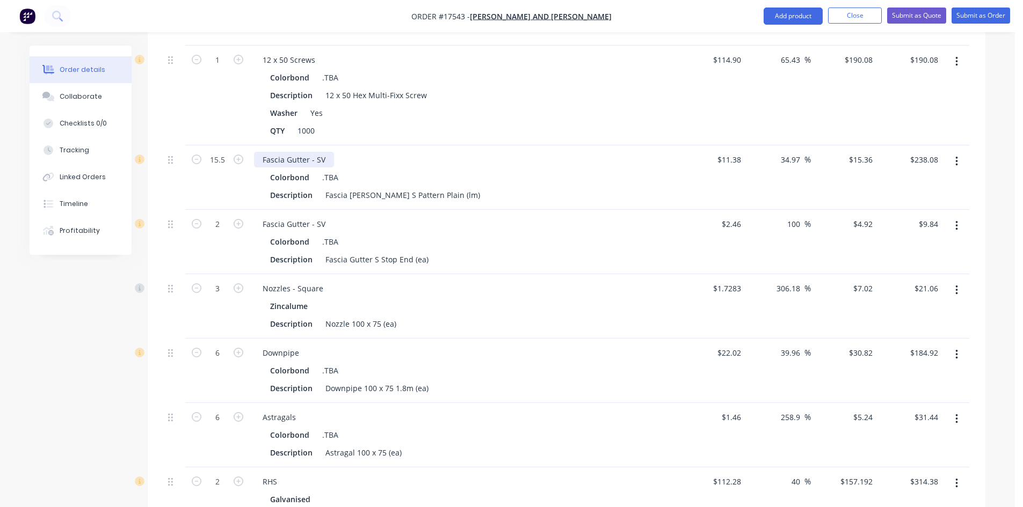
click at [287, 152] on div "Fascia Gutter - SV" at bounding box center [294, 160] width 80 height 16
copy div "Fascia Gutter - SV"
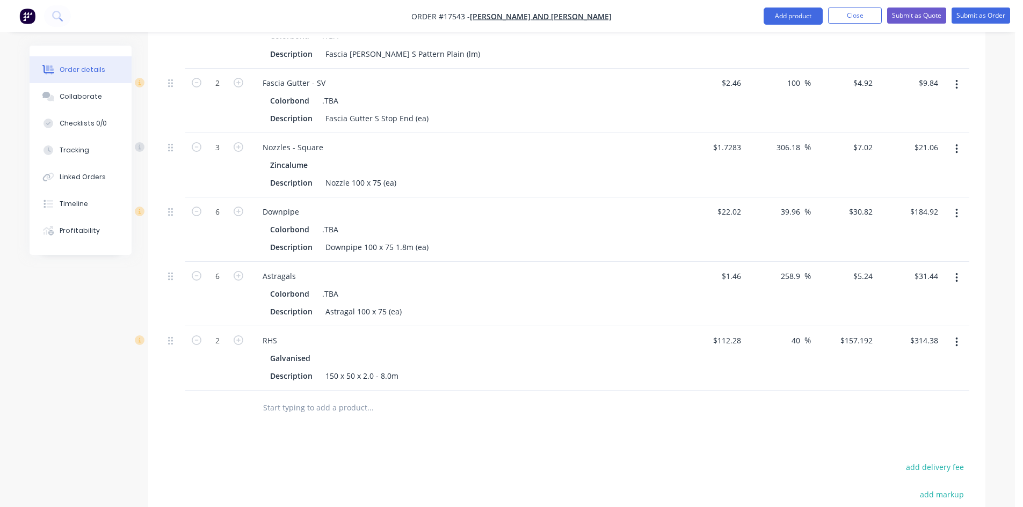
scroll to position [1177, 0]
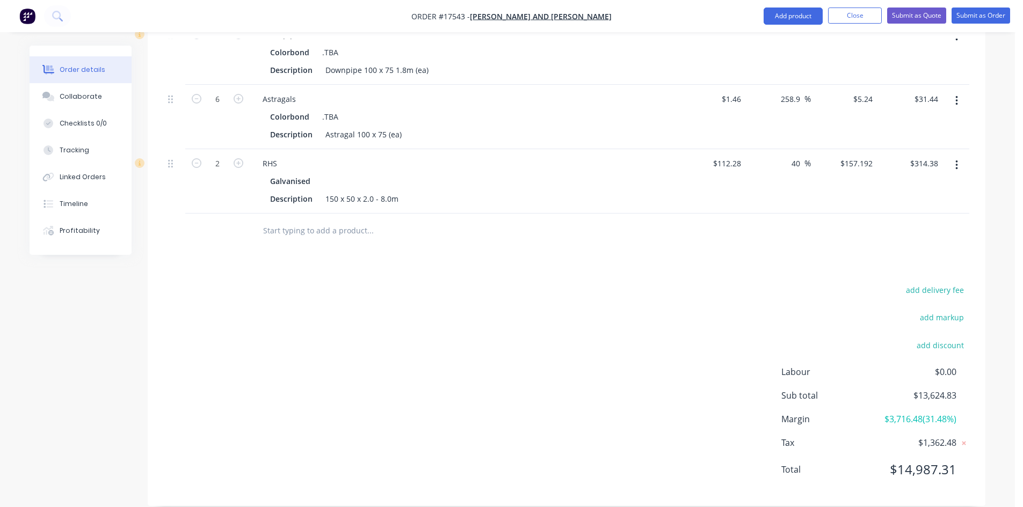
click at [291, 220] on input "text" at bounding box center [369, 230] width 215 height 21
paste input "Fascia Gutter - SV"
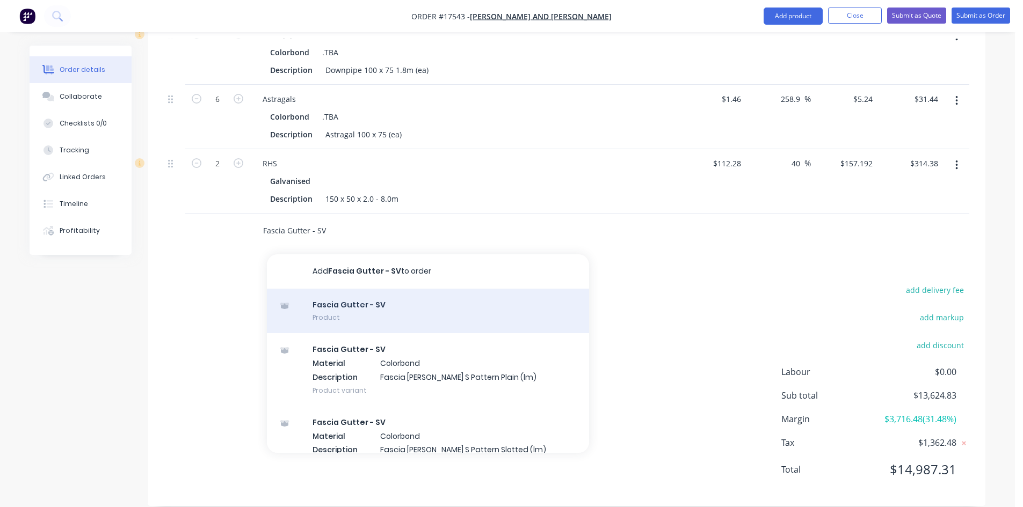
type input "Fascia Gutter - SV"
click at [367, 302] on div "Fascia Gutter - SV Product" at bounding box center [428, 311] width 322 height 45
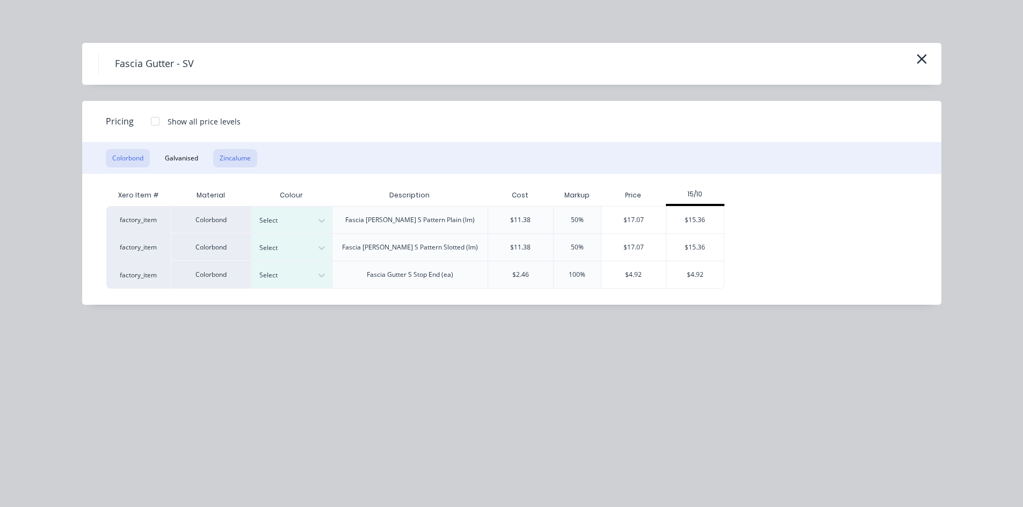
click at [244, 158] on button "Zincalume" at bounding box center [235, 158] width 44 height 18
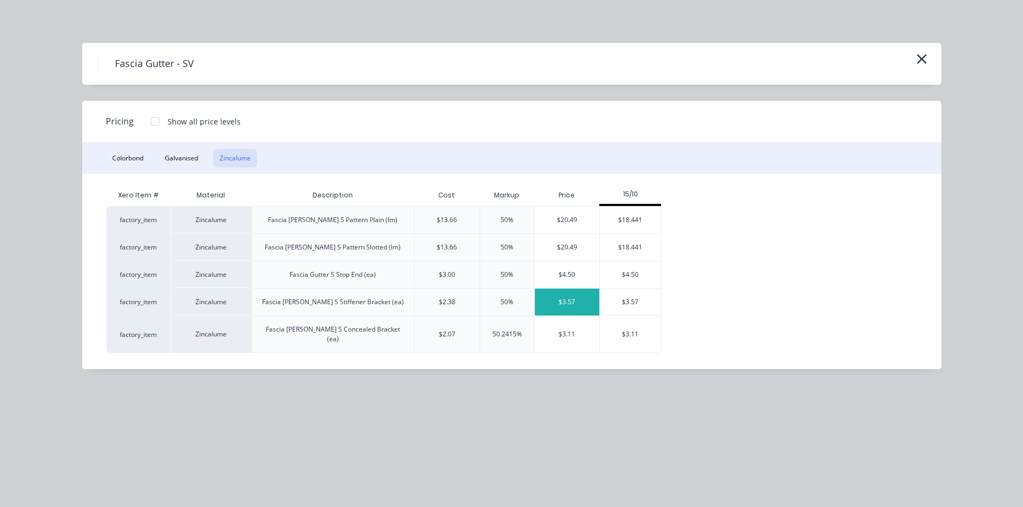
click at [577, 303] on div "$3.57" at bounding box center [567, 302] width 65 height 27
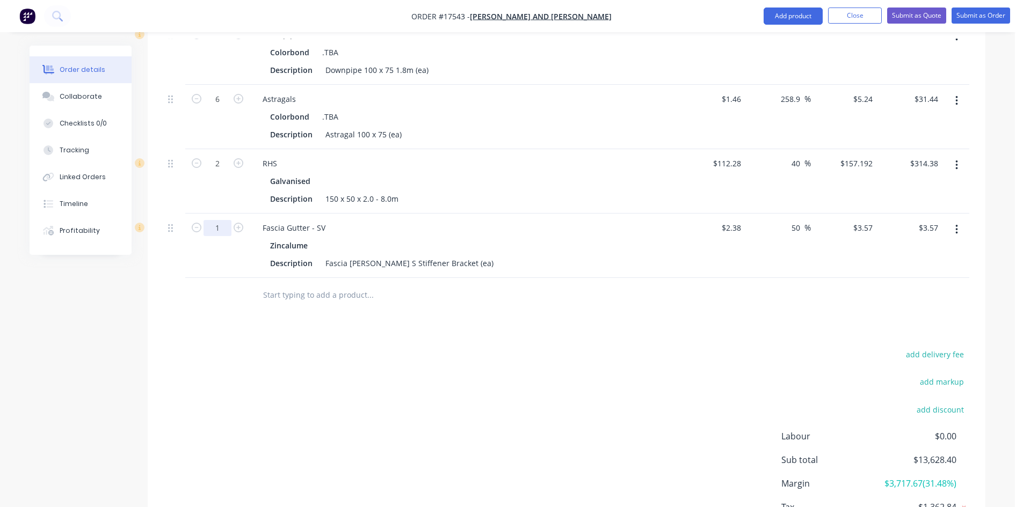
click at [224, 220] on input "1" at bounding box center [217, 228] width 28 height 16
type input "17"
type input "$60.69"
click at [555, 347] on div "add delivery fee add markup add discount Labour $0.00 Sub total $13,628.40 Marg…" at bounding box center [566, 450] width 805 height 207
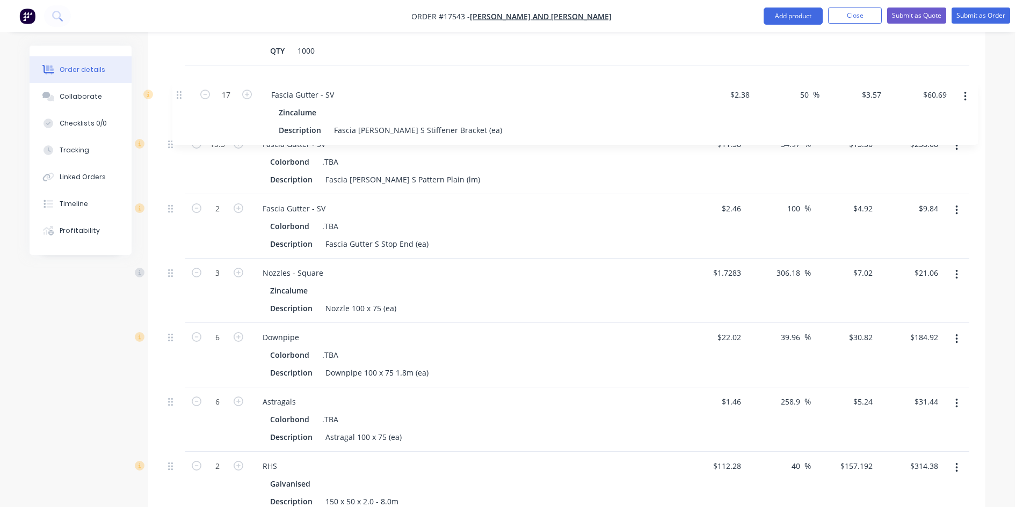
scroll to position [934, 0]
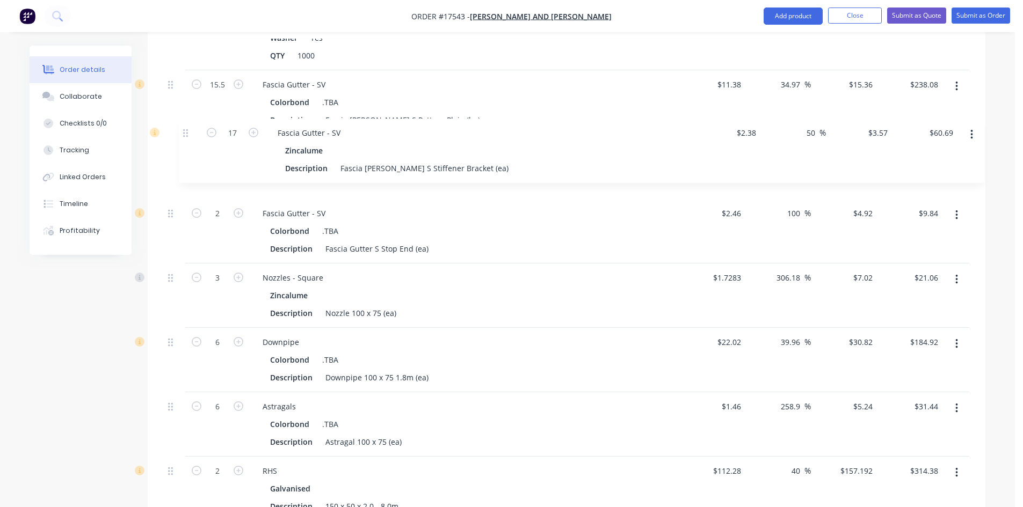
drag, startPoint x: 174, startPoint y: 432, endPoint x: 190, endPoint y: 134, distance: 298.4
click at [190, 134] on div "83.2 5-Rib/Flat EPS Panel Description Unicote Top Skin, Smooth Cream/Hampton Wh…" at bounding box center [566, 40] width 805 height 961
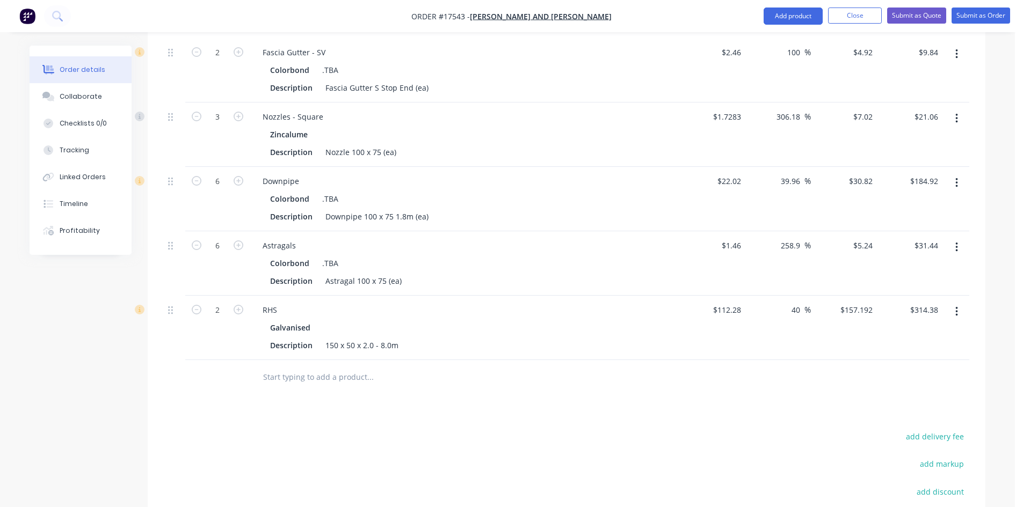
scroll to position [1242, 0]
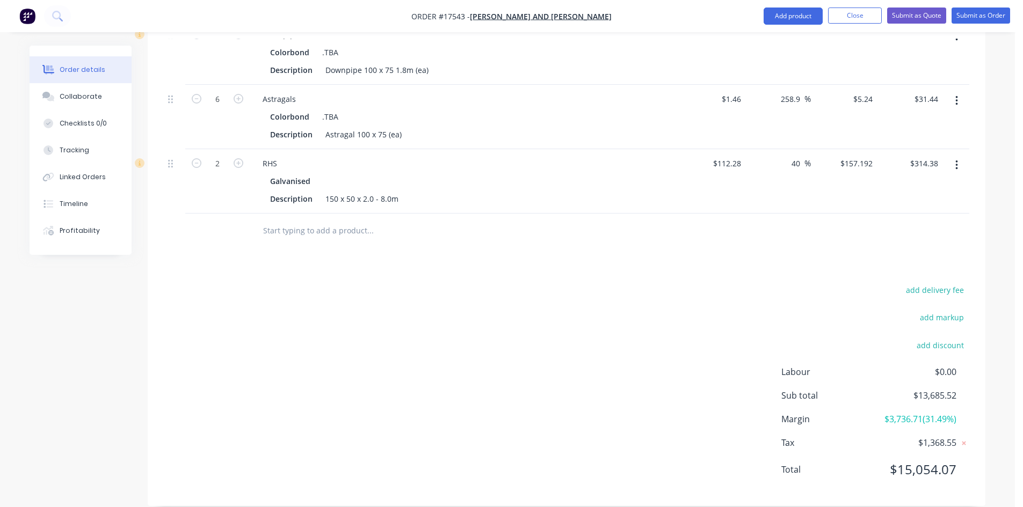
click at [308, 220] on input "text" at bounding box center [369, 230] width 215 height 21
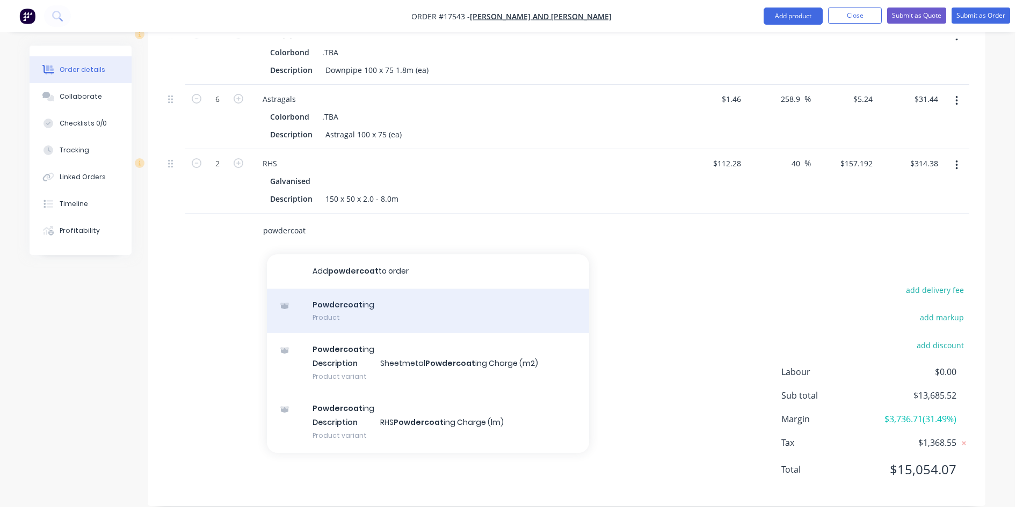
type input "powdercoat"
click at [364, 300] on div "Powdercoat ing Product" at bounding box center [428, 311] width 322 height 45
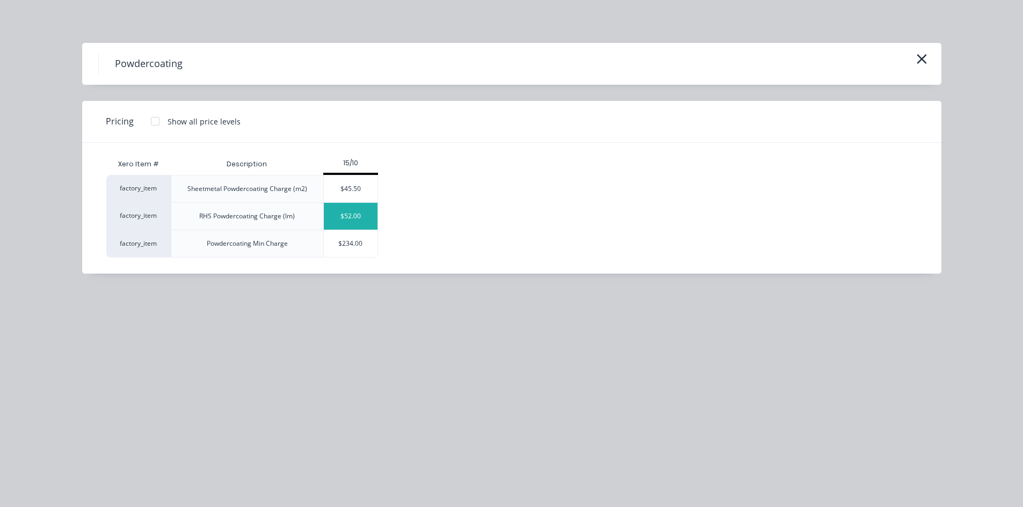
click at [359, 217] on div "$52.00" at bounding box center [351, 216] width 54 height 27
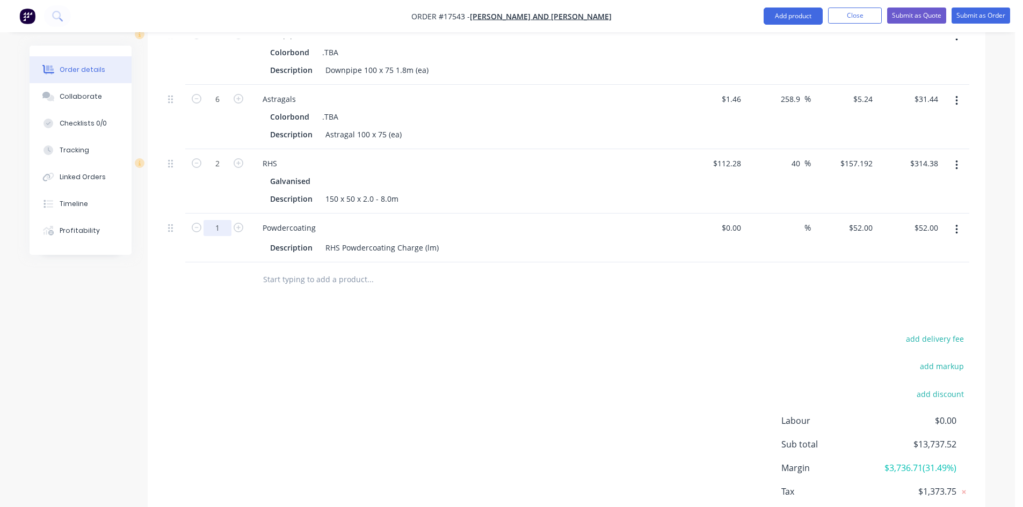
click at [220, 220] on input "1" at bounding box center [217, 228] width 28 height 16
type input "16"
type input "$832.00"
click at [564, 341] on div "add delivery fee add markup add discount Labour $0.00 Sub total $13,737.52 Marg…" at bounding box center [566, 435] width 805 height 207
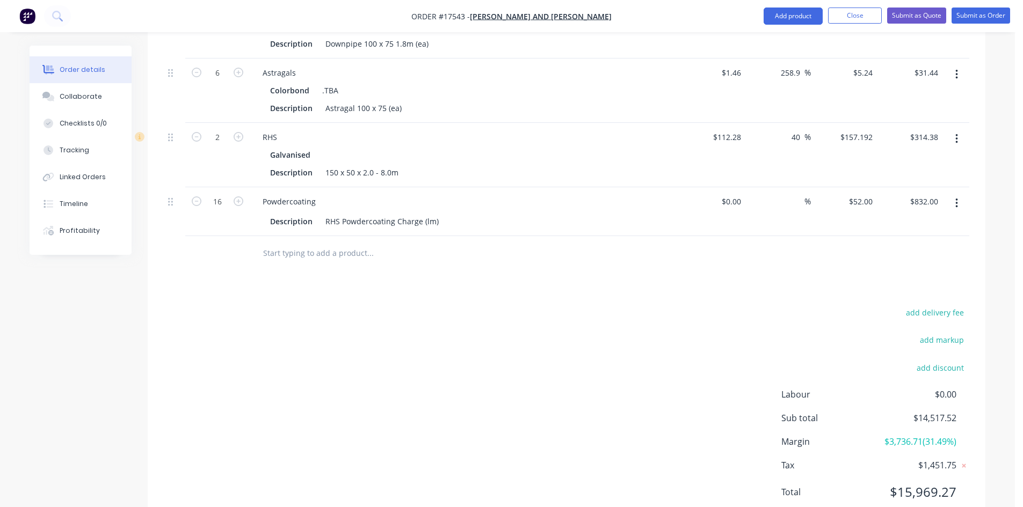
scroll to position [1290, 0]
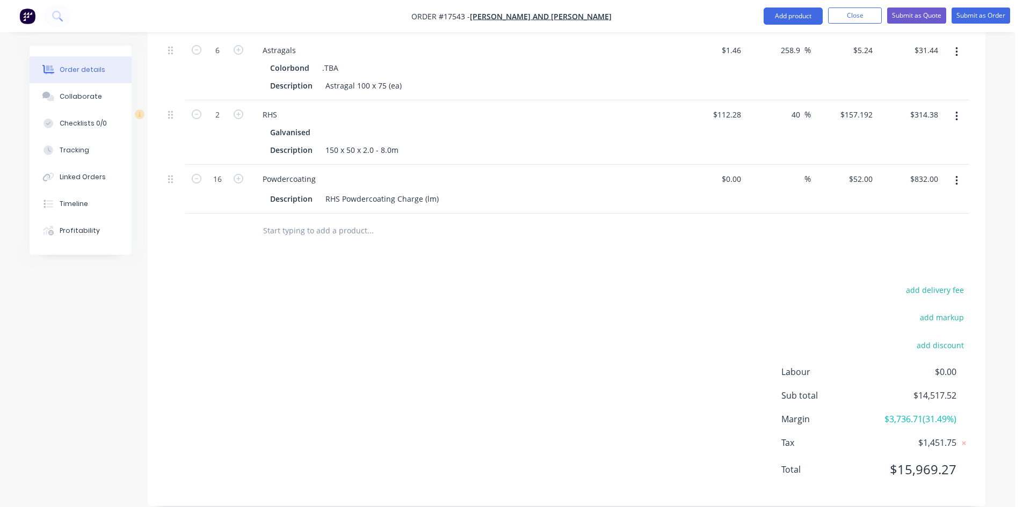
click at [326, 220] on input "text" at bounding box center [369, 230] width 215 height 21
click at [319, 220] on input "text" at bounding box center [369, 230] width 215 height 21
type input "x 115"
click at [300, 220] on input "x 115" at bounding box center [369, 230] width 215 height 21
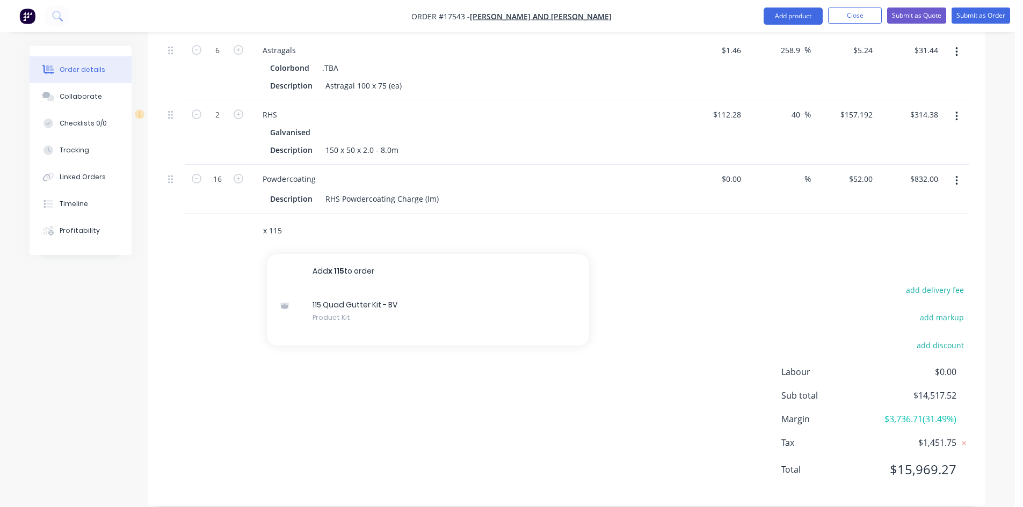
click at [300, 220] on input "x 115" at bounding box center [369, 230] width 215 height 21
click at [280, 290] on div "add delivery fee add markup add discount Labour $0.00 Sub total $14,517.52 Marg…" at bounding box center [566, 386] width 805 height 207
click at [337, 220] on input "text" at bounding box center [369, 230] width 215 height 21
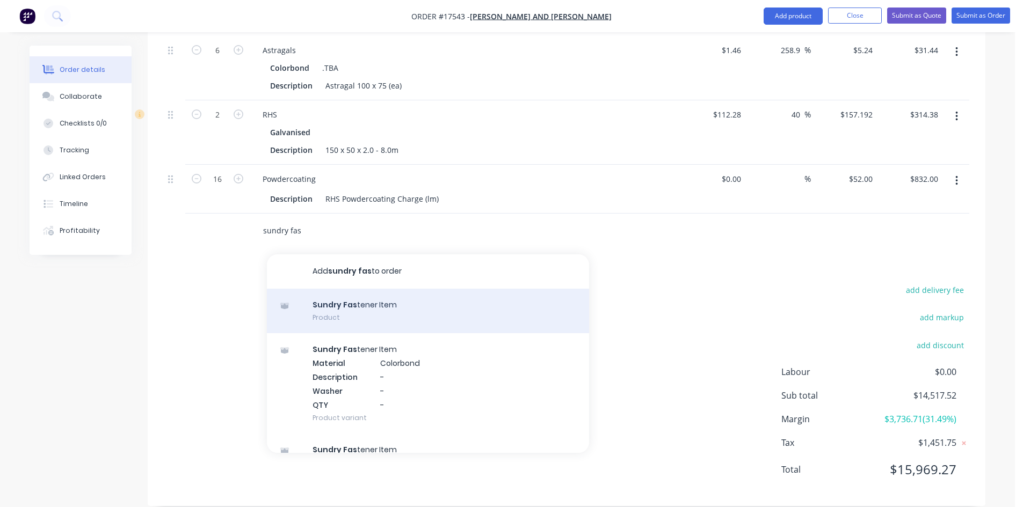
type input "sundry fas"
click at [360, 304] on div "Sundry Fas tener Item Product" at bounding box center [428, 311] width 322 height 45
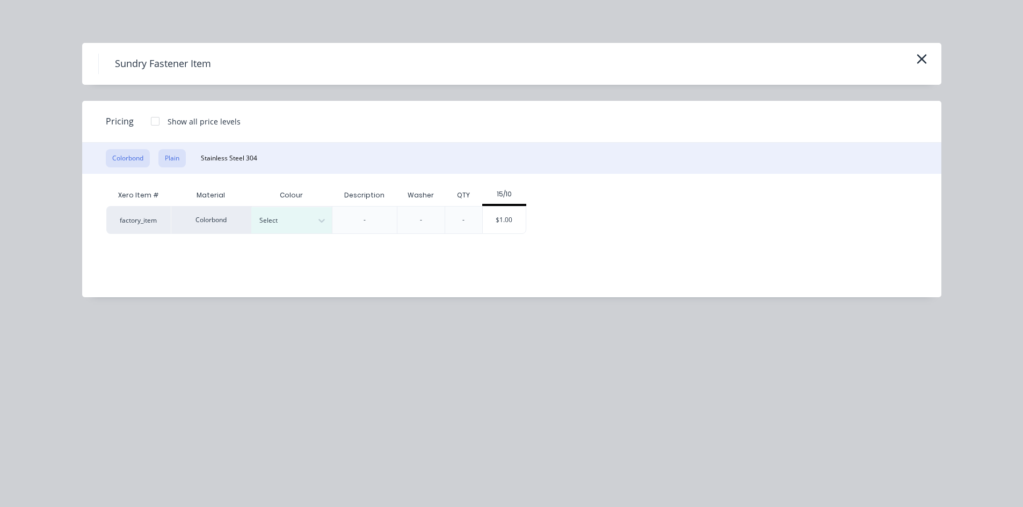
click at [169, 157] on button "Plain" at bounding box center [171, 158] width 27 height 18
click at [429, 218] on div "$0.00" at bounding box center [423, 220] width 43 height 27
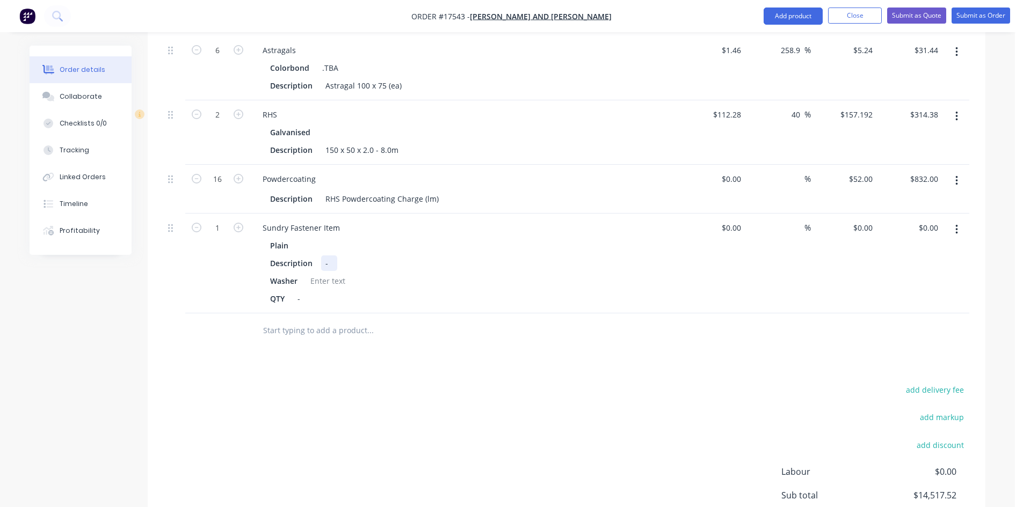
click at [327, 256] on div "-" at bounding box center [329, 264] width 16 height 16
click at [302, 291] on div "-" at bounding box center [301, 299] width 16 height 16
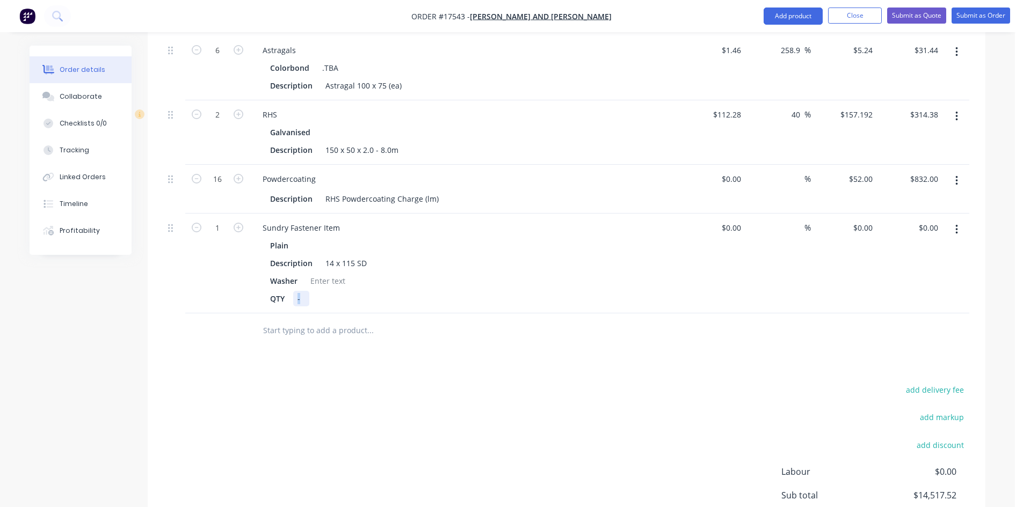
click at [294, 291] on div "-" at bounding box center [301, 299] width 16 height 16
click at [327, 273] on div at bounding box center [327, 281] width 43 height 16
click at [389, 383] on div "add delivery fee add markup add discount Labour $0.00 Sub total $14,517.52 Marg…" at bounding box center [566, 486] width 805 height 207
click at [218, 220] on input "1" at bounding box center [217, 228] width 28 height 16
type input "1.5"
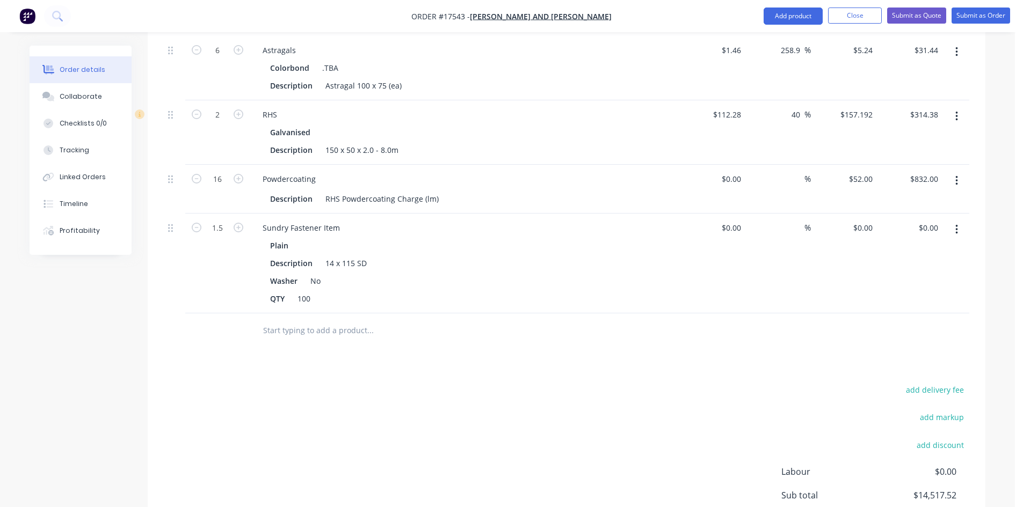
click at [507, 383] on div "add delivery fee add markup add discount Labour $0.00 Sub total $14,517.52 Marg…" at bounding box center [566, 486] width 805 height 207
click at [866, 220] on input "0" at bounding box center [864, 228] width 25 height 16
click at [631, 320] on div at bounding box center [443, 330] width 378 height 21
type input "$63.67"
type input "$95.51"
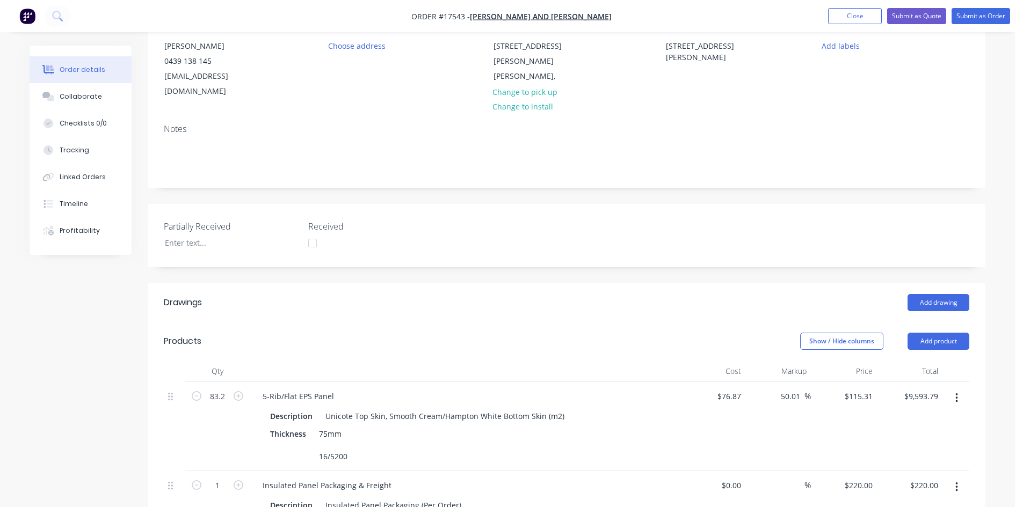
scroll to position [110, 0]
click at [951, 296] on button "Add drawing" at bounding box center [938, 304] width 62 height 17
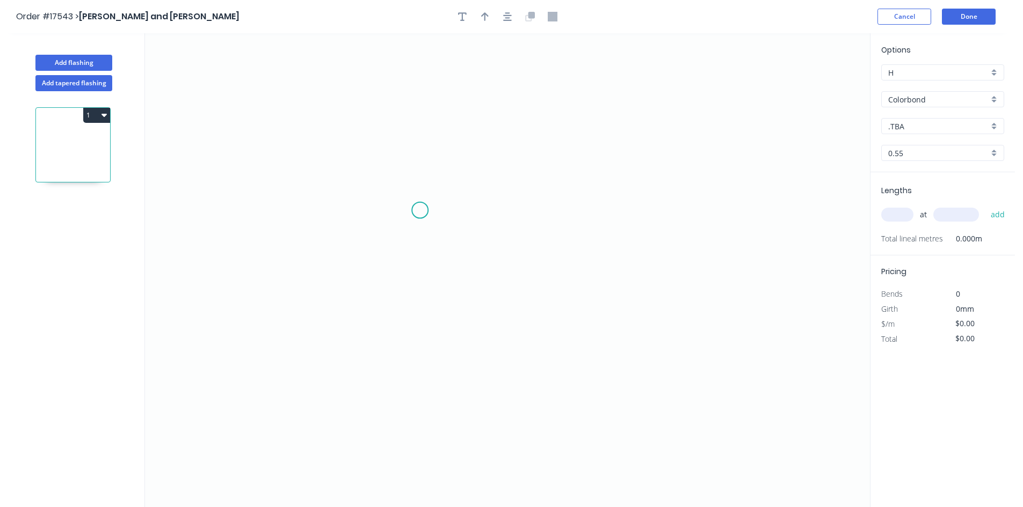
click at [412, 203] on icon "0" at bounding box center [507, 270] width 725 height 474
click at [463, 188] on icon "0" at bounding box center [507, 270] width 725 height 474
click at [463, 495] on icon "0 ?" at bounding box center [507, 270] width 725 height 474
click at [507, 494] on icon at bounding box center [485, 494] width 45 height 0
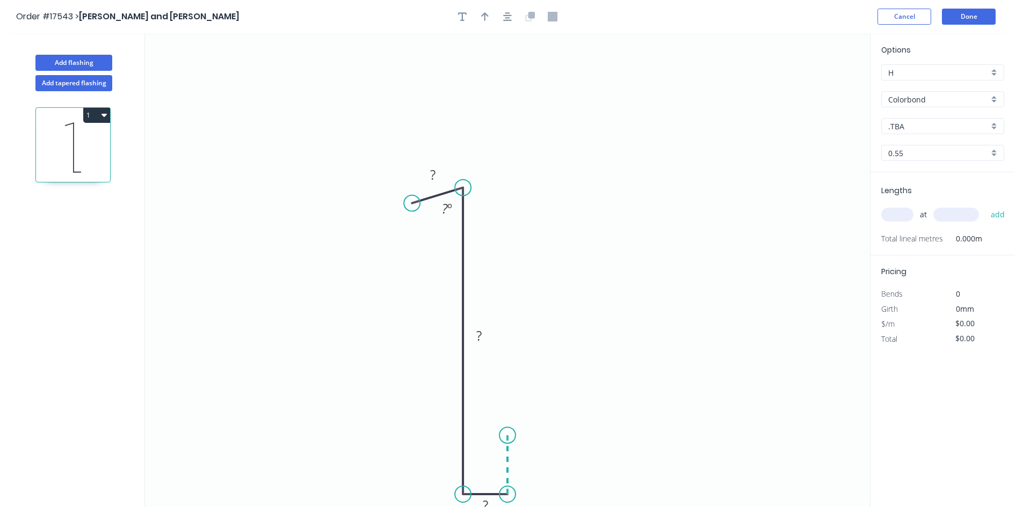
click at [512, 436] on icon "0 ? ? ? ? º" at bounding box center [507, 270] width 725 height 474
click at [571, 415] on icon at bounding box center [539, 424] width 64 height 21
click at [486, 17] on icon "button" at bounding box center [485, 17] width 8 height 10
click at [486, 17] on icon "button" at bounding box center [485, 16] width 8 height 10
click at [509, 17] on icon "button" at bounding box center [507, 16] width 9 height 9
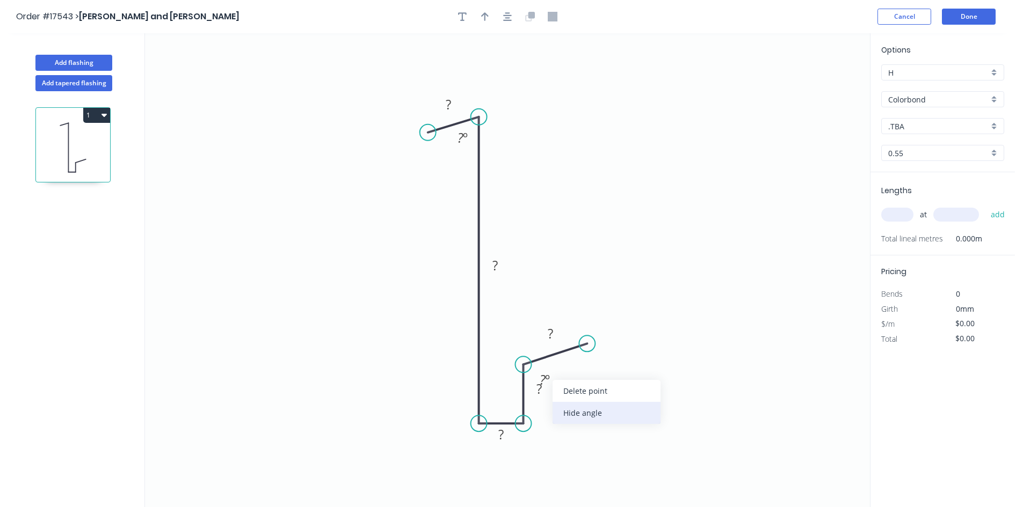
click at [614, 414] on div "Hide angle" at bounding box center [606, 413] width 108 height 22
click at [507, 183] on div "Hide angle" at bounding box center [513, 178] width 108 height 22
click at [450, 99] on tspan "?" at bounding box center [448, 105] width 5 height 18
drag, startPoint x: 455, startPoint y: 103, endPoint x: 437, endPoint y: 100, distance: 17.4
click at [437, 100] on g "50" at bounding box center [448, 104] width 35 height 22
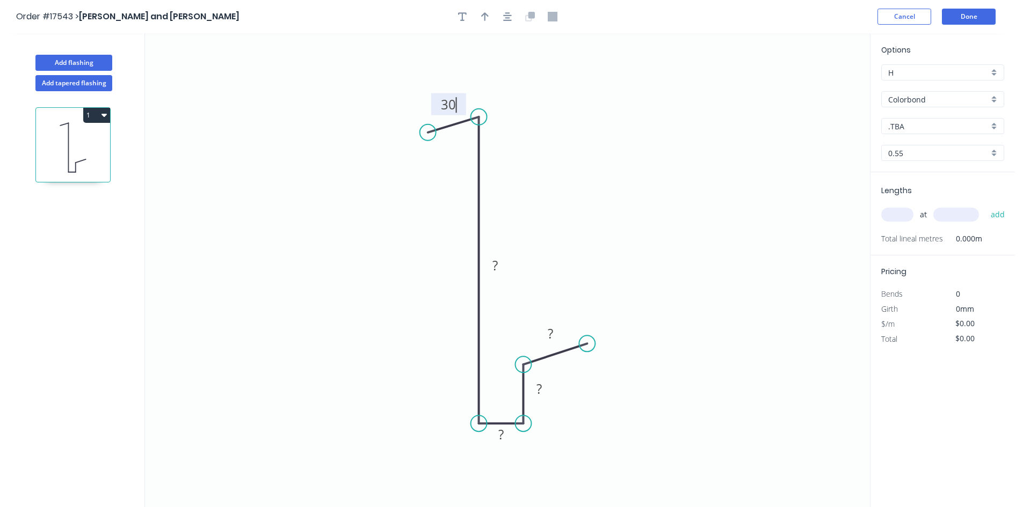
click at [596, 148] on icon "0 30 ? ? ? ?" at bounding box center [507, 270] width 725 height 474
drag, startPoint x: 527, startPoint y: 422, endPoint x: 544, endPoint y: 424, distance: 16.7
click at [544, 424] on circle at bounding box center [544, 423] width 16 height 16
drag, startPoint x: 526, startPoint y: 366, endPoint x: 548, endPoint y: 363, distance: 22.2
click at [548, 363] on circle at bounding box center [544, 362] width 16 height 16
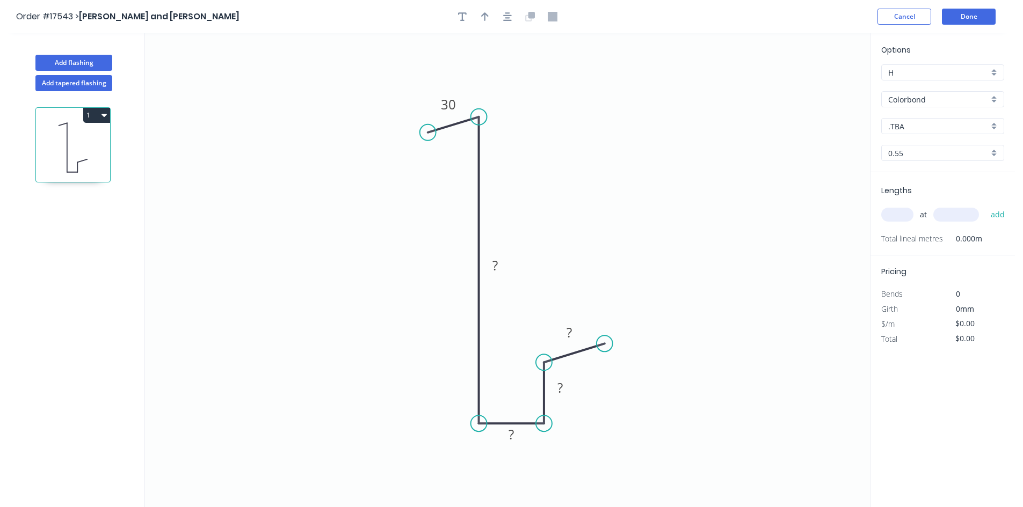
drag, startPoint x: 587, startPoint y: 345, endPoint x: 604, endPoint y: 344, distance: 17.7
click at [604, 344] on circle at bounding box center [604, 343] width 16 height 16
click at [577, 334] on rect at bounding box center [569, 333] width 21 height 15
click at [699, 256] on icon "0 30 ? ? ? 30" at bounding box center [507, 270] width 725 height 474
click at [502, 264] on rect at bounding box center [494, 266] width 21 height 15
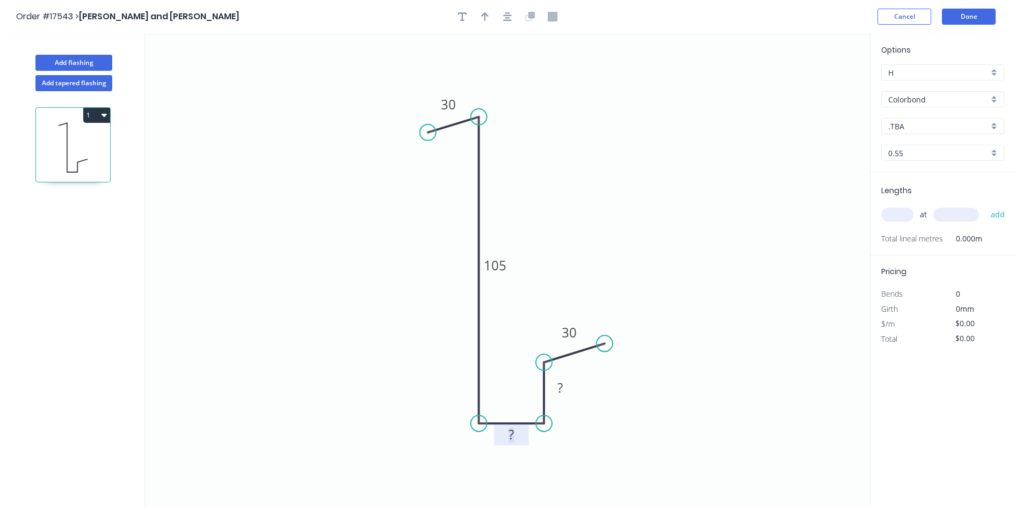
click at [520, 439] on rect at bounding box center [510, 435] width 21 height 15
click at [565, 389] on rect at bounding box center [559, 388] width 21 height 15
click at [641, 206] on icon "0 30 105 30 30 30" at bounding box center [507, 270] width 725 height 474
type input "$16.20"
click at [511, 15] on icon "button" at bounding box center [507, 16] width 9 height 9
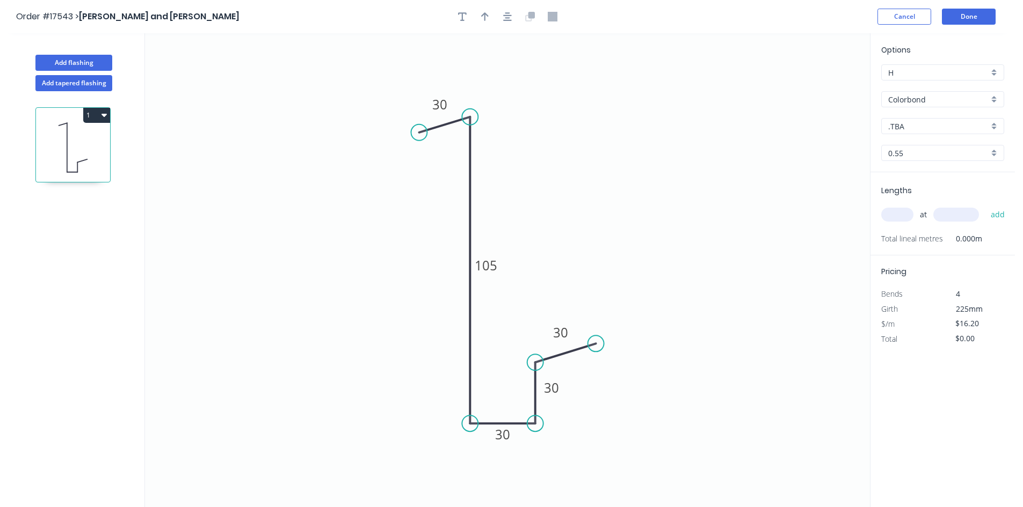
click at [897, 217] on input "text" at bounding box center [897, 215] width 32 height 14
type input "1"
click at [948, 217] on input "text" at bounding box center [956, 215] width 46 height 14
type input "25500"
click at [996, 212] on button "add" at bounding box center [997, 215] width 25 height 18
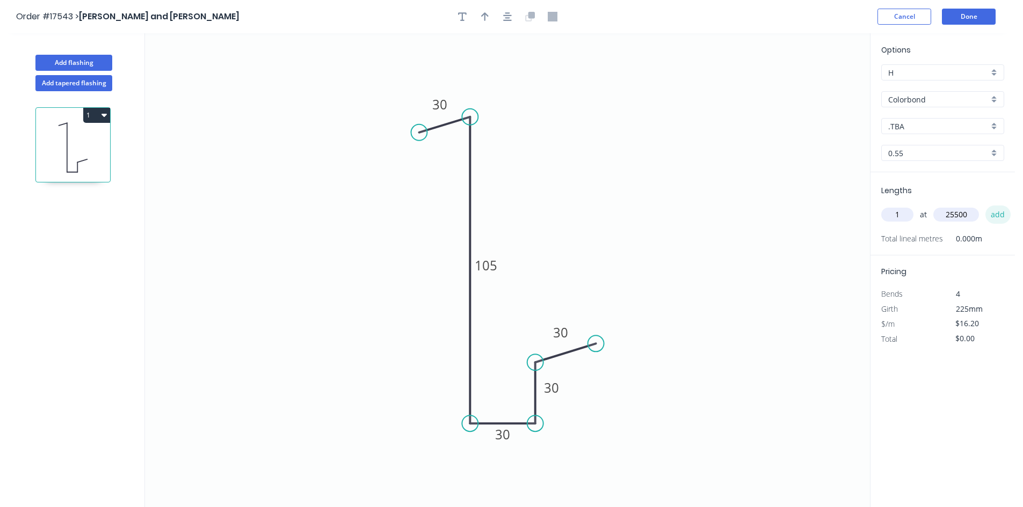
type input "$413.10"
drag, startPoint x: 595, startPoint y: 343, endPoint x: 587, endPoint y: 346, distance: 8.5
click at [596, 361] on circle at bounding box center [596, 362] width 16 height 16
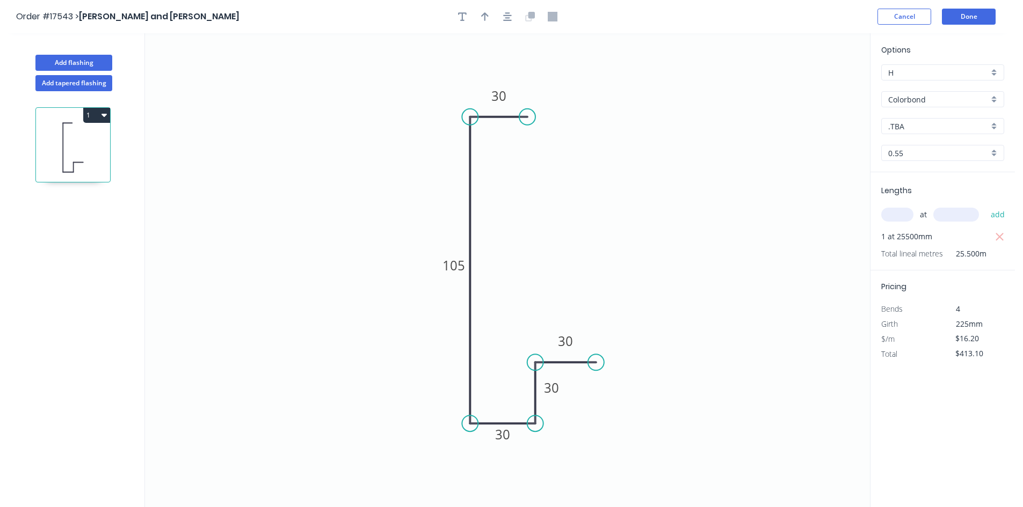
drag, startPoint x: 419, startPoint y: 132, endPoint x: 527, endPoint y: 116, distance: 109.5
click at [527, 116] on circle at bounding box center [527, 117] width 16 height 16
click at [696, 163] on icon "0 30 105 30 30 30" at bounding box center [507, 270] width 725 height 474
click at [508, 15] on icon "button" at bounding box center [507, 16] width 9 height 9
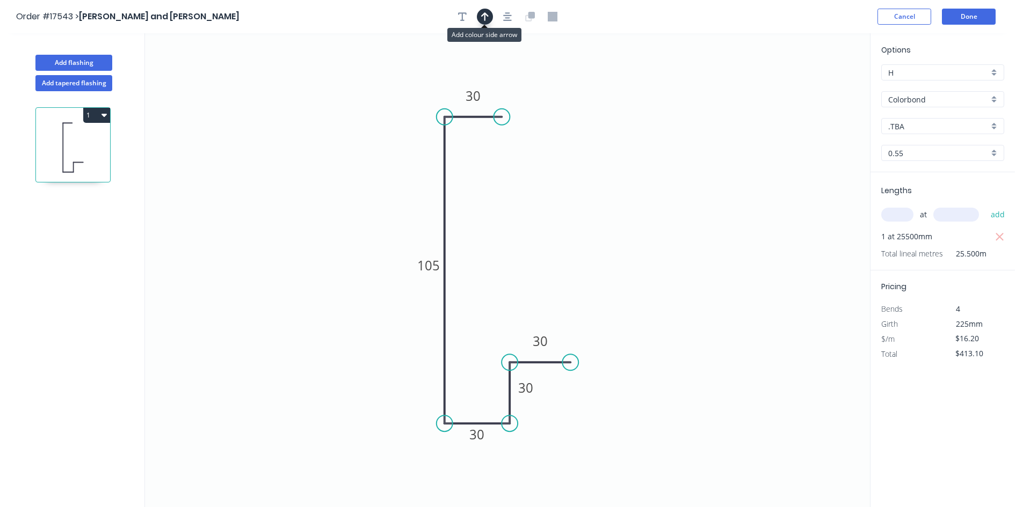
click at [483, 19] on icon "button" at bounding box center [485, 17] width 8 height 10
drag, startPoint x: 815, startPoint y: 86, endPoint x: 367, endPoint y: 195, distance: 461.3
click at [367, 195] on icon at bounding box center [354, 196] width 34 height 10
click at [458, 8] on header "Order #17543 > Jay and Penny Sargeant Cancel Done" at bounding box center [507, 16] width 1015 height 33
click at [81, 65] on button "Add flashing" at bounding box center [73, 63] width 77 height 16
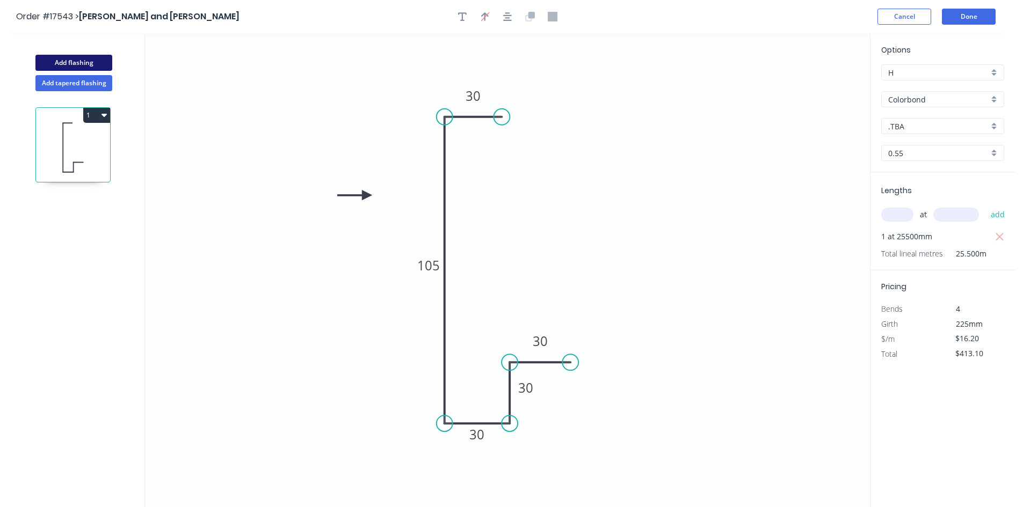
type input "$0.00"
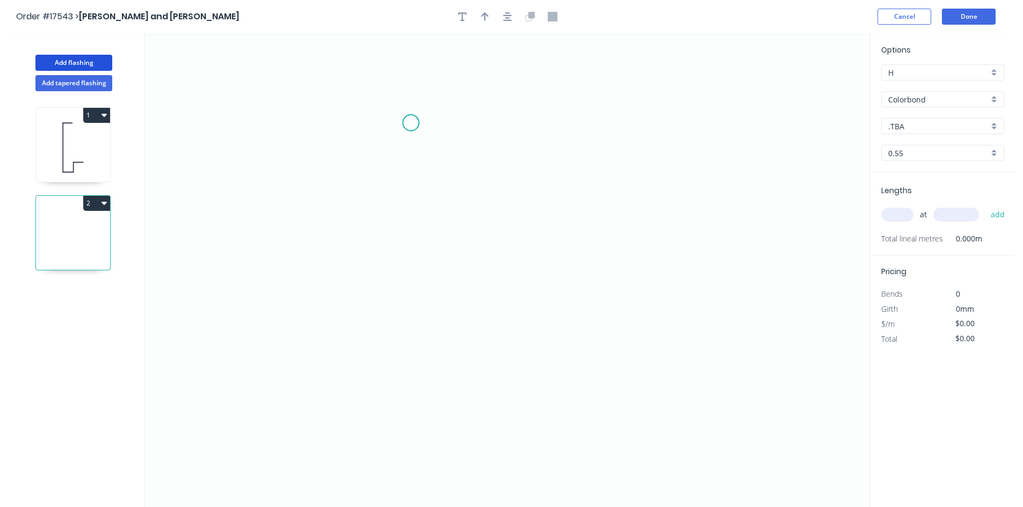
click at [411, 123] on icon "0" at bounding box center [507, 270] width 725 height 474
click at [686, 99] on icon "0" at bounding box center [507, 270] width 725 height 474
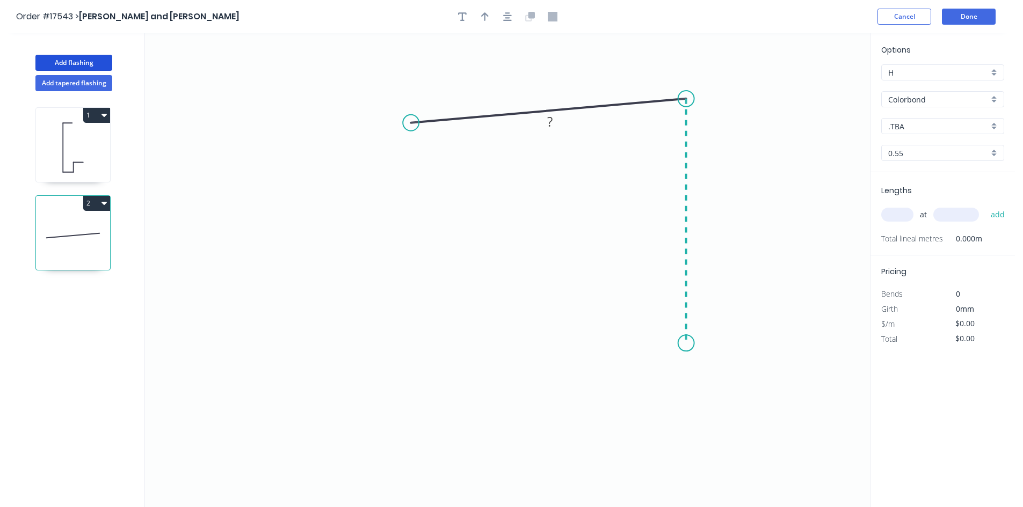
click at [681, 344] on icon "0 ?" at bounding box center [507, 270] width 725 height 474
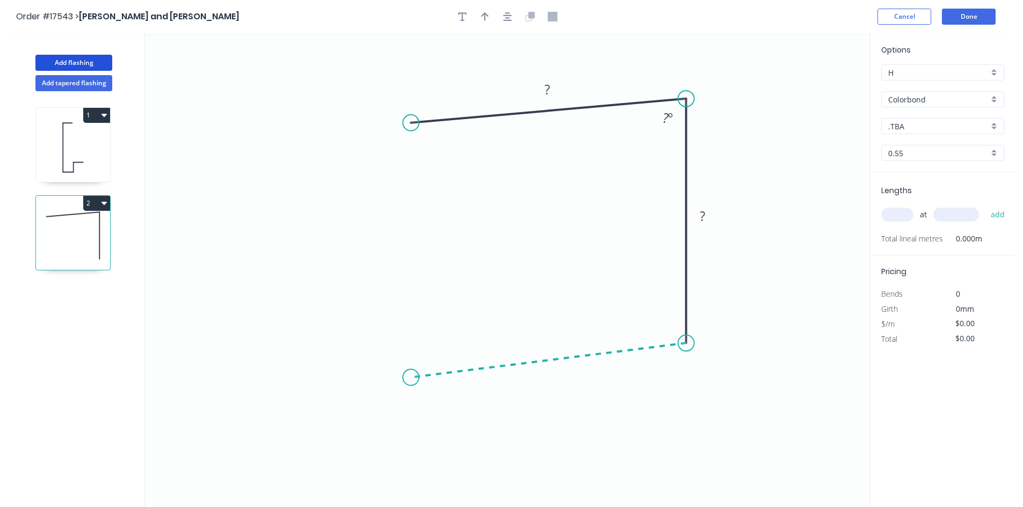
click at [411, 378] on icon "0 ? ? ? º" at bounding box center [507, 270] width 725 height 474
drag, startPoint x: 415, startPoint y: 125, endPoint x: 422, endPoint y: 124, distance: 7.0
click at [422, 124] on circle at bounding box center [422, 124] width 16 height 16
click at [939, 96] on input "Colorbond" at bounding box center [938, 99] width 100 height 11
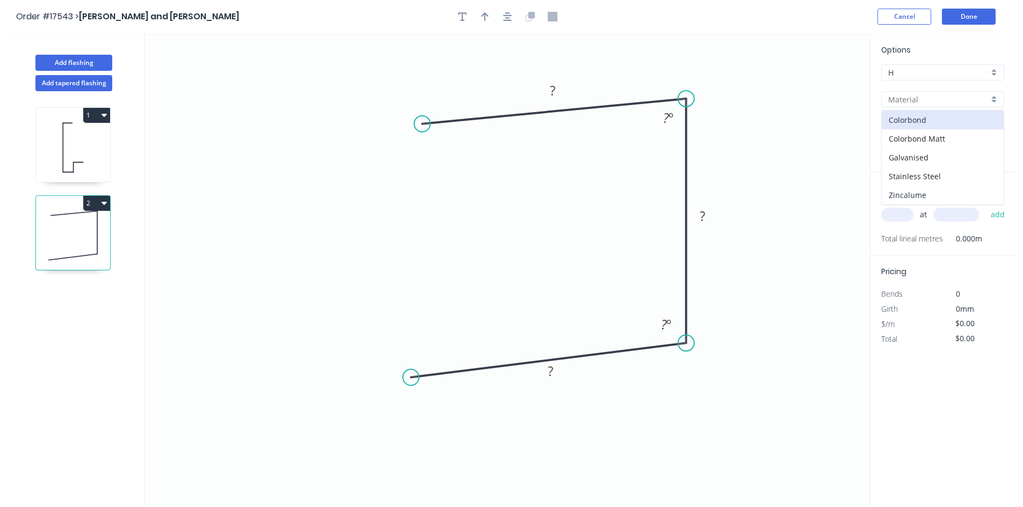
click at [935, 189] on div "Zincalume" at bounding box center [942, 195] width 122 height 19
type input "Zincalume"
click at [938, 151] on input "0.55" at bounding box center [938, 153] width 100 height 11
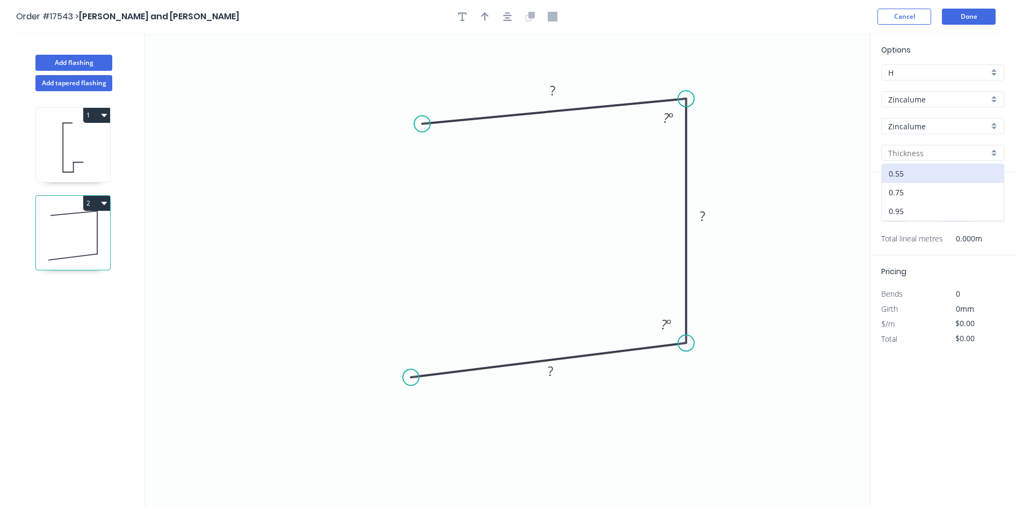
click at [927, 207] on div "0.95" at bounding box center [942, 211] width 122 height 19
type input "0.95"
click at [902, 217] on input "text" at bounding box center [897, 215] width 32 height 14
type input "1"
click at [968, 217] on input "text" at bounding box center [956, 215] width 46 height 14
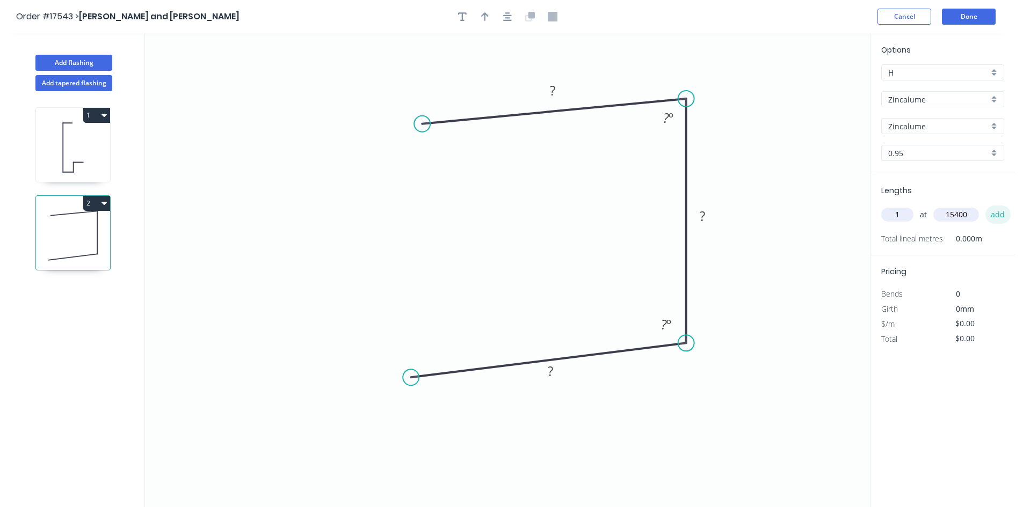
type input "15400"
click at [994, 211] on button "add" at bounding box center [997, 215] width 25 height 18
click at [705, 217] on rect at bounding box center [701, 216] width 21 height 15
click at [710, 154] on div "Hide angle" at bounding box center [726, 149] width 108 height 22
click at [700, 363] on div "Hide angle" at bounding box center [718, 363] width 108 height 22
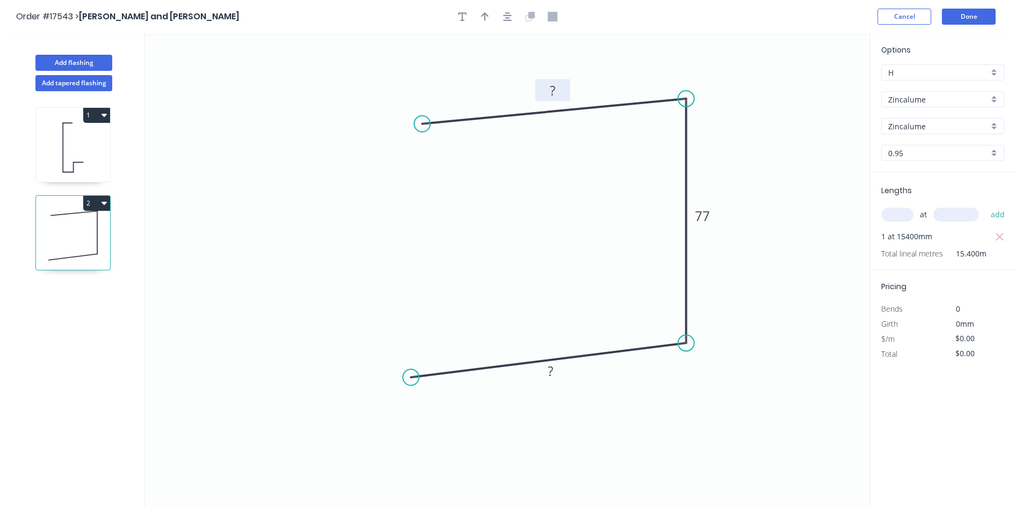
click at [556, 86] on rect at bounding box center [552, 91] width 21 height 15
click at [394, 78] on icon "0 ? 77 ?" at bounding box center [507, 270] width 725 height 474
click at [410, 380] on circle at bounding box center [411, 377] width 16 height 16
click at [371, 374] on icon "0 ? 77 ?" at bounding box center [507, 270] width 725 height 474
click at [421, 125] on circle at bounding box center [422, 124] width 16 height 16
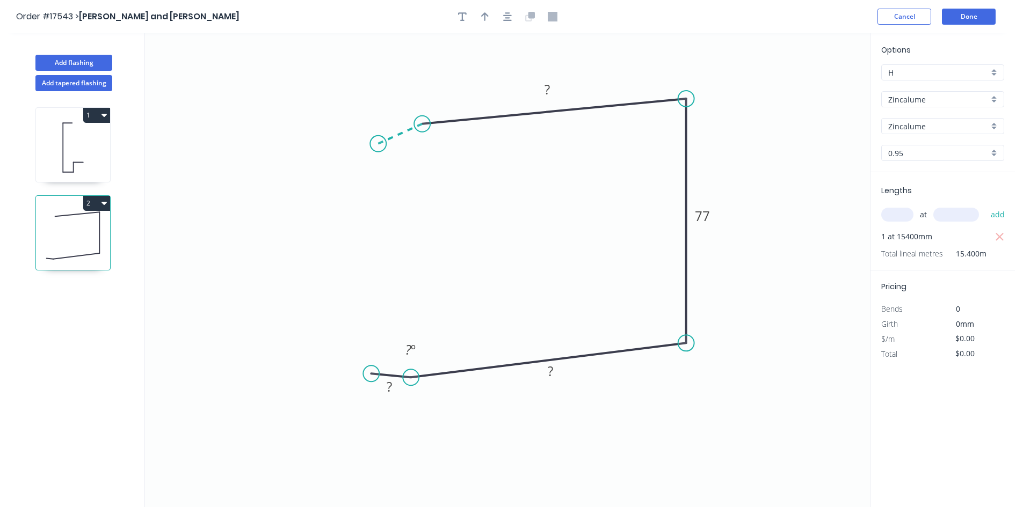
click at [378, 144] on icon "0 ? ? 77 ? ? º" at bounding box center [507, 270] width 725 height 474
click at [393, 119] on tspan "?" at bounding box center [393, 114] width 5 height 18
click at [449, 193] on div "Hide angle" at bounding box center [480, 189] width 108 height 22
click at [459, 390] on div "Hide angle" at bounding box center [468, 389] width 108 height 22
click at [396, 388] on rect at bounding box center [388, 387] width 21 height 15
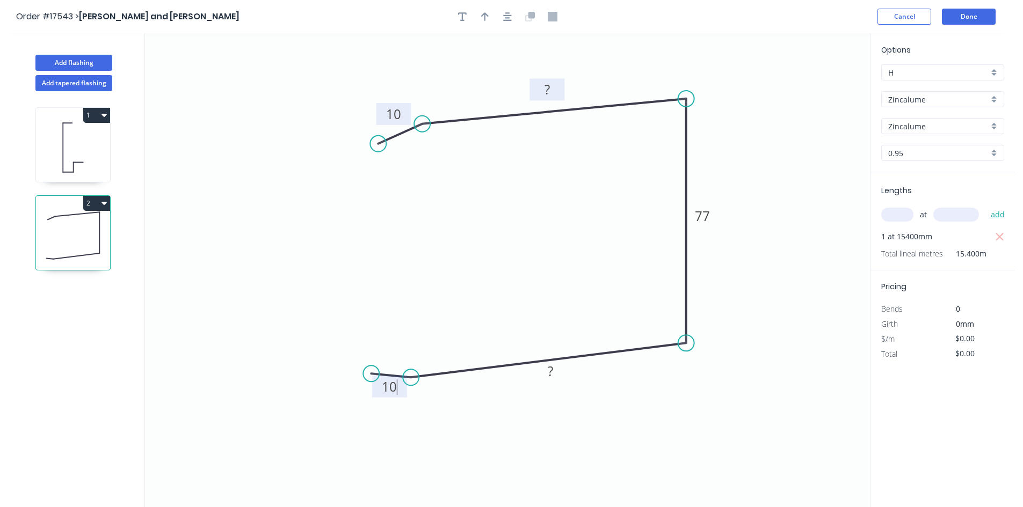
click at [556, 87] on rect at bounding box center [546, 90] width 21 height 15
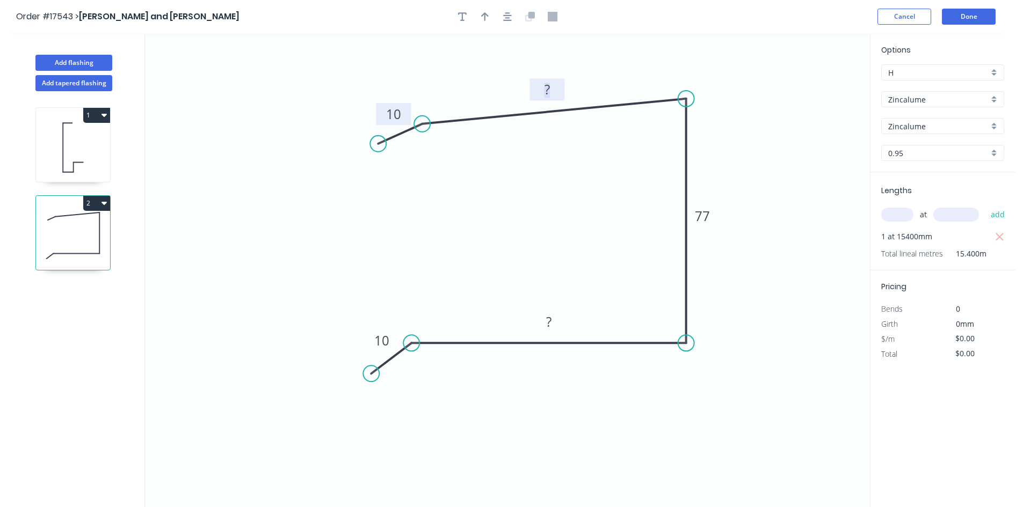
drag, startPoint x: 407, startPoint y: 375, endPoint x: 411, endPoint y: 337, distance: 38.4
click at [411, 337] on circle at bounding box center [411, 343] width 16 height 16
click at [428, 394] on div "Delete point" at bounding box center [424, 391] width 108 height 22
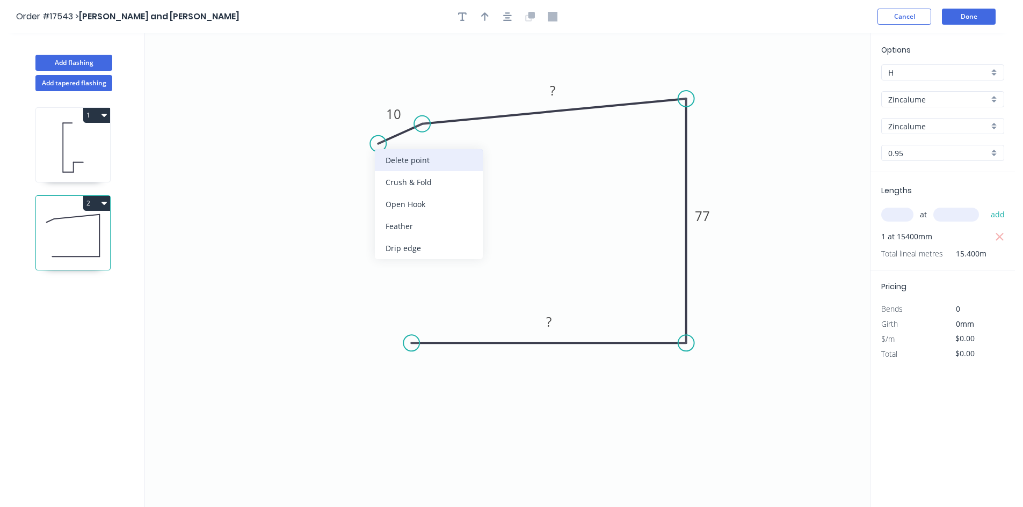
click at [422, 166] on div "Delete point" at bounding box center [429, 160] width 108 height 22
drag, startPoint x: 421, startPoint y: 123, endPoint x: 406, endPoint y: 125, distance: 14.5
click at [406, 125] on circle at bounding box center [406, 124] width 16 height 16
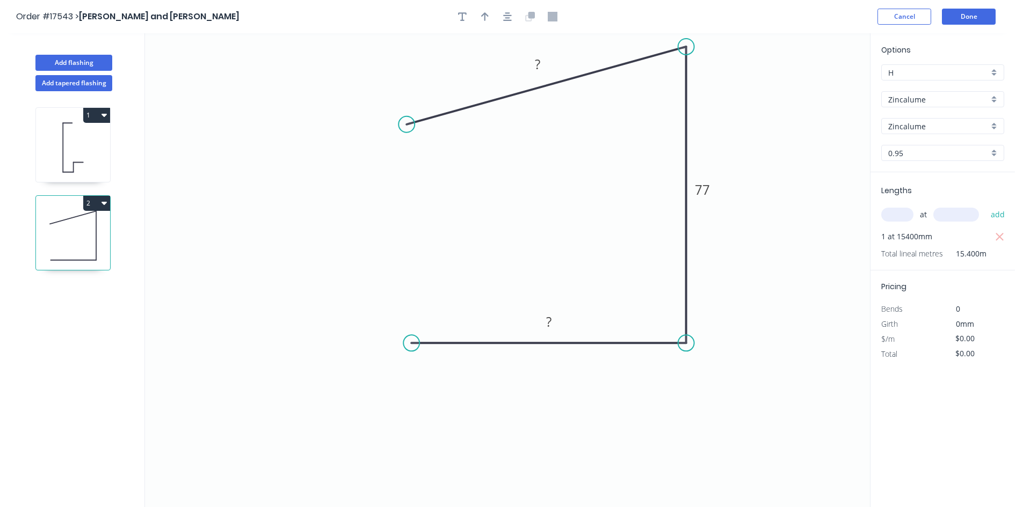
drag, startPoint x: 682, startPoint y: 97, endPoint x: 681, endPoint y: 47, distance: 49.9
click at [681, 47] on circle at bounding box center [686, 47] width 16 height 16
drag, startPoint x: 411, startPoint y: 346, endPoint x: 485, endPoint y: 344, distance: 74.6
click at [485, 344] on circle at bounding box center [485, 343] width 16 height 16
drag, startPoint x: 405, startPoint y: 128, endPoint x: 437, endPoint y: 101, distance: 41.6
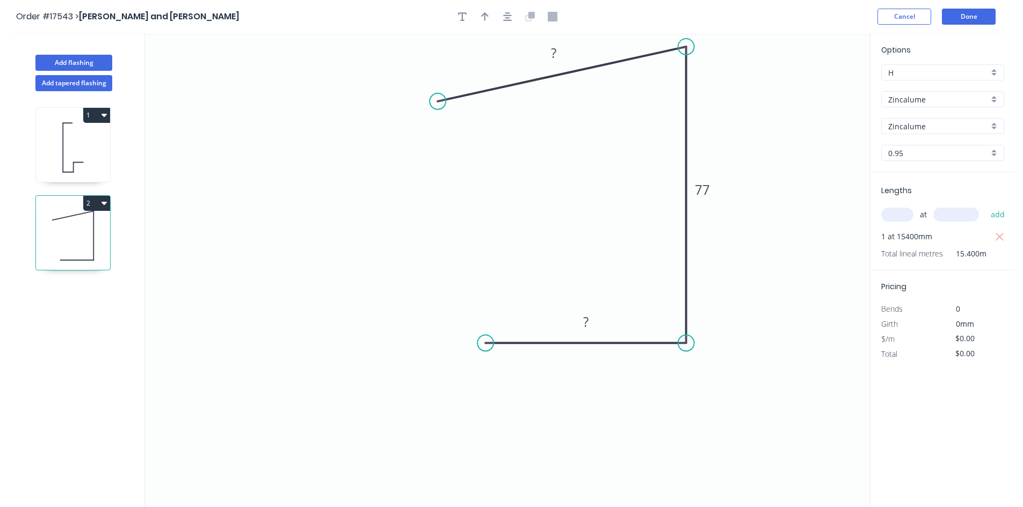
click at [437, 101] on circle at bounding box center [437, 101] width 16 height 16
click at [560, 54] on rect at bounding box center [553, 53] width 21 height 15
click at [707, 189] on tspan "77" at bounding box center [702, 190] width 15 height 18
click at [711, 188] on rect at bounding box center [701, 190] width 21 height 15
click at [712, 188] on rect at bounding box center [700, 190] width 35 height 22
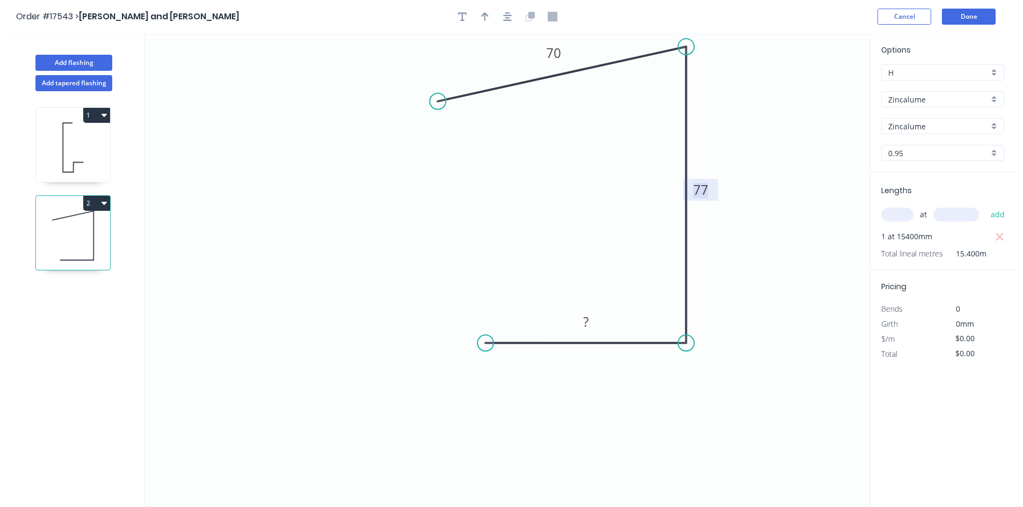
drag, startPoint x: 709, startPoint y: 191, endPoint x: 715, endPoint y: 191, distance: 5.9
click at [715, 191] on g "77" at bounding box center [700, 190] width 35 height 22
drag, startPoint x: 714, startPoint y: 191, endPoint x: 721, endPoint y: 191, distance: 6.4
click at [721, 191] on rect at bounding box center [706, 190] width 35 height 22
click at [716, 190] on rect at bounding box center [706, 190] width 21 height 15
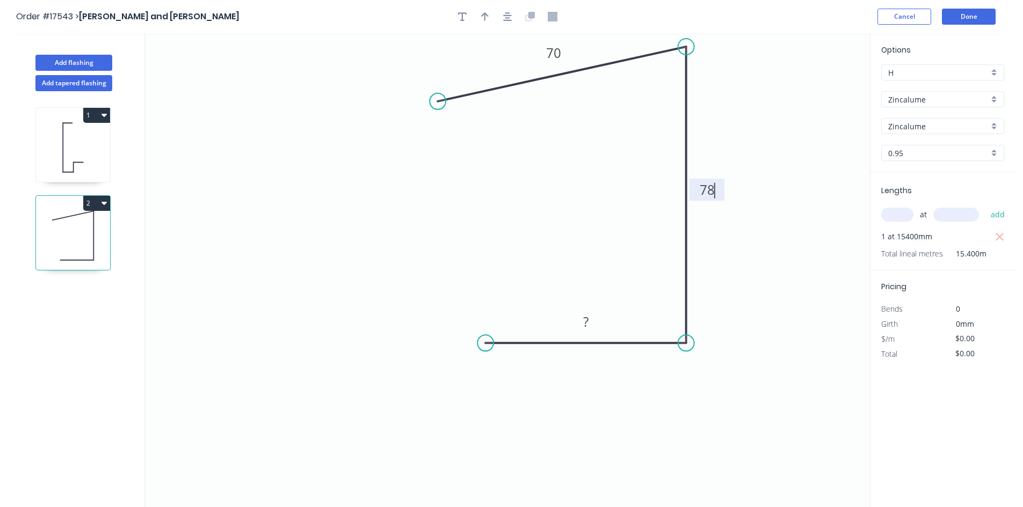
click at [774, 100] on icon "0 70 78 ?" at bounding box center [507, 270] width 725 height 474
click at [585, 322] on tspan "?" at bounding box center [585, 322] width 5 height 18
click at [820, 302] on icon "0 70 78 50" at bounding box center [507, 270] width 725 height 474
type input "$15.30"
type input "$235.62"
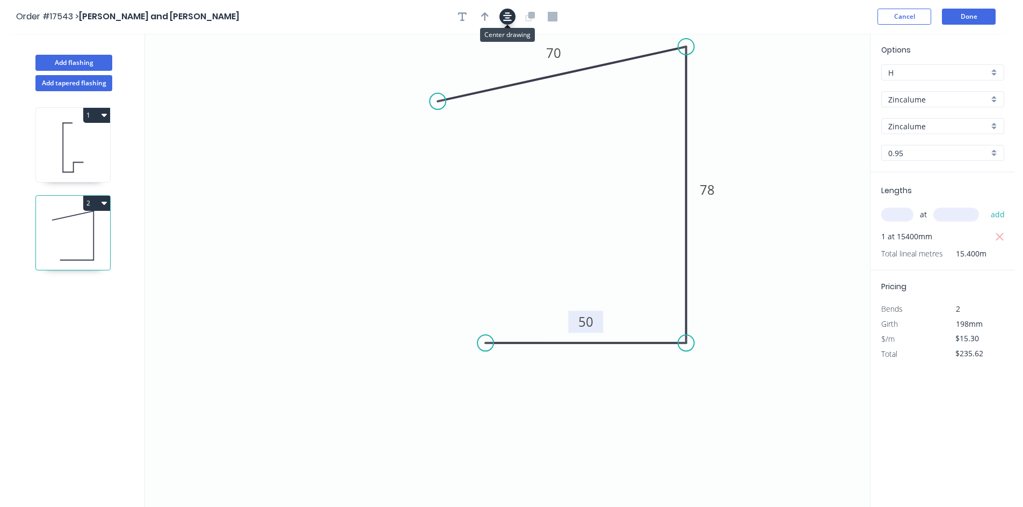
click at [507, 18] on icon "button" at bounding box center [507, 16] width 9 height 9
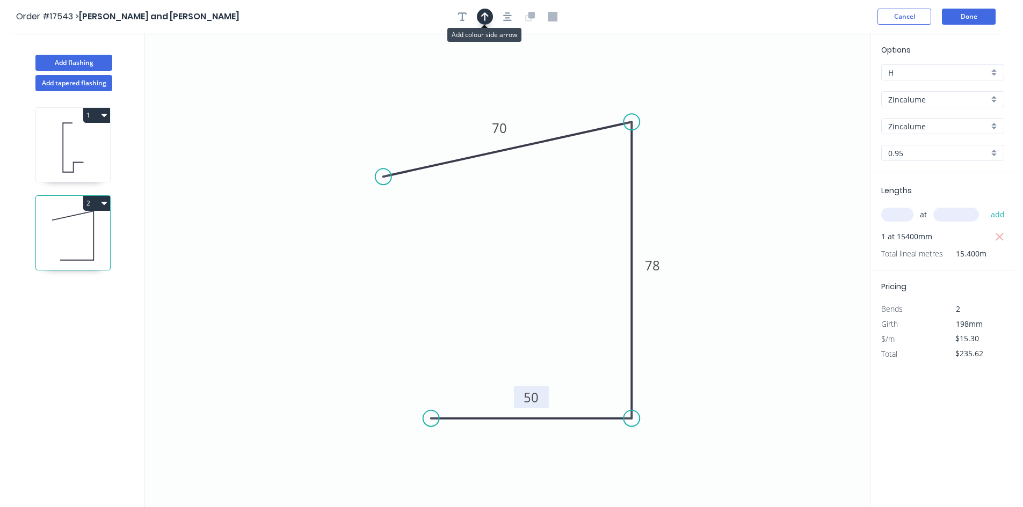
click at [484, 17] on icon "button" at bounding box center [485, 17] width 8 height 10
click at [485, 17] on icon "button" at bounding box center [485, 16] width 8 height 10
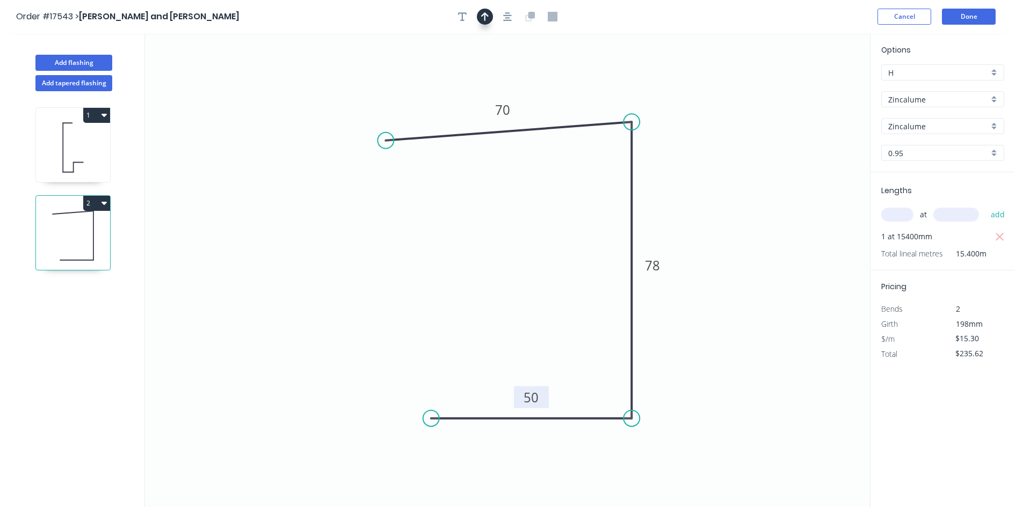
drag, startPoint x: 385, startPoint y: 174, endPoint x: 385, endPoint y: 141, distance: 33.8
click at [385, 141] on circle at bounding box center [385, 141] width 16 height 16
click at [718, 164] on icon "0 70 78 50" at bounding box center [507, 270] width 725 height 474
click at [85, 61] on button "Add flashing" at bounding box center [73, 63] width 77 height 16
type input "$0.00"
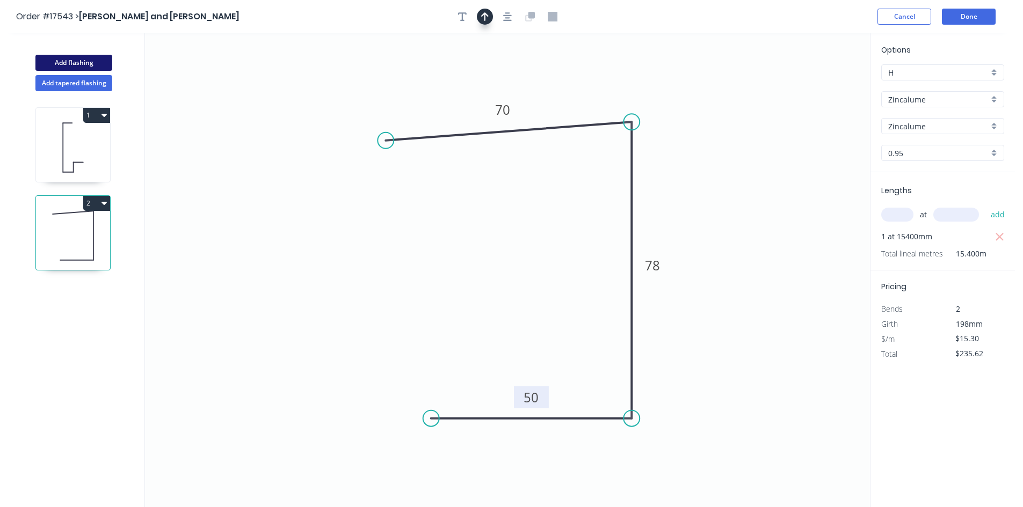
type input "$0.00"
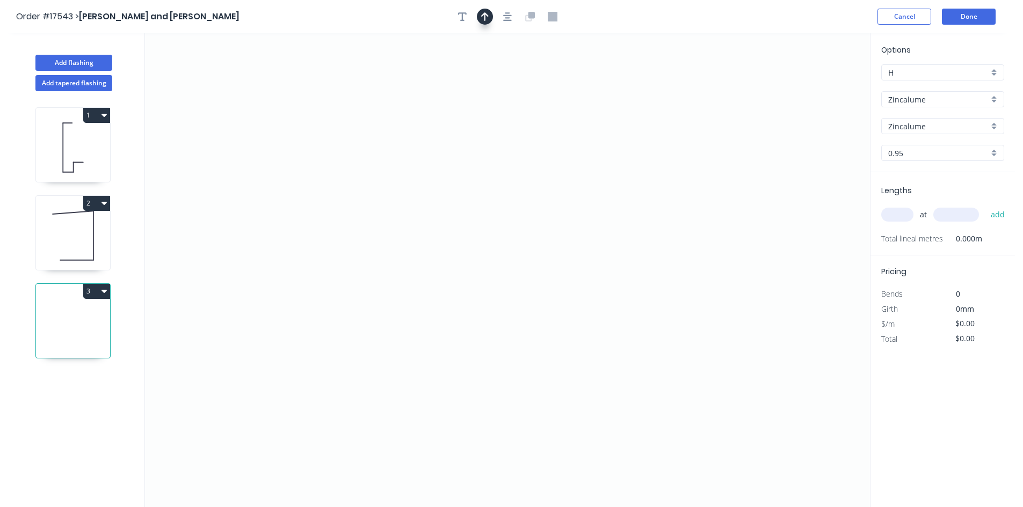
click at [937, 103] on input "Zincalume" at bounding box center [938, 99] width 100 height 11
click at [930, 118] on div "Colorbond" at bounding box center [942, 120] width 122 height 19
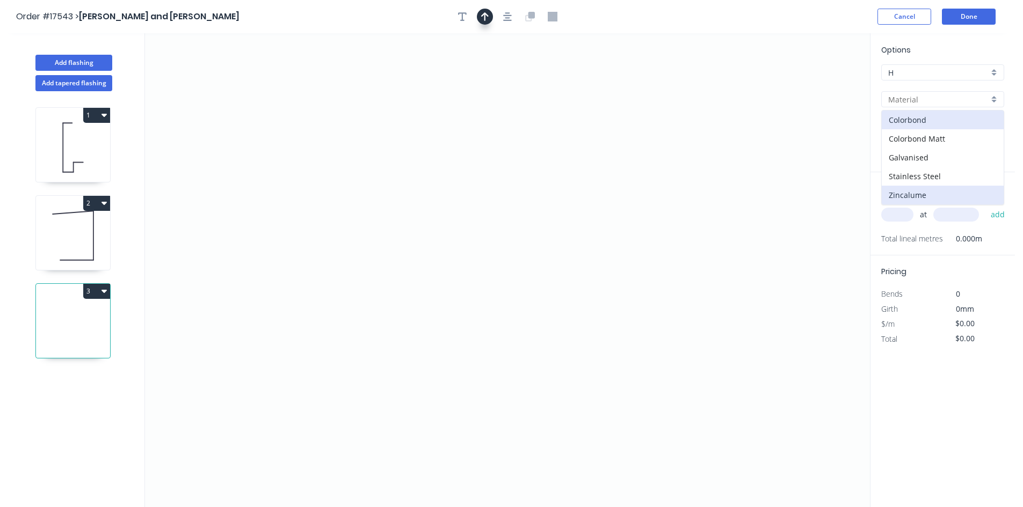
type input "Colorbond"
type input ".TBA"
type input "0.55"
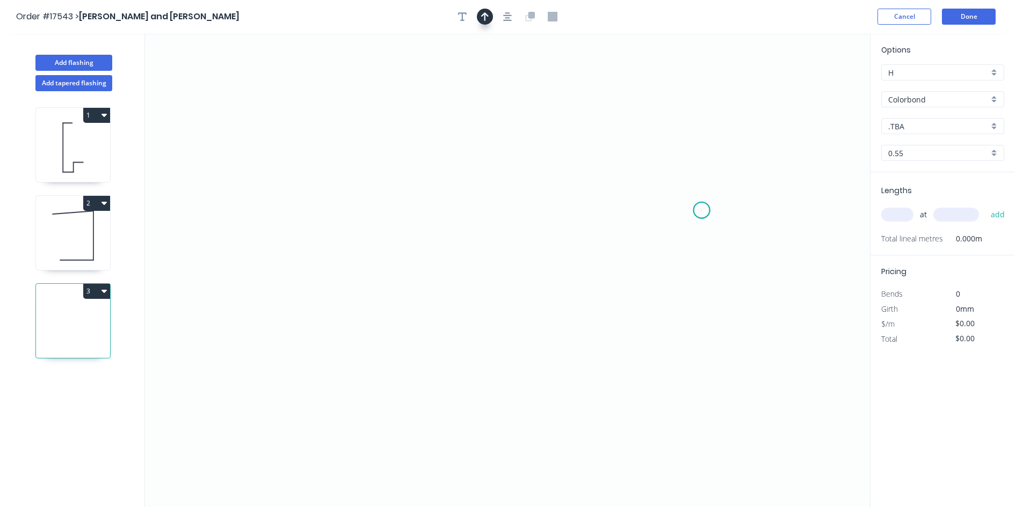
click at [702, 210] on icon "0" at bounding box center [507, 270] width 725 height 474
click at [701, 302] on icon "0" at bounding box center [507, 270] width 725 height 474
click at [449, 307] on icon "0 ?" at bounding box center [507, 270] width 725 height 474
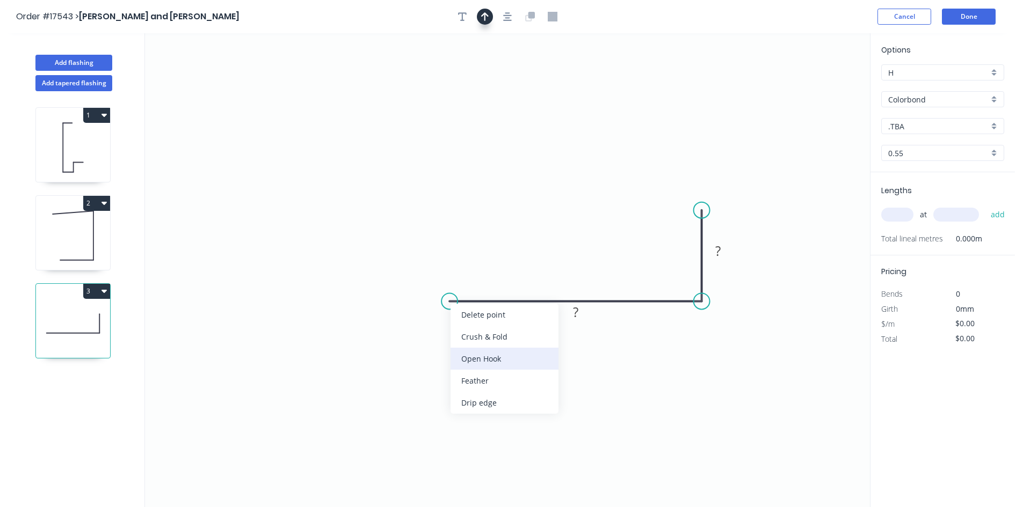
click at [492, 358] on div "Open Hook" at bounding box center [504, 359] width 108 height 22
click at [488, 338] on div "Flip bend" at bounding box center [503, 338] width 108 height 22
click at [576, 316] on tspan "?" at bounding box center [575, 312] width 5 height 18
click at [723, 250] on rect at bounding box center [717, 251] width 21 height 15
click at [726, 166] on icon "0 OH 25 55 20" at bounding box center [507, 270] width 725 height 474
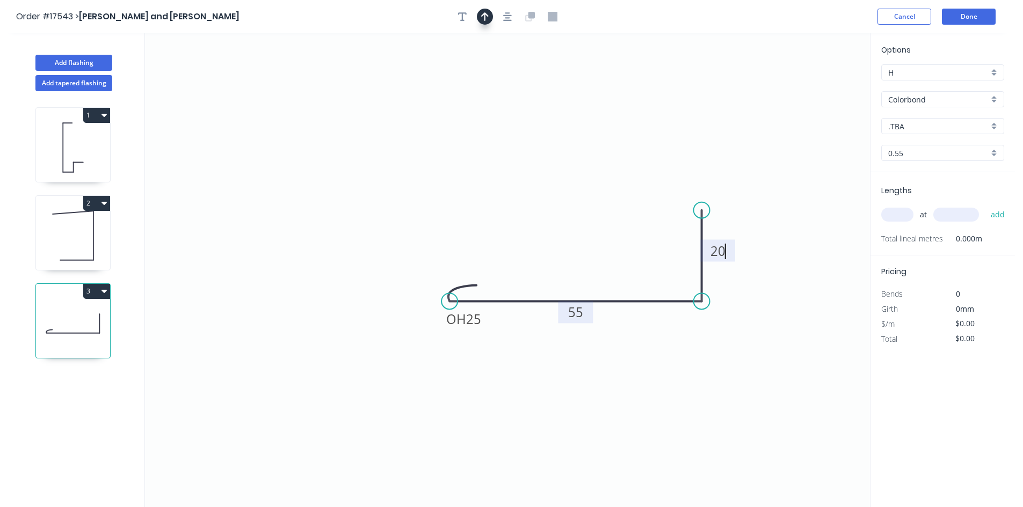
type input "$10.05"
click at [507, 14] on icon "button" at bounding box center [507, 17] width 9 height 10
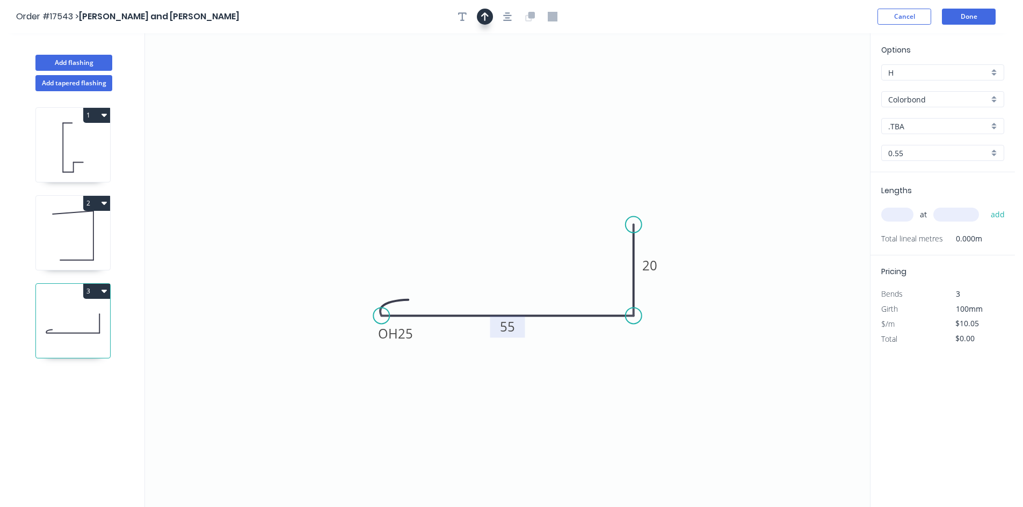
click at [475, 20] on div at bounding box center [507, 17] width 113 height 16
click at [480, 20] on button "button" at bounding box center [485, 17] width 16 height 16
click at [815, 85] on icon at bounding box center [816, 74] width 10 height 34
click at [815, 85] on icon at bounding box center [824, 78] width 31 height 31
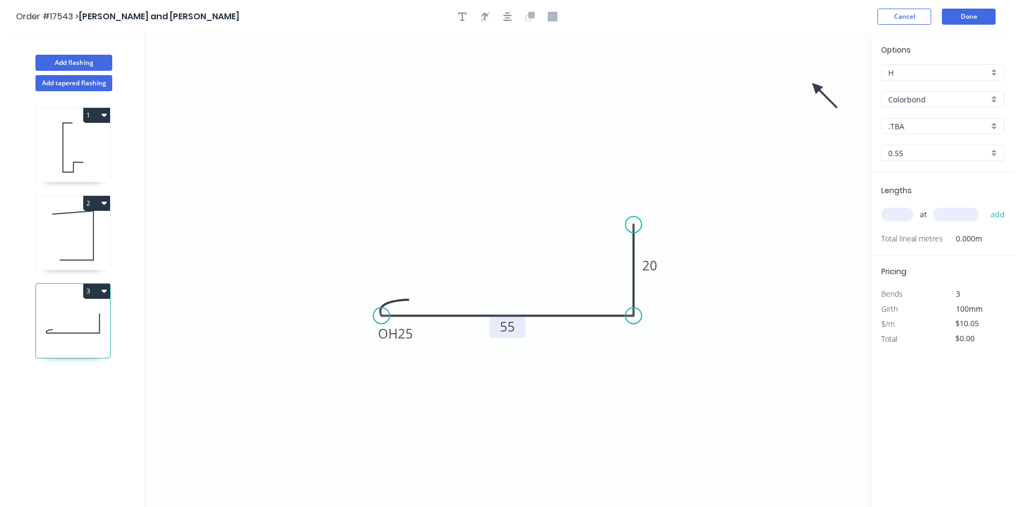
click at [816, 87] on icon at bounding box center [824, 95] width 31 height 31
drag, startPoint x: 816, startPoint y: 87, endPoint x: 568, endPoint y: 366, distance: 372.6
click at [565, 380] on icon at bounding box center [561, 397] width 10 height 34
drag, startPoint x: 632, startPoint y: 218, endPoint x: 633, endPoint y: 240, distance: 22.6
click at [633, 240] on circle at bounding box center [633, 240] width 16 height 16
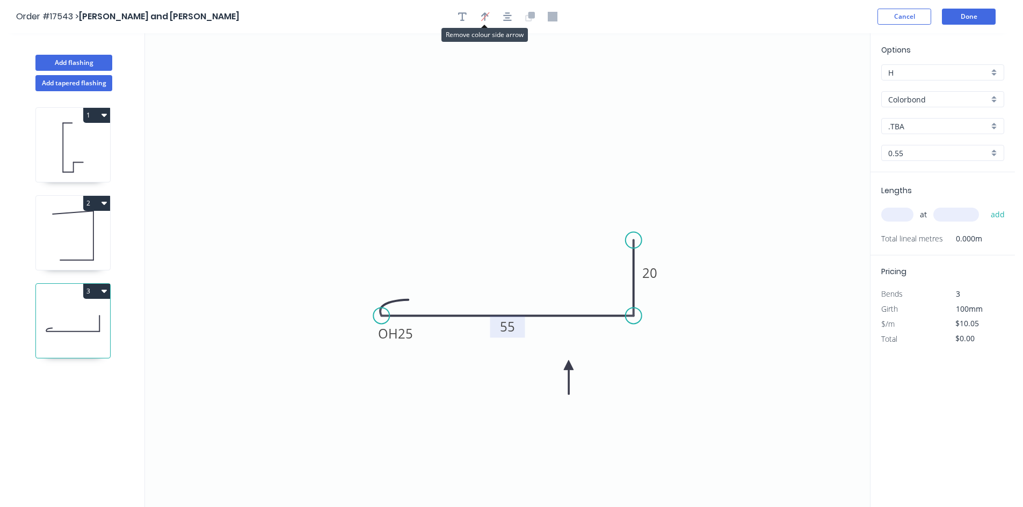
click at [791, 321] on icon "0 OH 25 55 20" at bounding box center [507, 270] width 725 height 474
click at [892, 212] on input "text" at bounding box center [897, 215] width 32 height 14
type input "1"
click at [947, 215] on input "text" at bounding box center [956, 215] width 46 height 14
type input "15400"
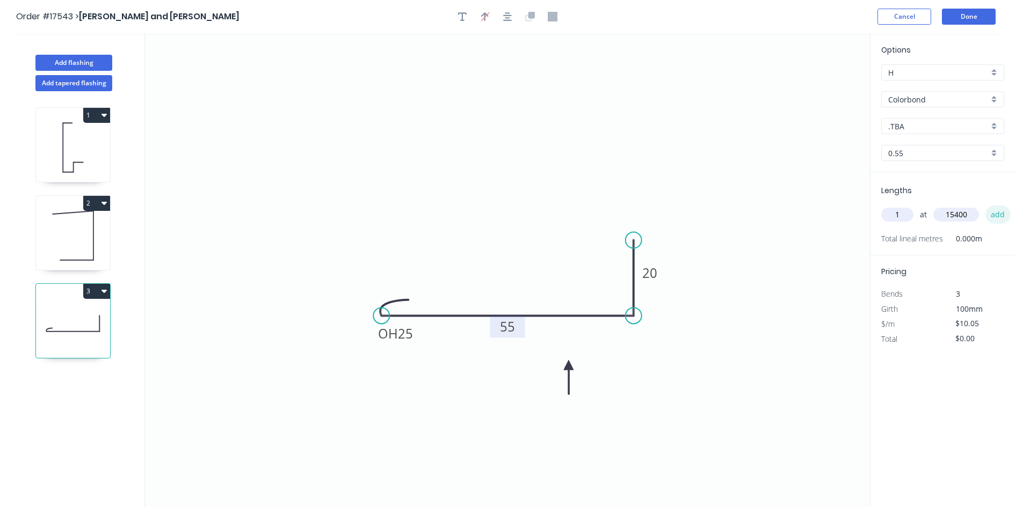
click at [993, 216] on button "add" at bounding box center [997, 215] width 25 height 18
type input "$154.77"
click at [74, 59] on button "Add flashing" at bounding box center [73, 63] width 77 height 16
type input "$0.00"
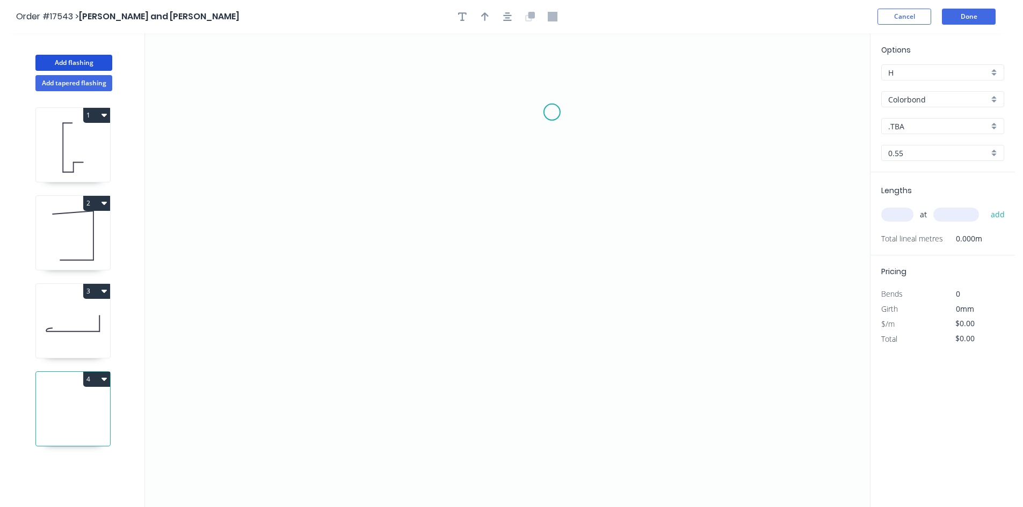
click at [552, 112] on icon "0" at bounding box center [507, 270] width 725 height 474
click at [564, 437] on icon "0" at bounding box center [507, 270] width 725 height 474
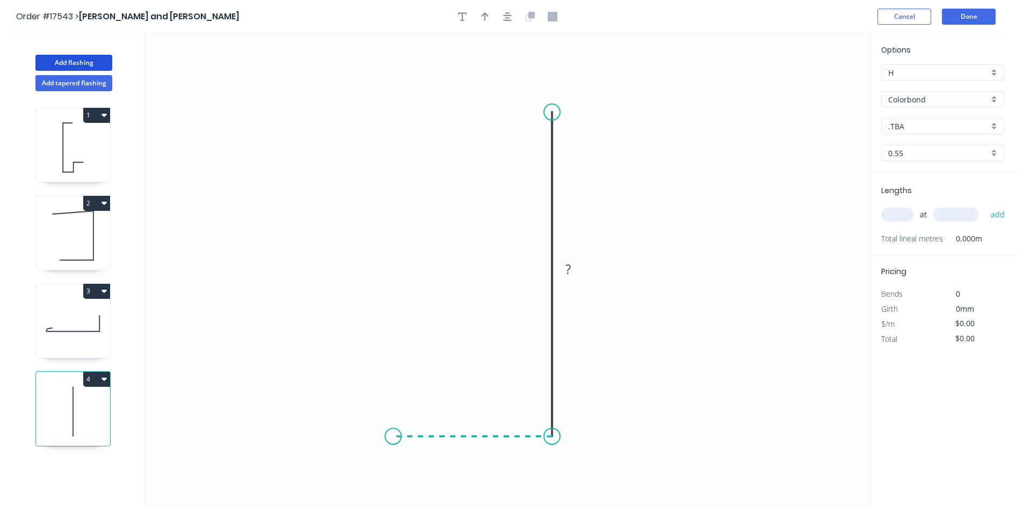
click at [393, 440] on icon "0 ?" at bounding box center [507, 270] width 725 height 474
click at [353, 418] on icon at bounding box center [373, 426] width 40 height 19
click at [548, 110] on circle at bounding box center [552, 112] width 16 height 16
click at [307, 114] on icon "0 ? ? ? ? º" at bounding box center [507, 270] width 725 height 474
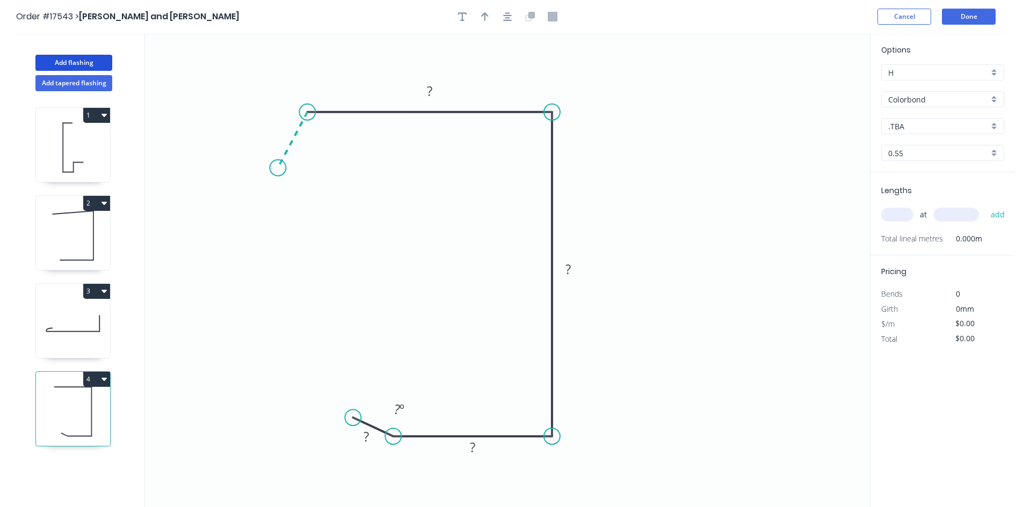
click at [278, 168] on icon "0 ? ? ? ? ? º" at bounding box center [507, 270] width 725 height 474
click at [359, 174] on div "Hide angle" at bounding box center [383, 175] width 108 height 22
click at [444, 448] on div "Hide angle" at bounding box center [451, 447] width 108 height 22
click at [276, 125] on tspan "?" at bounding box center [277, 128] width 5 height 18
drag, startPoint x: 278, startPoint y: 126, endPoint x: 289, endPoint y: 127, distance: 11.4
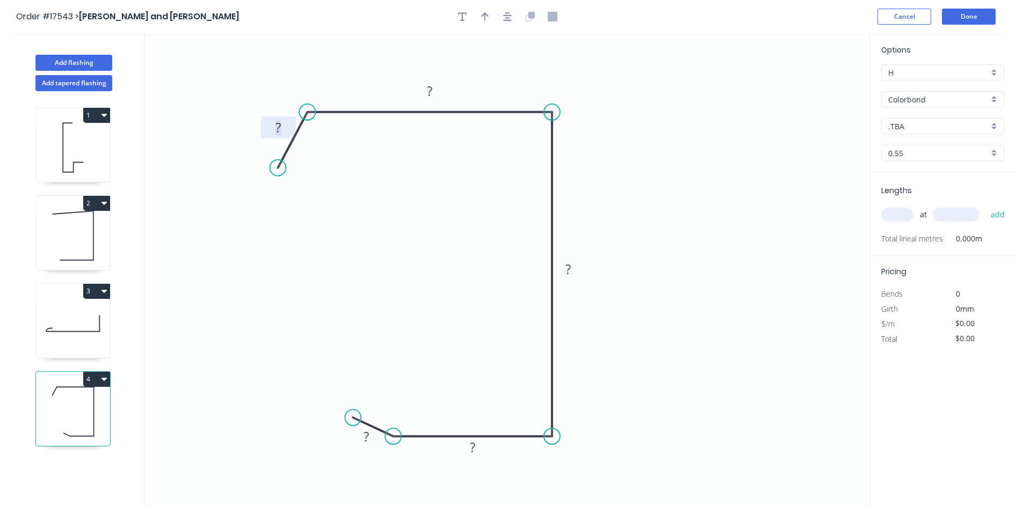
click at [289, 127] on g "?" at bounding box center [277, 128] width 21 height 18
click at [570, 272] on tspan "?" at bounding box center [567, 269] width 5 height 18
click at [587, 222] on icon "0 30 ? 110 ? ?" at bounding box center [507, 270] width 725 height 474
click at [510, 13] on icon "button" at bounding box center [507, 17] width 9 height 10
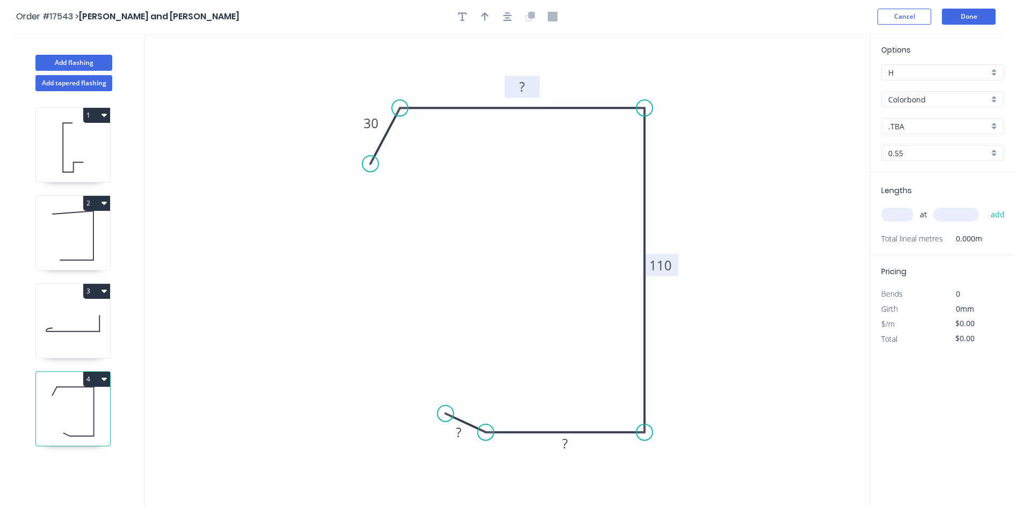
click at [520, 87] on tspan "?" at bounding box center [521, 87] width 5 height 18
click at [457, 431] on tspan "?" at bounding box center [458, 433] width 5 height 18
click at [397, 382] on icon "0 30 ? 110 ? 20" at bounding box center [507, 270] width 725 height 474
click at [532, 86] on rect at bounding box center [521, 87] width 21 height 15
click at [627, 61] on icon "0 30 100 110 ? 20" at bounding box center [507, 270] width 725 height 474
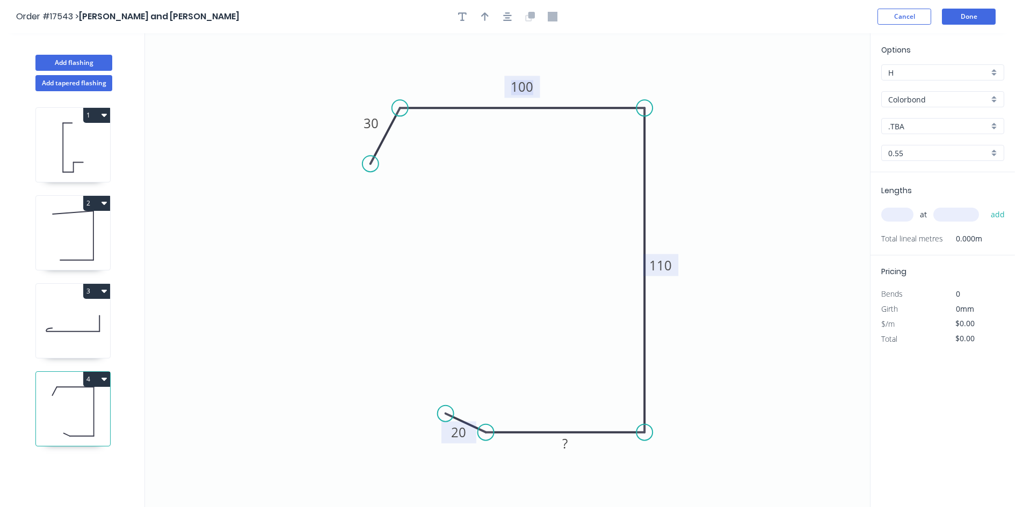
click at [524, 88] on tspan "100" at bounding box center [521, 87] width 23 height 18
drag, startPoint x: 401, startPoint y: 108, endPoint x: 334, endPoint y: 114, distance: 66.8
click at [334, 114] on circle at bounding box center [336, 108] width 16 height 16
drag, startPoint x: 374, startPoint y: 161, endPoint x: 293, endPoint y: 160, distance: 81.1
click at [293, 160] on circle at bounding box center [294, 160] width 16 height 16
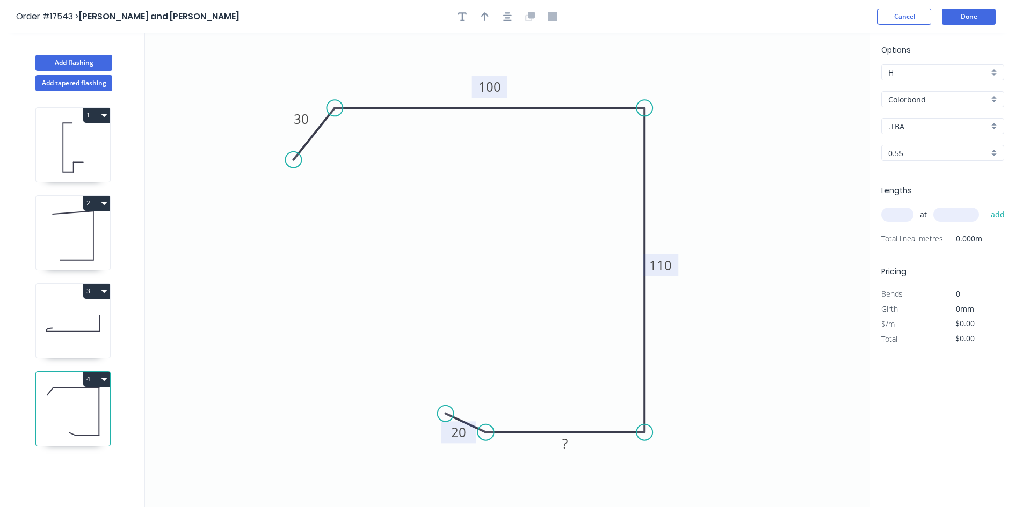
click at [484, 93] on tspan "100" at bounding box center [489, 87] width 23 height 18
click at [567, 442] on tspan "?" at bounding box center [564, 444] width 5 height 18
click at [559, 345] on icon "0 30 150 110 100 20" at bounding box center [507, 270] width 725 height 474
drag, startPoint x: 386, startPoint y: 407, endPoint x: 410, endPoint y: 411, distance: 23.8
click at [381, 406] on circle at bounding box center [381, 406] width 16 height 16
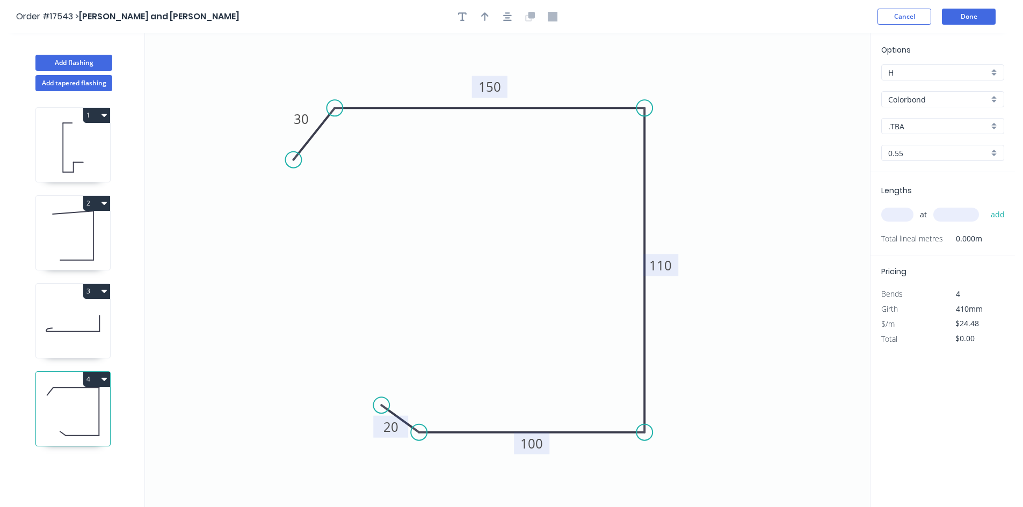
drag, startPoint x: 463, startPoint y: 436, endPoint x: 419, endPoint y: 421, distance: 46.5
click at [419, 421] on icon "0 30 150 110 100 20" at bounding box center [507, 270] width 725 height 474
click at [487, 88] on tspan "150" at bounding box center [489, 87] width 23 height 18
click at [522, 189] on icon "0 30 140 110 100 20" at bounding box center [507, 270] width 725 height 474
click at [487, 92] on tspan "140" at bounding box center [489, 87] width 23 height 18
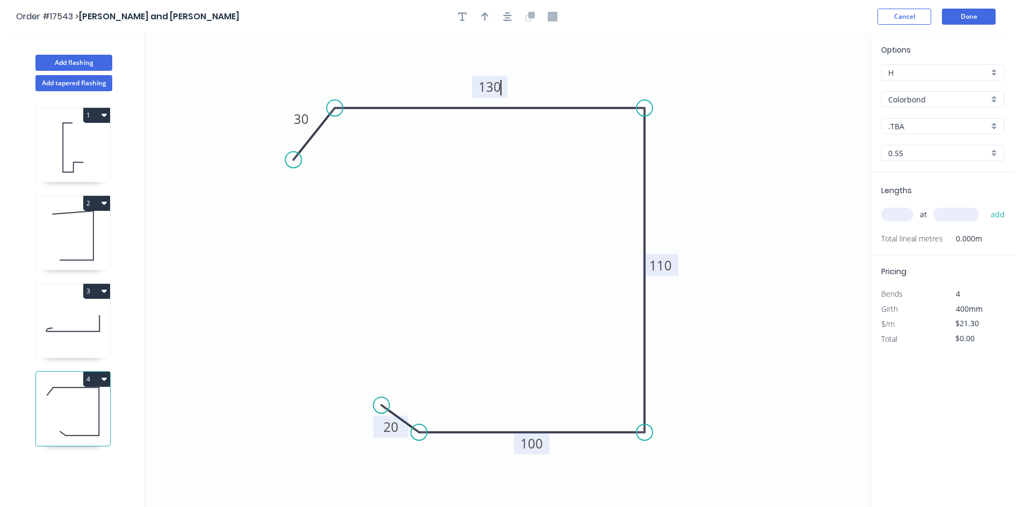
click at [480, 203] on icon "0 30 130 110 100 20" at bounding box center [507, 270] width 725 height 474
click at [484, 90] on tspan "130" at bounding box center [489, 87] width 23 height 18
click at [505, 188] on icon "0 30 141 110 100 20" at bounding box center [507, 270] width 725 height 474
click at [497, 90] on tspan "141" at bounding box center [489, 87] width 23 height 18
click at [500, 174] on icon "0 30 140 110 100 20" at bounding box center [507, 270] width 725 height 474
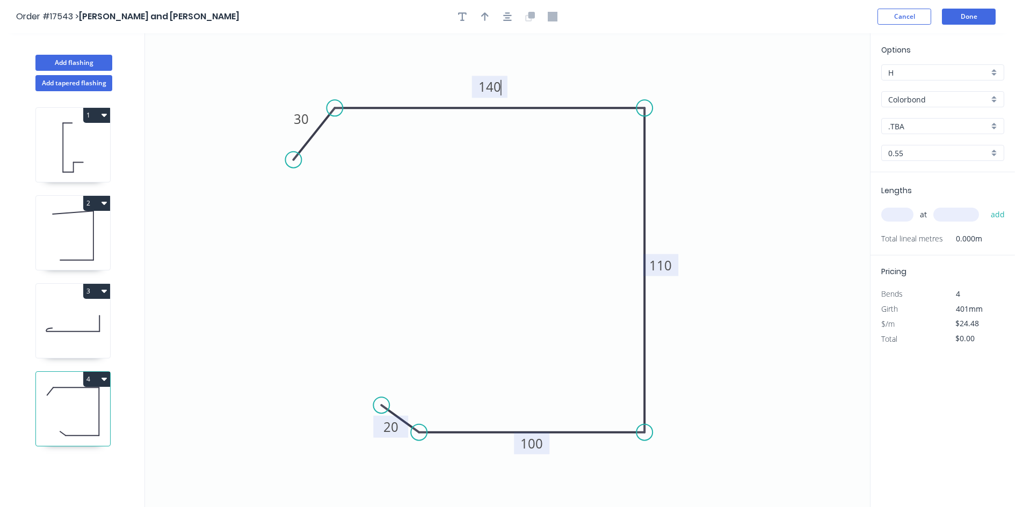
type input "$21.30"
click at [512, 17] on button "button" at bounding box center [507, 17] width 16 height 16
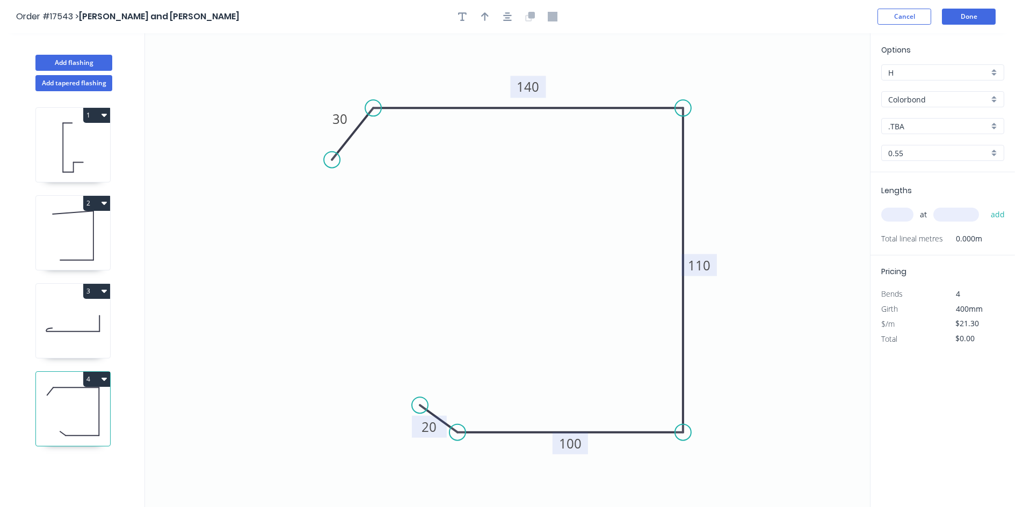
click at [893, 211] on input "text" at bounding box center [897, 215] width 32 height 14
type input "1"
click at [958, 218] on input "text" at bounding box center [956, 215] width 46 height 14
type input "5400"
click at [995, 214] on button "add" at bounding box center [997, 215] width 25 height 18
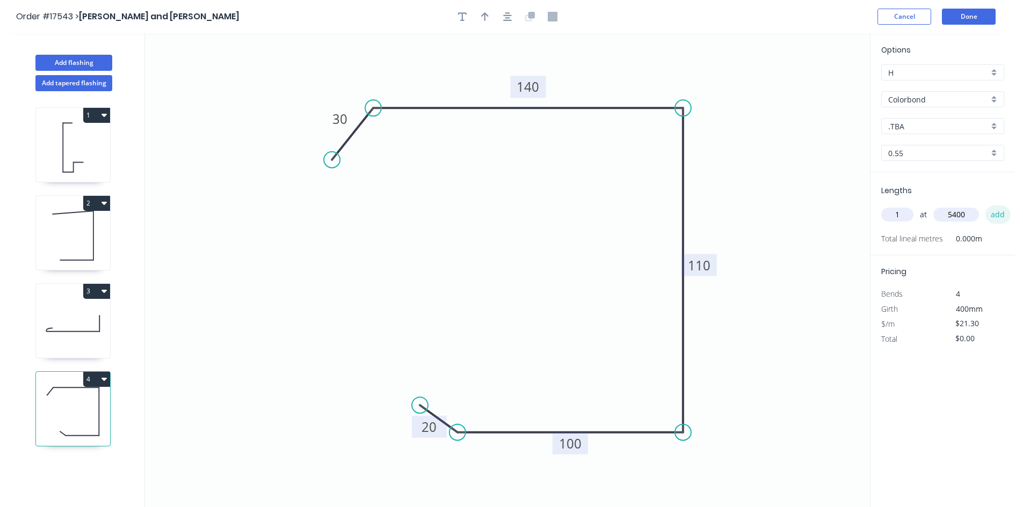
type input "$115.02"
click at [78, 62] on button "Add flashing" at bounding box center [73, 63] width 77 height 16
type input "$0.00"
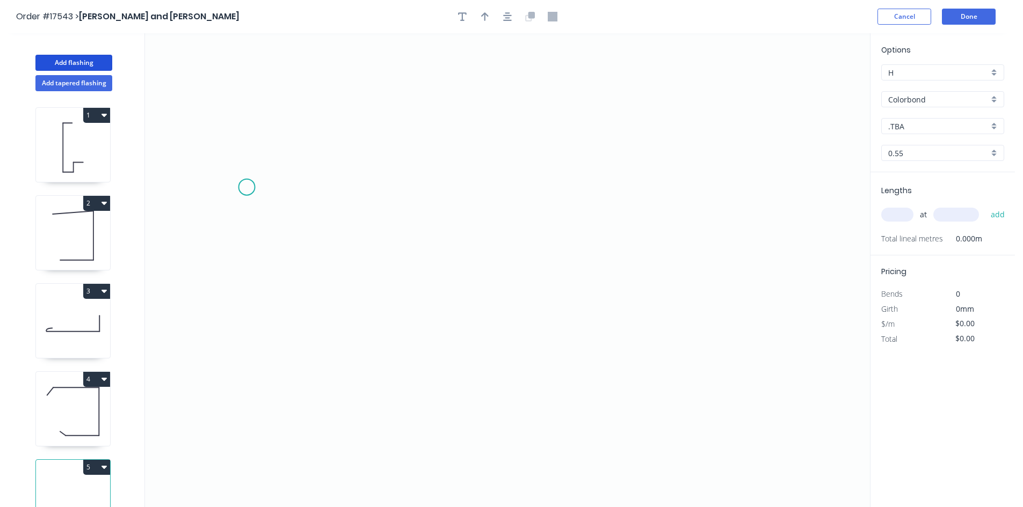
click at [245, 184] on icon "0" at bounding box center [507, 270] width 725 height 474
click at [449, 300] on icon "0" at bounding box center [507, 270] width 725 height 474
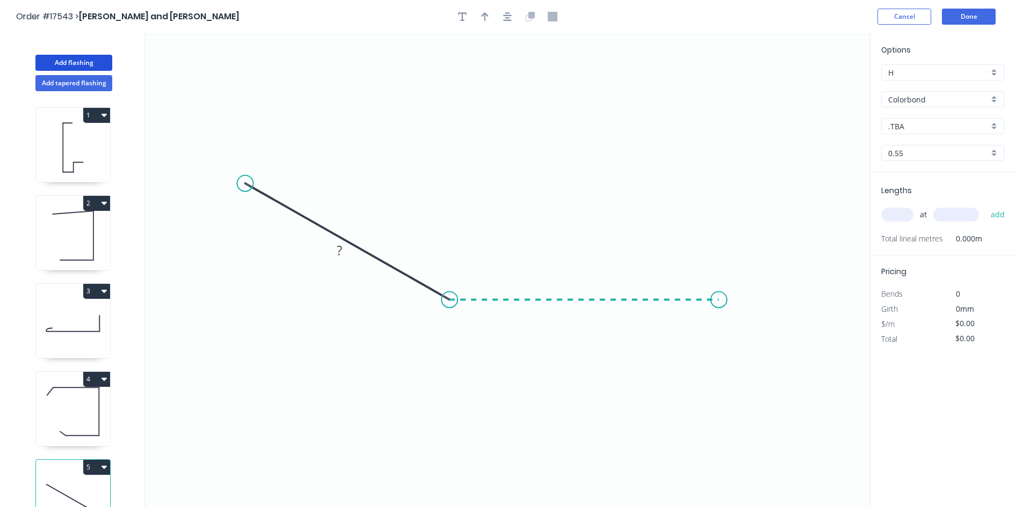
click at [719, 313] on icon "0 ?" at bounding box center [507, 270] width 725 height 474
click at [753, 331] on icon "0 ? ? ? º" at bounding box center [507, 270] width 725 height 474
click at [745, 293] on tspan "?" at bounding box center [747, 300] width 5 height 18
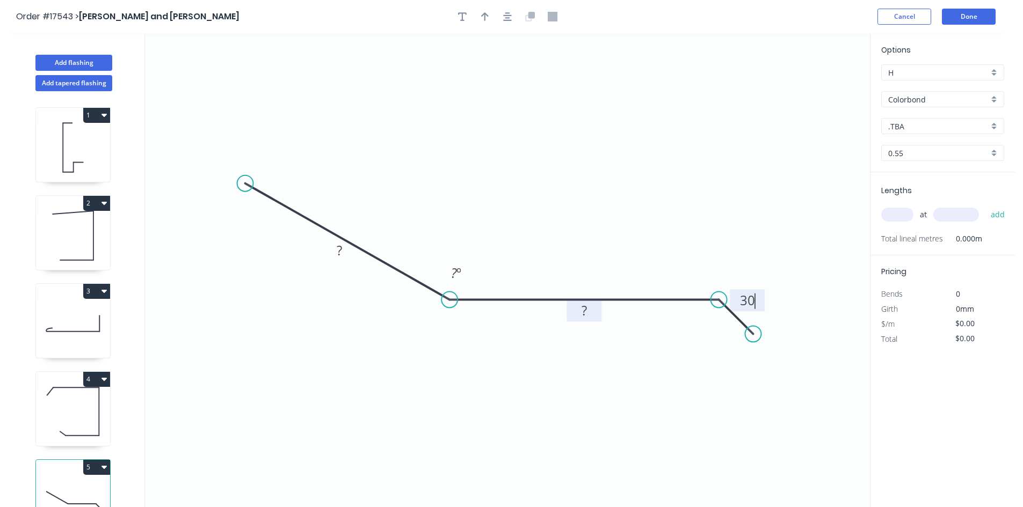
click at [586, 315] on tspan "?" at bounding box center [583, 311] width 5 height 18
click at [582, 316] on tspan "200" at bounding box center [584, 311] width 23 height 18
drag, startPoint x: 574, startPoint y: 312, endPoint x: 594, endPoint y: 313, distance: 19.9
click at [594, 313] on tspan "200" at bounding box center [584, 311] width 23 height 18
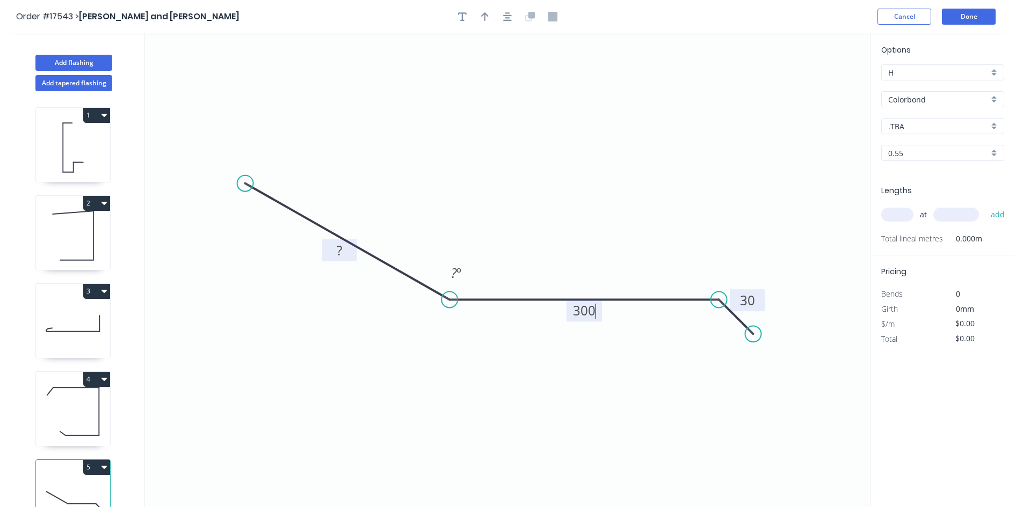
click at [342, 258] on rect at bounding box center [339, 251] width 21 height 15
click at [299, 249] on div "Open Hook" at bounding box center [303, 241] width 108 height 22
type input "$27.68"
click at [276, 217] on div "Flip bend" at bounding box center [297, 216] width 108 height 22
click at [251, 215] on rect at bounding box center [246, 205] width 48 height 22
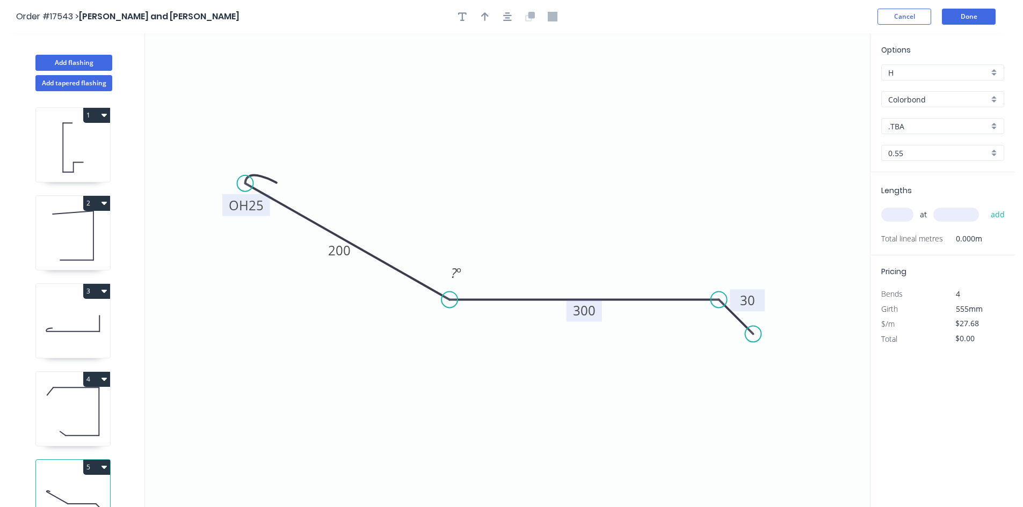
click at [256, 205] on tspan "25" at bounding box center [256, 205] width 15 height 18
click at [256, 260] on icon "0 OH 20 200 300 30 ? º" at bounding box center [507, 270] width 725 height 474
click at [513, 17] on button "button" at bounding box center [507, 17] width 16 height 16
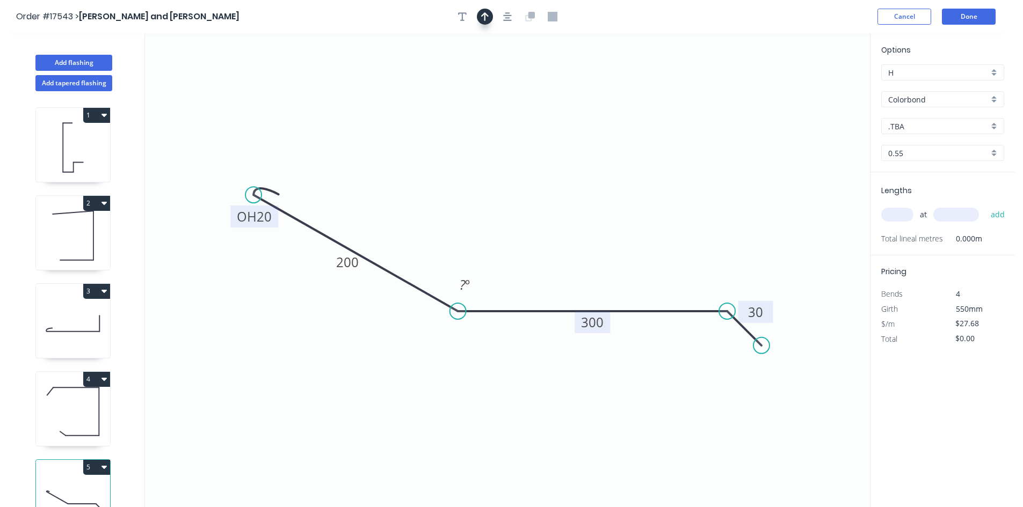
click at [489, 17] on button "button" at bounding box center [485, 17] width 16 height 16
click at [815, 85] on icon at bounding box center [816, 74] width 10 height 34
drag, startPoint x: 815, startPoint y: 85, endPoint x: 522, endPoint y: 225, distance: 325.1
click at [522, 225] on icon at bounding box center [530, 216] width 31 height 31
click at [523, 322] on div "Hide angle" at bounding box center [516, 320] width 108 height 22
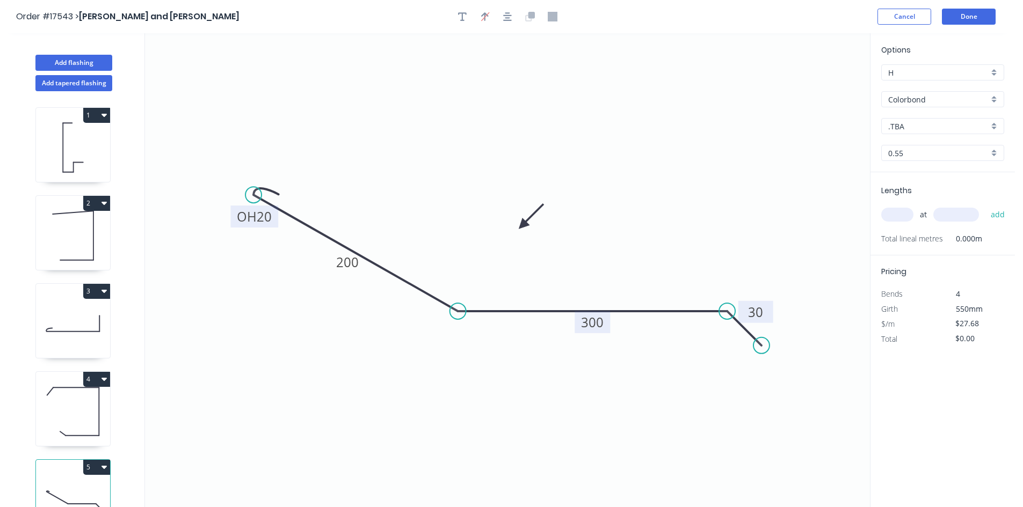
click at [676, 192] on icon "0 OH 20 200 300 30" at bounding box center [507, 270] width 725 height 474
click at [351, 268] on tspan "200" at bounding box center [347, 262] width 23 height 18
click at [391, 187] on icon "0 OH 20 250 300 30" at bounding box center [507, 270] width 725 height 474
click at [900, 216] on input "text" at bounding box center [897, 215] width 32 height 14
type input "1"
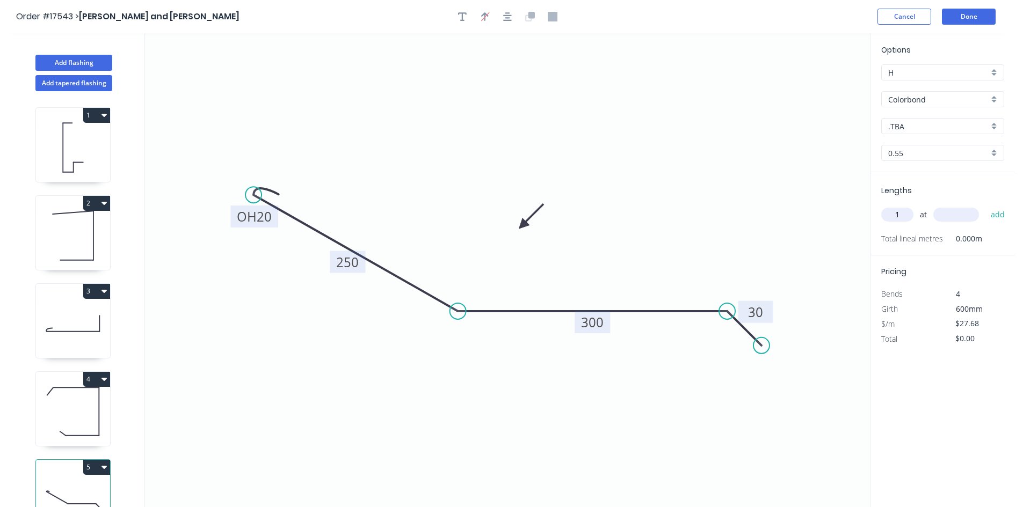
click at [962, 220] on input "text" at bounding box center [956, 215] width 46 height 14
type input "21500"
click at [988, 215] on button "add" at bounding box center [997, 215] width 25 height 18
type input "$595.12"
click at [956, 14] on button "Done" at bounding box center [969, 17] width 54 height 16
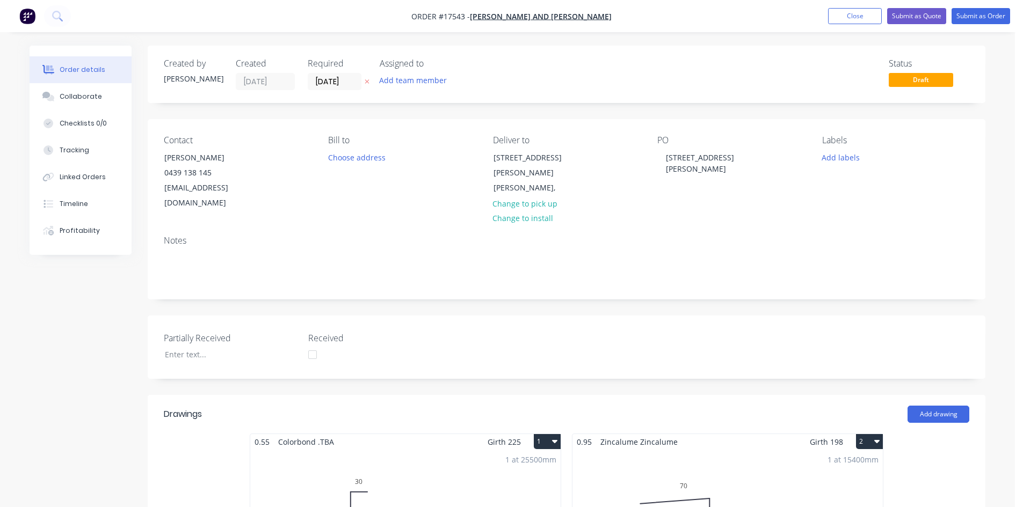
drag, startPoint x: 743, startPoint y: 39, endPoint x: 668, endPoint y: 37, distance: 74.6
drag, startPoint x: 425, startPoint y: 20, endPoint x: 401, endPoint y: 27, distance: 24.6
click at [401, 27] on nav "Order #17543 - Jay and Penny Sargeant Add product Close Submit as Quote Submit …" at bounding box center [511, 16] width 1023 height 32
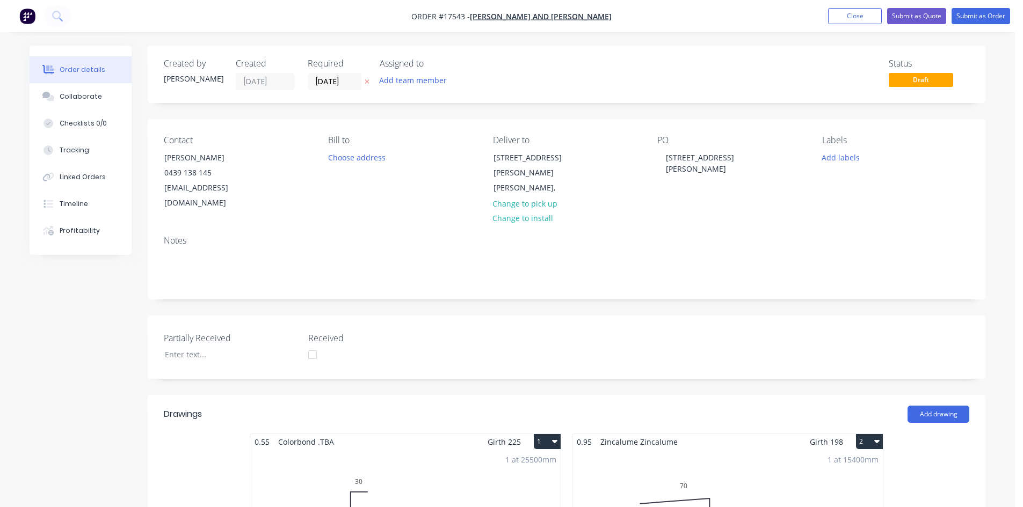
click at [396, 20] on nav "Order #17543 - Jay and Penny Sargeant Add product Close Submit as Quote Submit …" at bounding box center [511, 16] width 1023 height 32
click at [403, 22] on nav "Order #17543 - Jay and Penny Sargeant Add product Close Submit as Quote Submit …" at bounding box center [511, 16] width 1023 height 32
click at [405, 22] on nav "Order #17543 - Jay and Penny Sargeant Add product Close Submit as Quote Submit …" at bounding box center [511, 16] width 1023 height 32
click at [860, 13] on button "Close" at bounding box center [855, 16] width 54 height 16
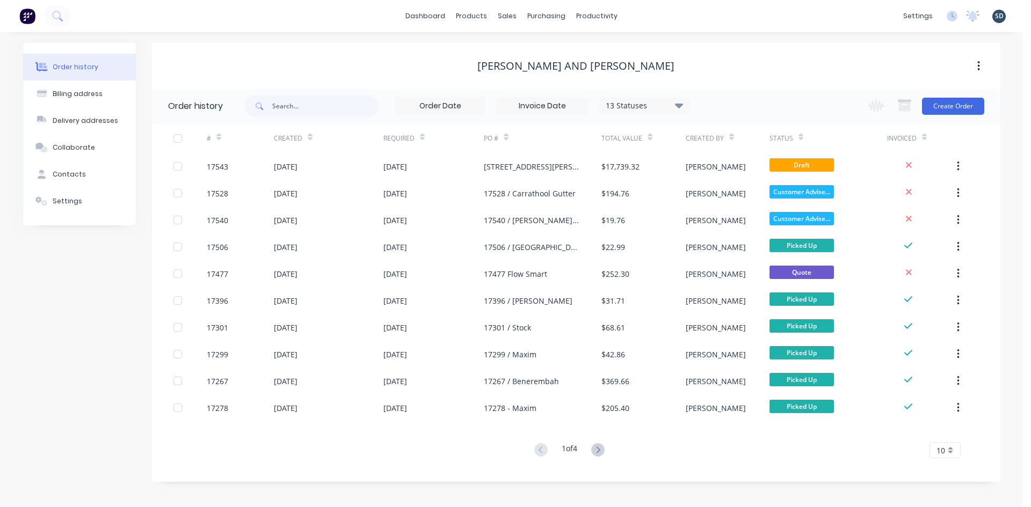
click at [405, 19] on div "dashboard products sales purchasing productivity dashboard products Product Cat…" at bounding box center [511, 16] width 1023 height 32
click at [404, 19] on div "dashboard products sales purchasing productivity dashboard products Product Cat…" at bounding box center [511, 16] width 1023 height 32
click at [405, 19] on div "dashboard products sales purchasing productivity dashboard products Product Cat…" at bounding box center [511, 16] width 1023 height 32
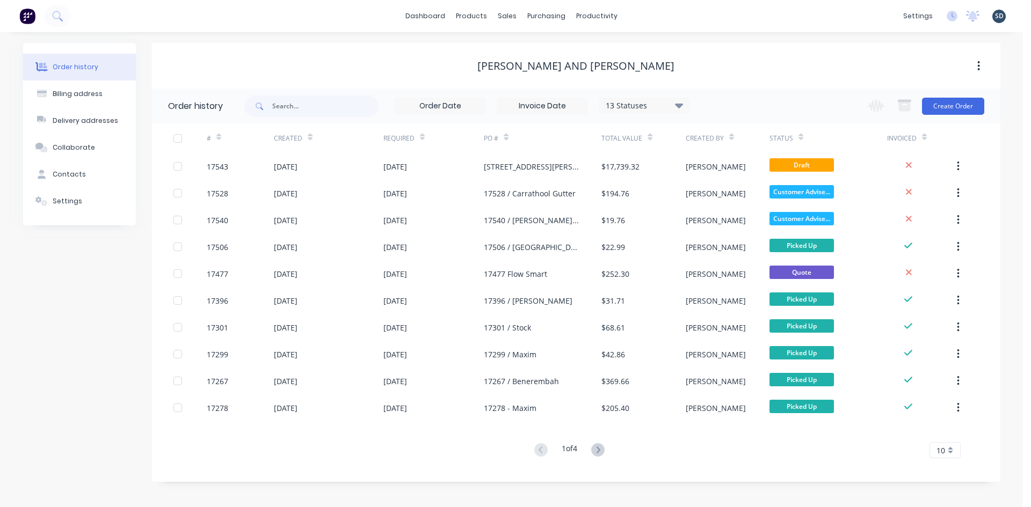
click at [405, 20] on div "dashboard products sales purchasing productivity dashboard products Product Cat…" at bounding box center [511, 16] width 1023 height 32
click at [667, 19] on div "dashboard products sales purchasing productivity dashboard products Product Cat…" at bounding box center [511, 16] width 1023 height 32
click at [652, 14] on div "dashboard products sales purchasing productivity dashboard products Product Cat…" at bounding box center [511, 16] width 1023 height 32
click at [648, 14] on div "dashboard products sales purchasing productivity dashboard products Product Cat…" at bounding box center [511, 16] width 1023 height 32
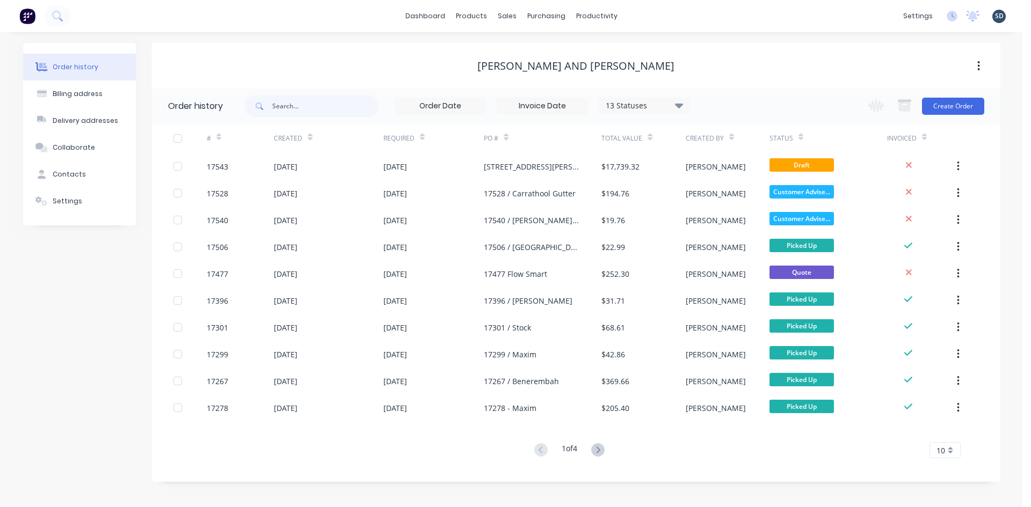
click at [645, 12] on div "dashboard products sales purchasing productivity dashboard products Product Cat…" at bounding box center [511, 16] width 1023 height 32
click at [647, 13] on div "dashboard products sales purchasing productivity dashboard products Product Cat…" at bounding box center [511, 16] width 1023 height 32
click at [672, 23] on div "dashboard products sales purchasing productivity dashboard products Product Cat…" at bounding box center [511, 16] width 1023 height 32
click at [663, 14] on div "dashboard products sales purchasing productivity dashboard products Product Cat…" at bounding box center [511, 16] width 1023 height 32
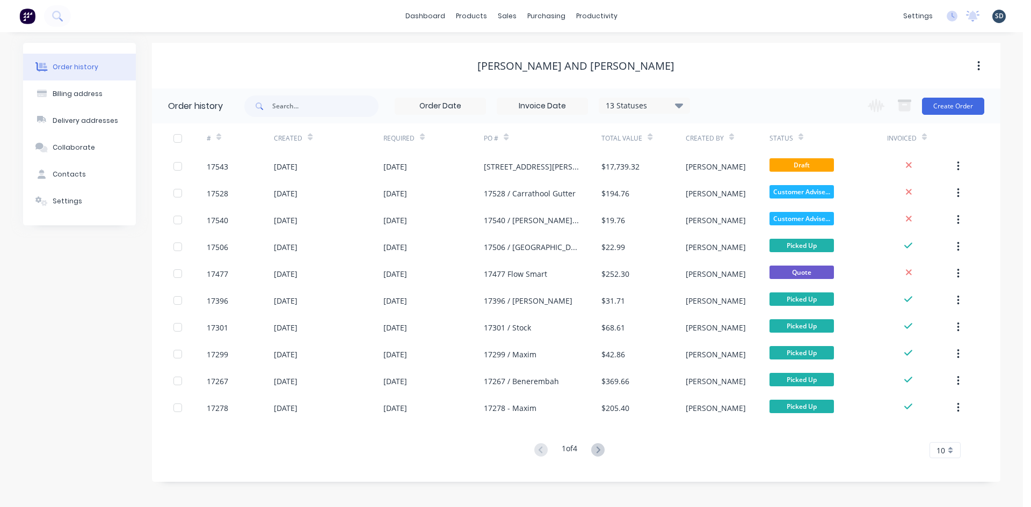
click at [640, 14] on div "dashboard products sales purchasing productivity dashboard products Product Cat…" at bounding box center [511, 16] width 1023 height 32
click at [637, 14] on div "dashboard products sales purchasing productivity dashboard products Product Cat…" at bounding box center [511, 16] width 1023 height 32
click at [660, 16] on div "dashboard products sales purchasing productivity dashboard products Product Cat…" at bounding box center [511, 16] width 1023 height 32
drag, startPoint x: 660, startPoint y: 16, endPoint x: 648, endPoint y: 14, distance: 12.5
click at [645, 15] on div "dashboard products sales purchasing productivity dashboard products Product Cat…" at bounding box center [511, 16] width 1023 height 32
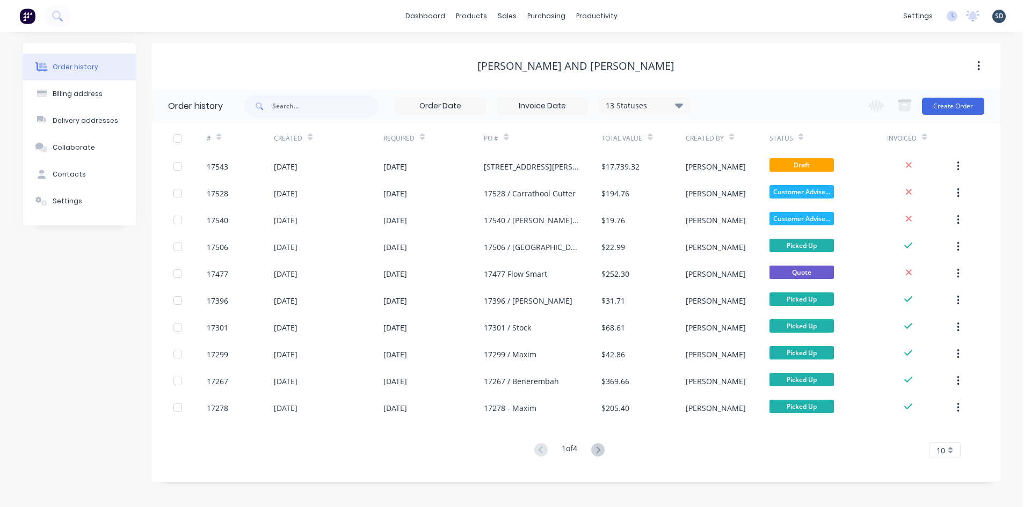
click at [642, 14] on div "dashboard products sales purchasing productivity dashboard products Product Cat…" at bounding box center [511, 16] width 1023 height 32
click at [651, 14] on div "dashboard products sales purchasing productivity dashboard products Product Cat…" at bounding box center [511, 16] width 1023 height 32
click at [644, 14] on div "dashboard products sales purchasing productivity dashboard products Product Cat…" at bounding box center [511, 16] width 1023 height 32
click at [642, 19] on div "dashboard products sales purchasing productivity dashboard products Product Cat…" at bounding box center [511, 16] width 1023 height 32
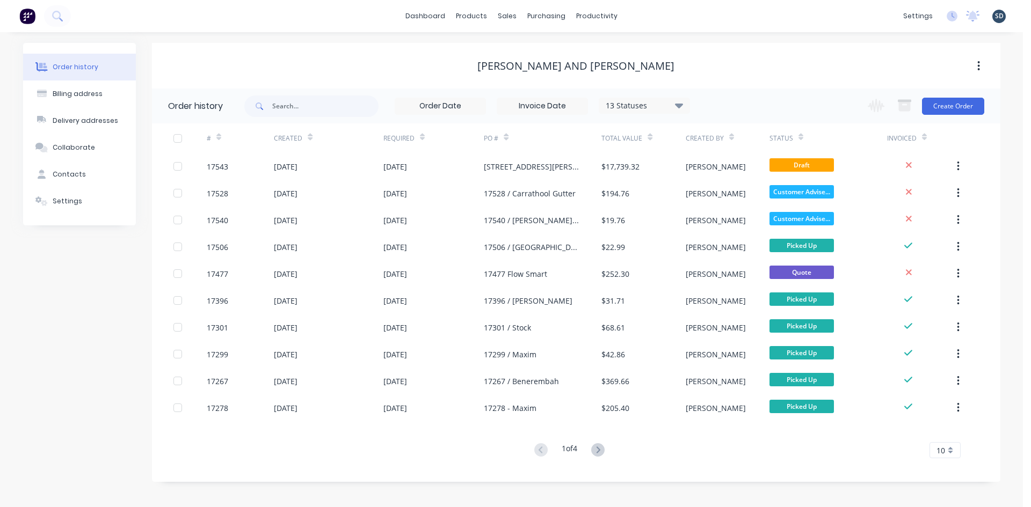
click at [645, 17] on div "dashboard products sales purchasing productivity dashboard products Product Cat…" at bounding box center [511, 16] width 1023 height 32
click at [644, 15] on div "dashboard products sales purchasing productivity dashboard products Product Cat…" at bounding box center [511, 16] width 1023 height 32
click at [534, 52] on div "Sales Orders" at bounding box center [547, 52] width 44 height 10
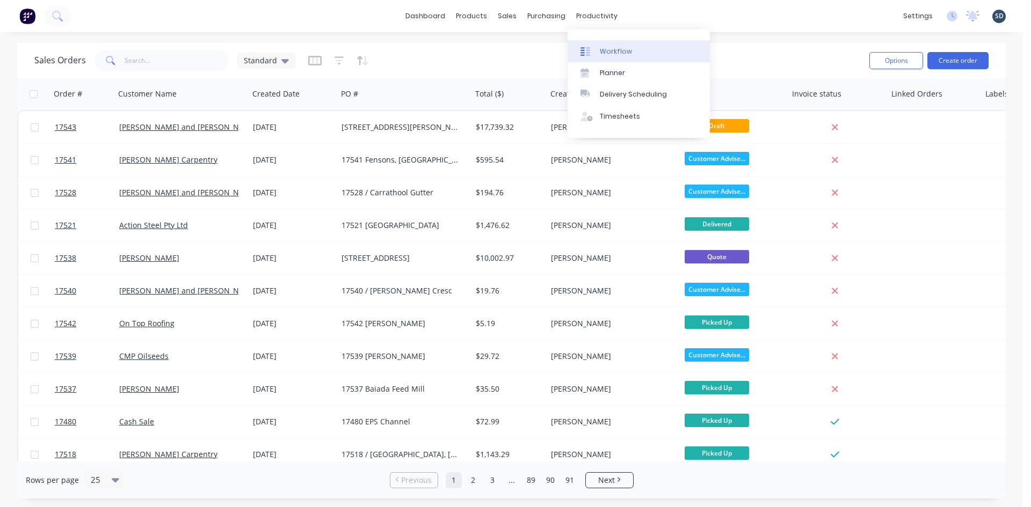
click at [600, 43] on link "Workflow" at bounding box center [638, 50] width 142 height 21
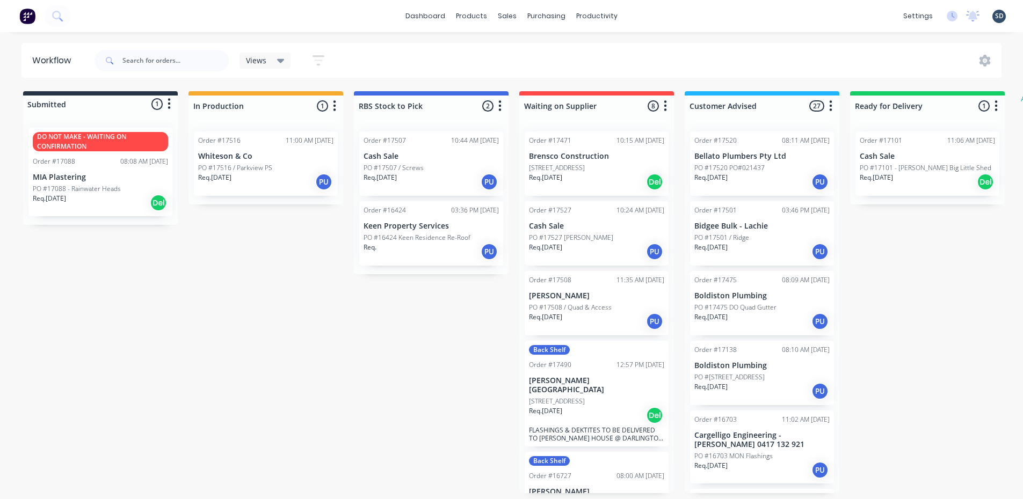
click at [285, 174] on div "Req. 08/09/25 PU" at bounding box center [265, 182] width 135 height 18
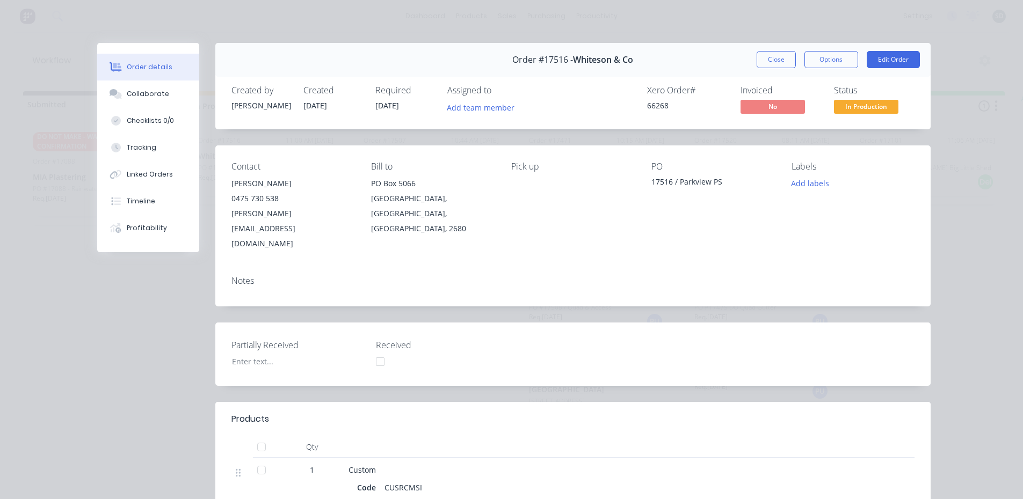
click at [775, 71] on div "Order #17516 - Whiteson & Co Close Options Edit Order" at bounding box center [572, 60] width 715 height 34
click at [775, 67] on button "Close" at bounding box center [775, 59] width 39 height 17
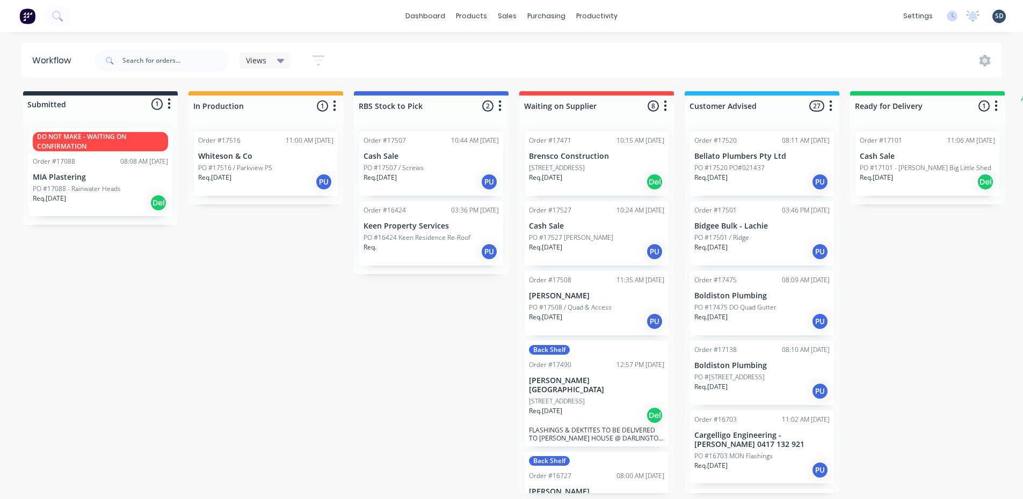
click at [646, 14] on div "dashboard products sales purchasing productivity dashboard products Product Cat…" at bounding box center [511, 16] width 1023 height 32
click at [641, 16] on div "dashboard products sales purchasing productivity dashboard products Product Cat…" at bounding box center [511, 16] width 1023 height 32
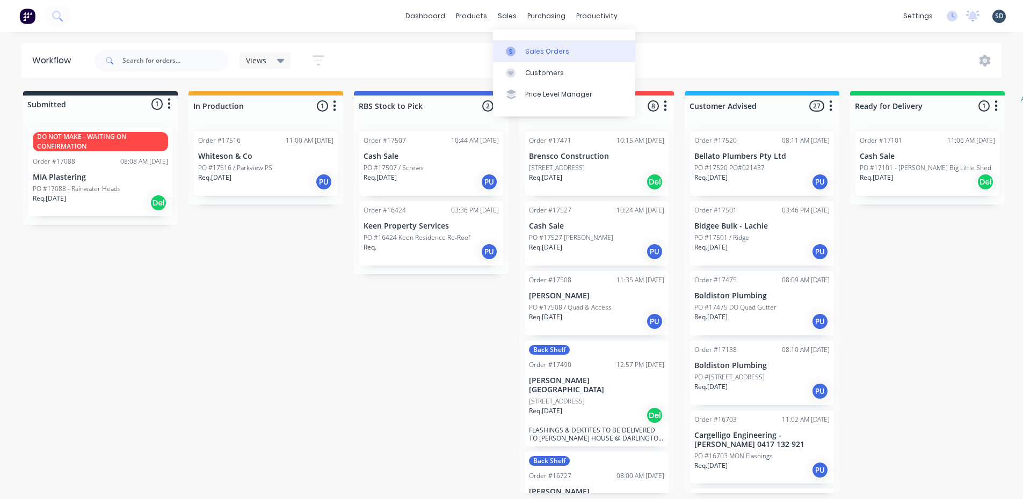
click at [551, 55] on div "Sales Orders" at bounding box center [547, 52] width 44 height 10
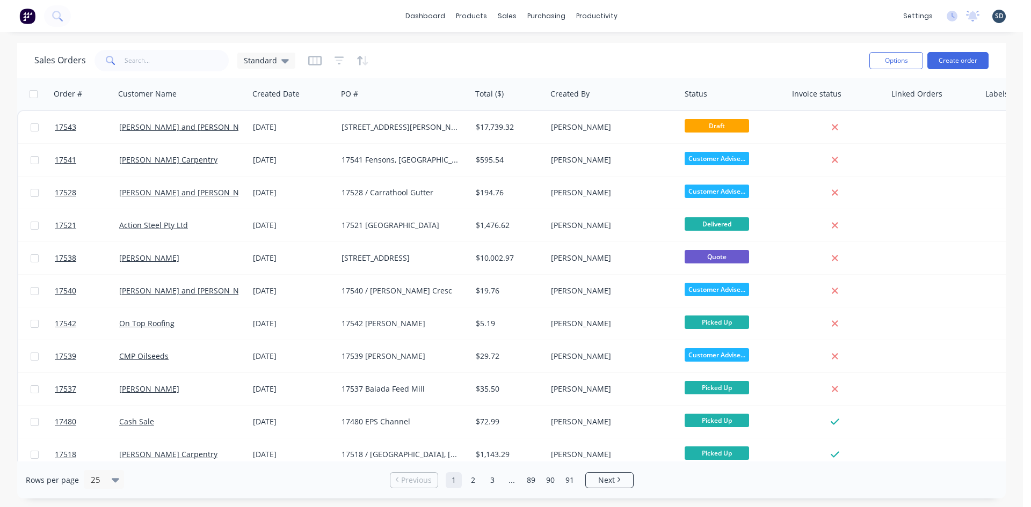
click at [645, 14] on div "dashboard products sales purchasing productivity dashboard products Product Cat…" at bounding box center [511, 16] width 1023 height 32
click at [643, 13] on div "dashboard products sales purchasing productivity dashboard products Product Cat…" at bounding box center [511, 16] width 1023 height 32
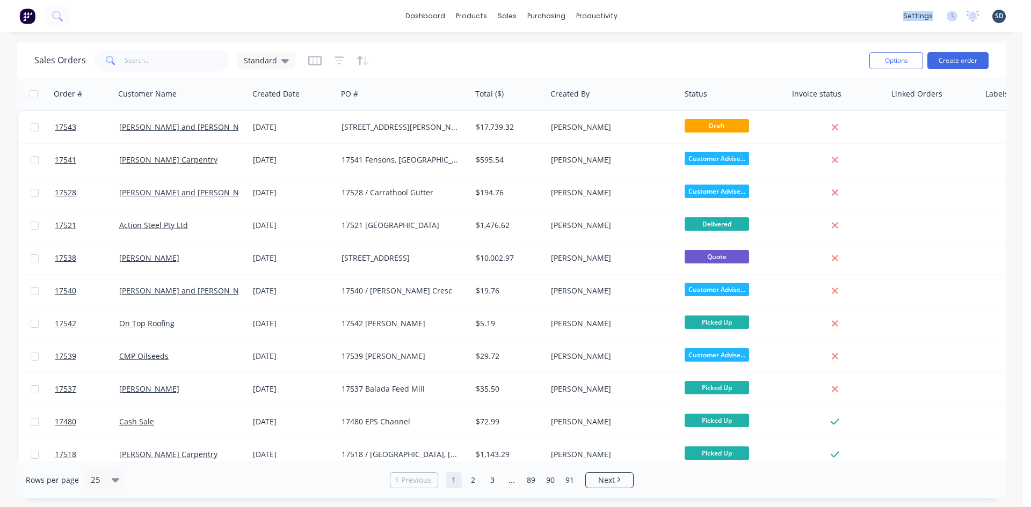
click at [643, 13] on div "dashboard products sales purchasing productivity dashboard products Product Cat…" at bounding box center [511, 16] width 1023 height 32
click at [653, 14] on div "dashboard products sales purchasing productivity dashboard products Product Cat…" at bounding box center [511, 16] width 1023 height 32
drag, startPoint x: 653, startPoint y: 14, endPoint x: 647, endPoint y: 13, distance: 5.5
click at [647, 13] on div "dashboard products sales purchasing productivity dashboard products Product Cat…" at bounding box center [511, 16] width 1023 height 32
click at [655, 15] on div "dashboard products sales purchasing productivity dashboard products Product Cat…" at bounding box center [511, 16] width 1023 height 32
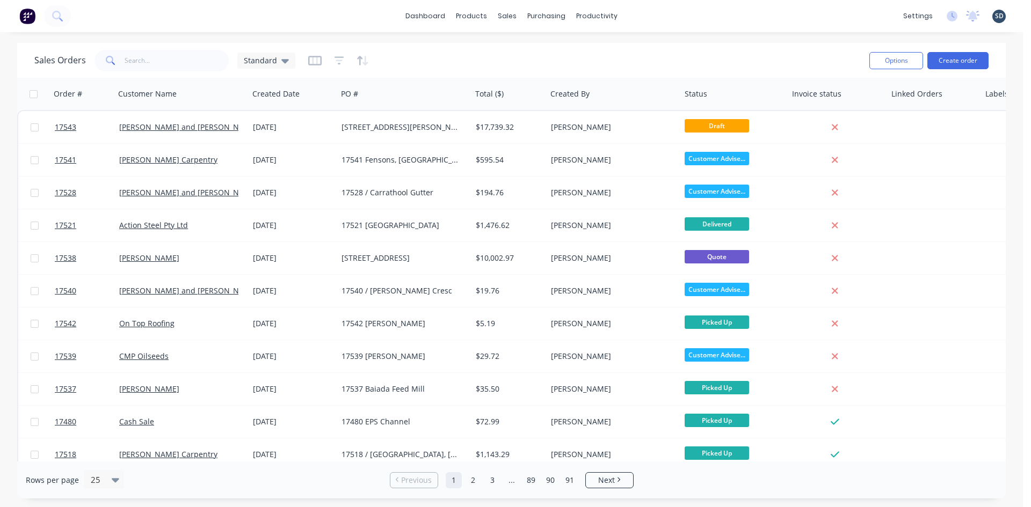
click at [653, 14] on div "dashboard products sales purchasing productivity dashboard products Product Cat…" at bounding box center [511, 16] width 1023 height 32
click at [646, 14] on div "dashboard products sales purchasing productivity dashboard products Product Cat…" at bounding box center [511, 16] width 1023 height 32
click at [649, 13] on div "dashboard products sales purchasing productivity dashboard products Product Cat…" at bounding box center [511, 16] width 1023 height 32
click at [647, 15] on div "dashboard products sales purchasing productivity dashboard products Product Cat…" at bounding box center [511, 16] width 1023 height 32
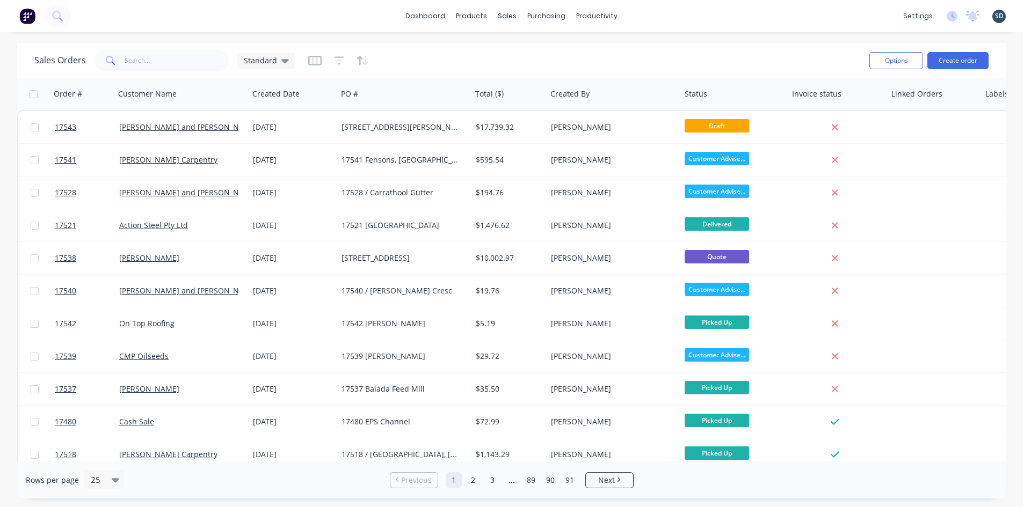
click at [469, 38] on div "dashboard products sales purchasing productivity dashboard products Product Cat…" at bounding box center [511, 253] width 1023 height 507
click at [634, 15] on div "dashboard products sales purchasing productivity dashboard products Product Cat…" at bounding box center [511, 16] width 1023 height 32
click at [634, 14] on div "dashboard products sales purchasing productivity dashboard products Product Cat…" at bounding box center [511, 16] width 1023 height 32
click at [641, 13] on div "dashboard products sales purchasing productivity dashboard products Product Cat…" at bounding box center [511, 16] width 1023 height 32
click at [647, 14] on div "dashboard products sales purchasing productivity dashboard products Product Cat…" at bounding box center [511, 16] width 1023 height 32
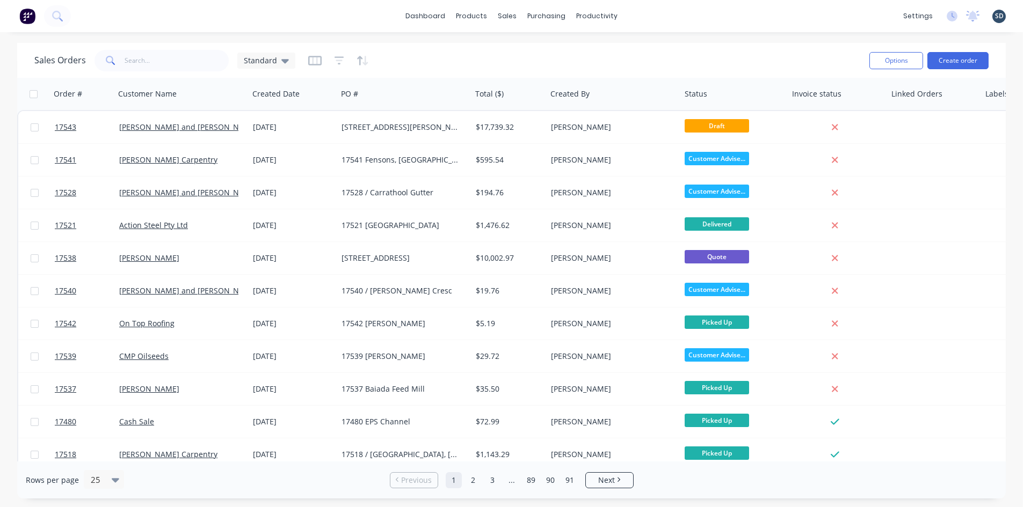
click at [646, 13] on div "dashboard products sales purchasing productivity dashboard products Product Cat…" at bounding box center [511, 16] width 1023 height 32
click at [655, 16] on div "dashboard products sales purchasing productivity dashboard products Product Cat…" at bounding box center [511, 16] width 1023 height 32
click at [645, 14] on div "dashboard products sales purchasing productivity dashboard products Product Cat…" at bounding box center [511, 16] width 1023 height 32
drag, startPoint x: 647, startPoint y: 12, endPoint x: 641, endPoint y: 18, distance: 8.7
click at [647, 12] on div "dashboard products sales purchasing productivity dashboard products Product Cat…" at bounding box center [511, 16] width 1023 height 32
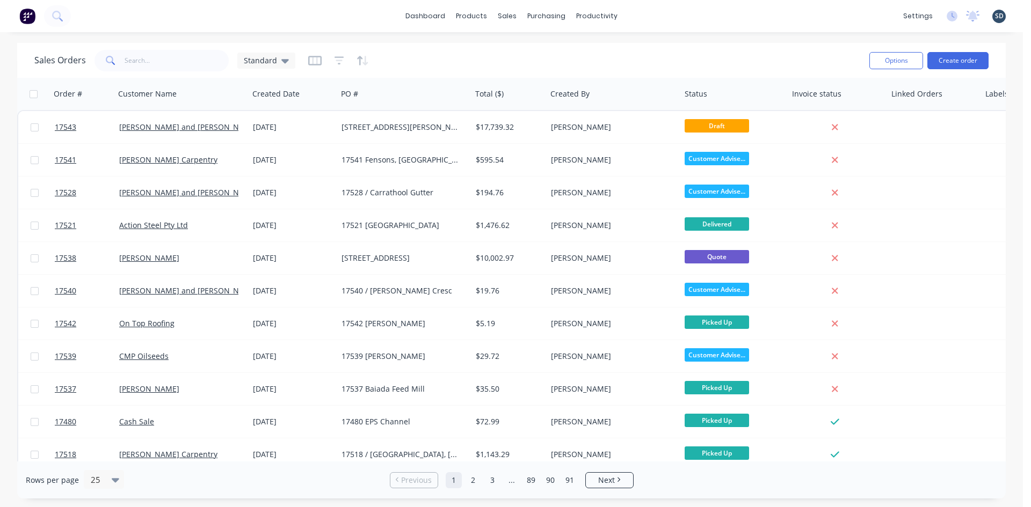
click at [641, 17] on div "dashboard products sales purchasing productivity dashboard products Product Cat…" at bounding box center [511, 16] width 1023 height 32
click at [654, 14] on div "dashboard products sales purchasing productivity dashboard products Product Cat…" at bounding box center [511, 16] width 1023 height 32
click at [638, 12] on div "dashboard products sales purchasing productivity dashboard products Product Cat…" at bounding box center [511, 16] width 1023 height 32
click at [640, 9] on div "dashboard products sales purchasing productivity dashboard products Product Cat…" at bounding box center [511, 16] width 1023 height 32
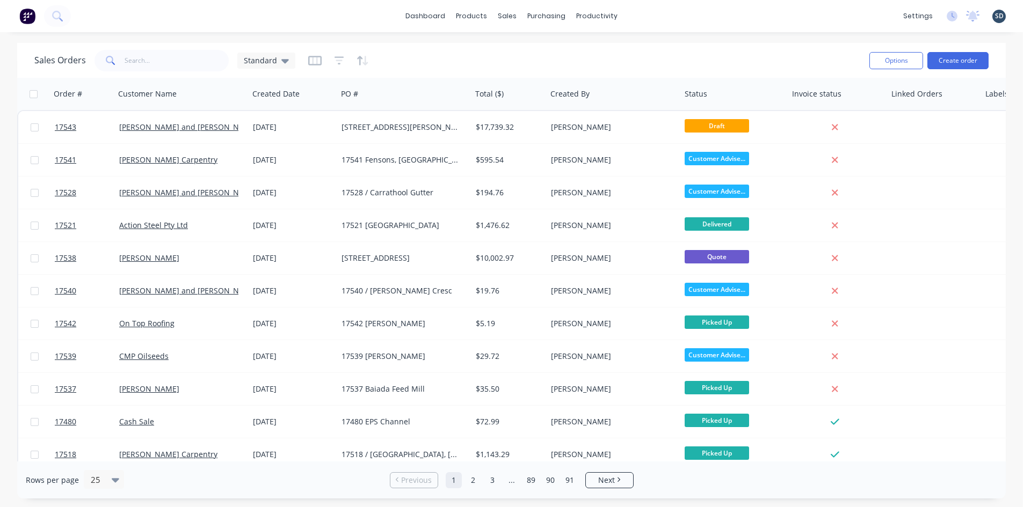
click at [643, 14] on div "dashboard products sales purchasing productivity dashboard products Product Cat…" at bounding box center [511, 16] width 1023 height 32
click at [657, 18] on div "dashboard products sales purchasing productivity dashboard products Product Cat…" at bounding box center [511, 16] width 1023 height 32
click at [648, 14] on div "dashboard products sales purchasing productivity dashboard products Product Cat…" at bounding box center [511, 16] width 1023 height 32
click at [645, 13] on div "dashboard products sales purchasing productivity dashboard products Product Cat…" at bounding box center [511, 16] width 1023 height 32
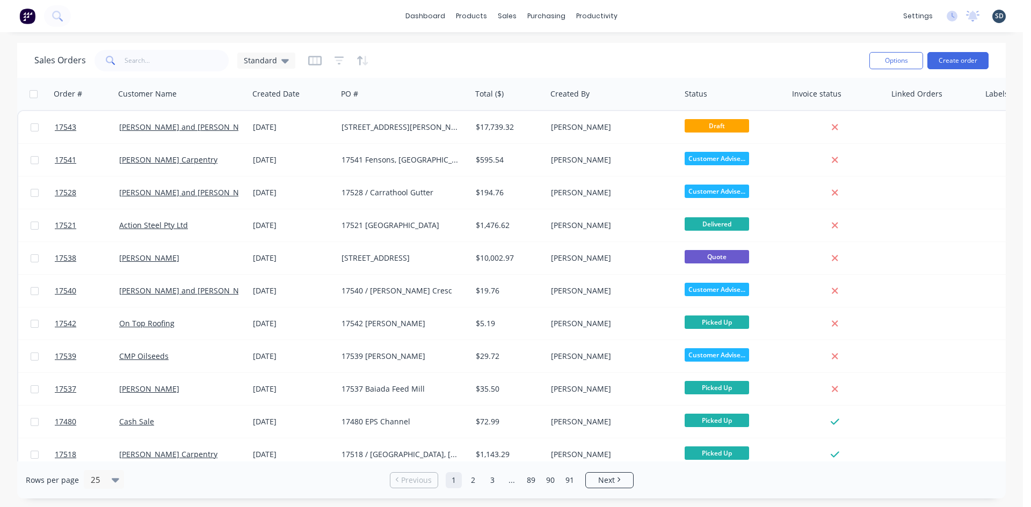
click at [645, 11] on div "dashboard products sales purchasing productivity dashboard products Product Cat…" at bounding box center [511, 16] width 1023 height 32
click at [643, 14] on div "dashboard products sales purchasing productivity dashboard products Product Cat…" at bounding box center [511, 16] width 1023 height 32
click at [645, 14] on div "dashboard products sales purchasing productivity dashboard products Product Cat…" at bounding box center [511, 16] width 1023 height 32
click at [643, 13] on div "dashboard products sales purchasing productivity dashboard products Product Cat…" at bounding box center [511, 16] width 1023 height 32
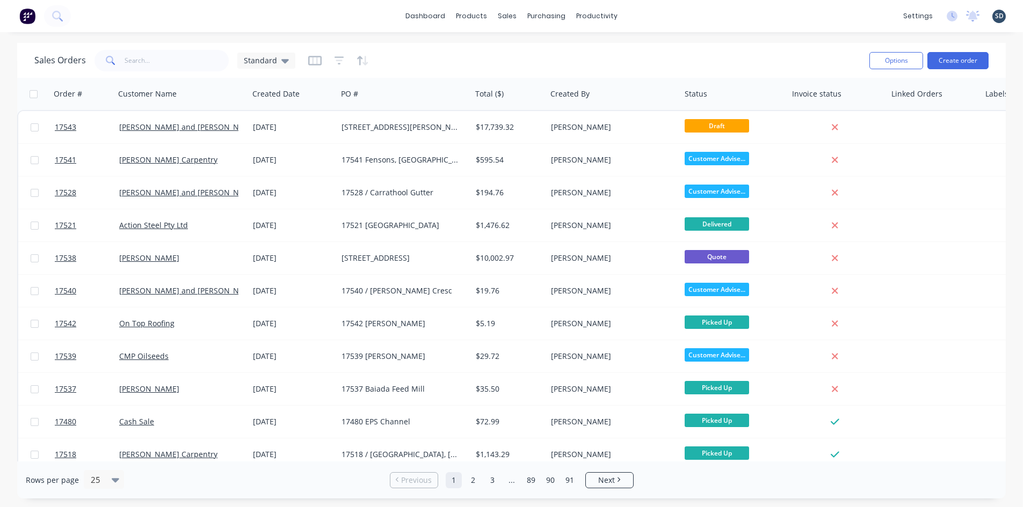
click at [643, 11] on div "dashboard products sales purchasing productivity dashboard products Product Cat…" at bounding box center [511, 16] width 1023 height 32
click at [639, 12] on div "dashboard products sales purchasing productivity dashboard products Product Cat…" at bounding box center [511, 16] width 1023 height 32
click at [638, 12] on div "dashboard products sales purchasing productivity dashboard products Product Cat…" at bounding box center [511, 16] width 1023 height 32
drag, startPoint x: 645, startPoint y: 13, endPoint x: 639, endPoint y: 17, distance: 6.7
click at [639, 17] on div "dashboard products sales purchasing productivity dashboard products Product Cat…" at bounding box center [511, 16] width 1023 height 32
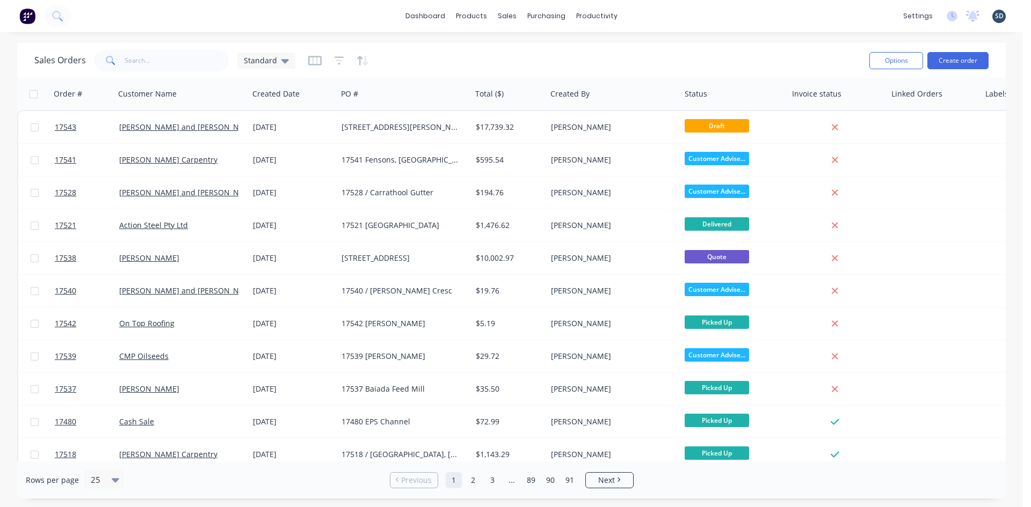
click at [643, 14] on div "dashboard products sales purchasing productivity dashboard products Product Cat…" at bounding box center [511, 16] width 1023 height 32
click at [651, 16] on div "dashboard products sales purchasing productivity dashboard products Product Cat…" at bounding box center [511, 16] width 1023 height 32
click at [648, 16] on div "dashboard products sales purchasing productivity dashboard products Product Cat…" at bounding box center [511, 16] width 1023 height 32
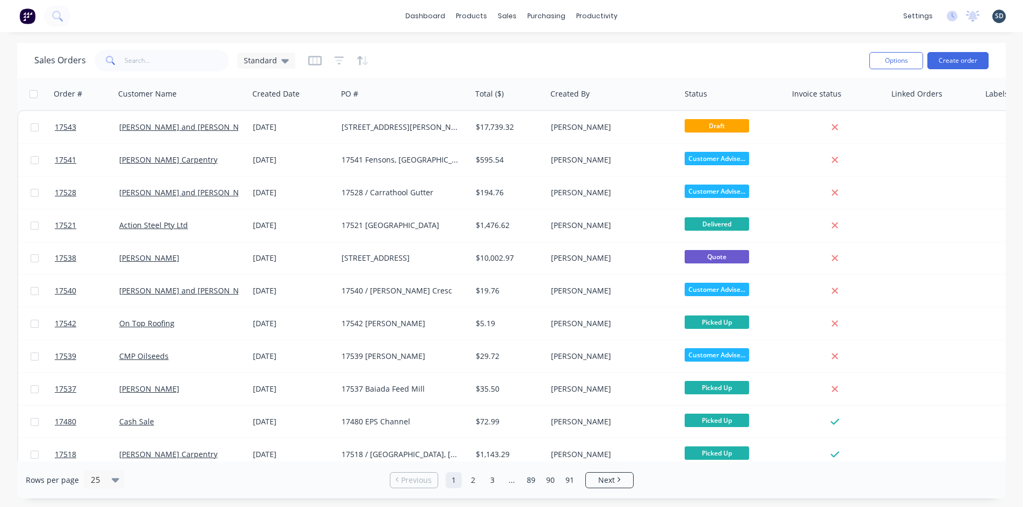
click at [649, 14] on div "dashboard products sales purchasing productivity dashboard products Product Cat…" at bounding box center [511, 16] width 1023 height 32
click at [654, 14] on div "dashboard products sales purchasing productivity dashboard products Product Cat…" at bounding box center [511, 16] width 1023 height 32
click at [652, 16] on div "dashboard products sales purchasing productivity dashboard products Product Cat…" at bounding box center [511, 16] width 1023 height 32
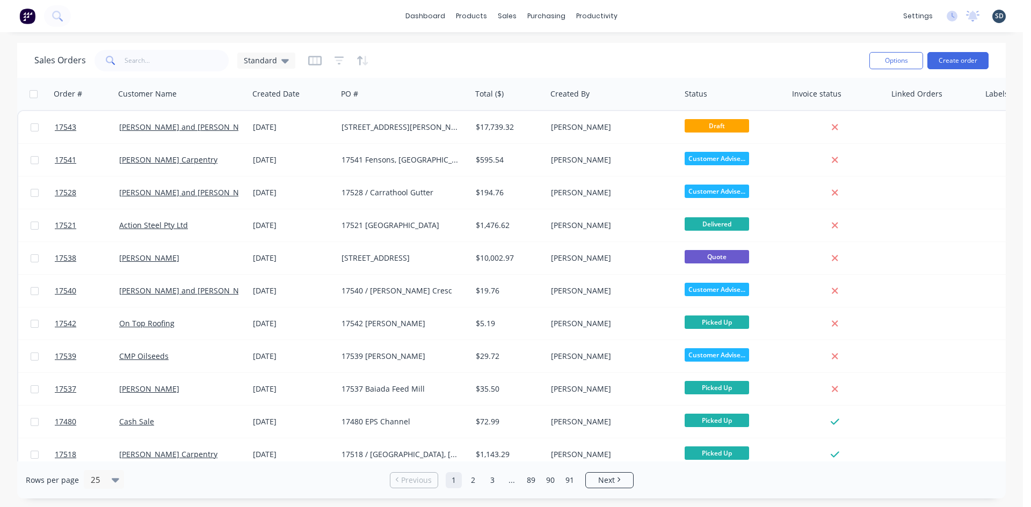
click at [651, 16] on div "dashboard products sales purchasing productivity dashboard products Product Cat…" at bounding box center [511, 16] width 1023 height 32
click at [653, 15] on div "dashboard products sales purchasing productivity dashboard products Product Cat…" at bounding box center [511, 16] width 1023 height 32
click at [647, 16] on div "dashboard products sales purchasing productivity dashboard products Product Cat…" at bounding box center [511, 16] width 1023 height 32
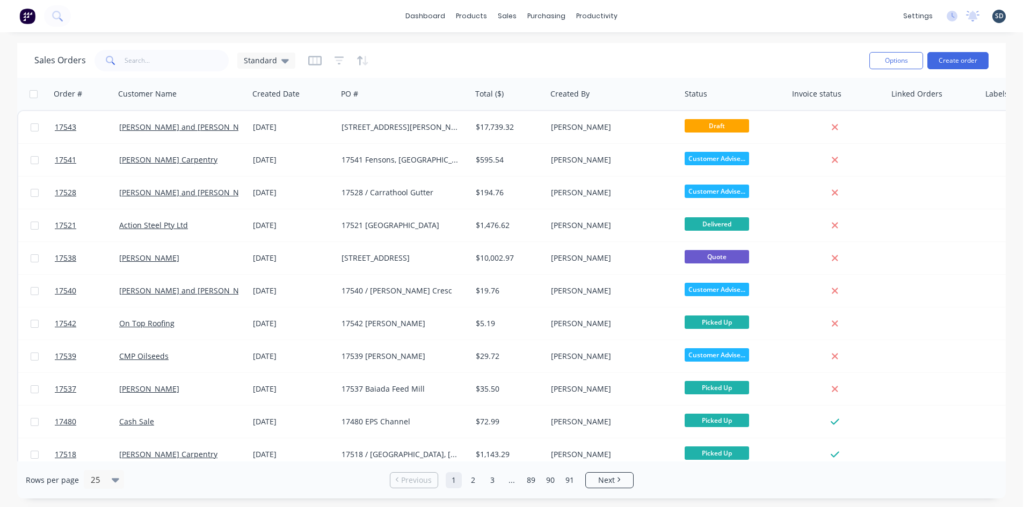
click at [640, 12] on div "dashboard products sales purchasing productivity dashboard products Product Cat…" at bounding box center [511, 16] width 1023 height 32
click at [641, 15] on div "dashboard products sales purchasing productivity dashboard products Product Cat…" at bounding box center [511, 16] width 1023 height 32
click at [646, 16] on div "dashboard products sales purchasing productivity dashboard products Product Cat…" at bounding box center [511, 16] width 1023 height 32
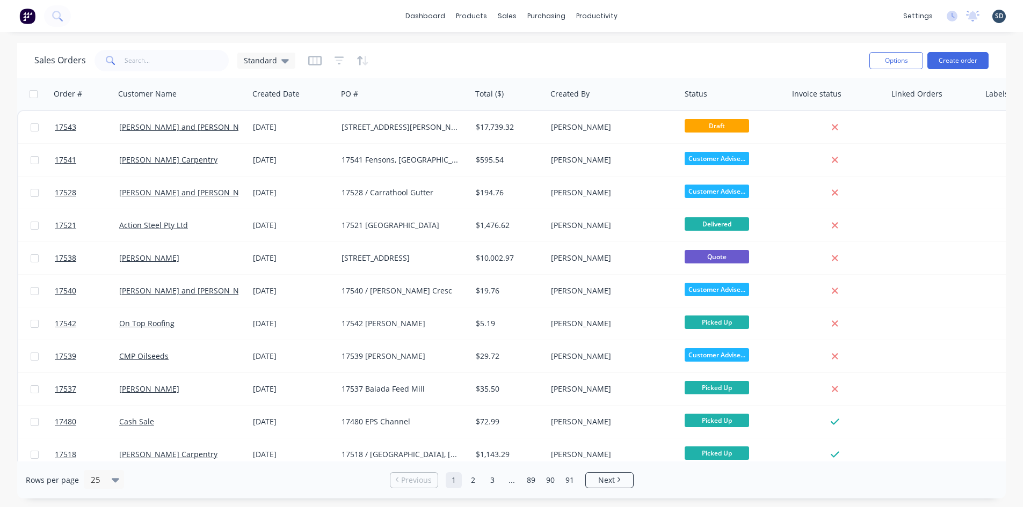
click at [646, 16] on div "dashboard products sales purchasing productivity dashboard products Product Cat…" at bounding box center [511, 16] width 1023 height 32
click at [645, 12] on div "dashboard products sales purchasing productivity dashboard products Product Cat…" at bounding box center [511, 16] width 1023 height 32
click at [646, 14] on div "dashboard products sales purchasing productivity dashboard products Product Cat…" at bounding box center [511, 16] width 1023 height 32
click at [645, 16] on div "dashboard products sales purchasing productivity dashboard products Product Cat…" at bounding box center [511, 16] width 1023 height 32
click at [648, 13] on div "dashboard products sales purchasing productivity dashboard products Product Cat…" at bounding box center [511, 16] width 1023 height 32
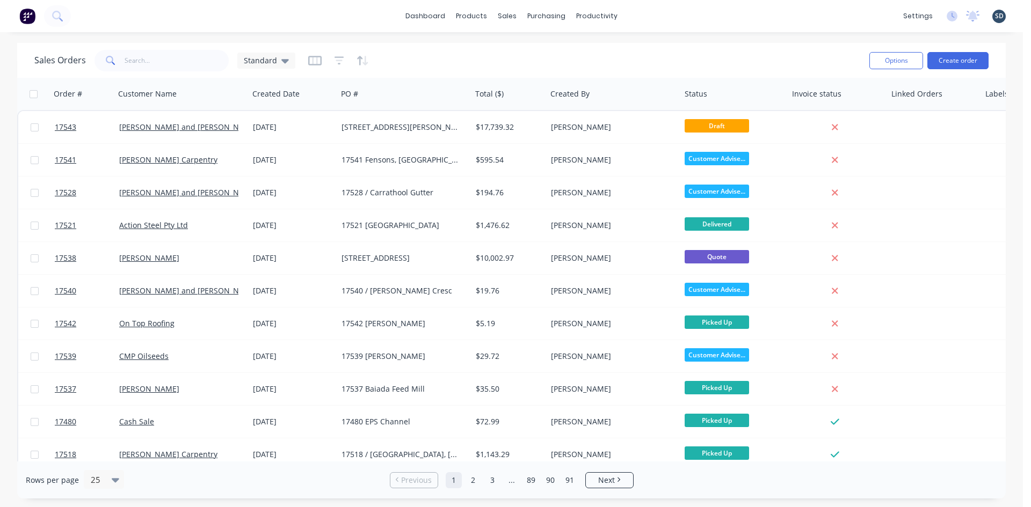
click at [645, 10] on div "dashboard products sales purchasing productivity dashboard products Product Cat…" at bounding box center [511, 16] width 1023 height 32
click at [636, 17] on div "dashboard products sales purchasing productivity dashboard products Product Cat…" at bounding box center [511, 16] width 1023 height 32
click at [645, 15] on div "dashboard products sales purchasing productivity dashboard products Product Cat…" at bounding box center [511, 16] width 1023 height 32
click at [115, 13] on div "dashboard products sales purchasing productivity dashboard products Product Cat…" at bounding box center [511, 16] width 1023 height 32
click at [122, 14] on div "dashboard products sales purchasing productivity dashboard products Product Cat…" at bounding box center [511, 16] width 1023 height 32
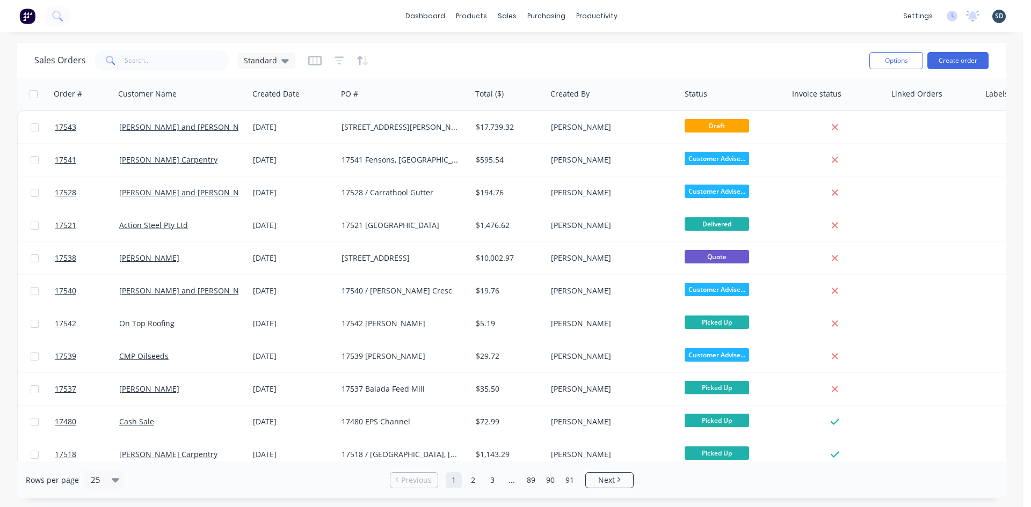
click at [645, 16] on div "dashboard products sales purchasing productivity dashboard products Product Cat…" at bounding box center [511, 16] width 1023 height 32
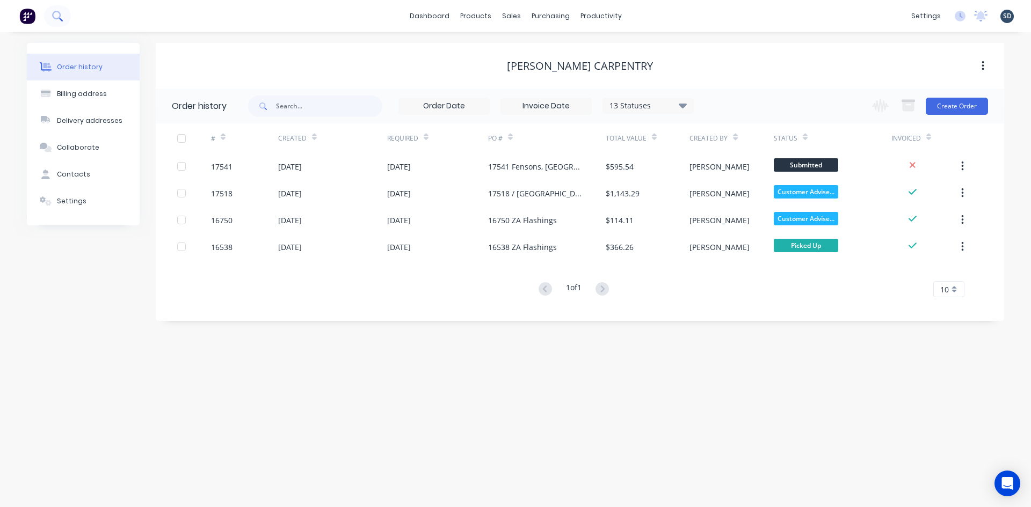
click at [65, 16] on button at bounding box center [57, 15] width 27 height 21
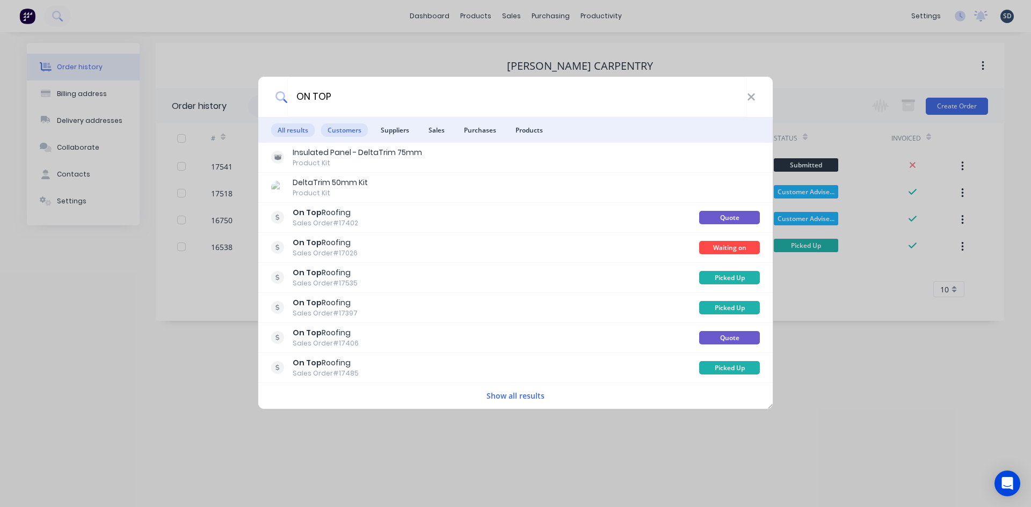
type input "ON TOP"
click at [358, 126] on span "Customers" at bounding box center [344, 129] width 47 height 13
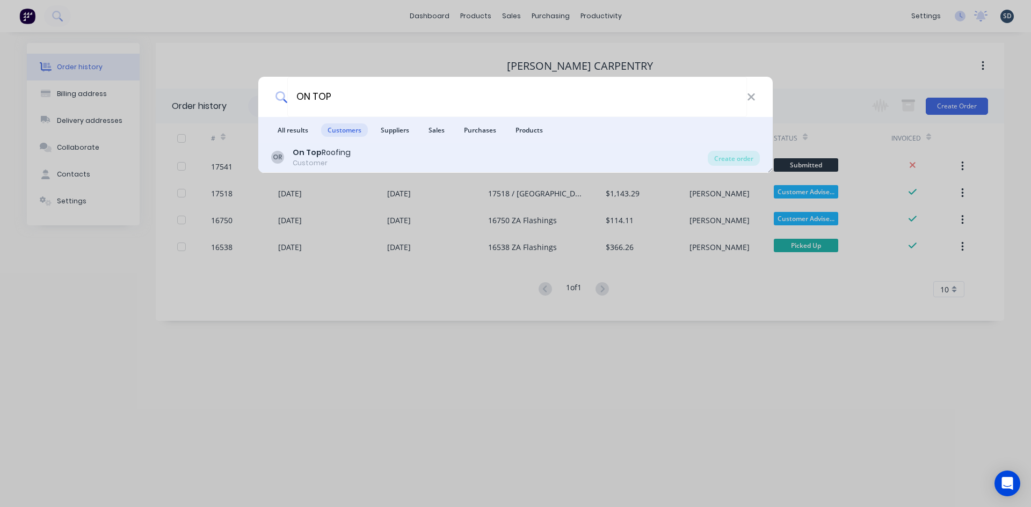
click at [386, 155] on div "OR On Top Roofing Customer" at bounding box center [489, 157] width 436 height 21
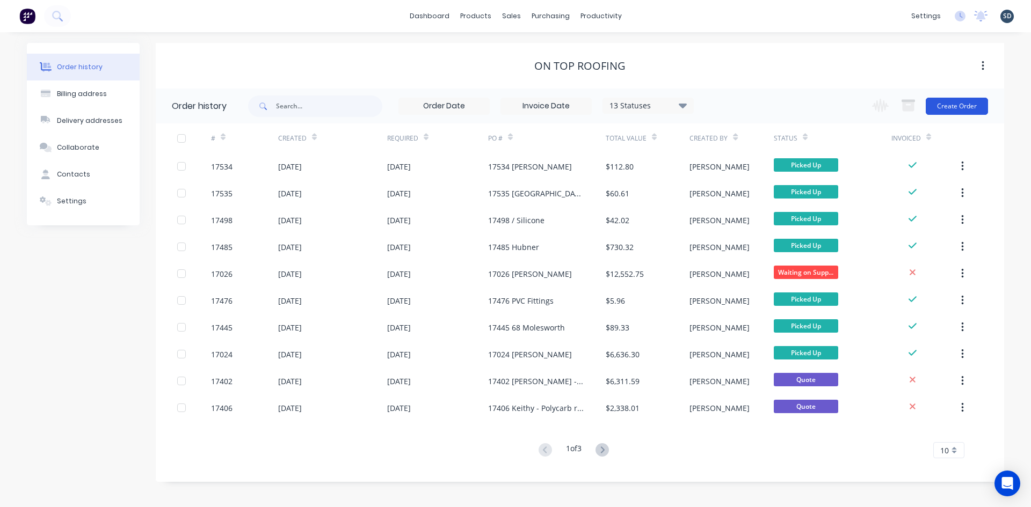
click at [953, 113] on button "Create Order" at bounding box center [956, 106] width 62 height 17
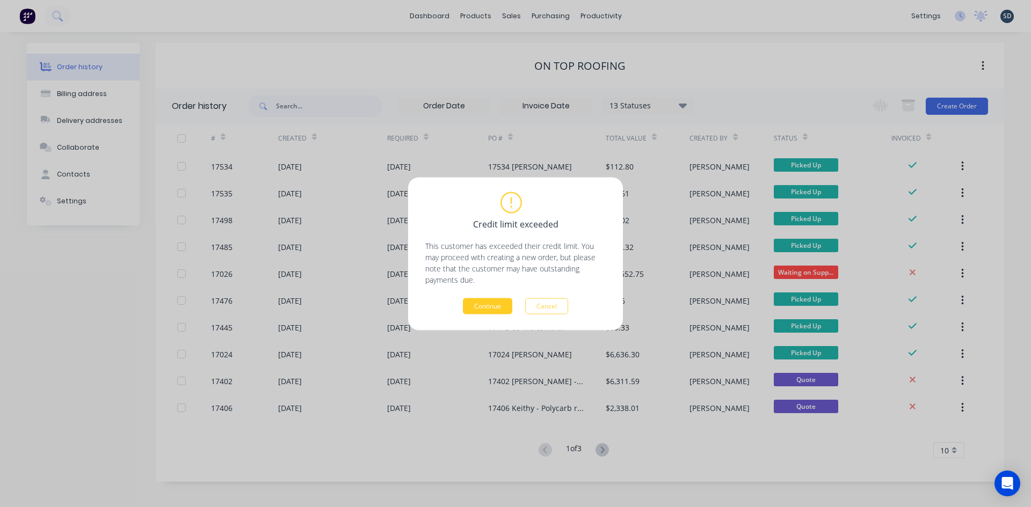
click at [497, 300] on button "Continue" at bounding box center [487, 306] width 49 height 16
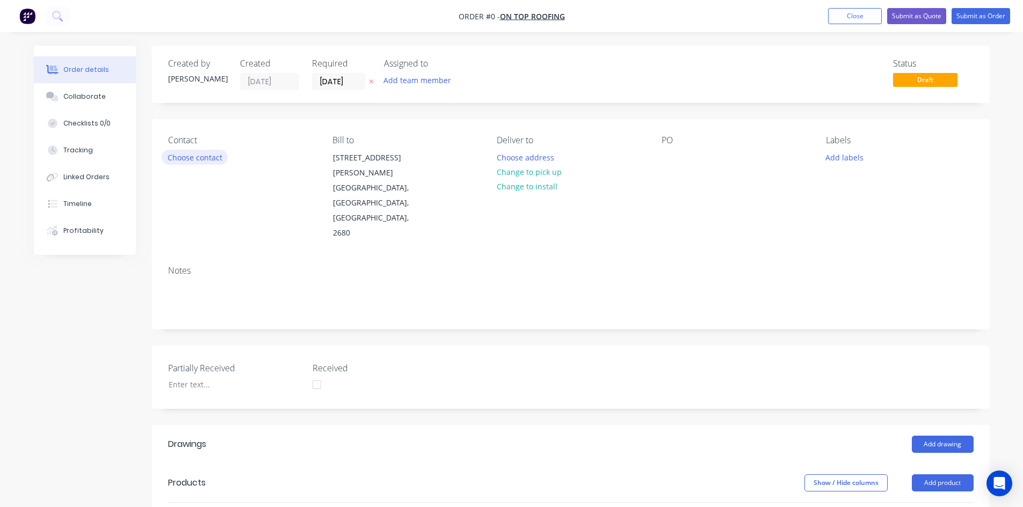
click at [198, 156] on button "Choose contact" at bounding box center [195, 157] width 66 height 14
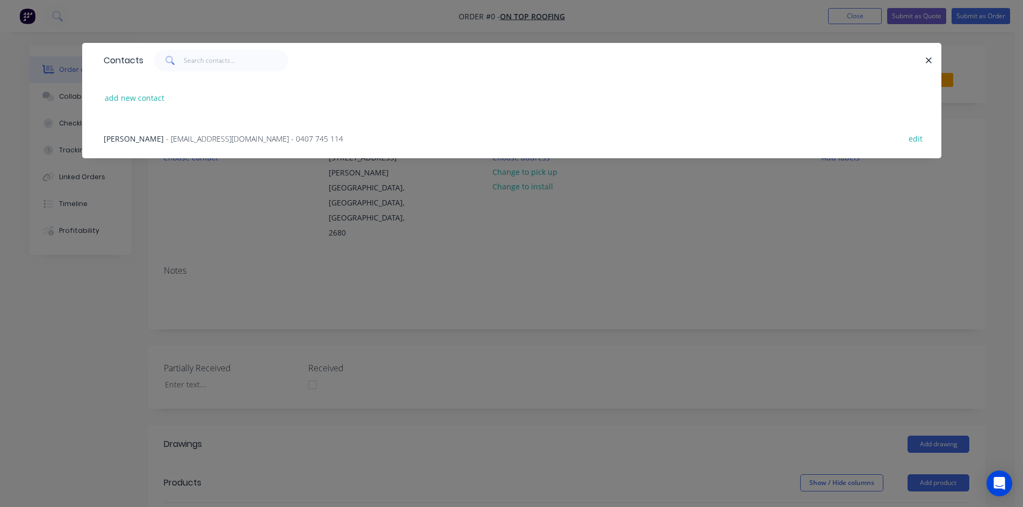
click at [187, 130] on div "Jock Beazley - jockbeazley@ontoproofing24.onmicrosoft.com - 0407 745 114 edit" at bounding box center [511, 138] width 827 height 40
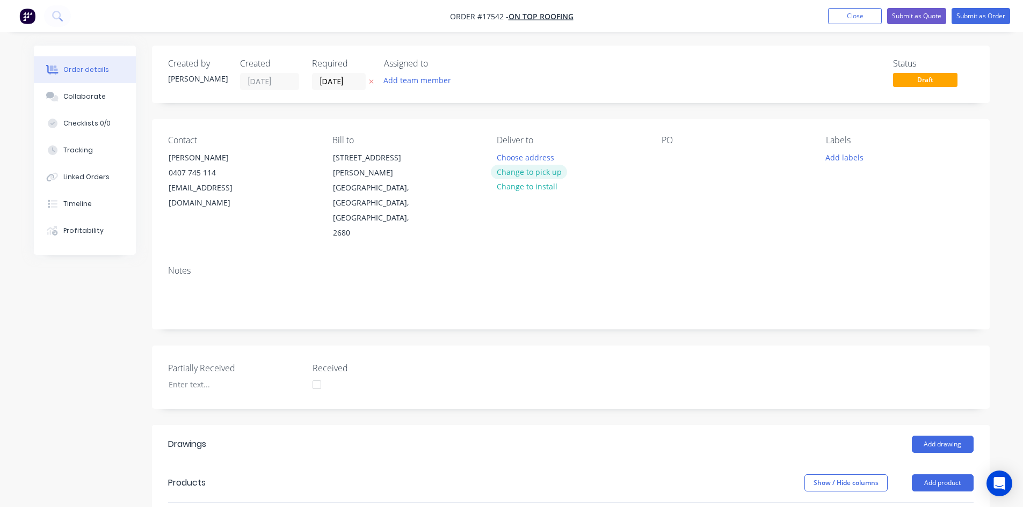
click at [544, 170] on button "Change to pick up" at bounding box center [529, 172] width 76 height 14
click at [669, 159] on div at bounding box center [669, 158] width 17 height 16
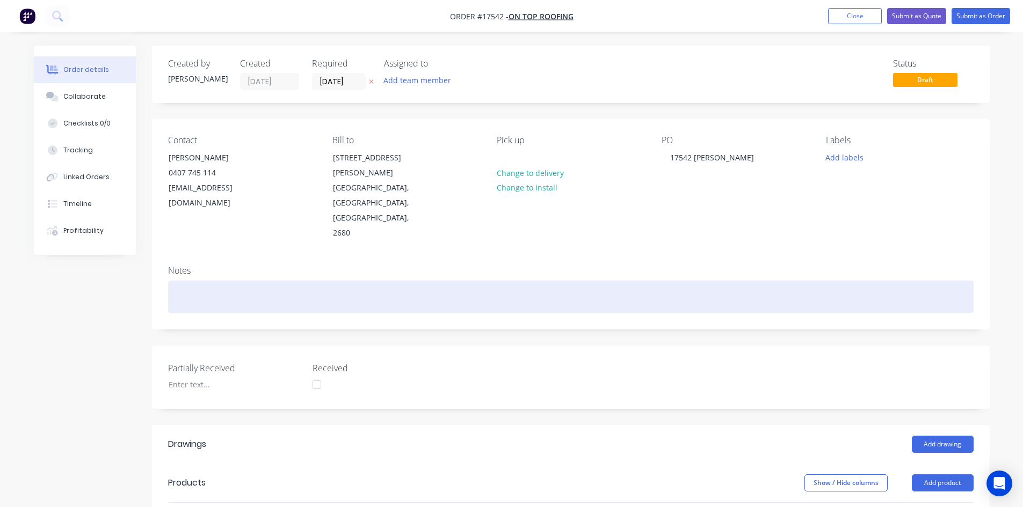
click at [732, 281] on div at bounding box center [570, 297] width 805 height 33
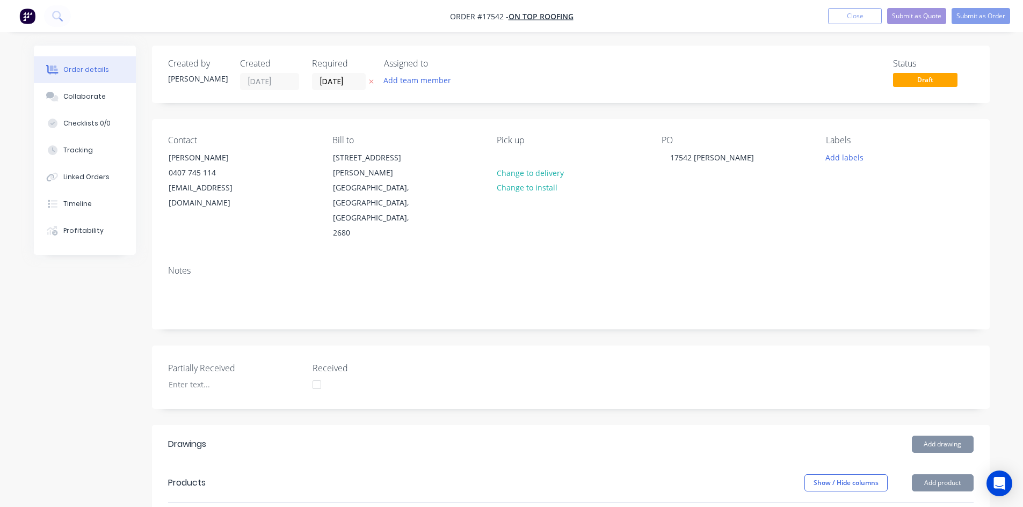
click at [718, 210] on div "Contact Jock Beazley 0407 745 114 jockbeazley@ontoproofing24.onmicrosoft.com Bi…" at bounding box center [570, 188] width 837 height 138
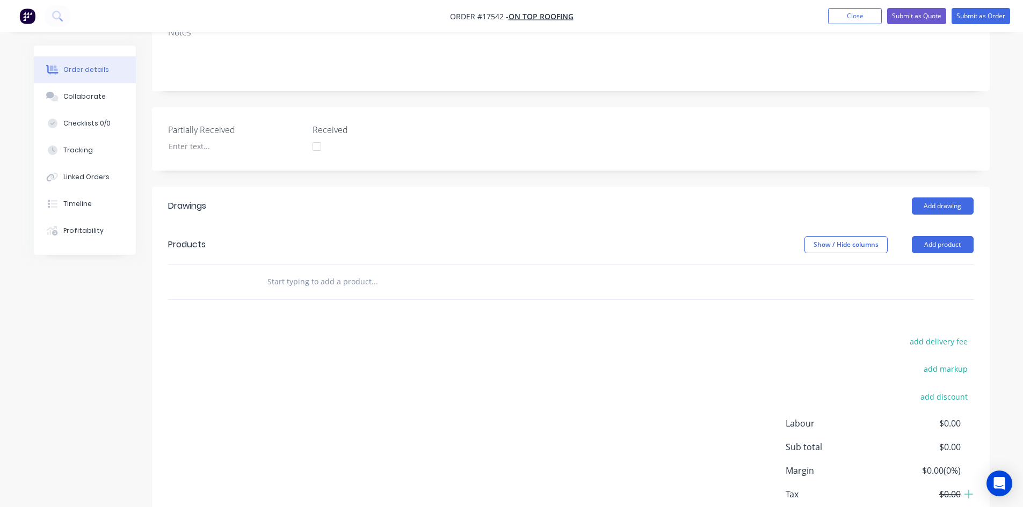
scroll to position [260, 0]
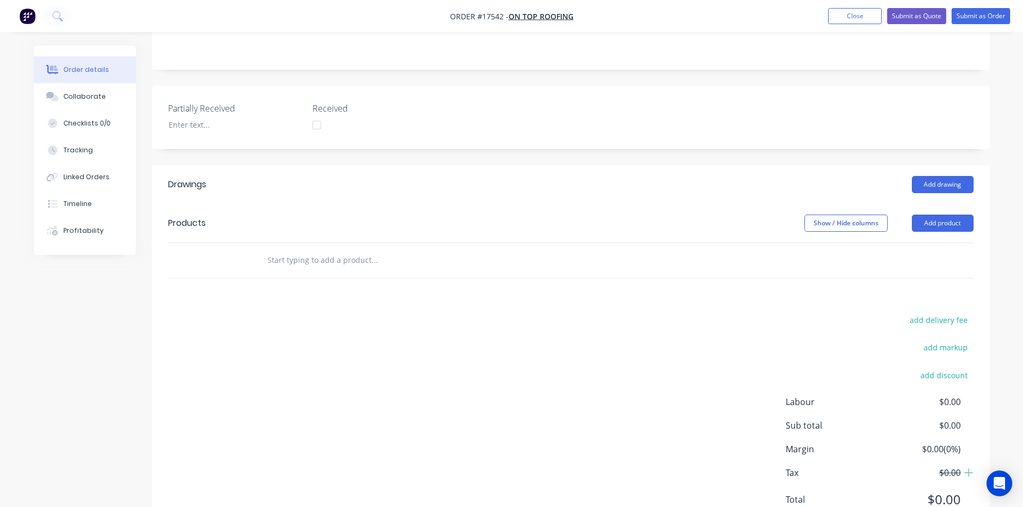
click at [352, 250] on input "text" at bounding box center [374, 260] width 215 height 21
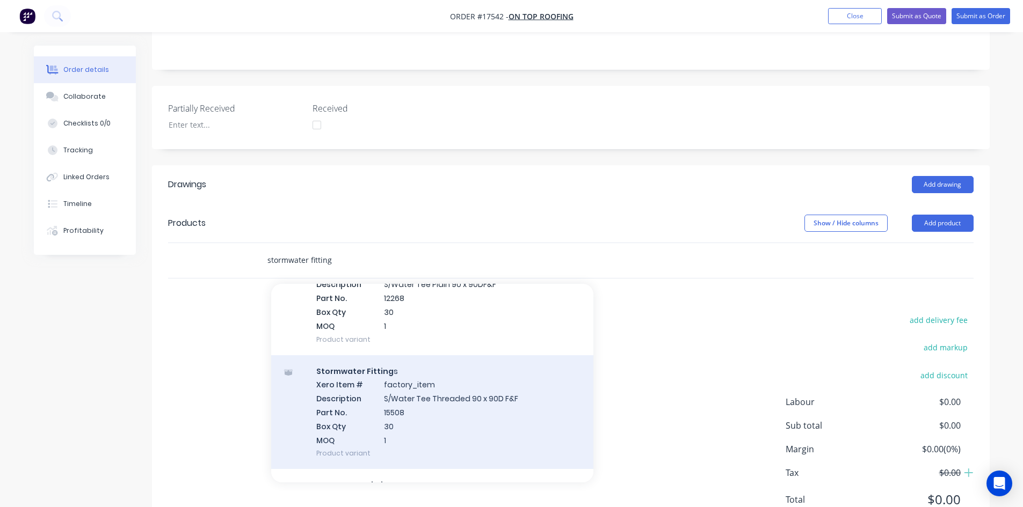
scroll to position [3079, 0]
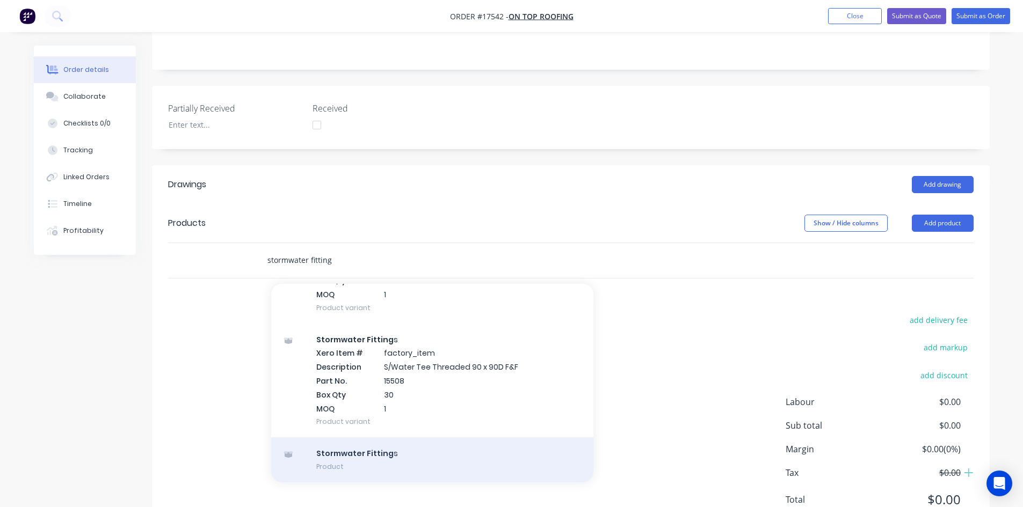
type input "stormwater fitting"
click at [440, 437] on div "Stormwater Fitting s Product" at bounding box center [432, 459] width 322 height 45
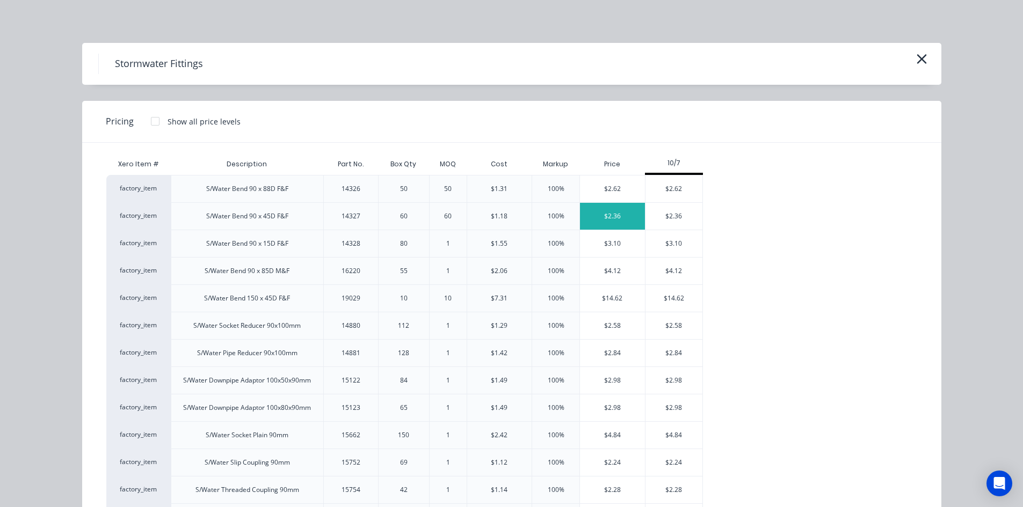
click at [614, 217] on div "$2.36" at bounding box center [612, 216] width 65 height 27
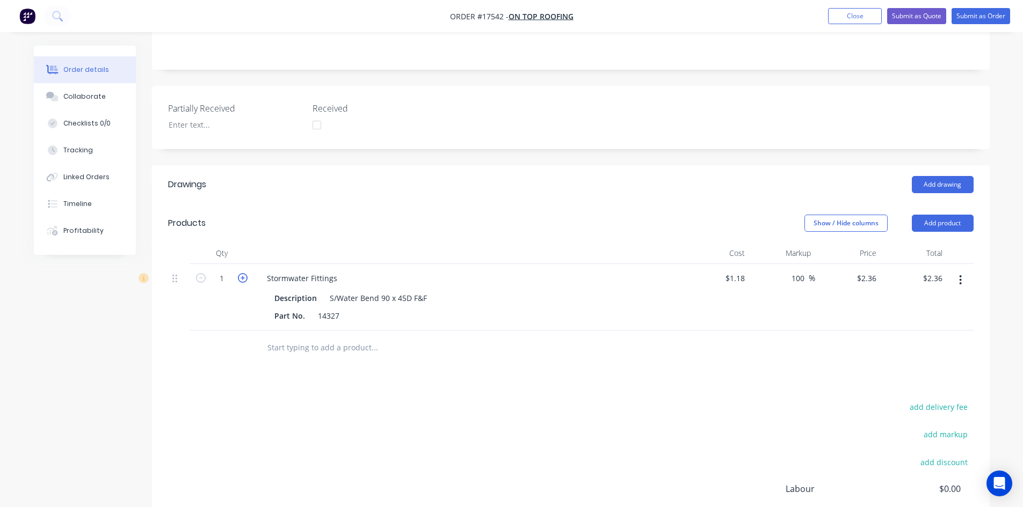
click at [245, 273] on icon "button" at bounding box center [243, 278] width 10 height 10
type input "2"
type input "$4.72"
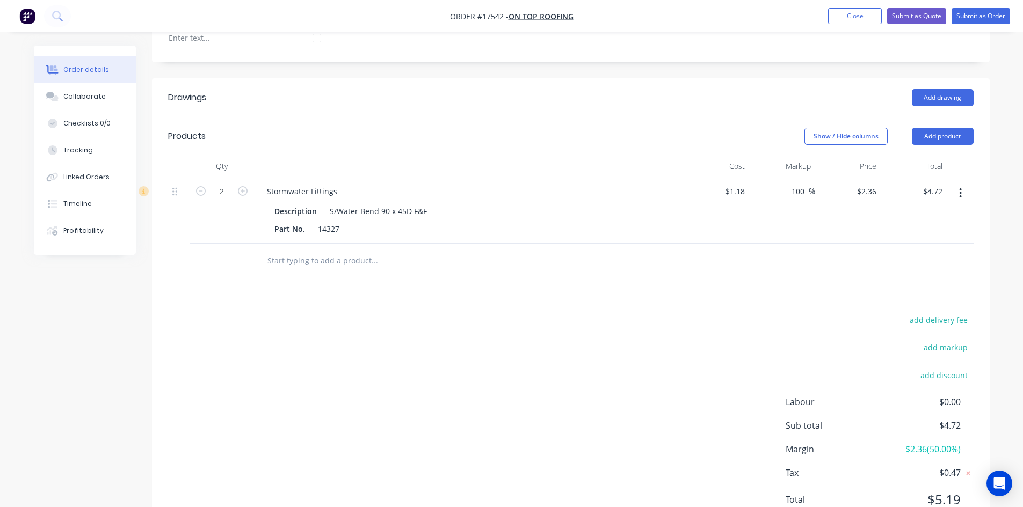
click at [514, 313] on div "add delivery fee add markup add discount Labour $0.00 Sub total $4.72 Margin $2…" at bounding box center [570, 416] width 805 height 207
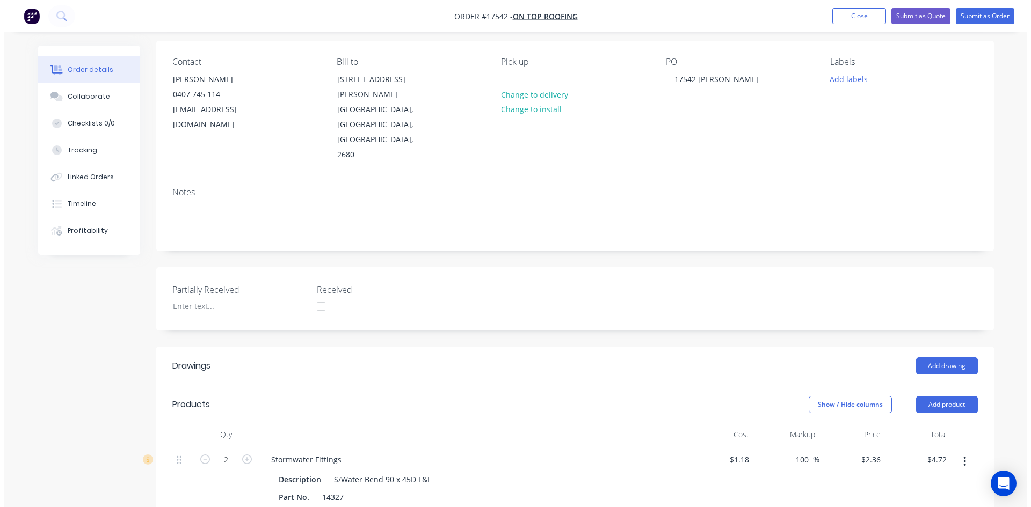
scroll to position [0, 0]
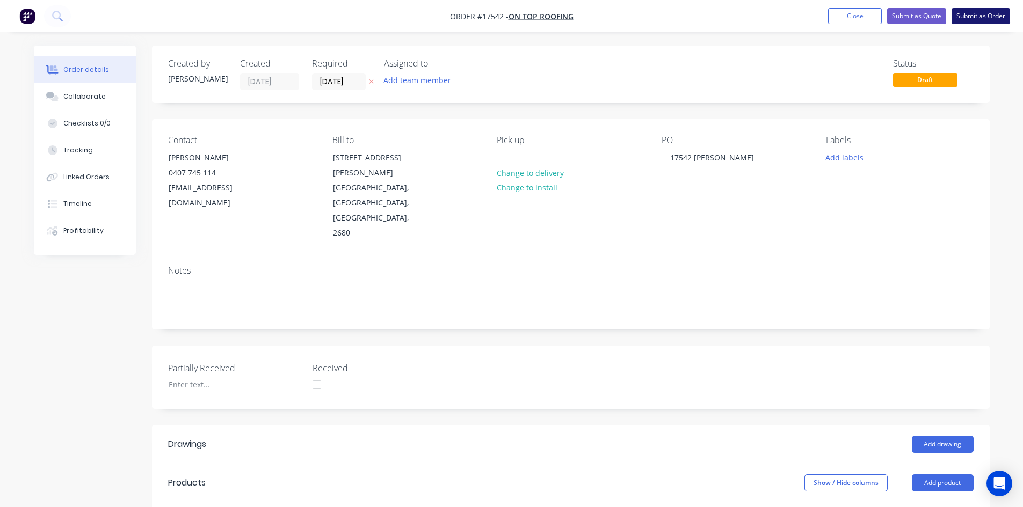
click at [979, 18] on button "Submit as Order" at bounding box center [980, 16] width 59 height 16
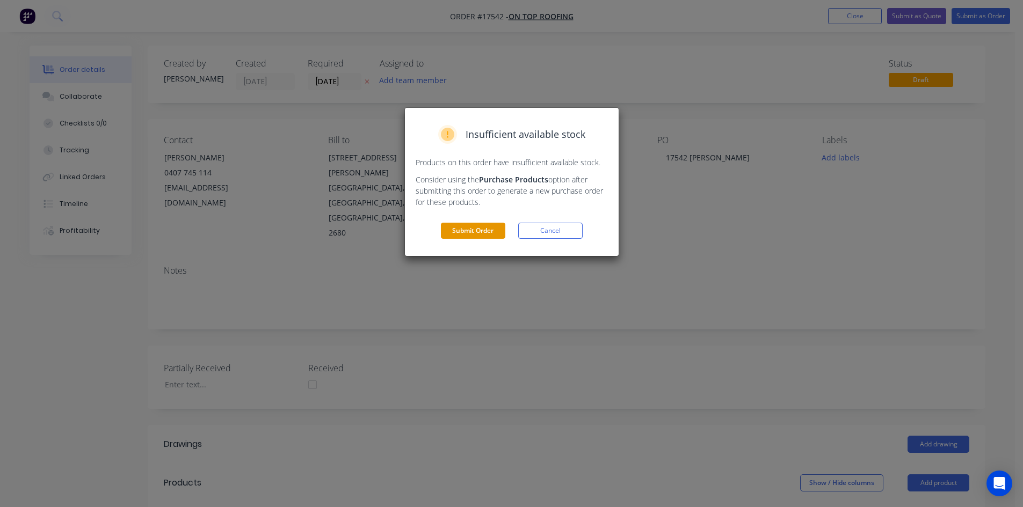
click at [473, 232] on button "Submit Order" at bounding box center [473, 231] width 64 height 16
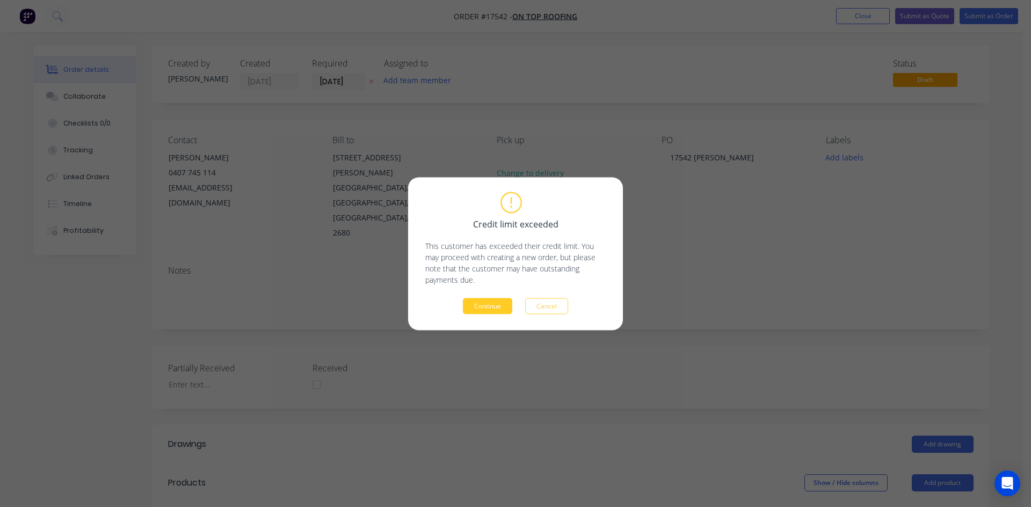
click at [509, 310] on button "Continue" at bounding box center [487, 306] width 49 height 16
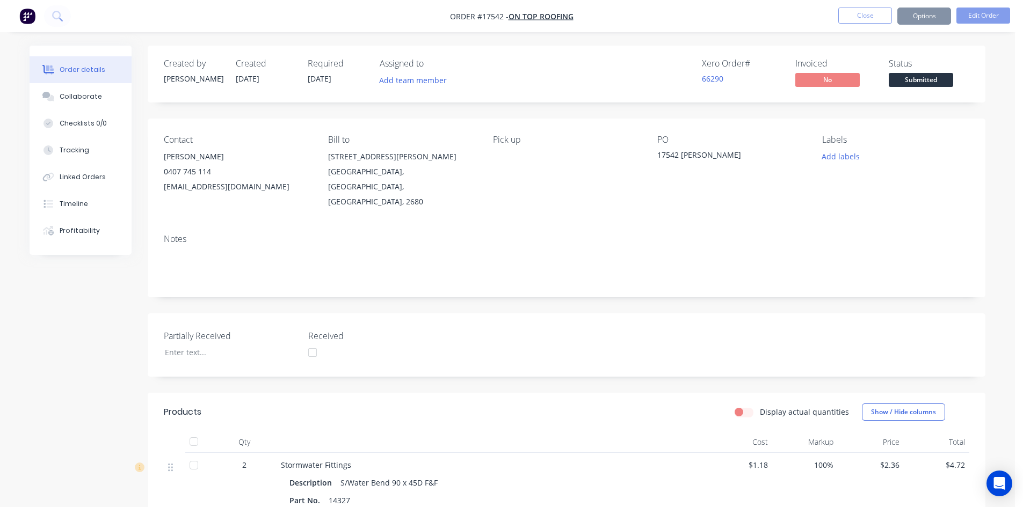
click at [933, 82] on span "Submitted" at bounding box center [920, 79] width 64 height 13
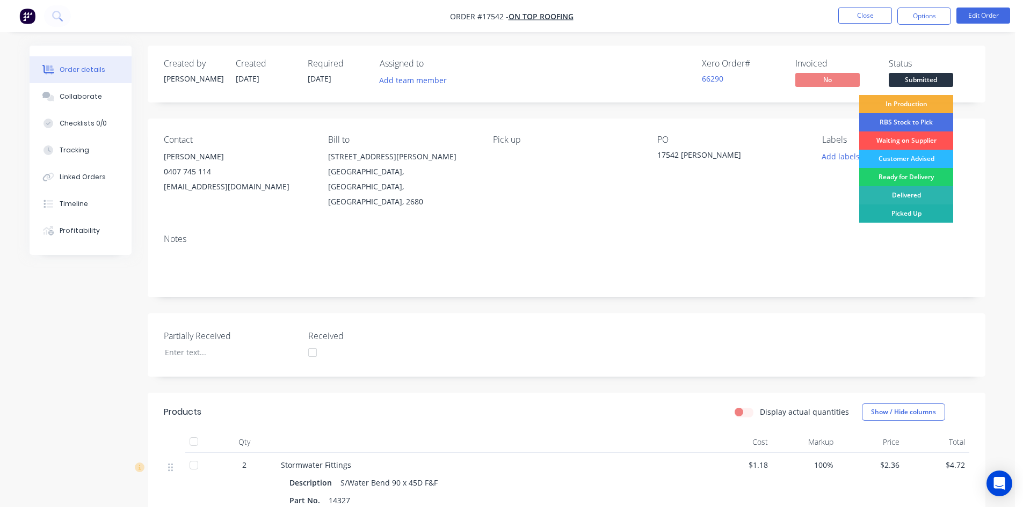
click at [923, 211] on div "Picked Up" at bounding box center [906, 214] width 94 height 18
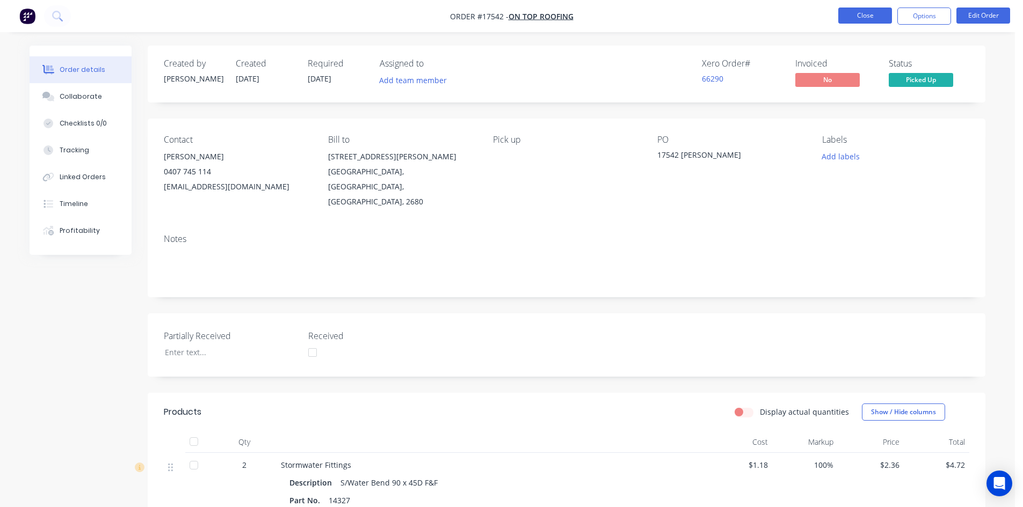
click at [865, 13] on button "Close" at bounding box center [865, 16] width 54 height 16
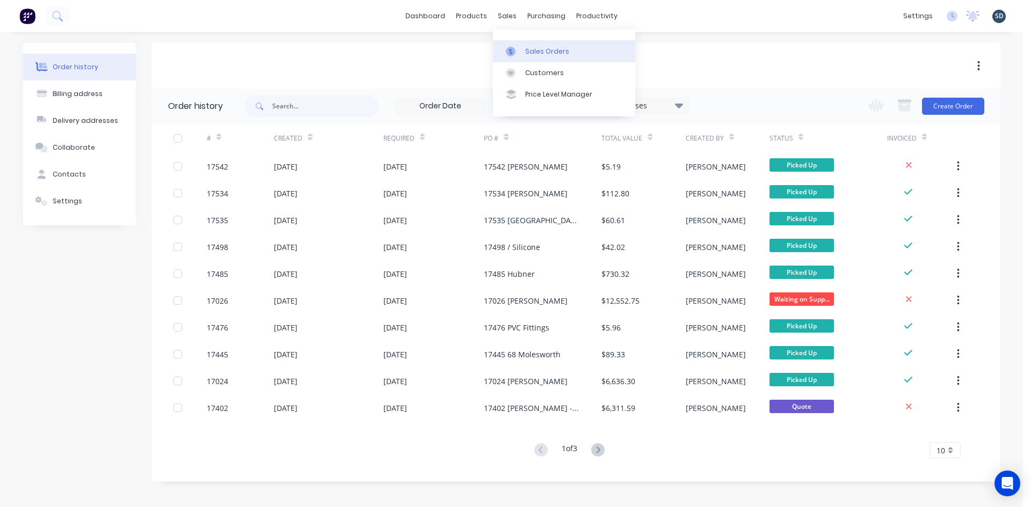
click at [528, 50] on div "Sales Orders" at bounding box center [547, 52] width 44 height 10
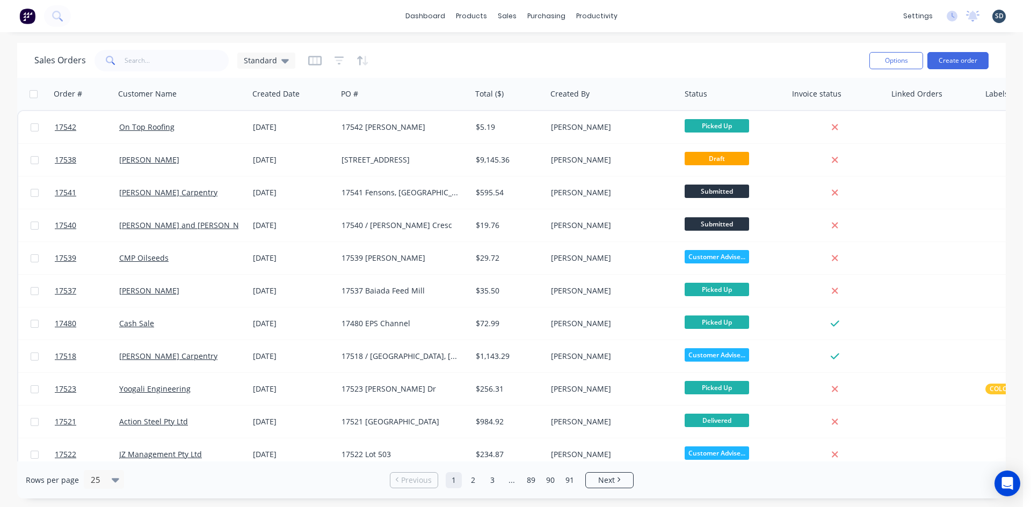
click at [652, 19] on div "dashboard products sales purchasing productivity dashboard products Product Cat…" at bounding box center [511, 16] width 1023 height 32
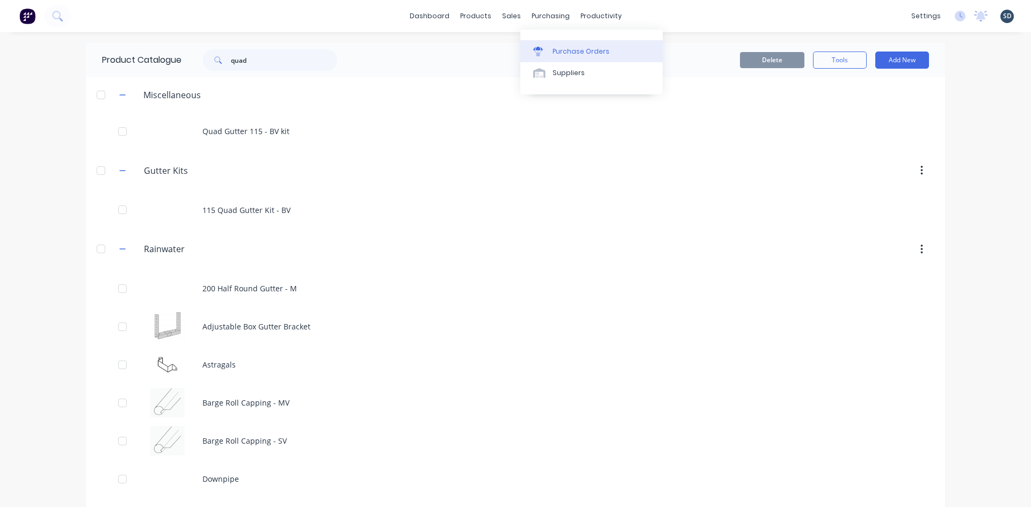
drag, startPoint x: 0, startPoint y: 0, endPoint x: 575, endPoint y: 58, distance: 578.4
click at [575, 58] on link "Purchase Orders" at bounding box center [591, 50] width 142 height 21
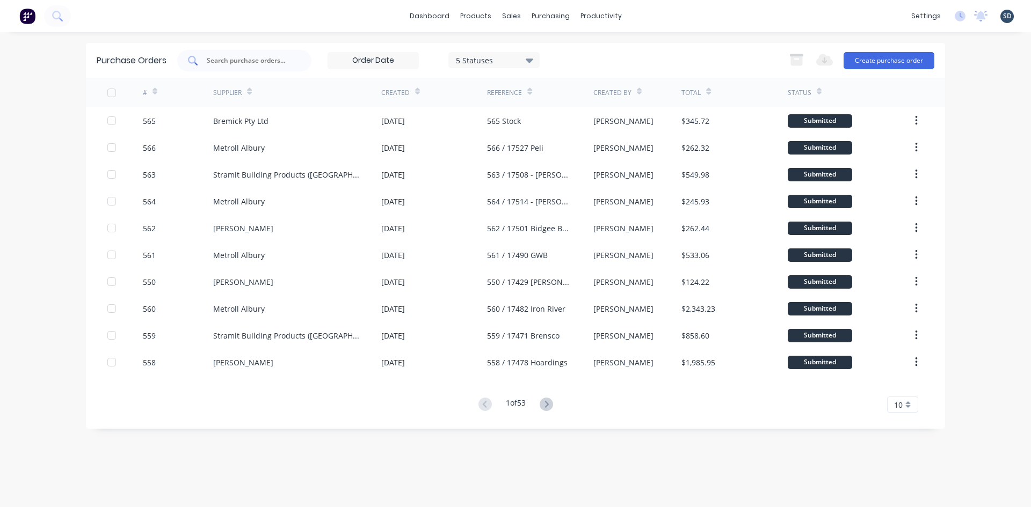
click at [240, 66] on div at bounding box center [244, 60] width 134 height 21
type input "524"
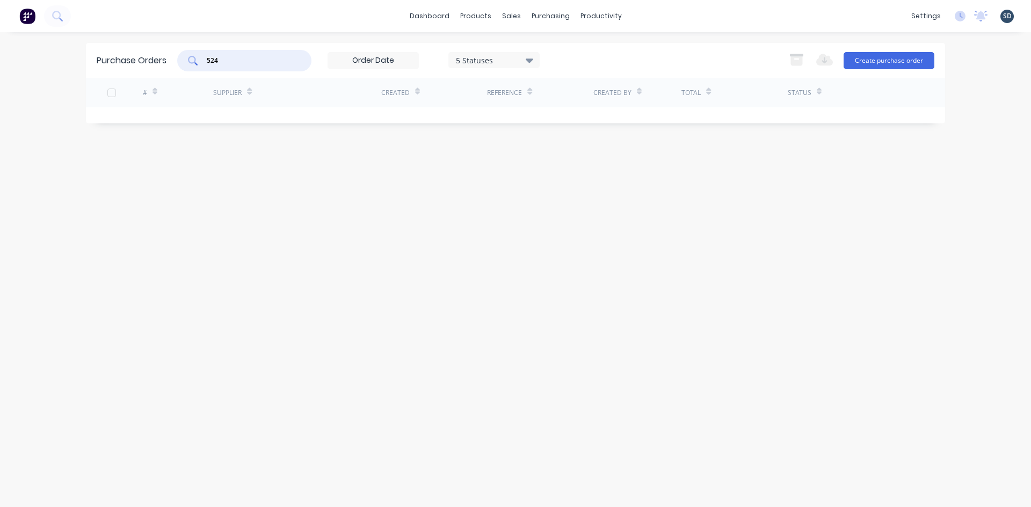
drag, startPoint x: 240, startPoint y: 61, endPoint x: 201, endPoint y: 60, distance: 39.2
click at [201, 60] on div "524" at bounding box center [244, 60] width 134 height 21
click at [367, 27] on div "dashboard products sales purchasing productivity dashboard products Product Cat…" at bounding box center [515, 16] width 1031 height 32
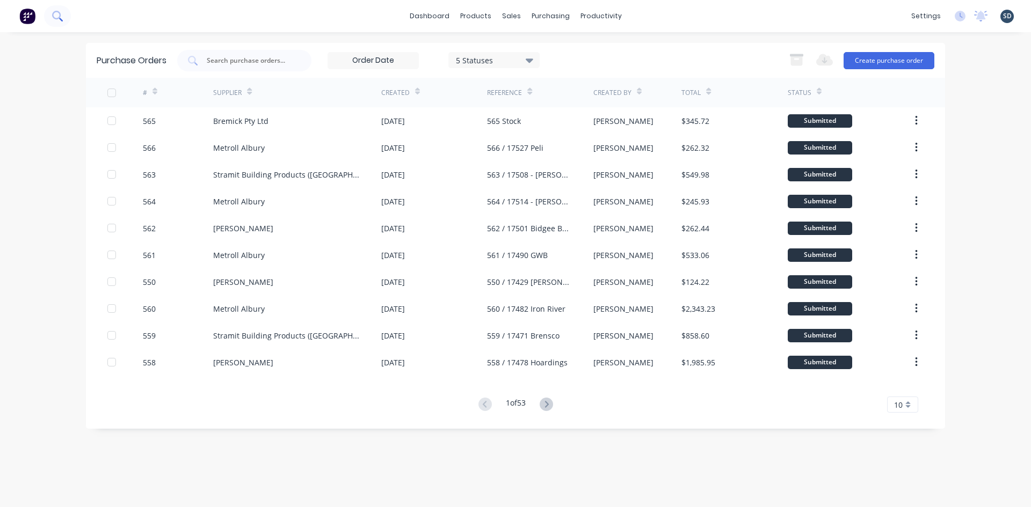
click at [57, 10] on button at bounding box center [57, 15] width 27 height 21
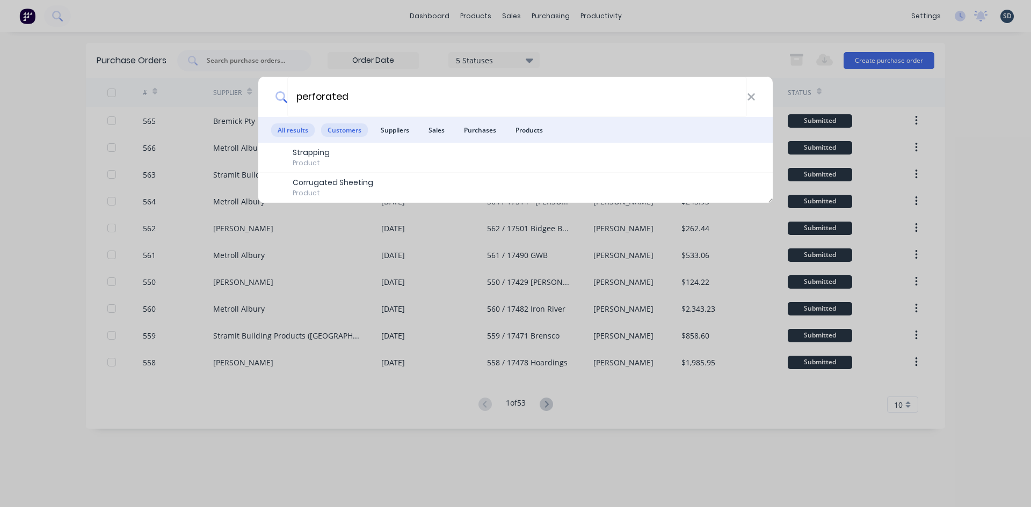
type input "perforated"
click at [349, 128] on span "Customers" at bounding box center [344, 129] width 47 height 13
click at [754, 102] on icon at bounding box center [751, 97] width 9 height 12
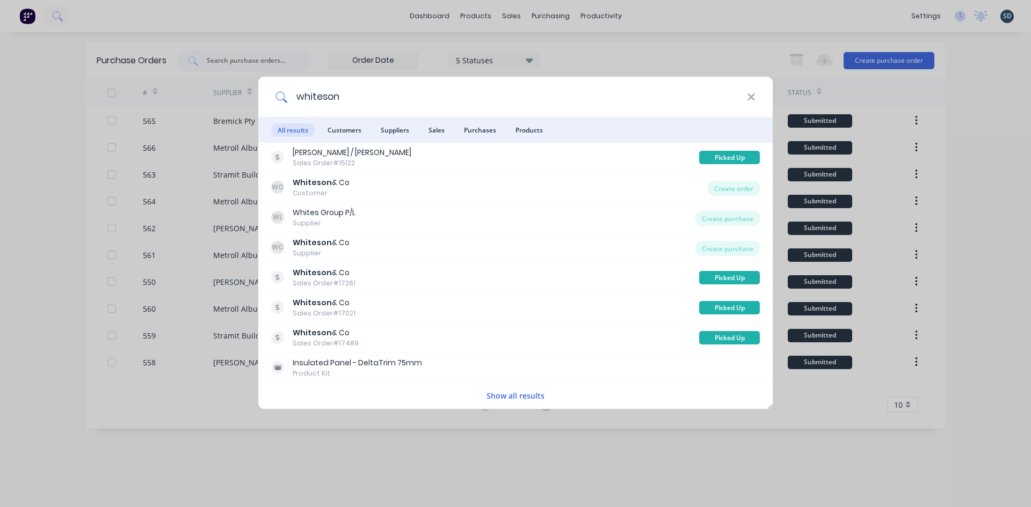
type input "whiteson"
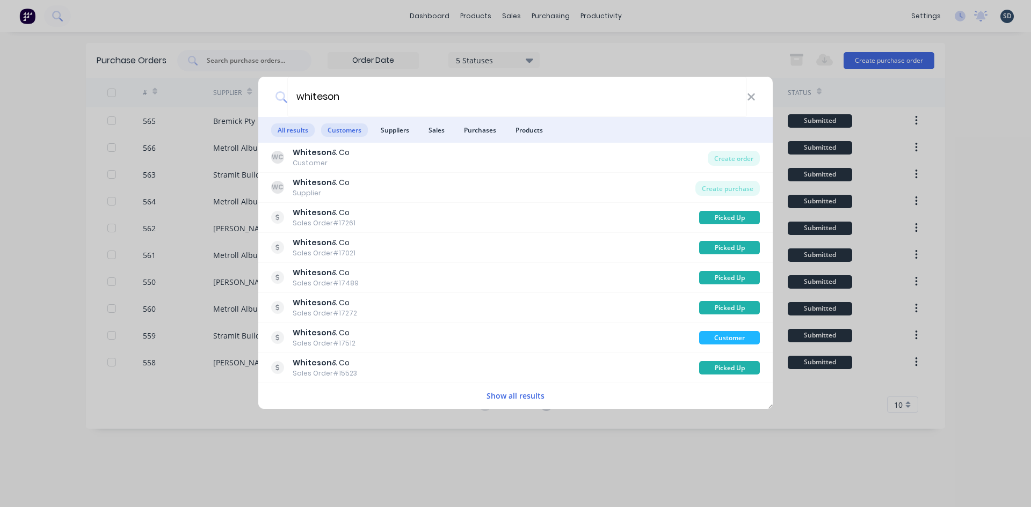
click at [354, 134] on span "Customers" at bounding box center [344, 129] width 47 height 13
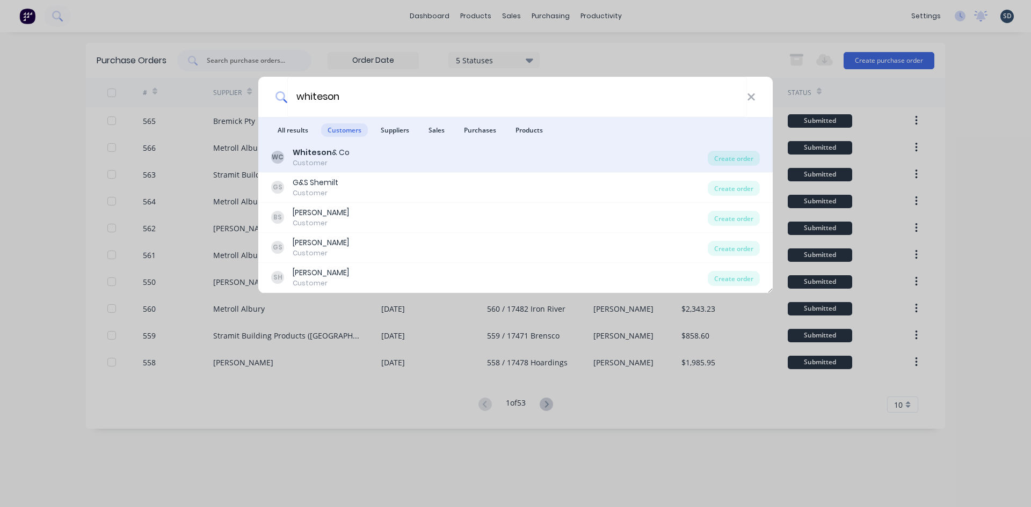
click at [399, 156] on div "WC Whiteson & Co Customer" at bounding box center [489, 157] width 436 height 21
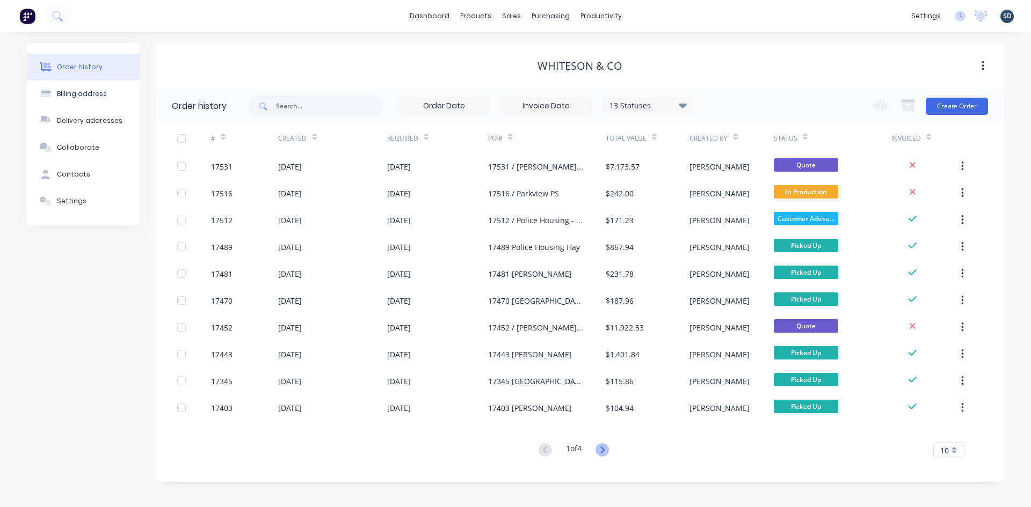
click at [602, 450] on icon at bounding box center [601, 449] width 13 height 13
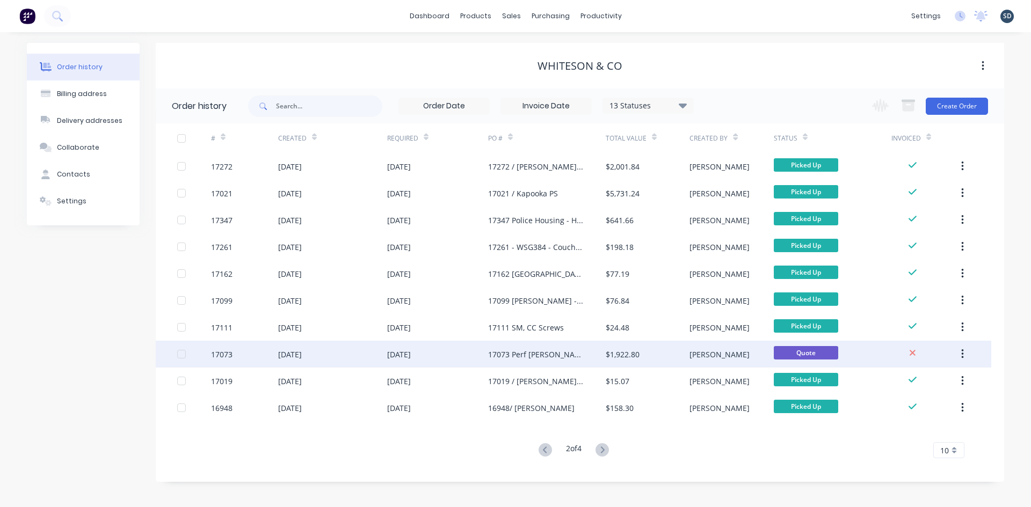
click at [533, 354] on div "17073 Perf Corro" at bounding box center [536, 354] width 96 height 11
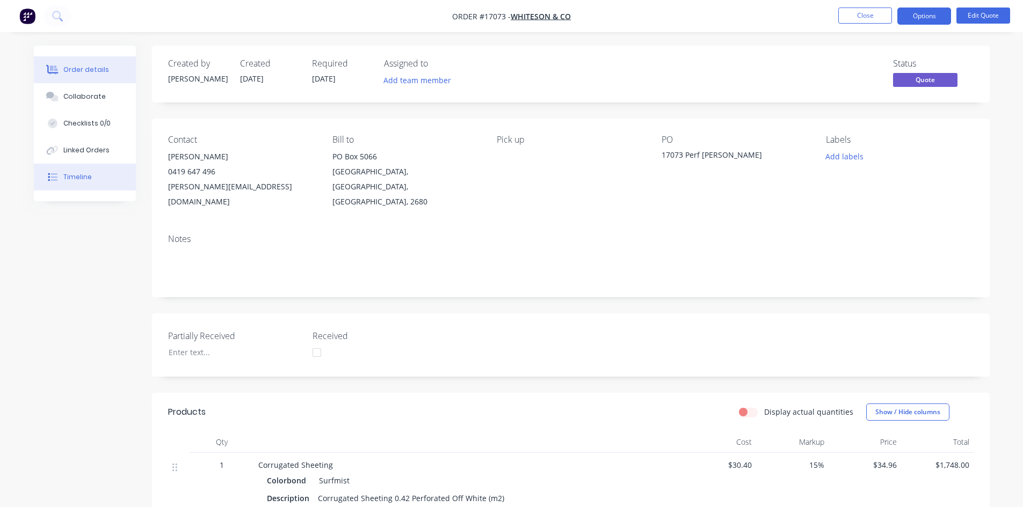
click at [102, 176] on button "Timeline" at bounding box center [85, 177] width 102 height 27
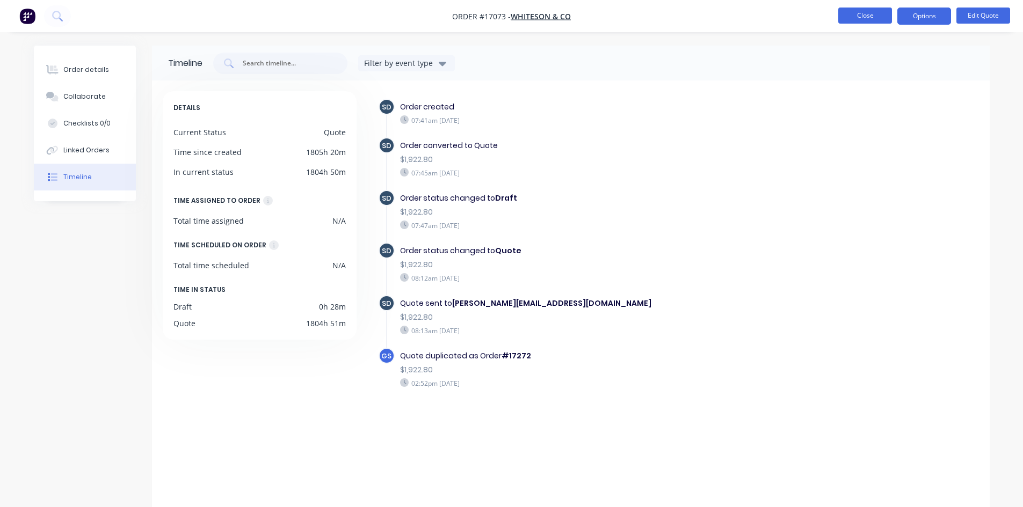
click at [867, 16] on button "Close" at bounding box center [865, 16] width 54 height 16
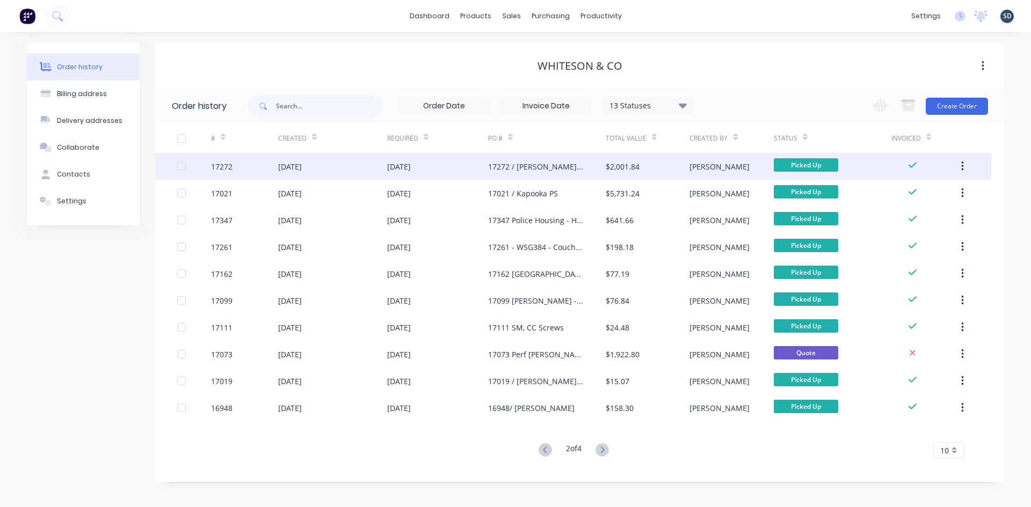
click at [347, 163] on div "01 Aug 2025" at bounding box center [332, 166] width 109 height 27
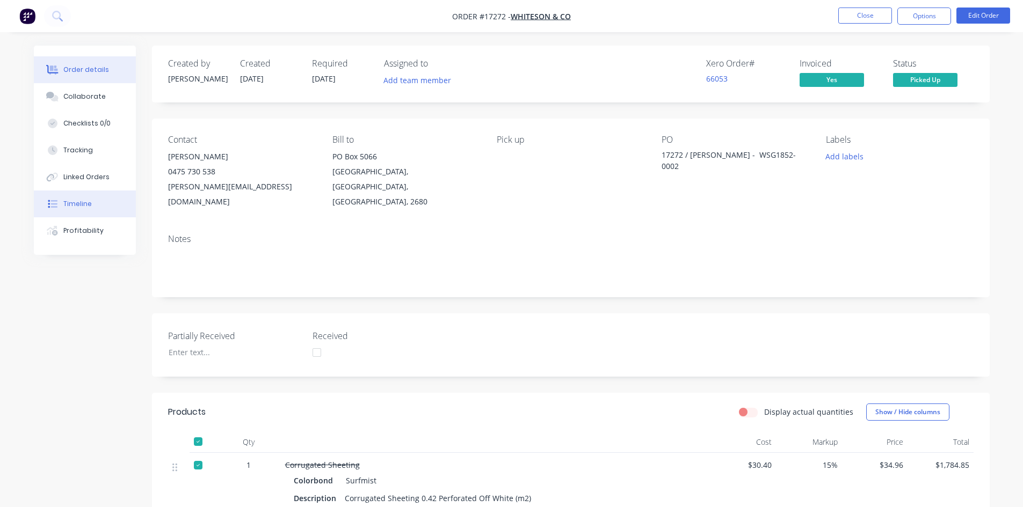
click at [87, 194] on button "Timeline" at bounding box center [85, 204] width 102 height 27
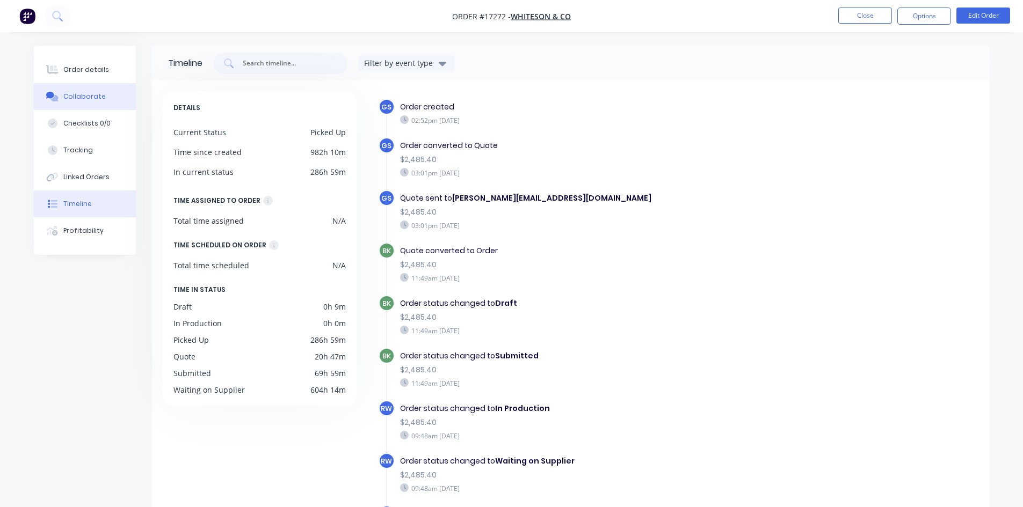
click at [84, 96] on div "Collaborate" at bounding box center [84, 97] width 42 height 10
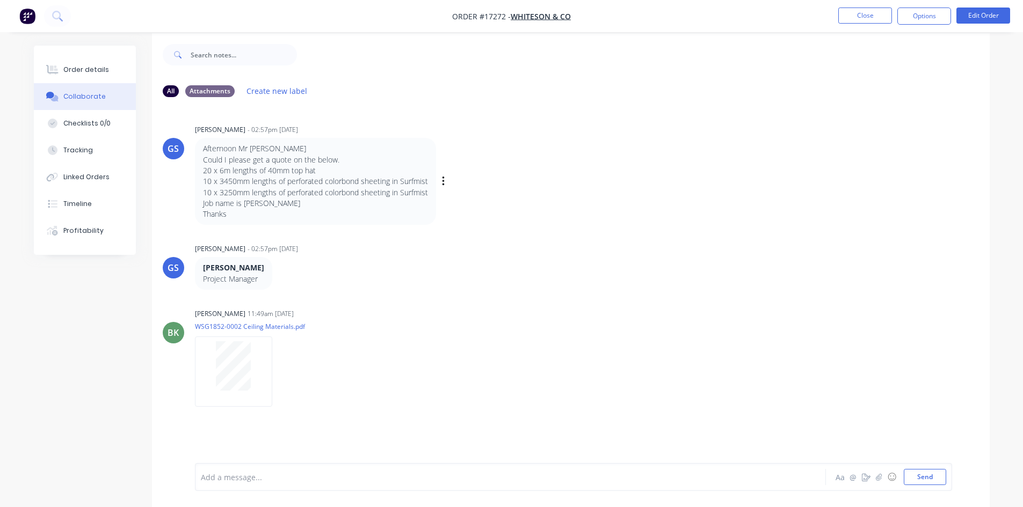
scroll to position [16, 0]
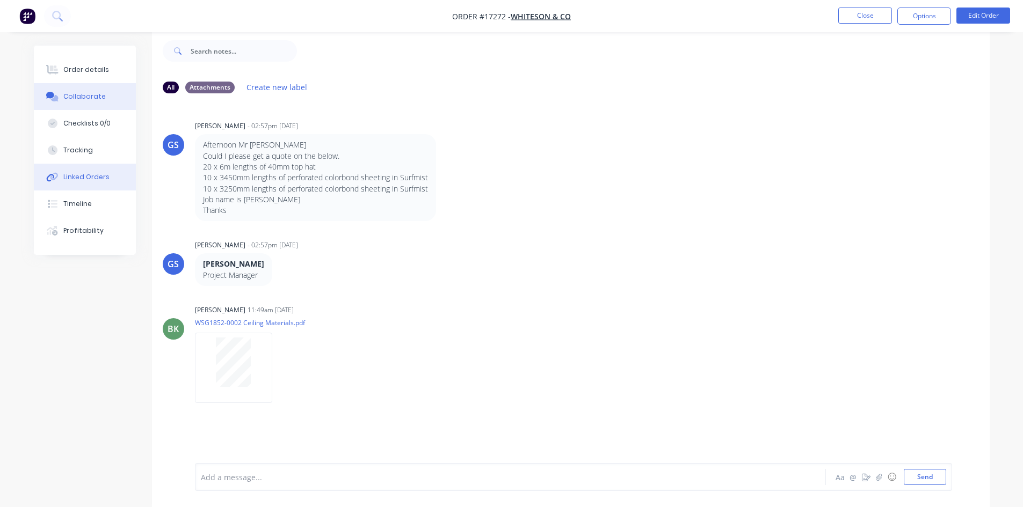
click at [98, 175] on div "Linked Orders" at bounding box center [86, 177] width 46 height 10
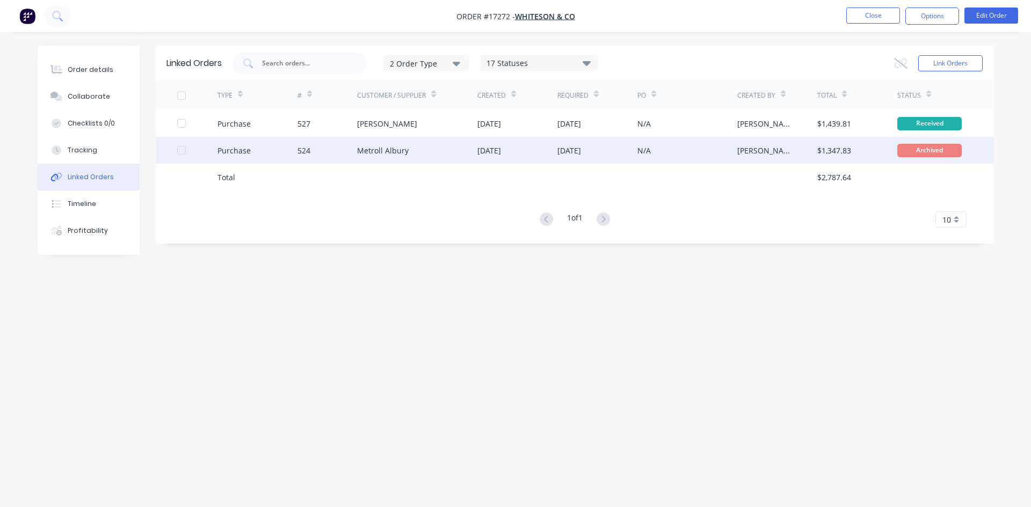
click at [501, 151] on div "05 Aug 2025" at bounding box center [489, 150] width 24 height 11
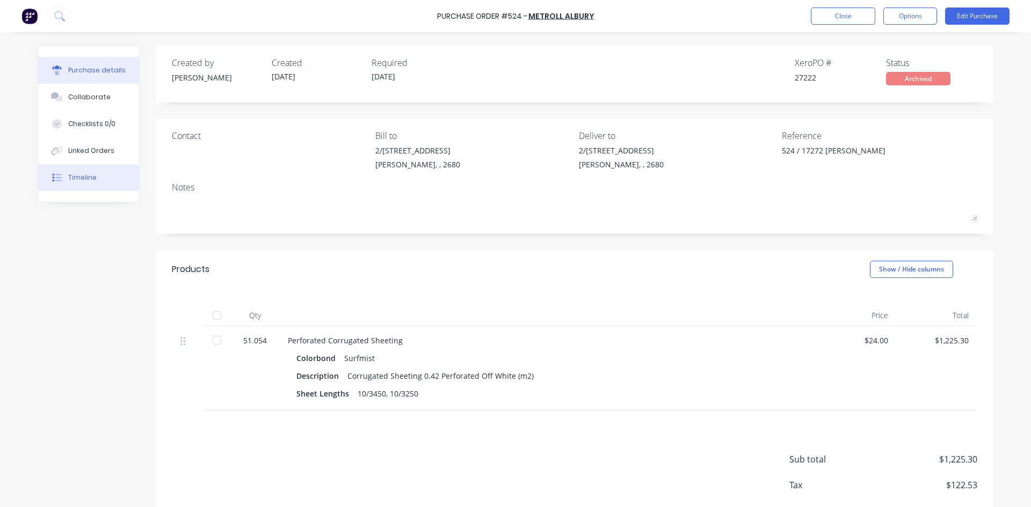
click at [100, 178] on button "Timeline" at bounding box center [88, 177] width 101 height 27
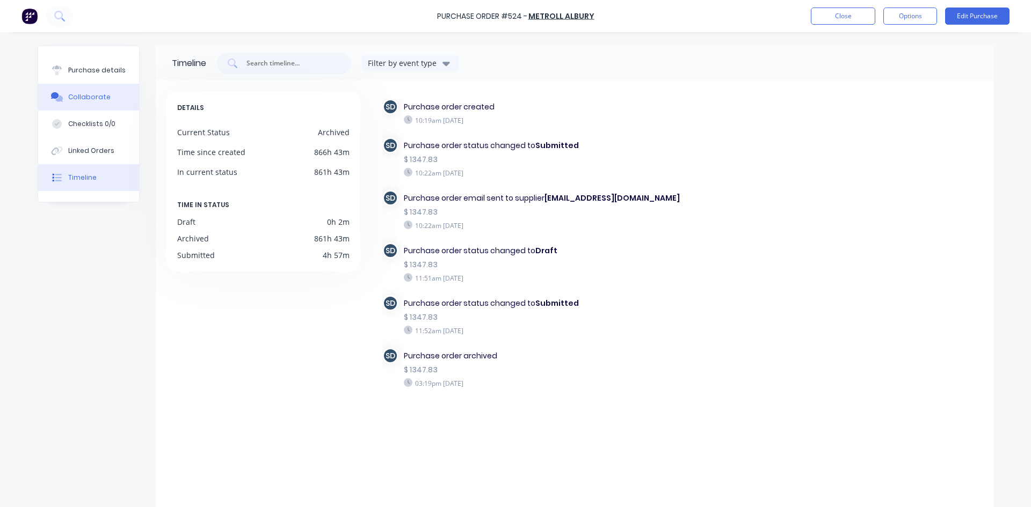
click at [84, 99] on div "Collaborate" at bounding box center [89, 97] width 42 height 10
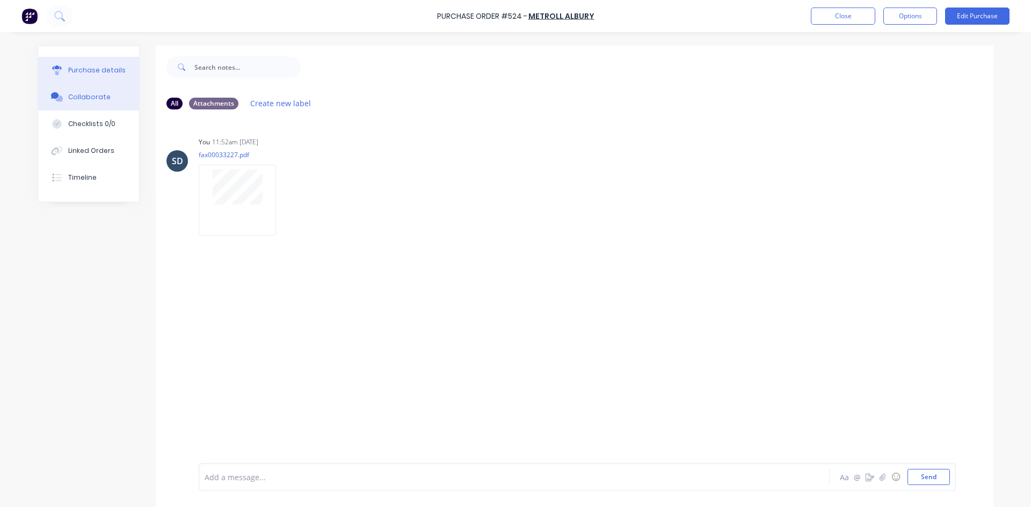
click at [110, 76] on button "Purchase details" at bounding box center [88, 70] width 101 height 27
type textarea "x"
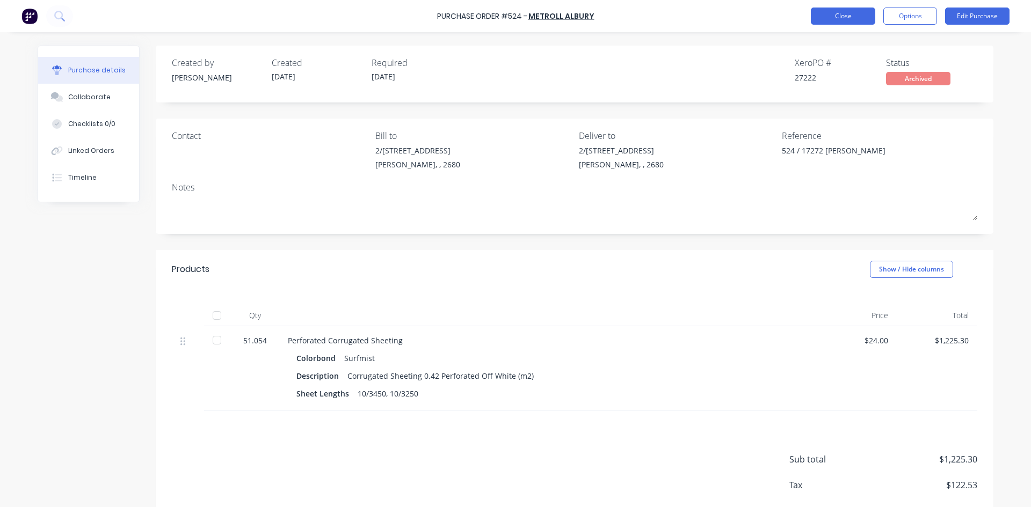
click at [848, 13] on button "Close" at bounding box center [843, 16] width 64 height 17
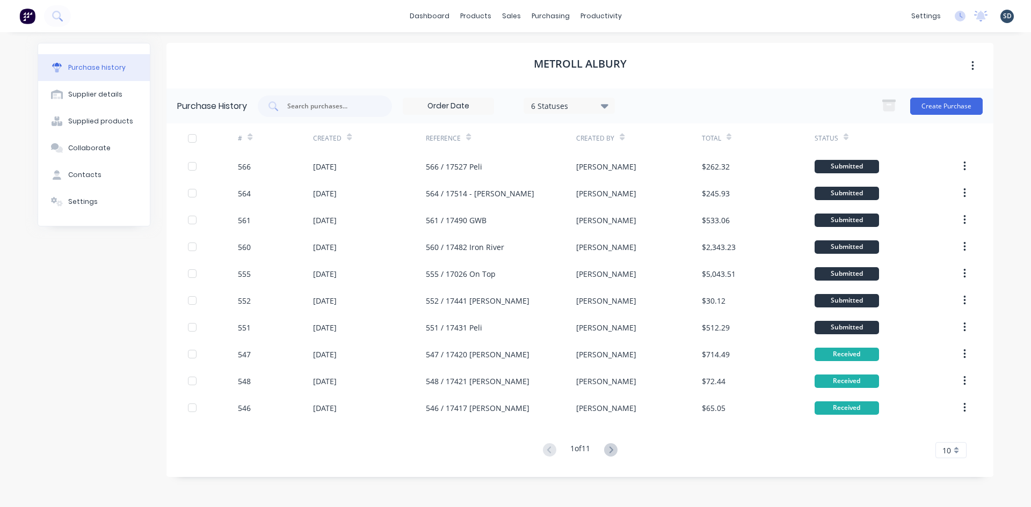
click at [657, 15] on div "dashboard products sales purchasing productivity dashboard products Product Cat…" at bounding box center [515, 16] width 1031 height 32
click at [652, 16] on div "dashboard products sales purchasing productivity dashboard products Product Cat…" at bounding box center [515, 16] width 1031 height 32
click at [685, 17] on div "dashboard products sales purchasing productivity dashboard products Product Cat…" at bounding box center [515, 16] width 1031 height 32
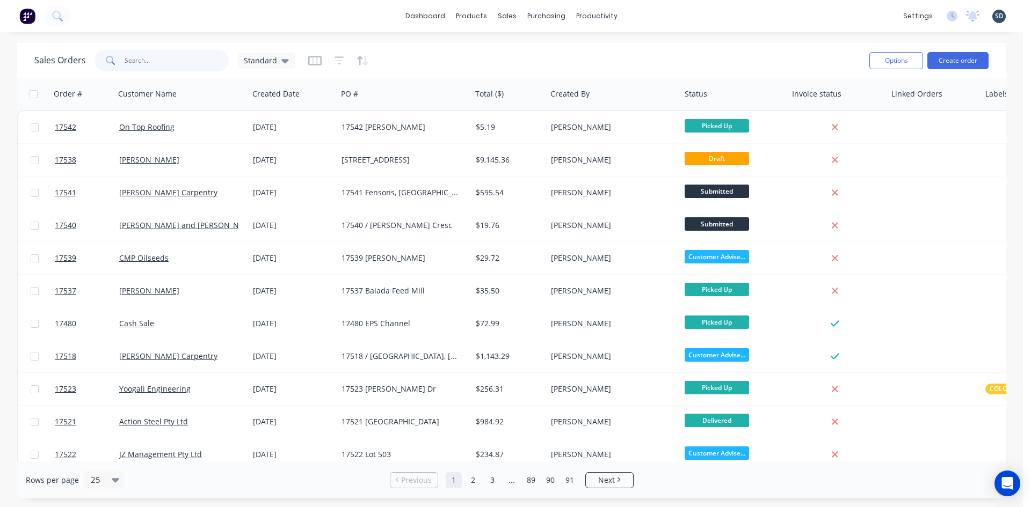
click at [154, 50] on input "text" at bounding box center [177, 60] width 105 height 21
type input "singh"
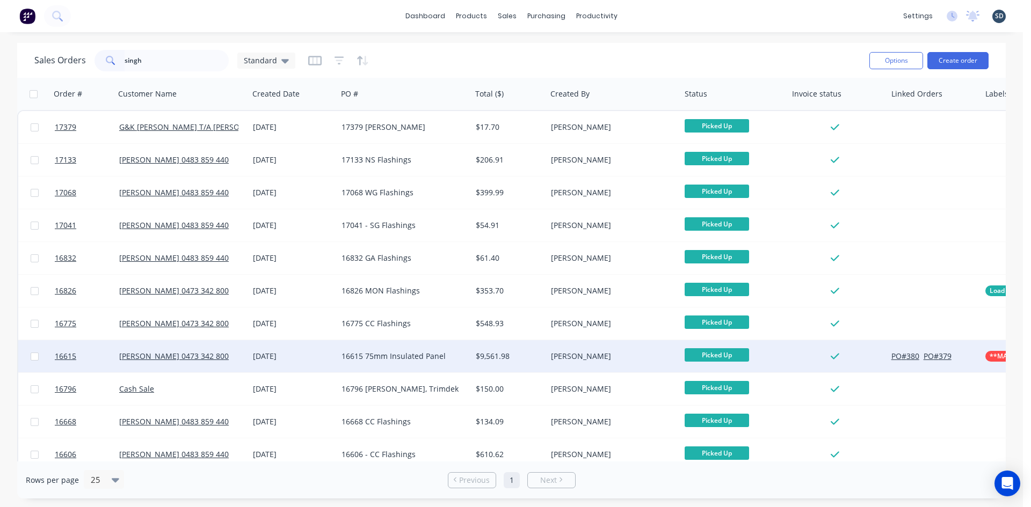
click at [297, 349] on div "08 Apr 2025" at bounding box center [293, 356] width 89 height 32
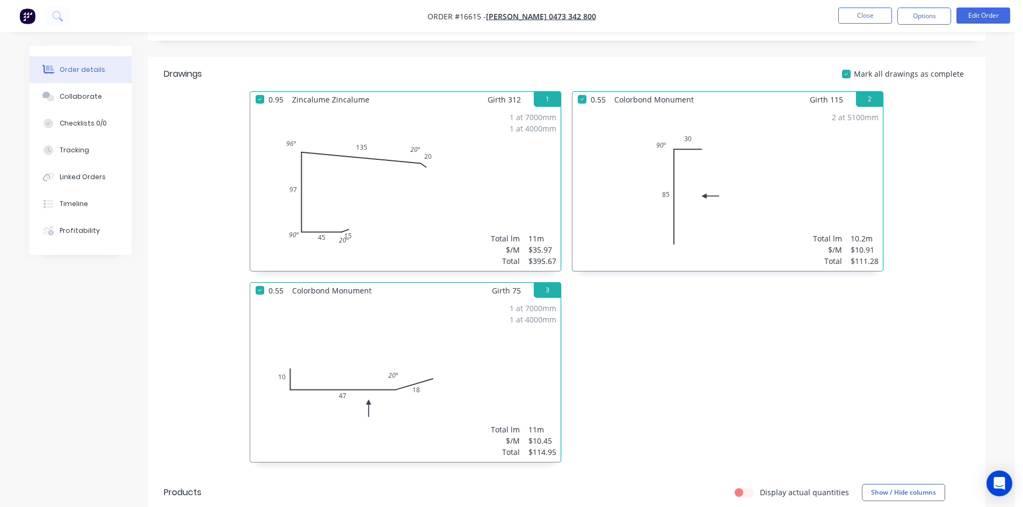
scroll to position [322, 0]
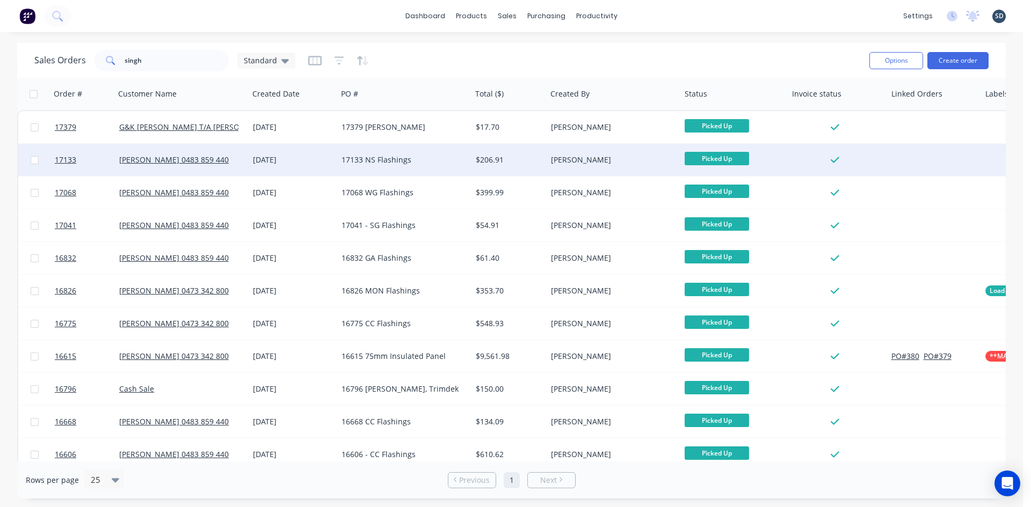
click at [433, 162] on div "17133 NS Flashings" at bounding box center [400, 160] width 119 height 11
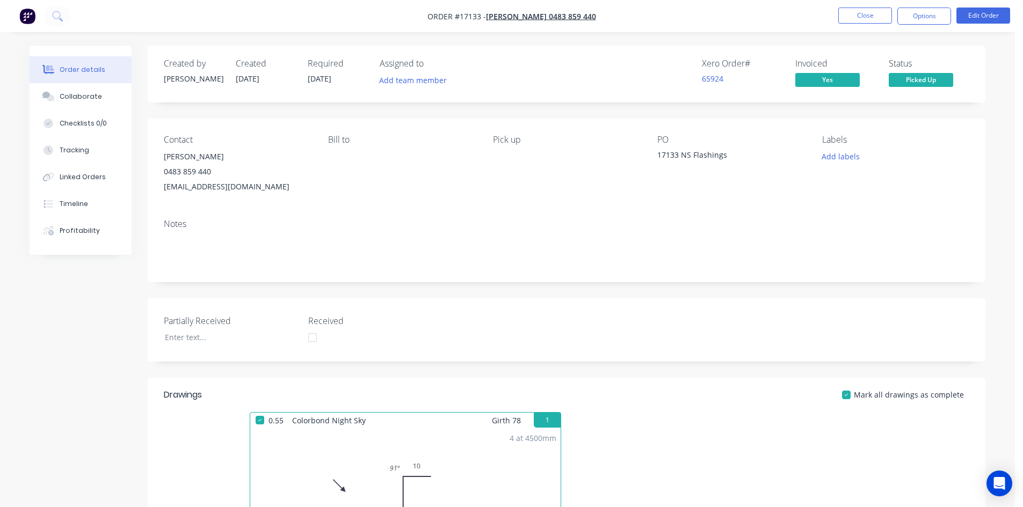
scroll to position [268, 0]
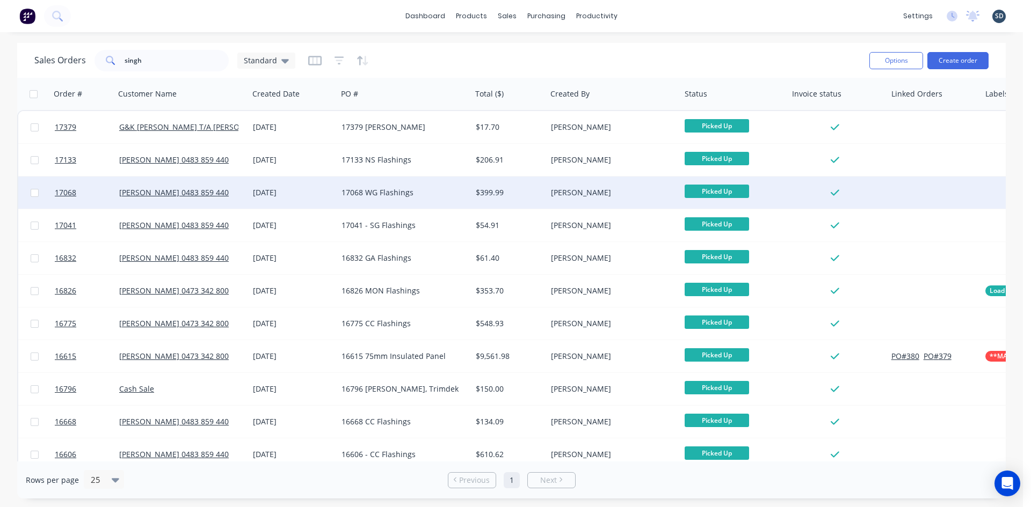
click at [407, 189] on div "17068 WG Flashings" at bounding box center [400, 192] width 119 height 11
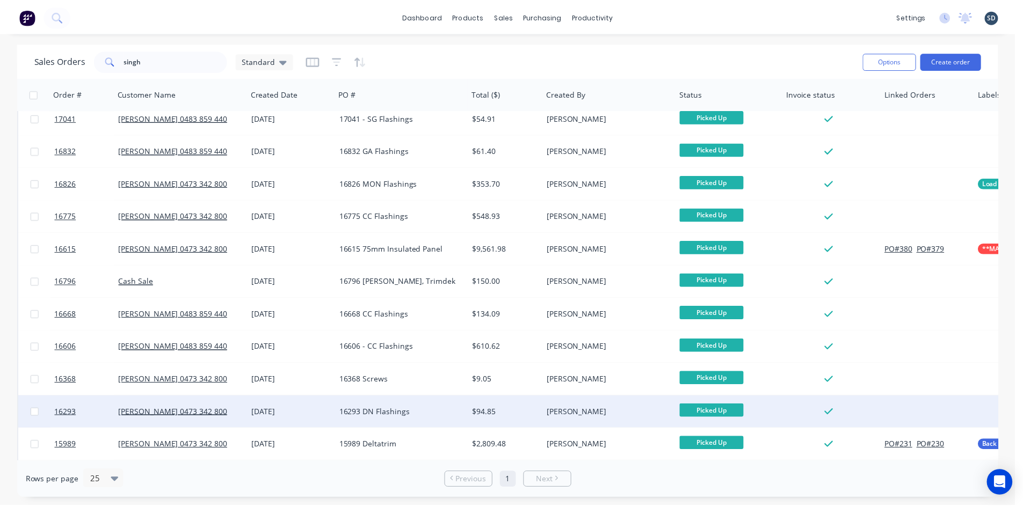
scroll to position [161, 0]
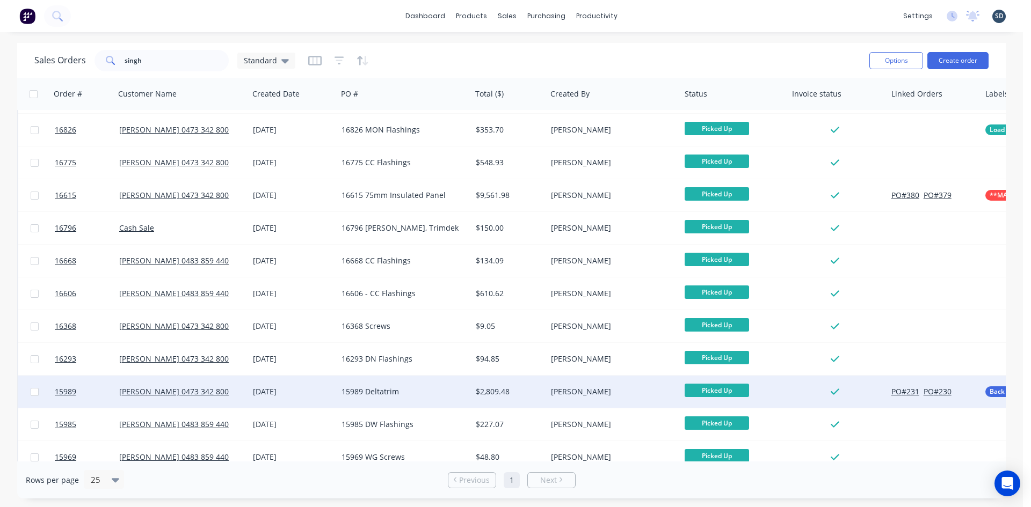
click at [419, 391] on div "15989 Deltatrim" at bounding box center [400, 391] width 119 height 11
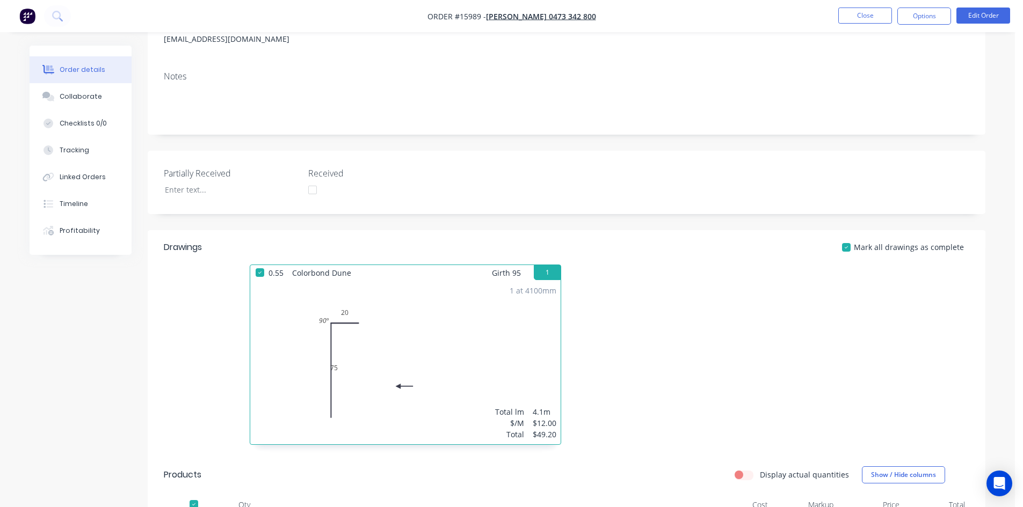
scroll to position [54, 0]
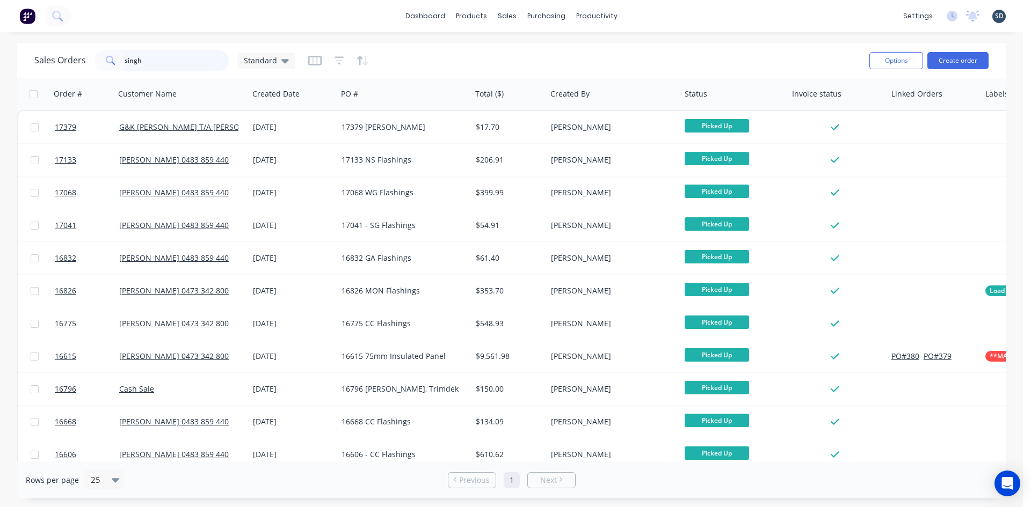
click at [172, 63] on input "singh" at bounding box center [177, 60] width 105 height 21
click at [171, 63] on input "singh" at bounding box center [177, 60] width 105 height 21
type input "panel"
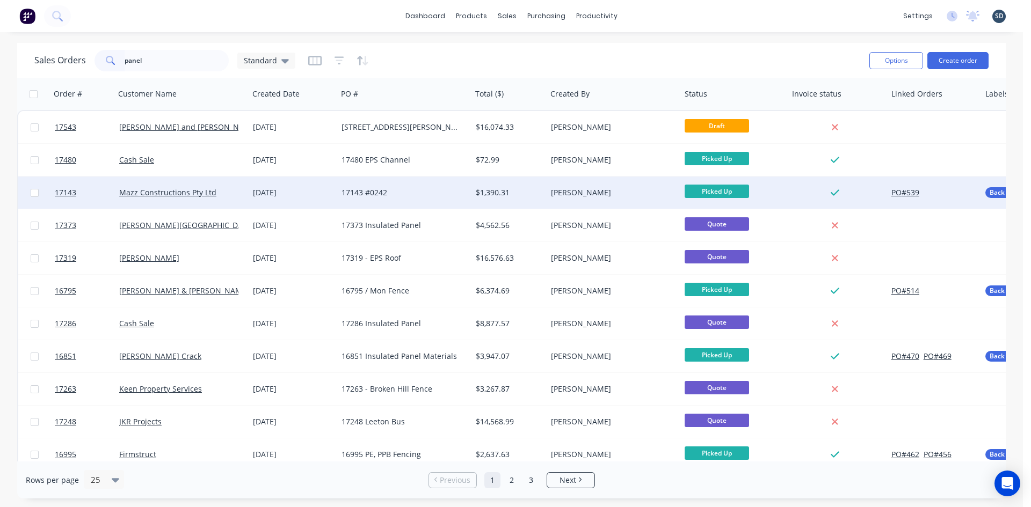
click at [417, 193] on div "17143 #0242" at bounding box center [400, 192] width 119 height 11
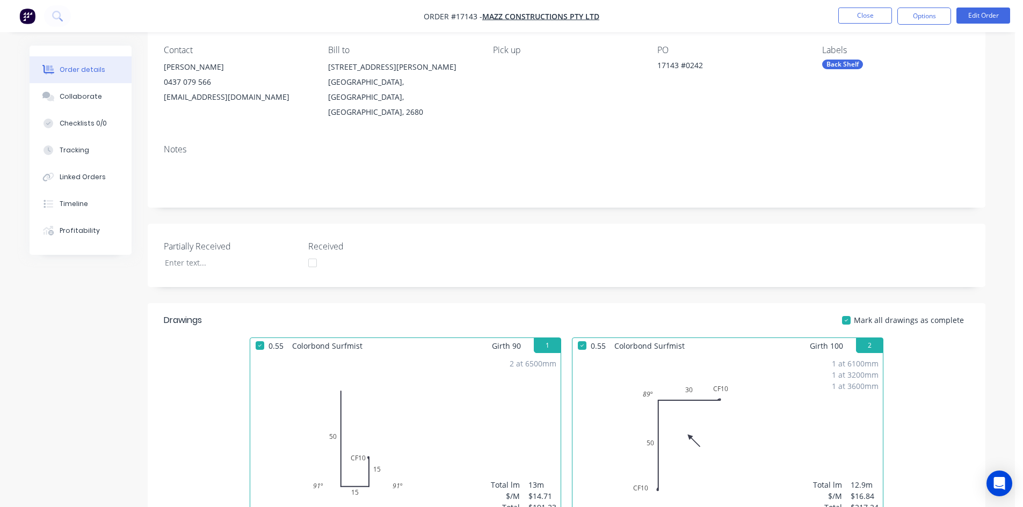
scroll to position [215, 0]
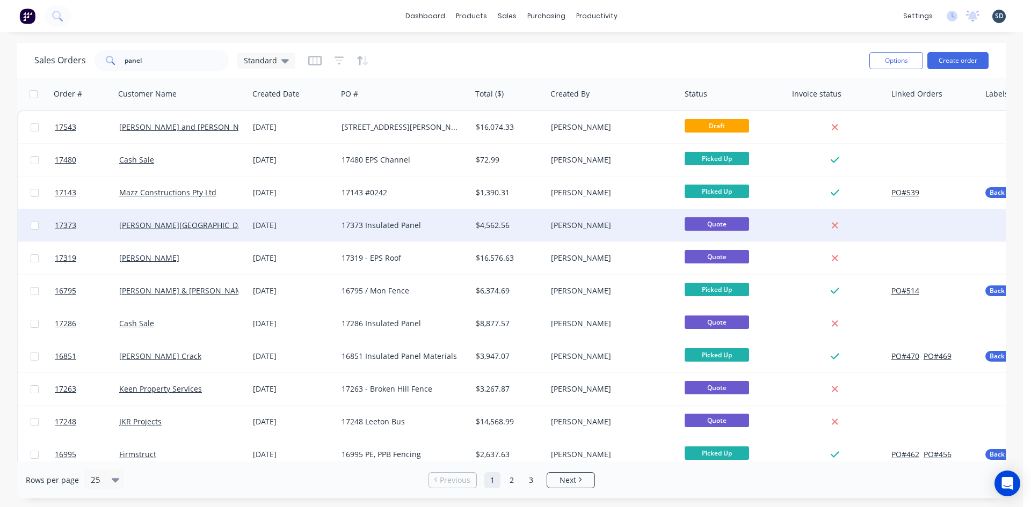
click at [429, 230] on div "17373 Insulated Panel" at bounding box center [400, 225] width 119 height 11
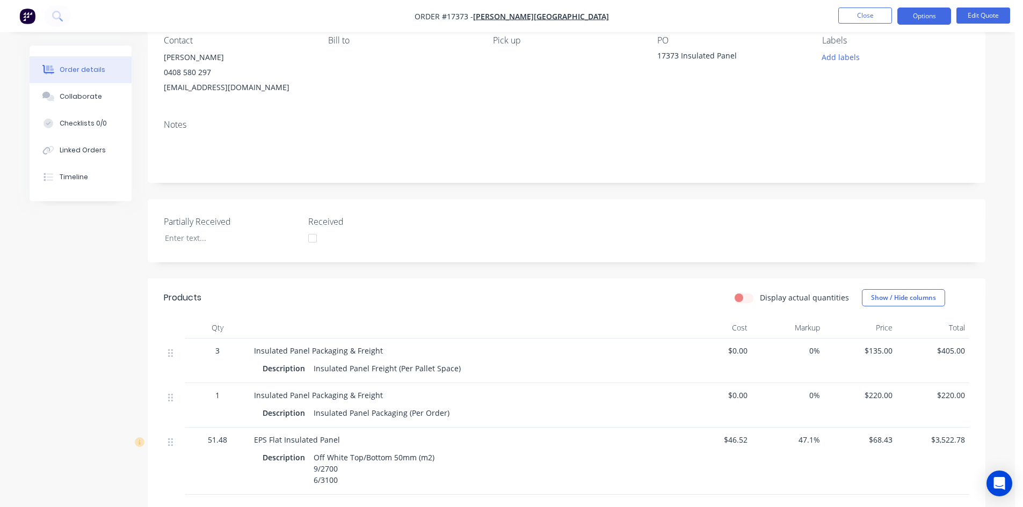
scroll to position [215, 0]
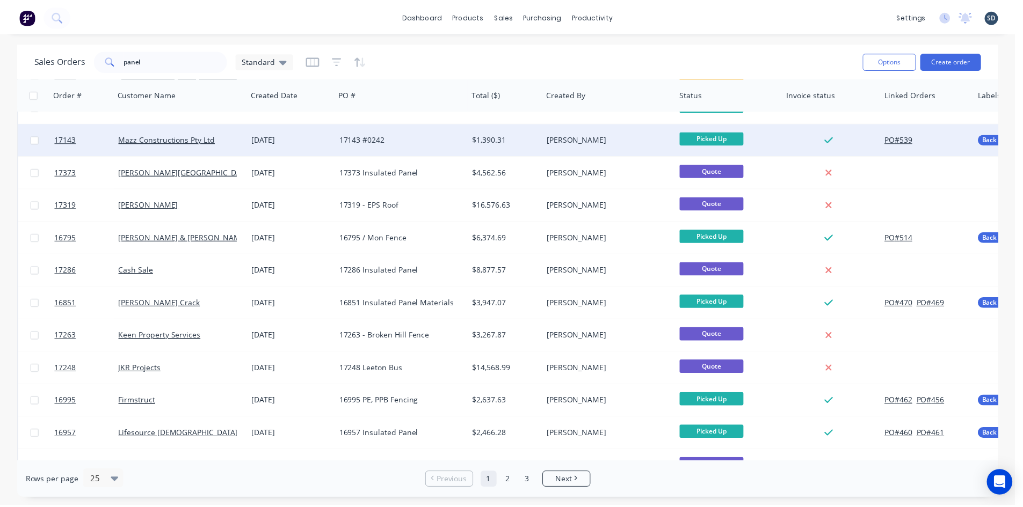
scroll to position [107, 0]
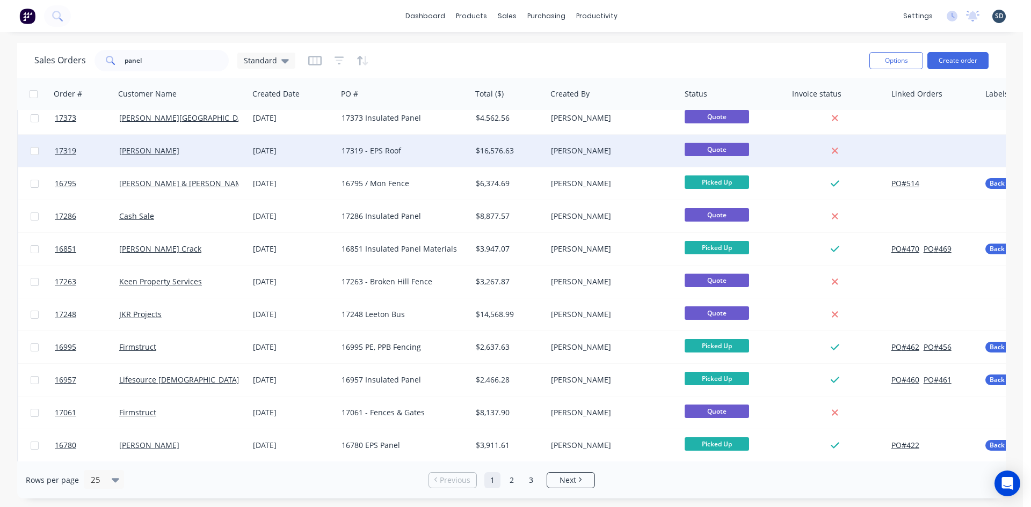
click at [419, 156] on div "17319 - EPS Roof" at bounding box center [404, 151] width 134 height 32
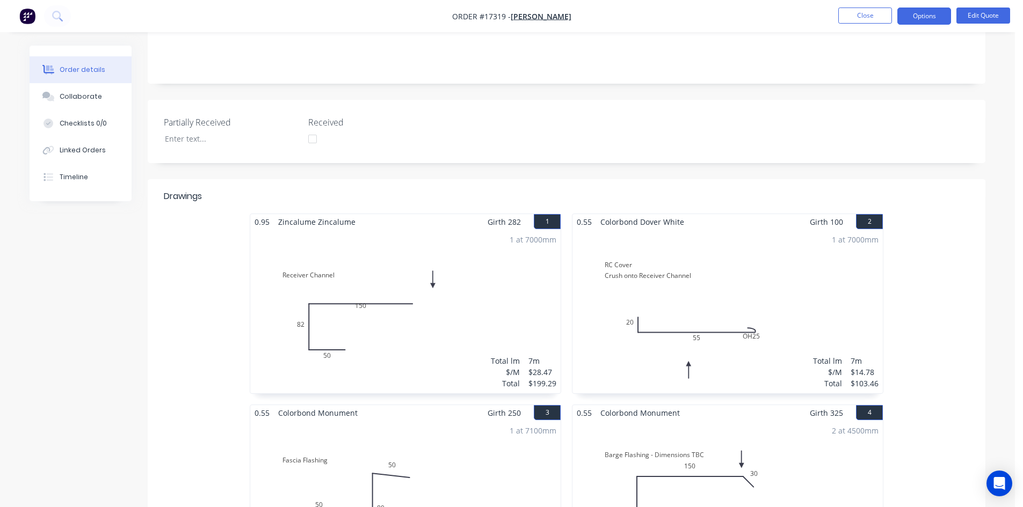
scroll to position [215, 0]
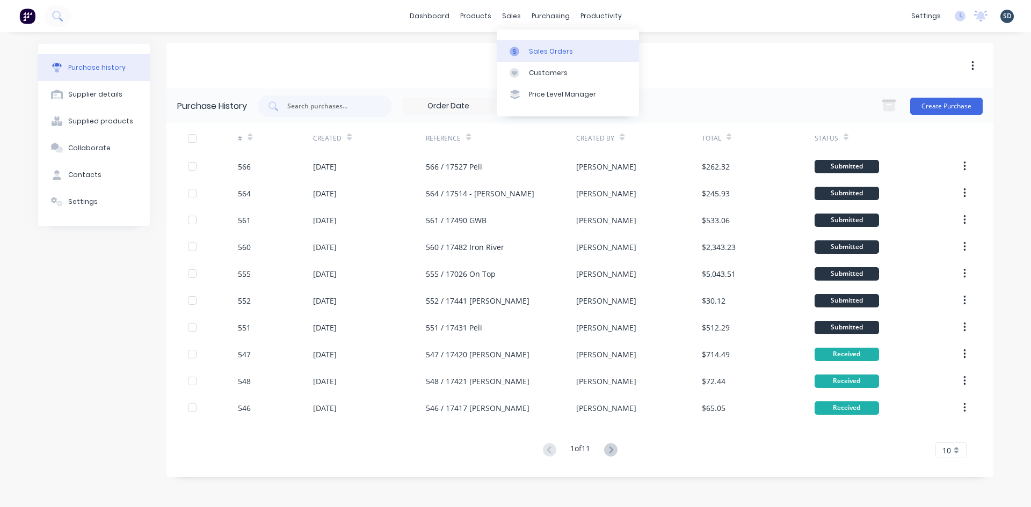
click at [524, 45] on link "Sales Orders" at bounding box center [568, 50] width 142 height 21
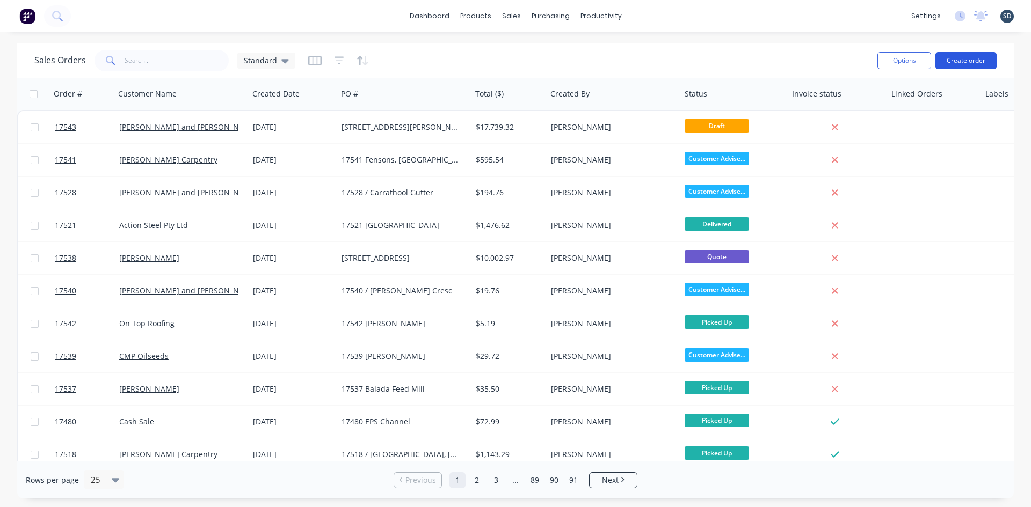
click at [976, 60] on button "Create order" at bounding box center [965, 60] width 61 height 17
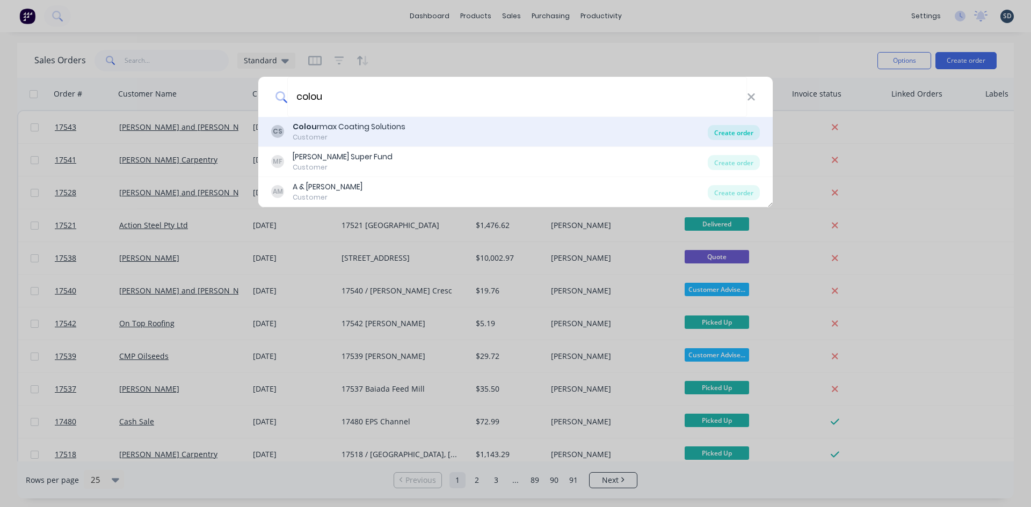
type input "colou"
click at [742, 134] on div "Create order" at bounding box center [733, 132] width 52 height 15
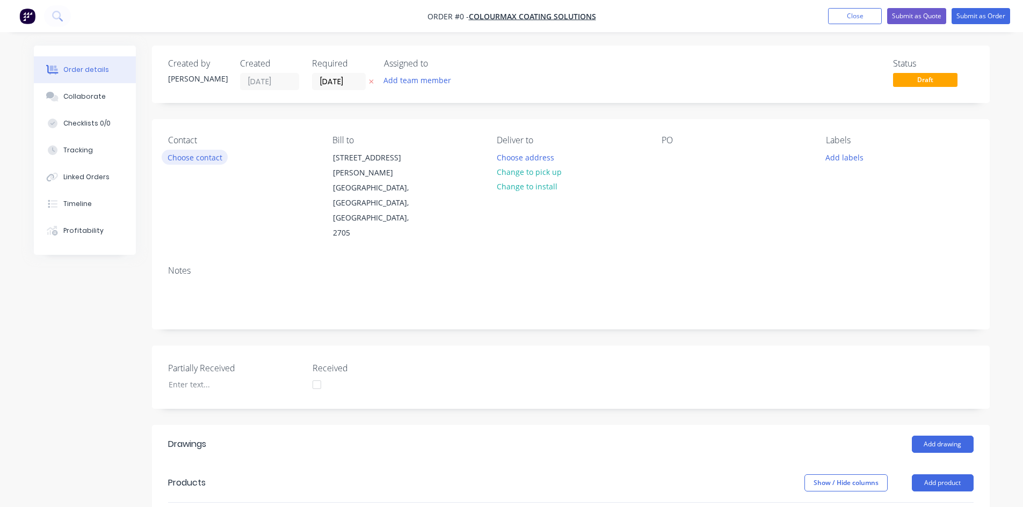
click at [210, 158] on button "Choose contact" at bounding box center [195, 157] width 66 height 14
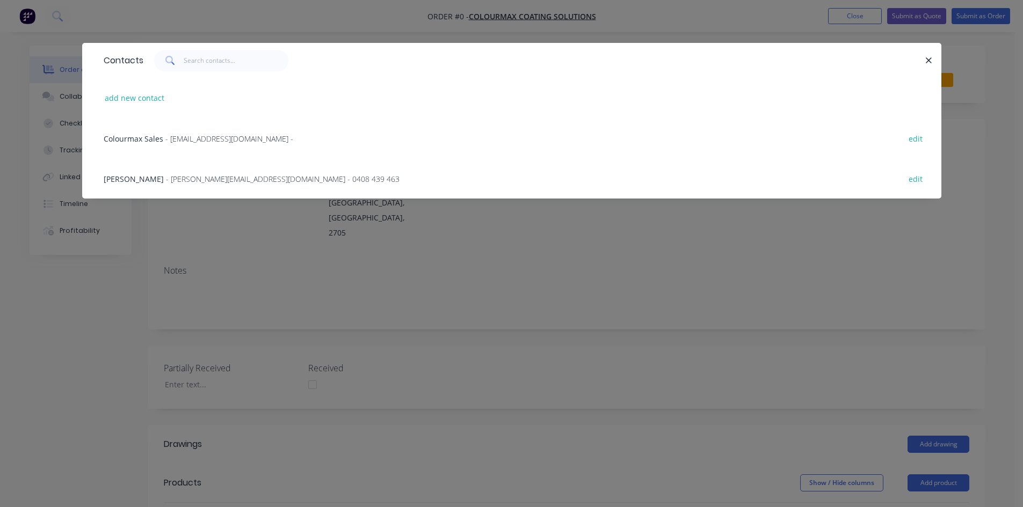
click at [201, 180] on span "- [PERSON_NAME][EMAIL_ADDRESS][DOMAIN_NAME] - 0408 439 463" at bounding box center [283, 179] width 234 height 10
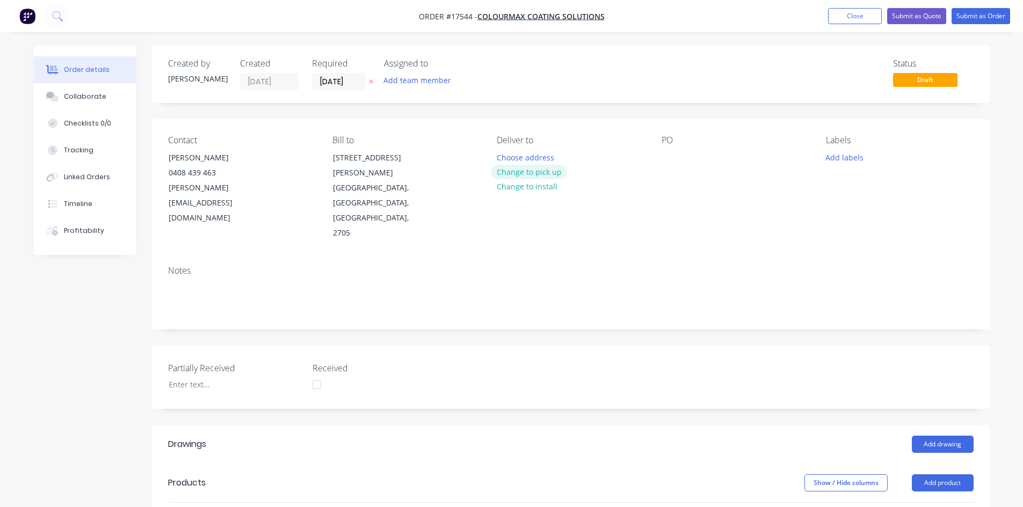
click at [512, 173] on button "Change to pick up" at bounding box center [529, 172] width 76 height 14
click at [670, 152] on div at bounding box center [669, 158] width 17 height 16
click at [694, 156] on div "17544 Flashings" at bounding box center [698, 158] width 75 height 16
click at [713, 206] on div "Contact [PERSON_NAME] [PHONE_NUMBER] [PERSON_NAME][EMAIL_ADDRESS][DOMAIN_NAME] …" at bounding box center [570, 188] width 837 height 138
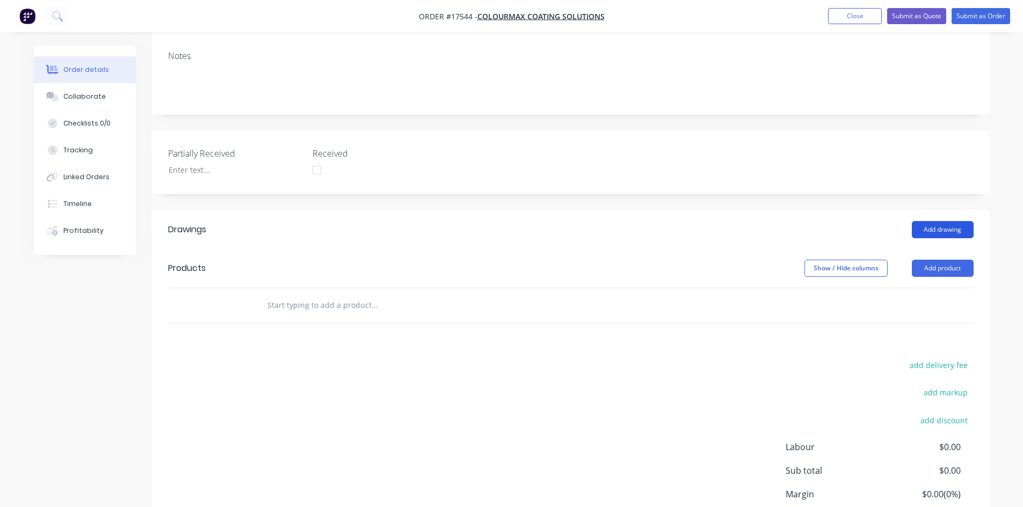
click at [931, 221] on button "Add drawing" at bounding box center [942, 229] width 62 height 17
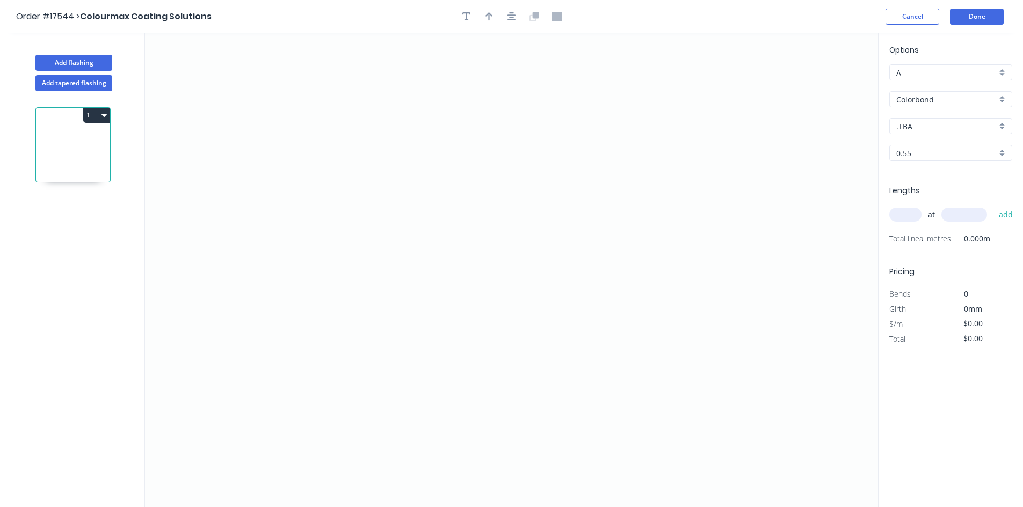
click at [947, 97] on input "Colorbond" at bounding box center [946, 99] width 100 height 11
click at [944, 194] on div "Zincalume" at bounding box center [950, 195] width 122 height 19
type input "Zincalume"
click at [944, 157] on input "0.55" at bounding box center [946, 153] width 100 height 11
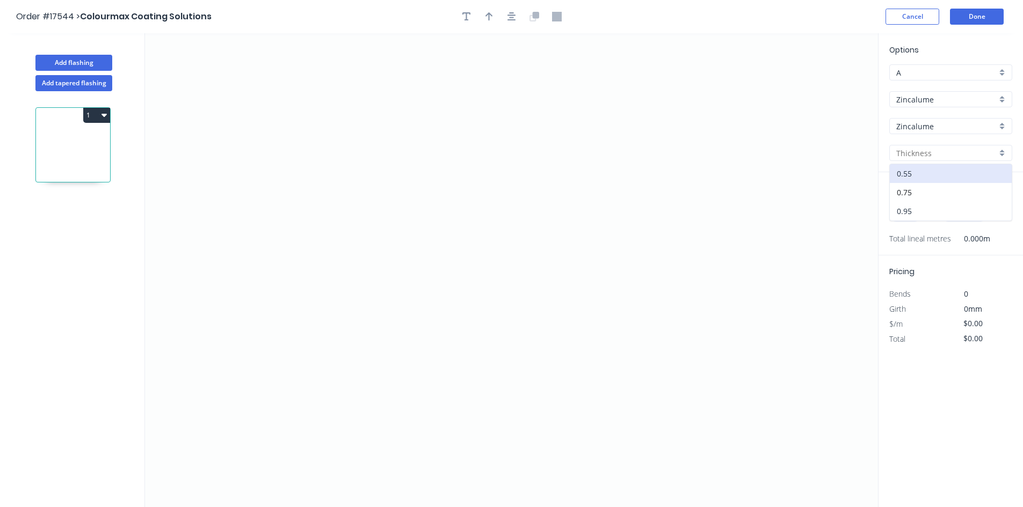
click at [943, 209] on div "0.95" at bounding box center [950, 211] width 122 height 19
type input "0.95"
click at [309, 174] on icon "0" at bounding box center [511, 270] width 733 height 474
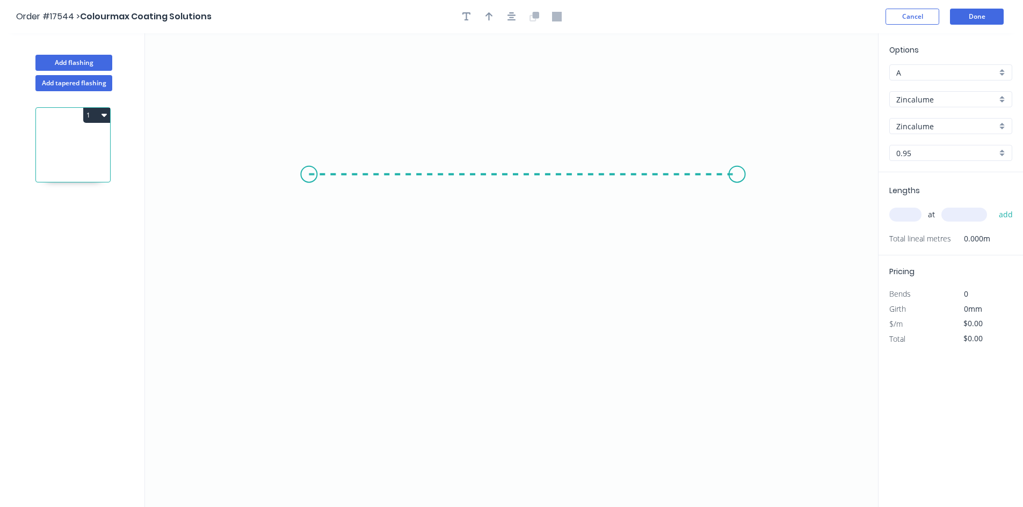
click at [737, 165] on icon "0" at bounding box center [511, 270] width 733 height 474
click at [735, 292] on icon "0 ?" at bounding box center [511, 270] width 733 height 474
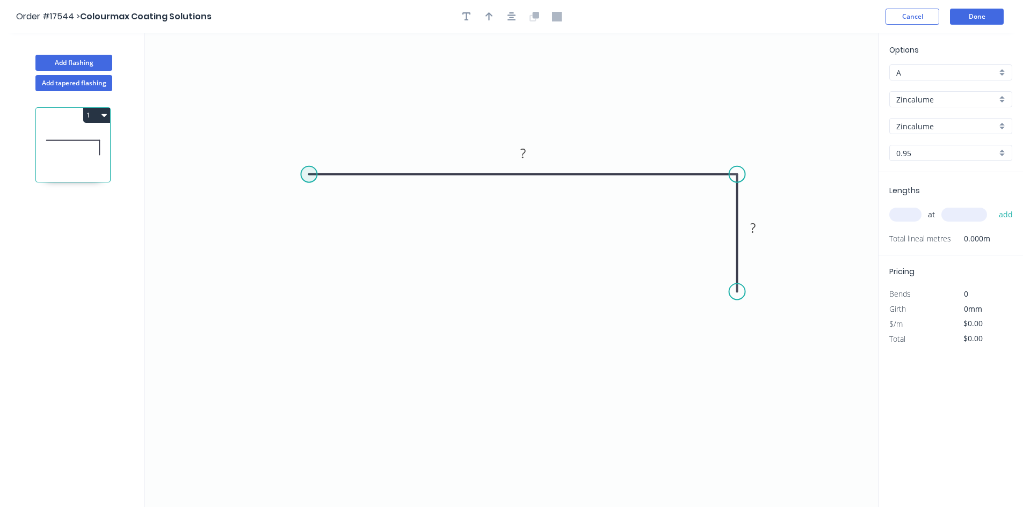
click at [307, 176] on circle at bounding box center [309, 174] width 16 height 16
click at [312, 300] on icon "0 ? ?" at bounding box center [511, 270] width 733 height 474
drag, startPoint x: 738, startPoint y: 294, endPoint x: 738, endPoint y: 304, distance: 10.2
click at [738, 304] on circle at bounding box center [737, 304] width 16 height 16
click at [755, 231] on tspan "?" at bounding box center [752, 234] width 5 height 18
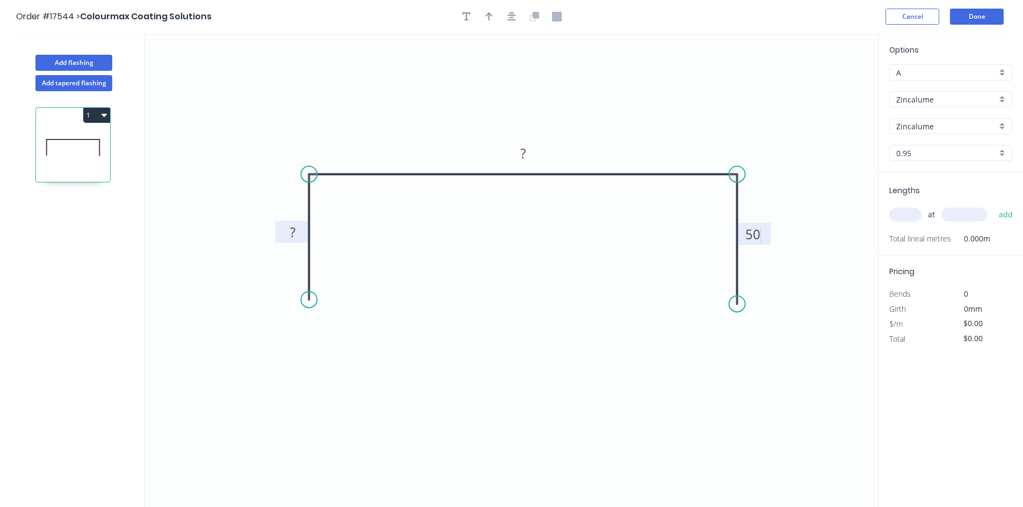
click at [293, 233] on tspan "?" at bounding box center [292, 232] width 5 height 18
click at [532, 155] on rect at bounding box center [522, 154] width 21 height 15
click at [510, 20] on icon "button" at bounding box center [511, 16] width 9 height 9
type input "$28.47"
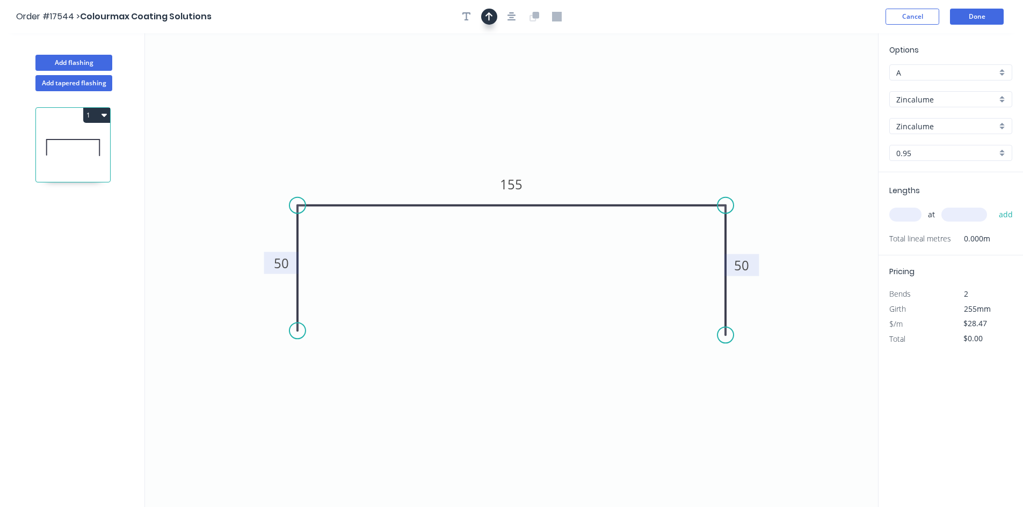
click at [492, 20] on icon "button" at bounding box center [489, 17] width 8 height 10
drag, startPoint x: 823, startPoint y: 85, endPoint x: 618, endPoint y: 167, distance: 220.2
click at [618, 167] on icon at bounding box center [621, 153] width 10 height 34
click at [769, 241] on div "Show angle" at bounding box center [781, 241] width 108 height 22
click at [711, 220] on tspan "º" at bounding box center [708, 224] width 5 height 18
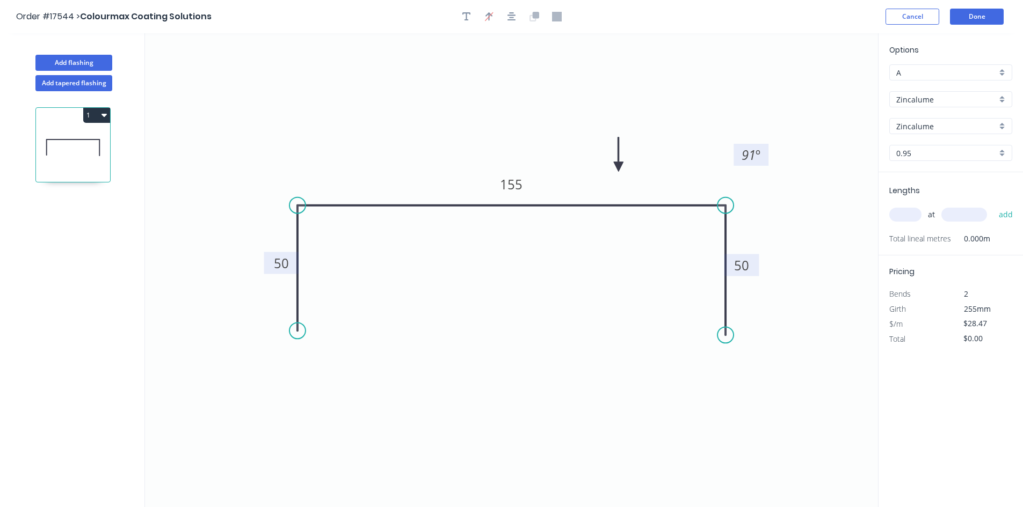
drag, startPoint x: 692, startPoint y: 217, endPoint x: 736, endPoint y: 149, distance: 81.9
click at [736, 149] on rect at bounding box center [750, 155] width 35 height 22
click at [321, 239] on div "Show angle" at bounding box center [348, 240] width 108 height 22
click at [315, 221] on tspan "?" at bounding box center [314, 224] width 6 height 18
drag, startPoint x: 331, startPoint y: 227, endPoint x: 284, endPoint y: 161, distance: 81.2
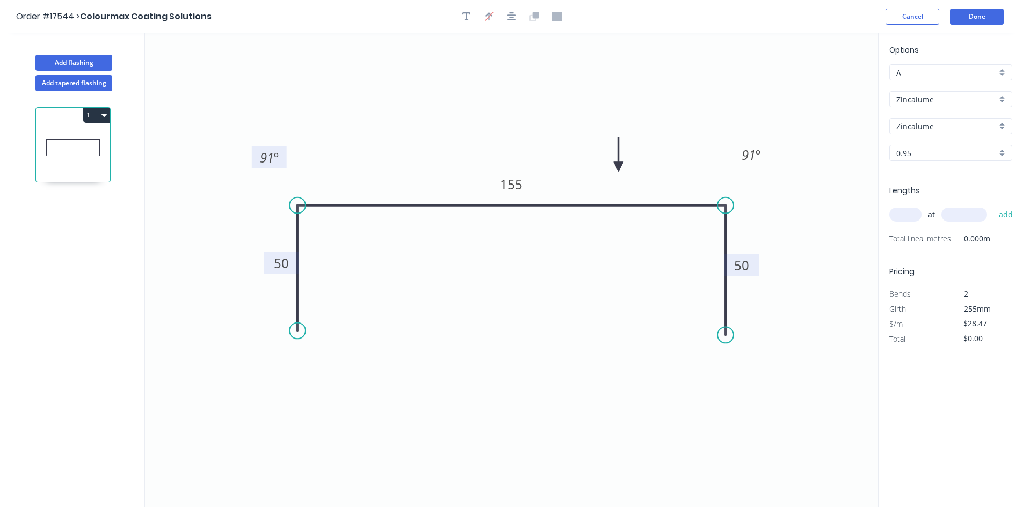
click at [284, 161] on rect at bounding box center [269, 158] width 35 height 22
drag, startPoint x: 484, startPoint y: 352, endPoint x: 503, endPoint y: 229, distance: 124.4
click at [484, 352] on icon "0 50 155 50 91 º 91 º" at bounding box center [511, 270] width 733 height 474
click at [513, 18] on icon "button" at bounding box center [511, 16] width 9 height 9
click at [910, 216] on input "text" at bounding box center [905, 215] width 32 height 14
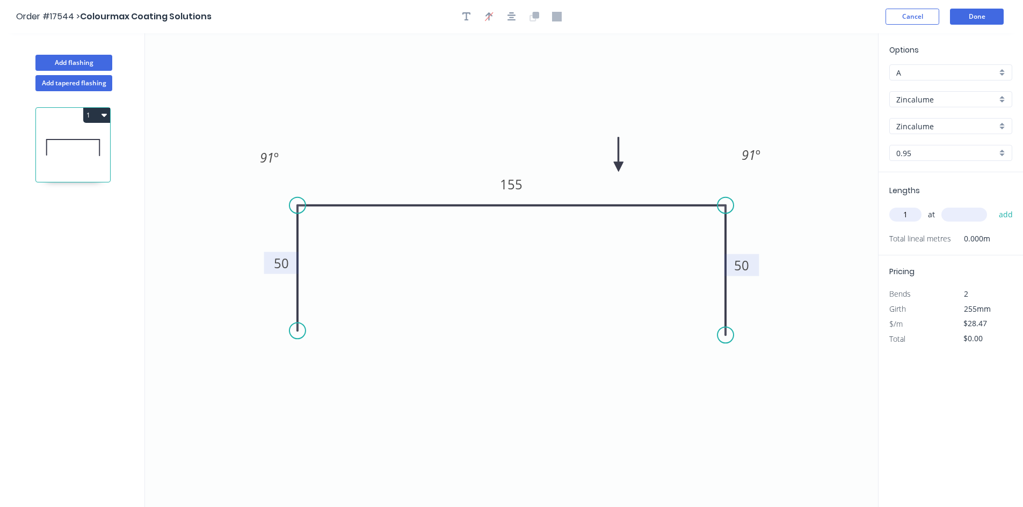
type input "1"
click at [961, 216] on input "text" at bounding box center [964, 215] width 46 height 14
type input "3385"
click at [999, 212] on button "add" at bounding box center [1005, 215] width 25 height 18
type input "$96.37"
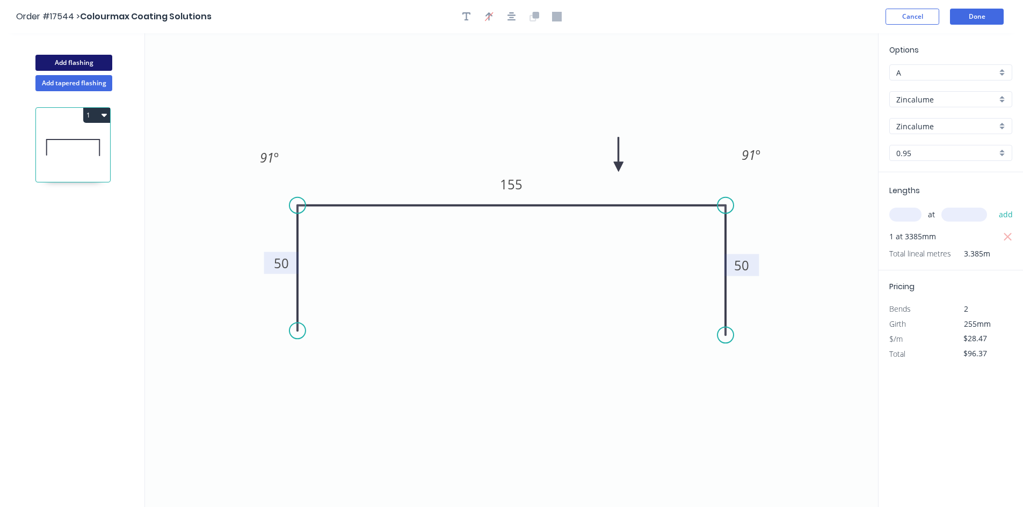
click at [73, 60] on button "Add flashing" at bounding box center [73, 63] width 77 height 16
type input "$0.00"
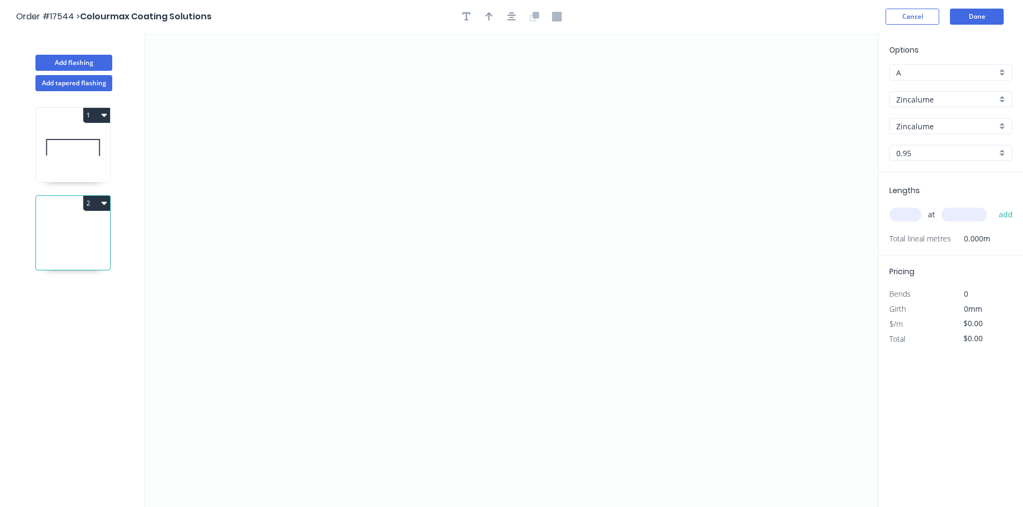
click at [934, 100] on input "Zincalume" at bounding box center [946, 99] width 100 height 11
click at [928, 121] on div "Colorbond" at bounding box center [950, 120] width 122 height 19
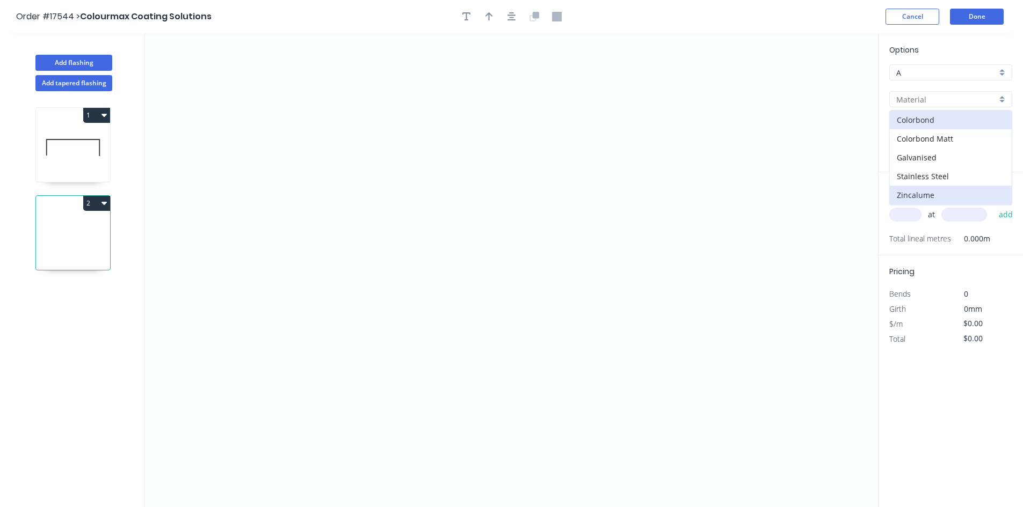
type input "Colorbond"
type input ".TBA"
type input "0.55"
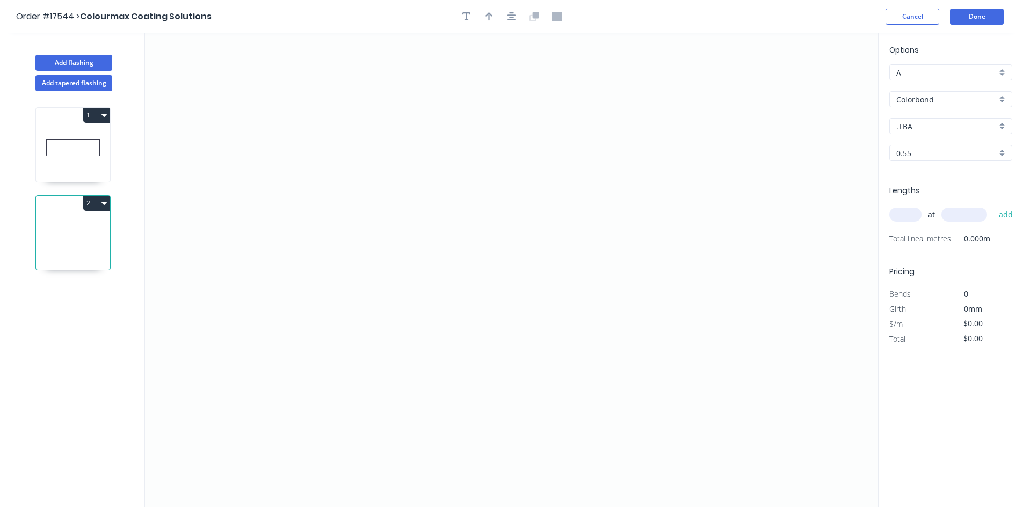
click at [935, 128] on input ".TBA" at bounding box center [946, 126] width 100 height 11
click at [946, 203] on div "Surfmist" at bounding box center [950, 200] width 122 height 19
type input "Surfmist"
click at [332, 120] on icon "0" at bounding box center [511, 270] width 733 height 474
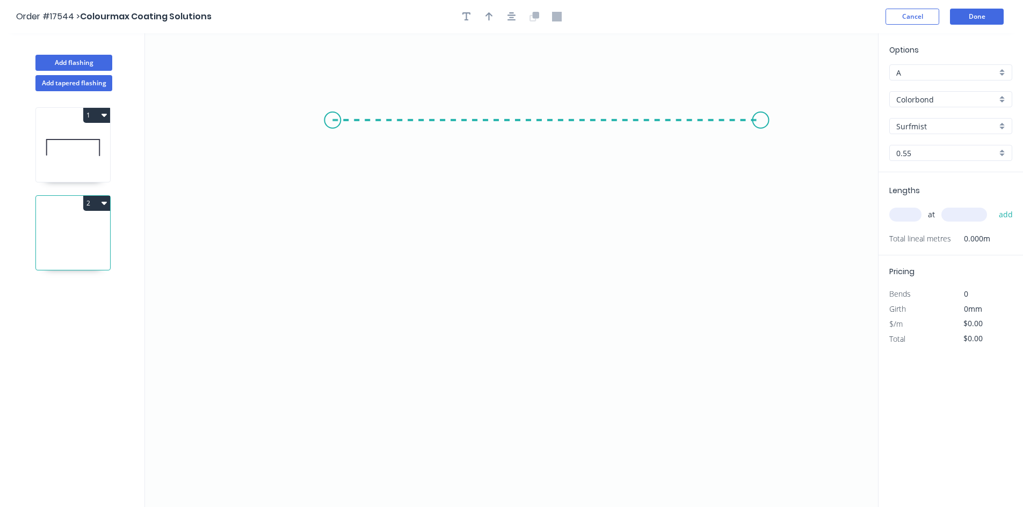
click at [761, 122] on icon "0" at bounding box center [511, 270] width 733 height 474
click at [762, 268] on icon "0 ?" at bounding box center [511, 270] width 733 height 474
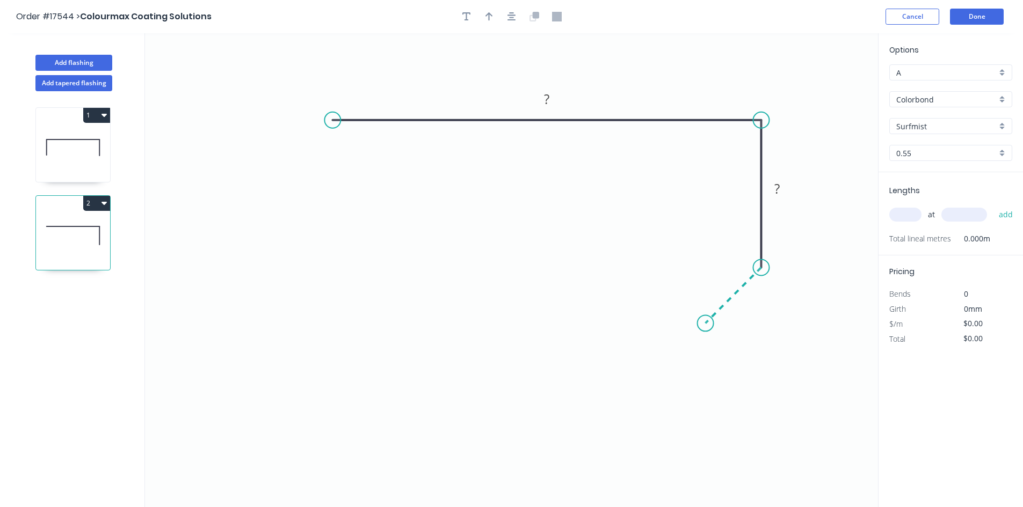
click at [705, 323] on icon at bounding box center [733, 296] width 56 height 56
click at [744, 299] on tspan "?" at bounding box center [744, 302] width 5 height 18
click at [785, 191] on rect at bounding box center [776, 189] width 21 height 15
click at [548, 98] on tspan "?" at bounding box center [546, 99] width 5 height 18
click at [512, 18] on icon "button" at bounding box center [511, 16] width 9 height 9
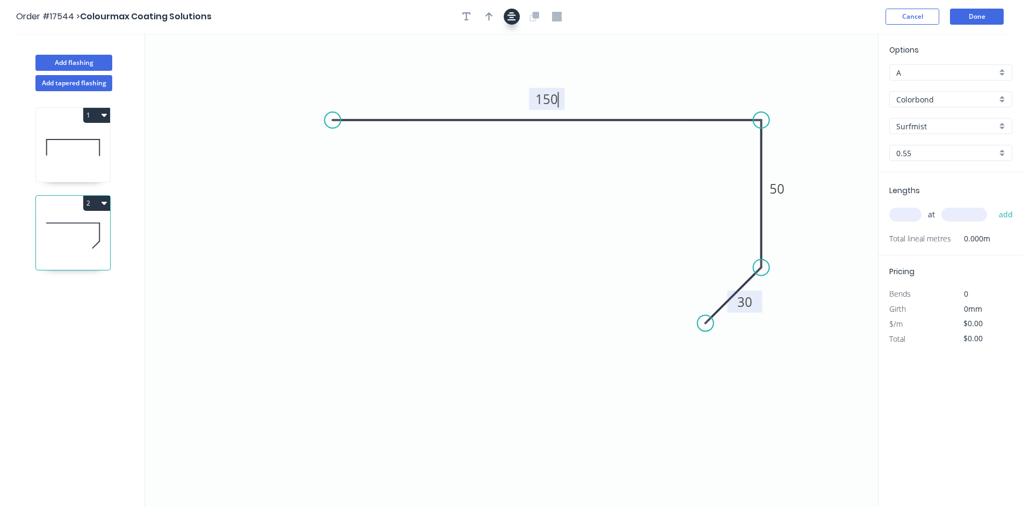
type input "$18.83"
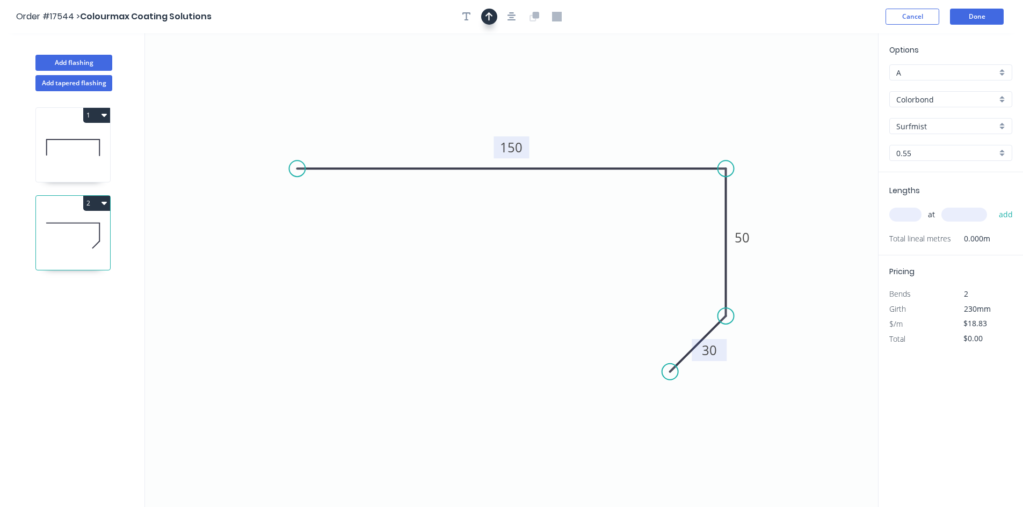
click at [488, 20] on icon "button" at bounding box center [489, 16] width 8 height 9
drag, startPoint x: 825, startPoint y: 84, endPoint x: 626, endPoint y: 103, distance: 199.0
click at [626, 103] on icon at bounding box center [627, 91] width 10 height 34
click at [758, 200] on div "Show angle" at bounding box center [782, 198] width 108 height 22
click at [698, 191] on rect at bounding box center [706, 187] width 21 height 15
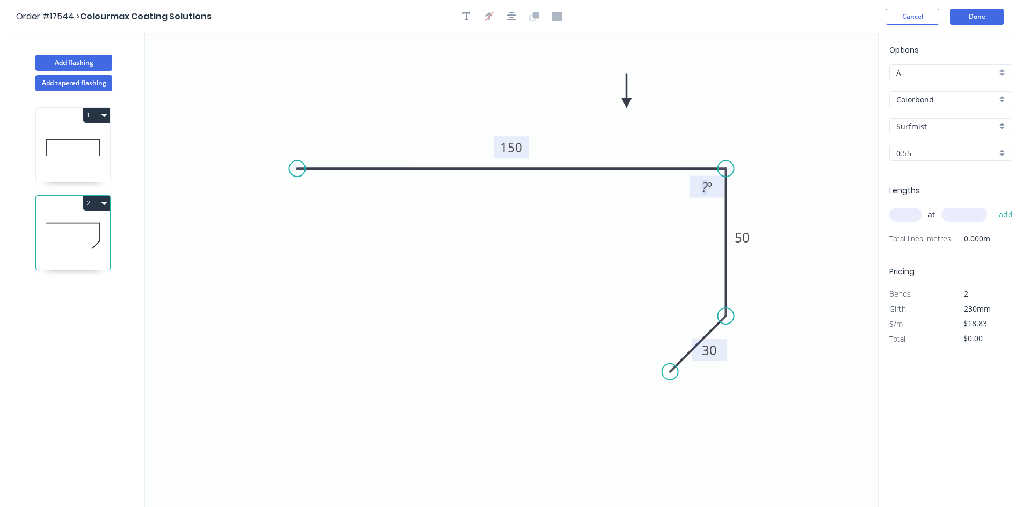
drag, startPoint x: 698, startPoint y: 191, endPoint x: 717, endPoint y: 190, distance: 18.3
click at [717, 190] on rect at bounding box center [706, 187] width 21 height 15
drag, startPoint x: 691, startPoint y: 183, endPoint x: 746, endPoint y: 116, distance: 86.2
click at [746, 120] on rect at bounding box center [754, 131] width 35 height 22
click at [755, 351] on div "Show angle" at bounding box center [786, 355] width 108 height 22
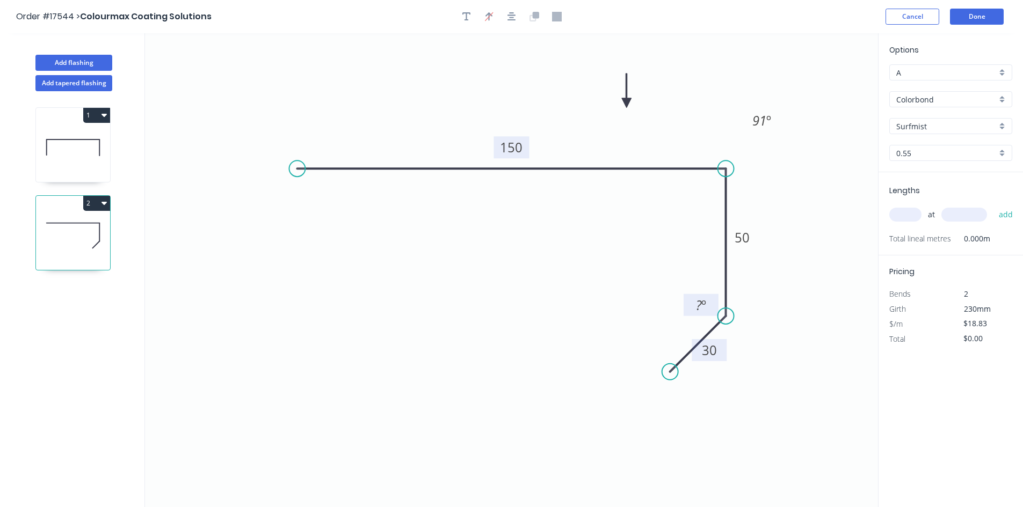
click at [697, 307] on tspan "?" at bounding box center [699, 305] width 6 height 18
drag, startPoint x: 687, startPoint y: 298, endPoint x: 783, endPoint y: 326, distance: 100.1
click at [783, 326] on rect at bounding box center [796, 333] width 35 height 22
click at [799, 390] on icon "0 150 50 30 91 º 45 º" at bounding box center [511, 270] width 733 height 474
click at [908, 219] on input "text" at bounding box center [905, 215] width 32 height 14
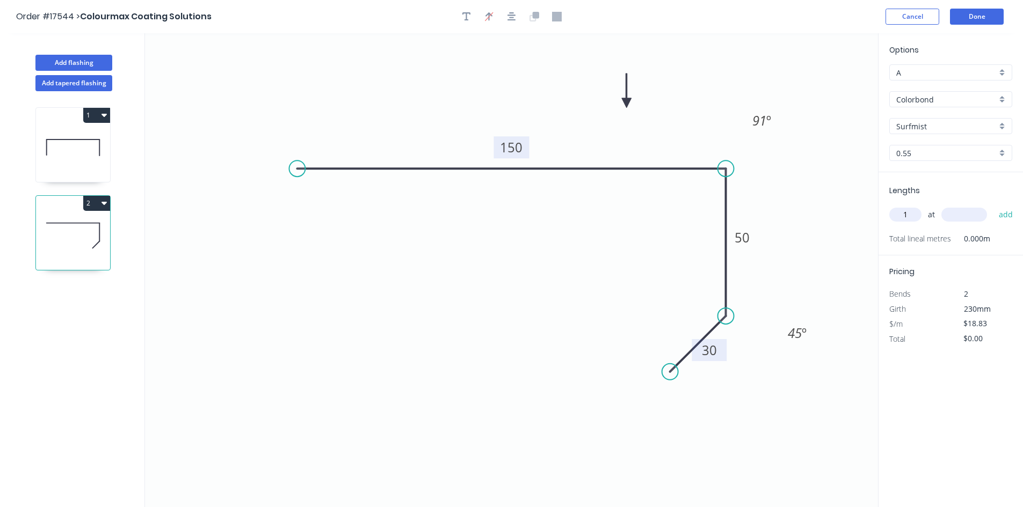
type input "1"
click at [957, 214] on input "text" at bounding box center [964, 215] width 46 height 14
type input "3385"
click at [1003, 216] on button "add" at bounding box center [1005, 215] width 25 height 18
type input "$63.74"
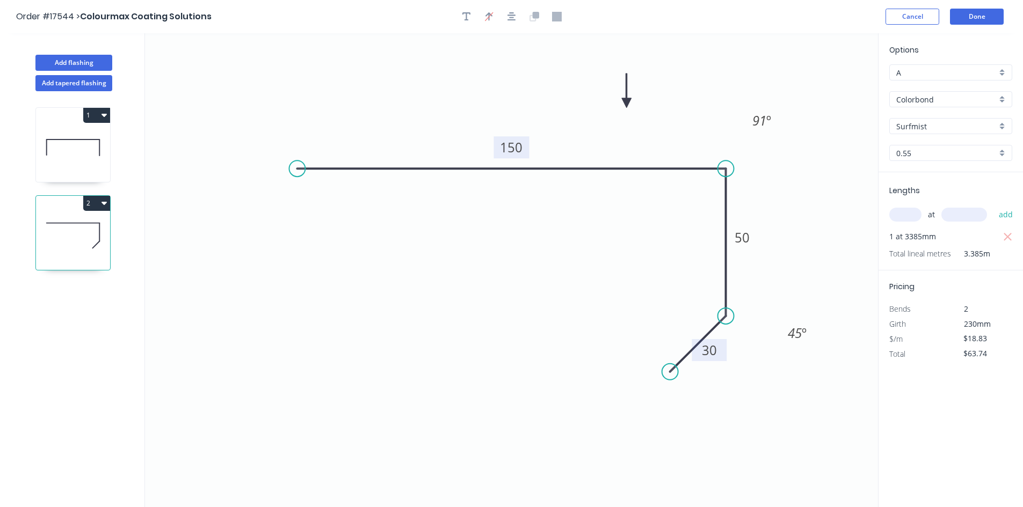
click at [93, 159] on icon at bounding box center [73, 147] width 74 height 69
type input "Zincalume"
type input "0.95"
type input "$28.47"
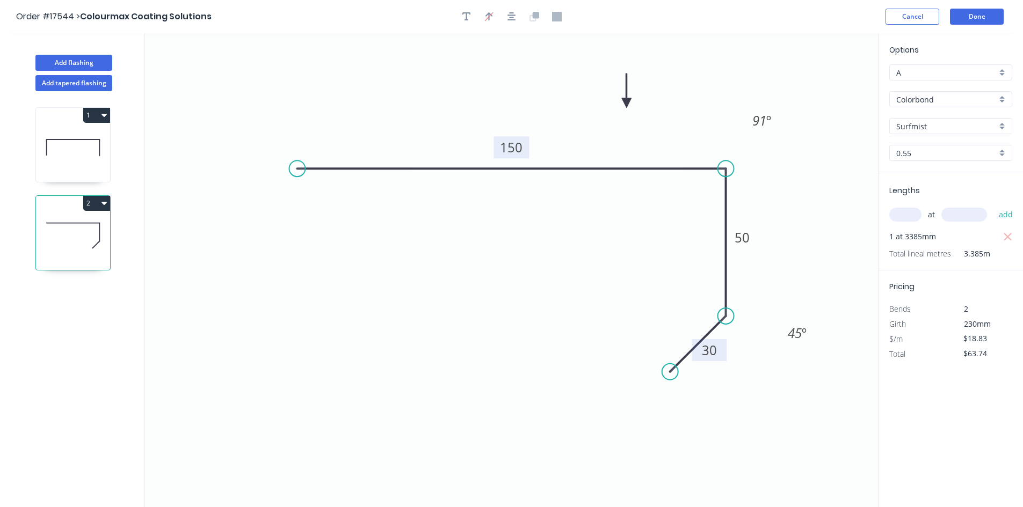
type input "$96.37"
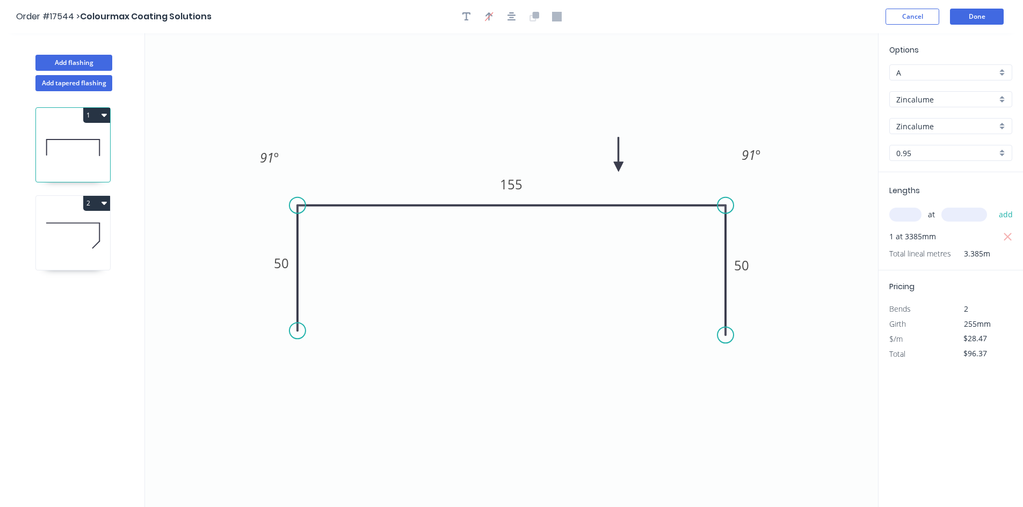
click at [85, 209] on button "2" at bounding box center [96, 203] width 27 height 15
click at [57, 209] on div "2" at bounding box center [73, 203] width 74 height 15
type input "Colorbond"
type input "Surfmist"
type input "0.55"
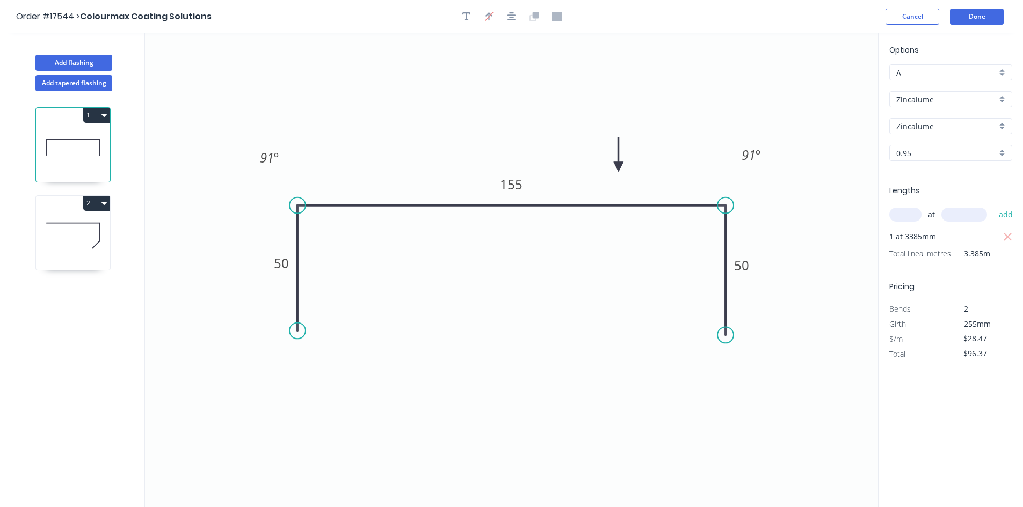
type input "$18.83"
type input "$63.74"
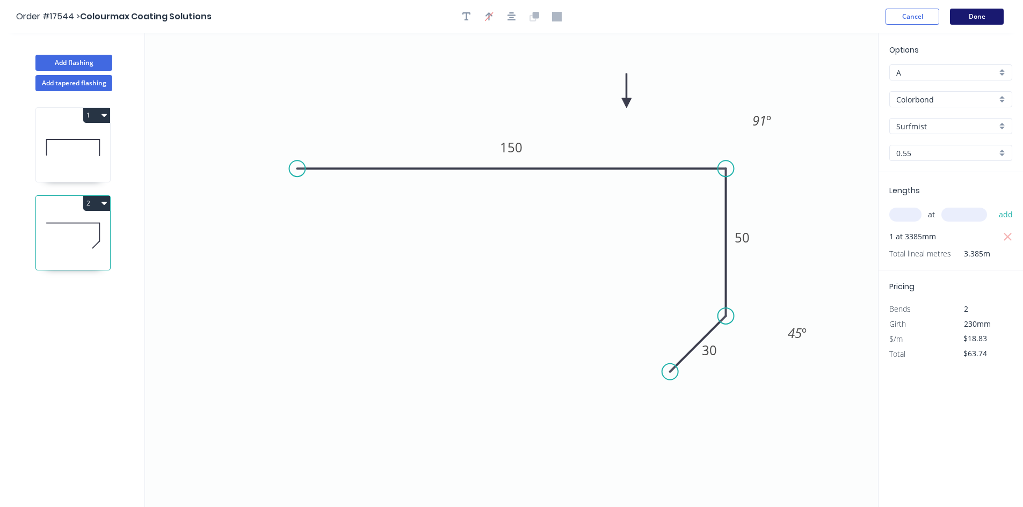
click at [982, 21] on button "Done" at bounding box center [977, 17] width 54 height 16
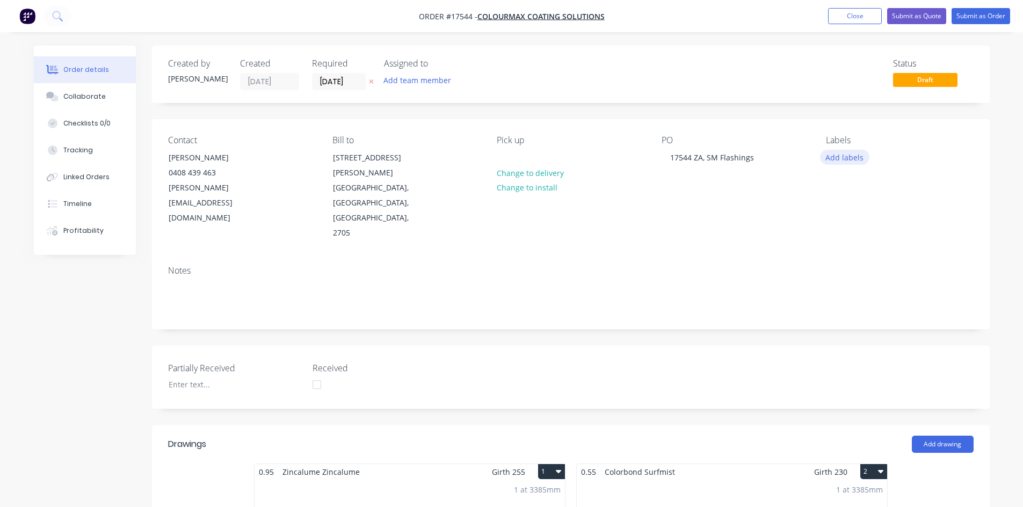
click at [841, 163] on button "Add labels" at bounding box center [844, 157] width 49 height 14
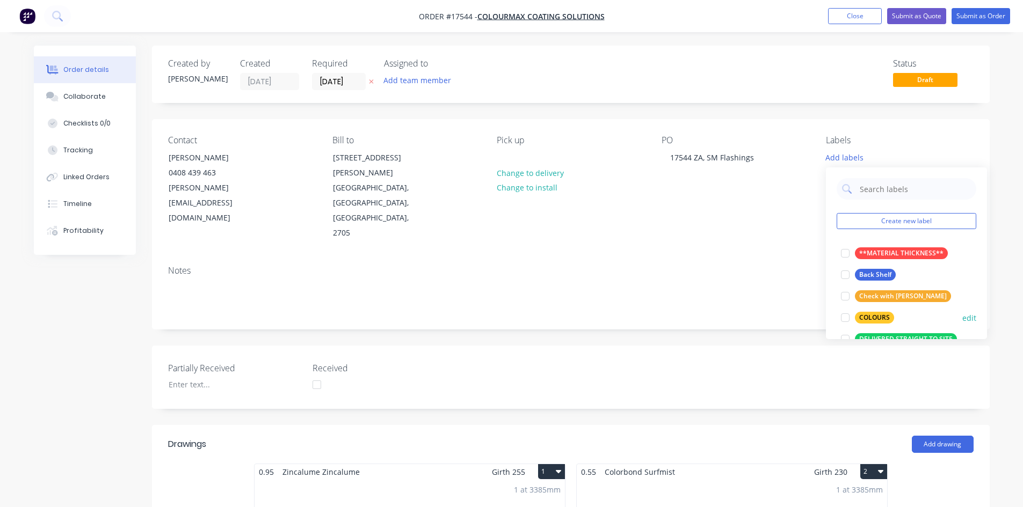
click at [844, 319] on div at bounding box center [844, 317] width 21 height 21
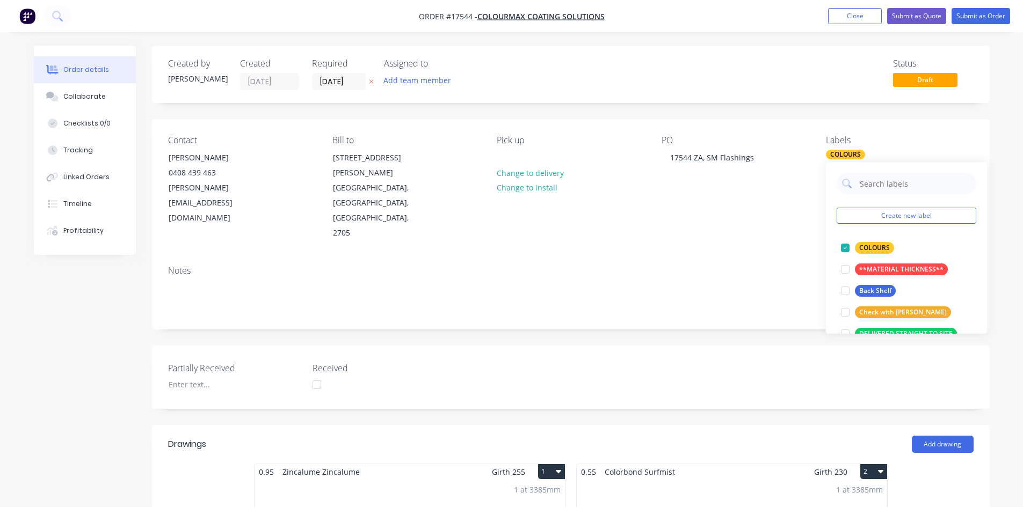
click at [730, 201] on div "Contact [PERSON_NAME] [PHONE_NUMBER] [PERSON_NAME][EMAIL_ADDRESS][DOMAIN_NAME] …" at bounding box center [570, 188] width 837 height 138
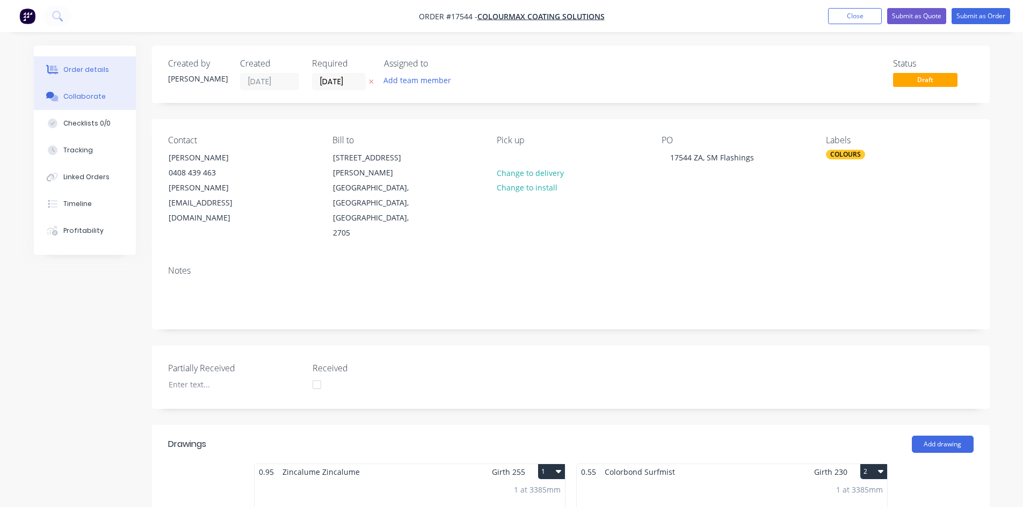
click at [97, 99] on div "Collaborate" at bounding box center [84, 97] width 42 height 10
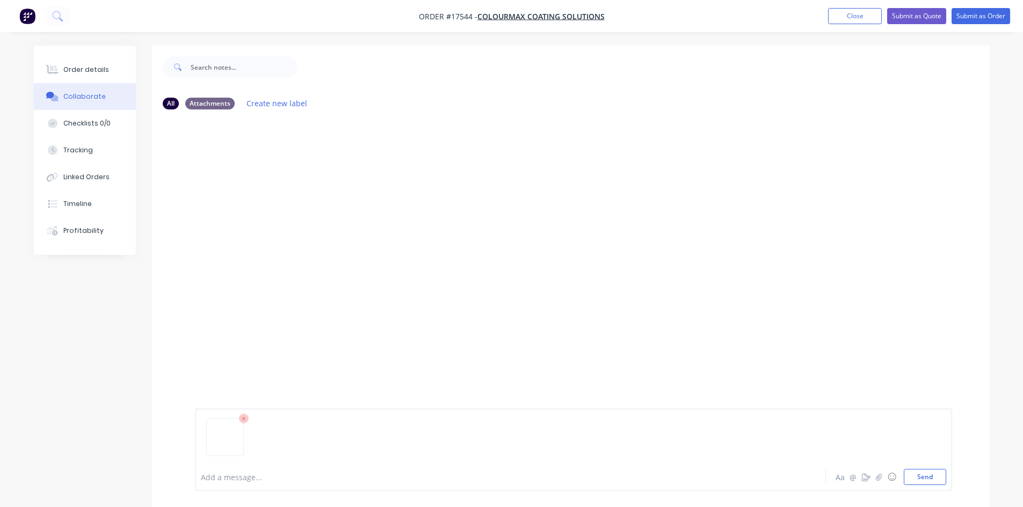
drag, startPoint x: 925, startPoint y: 475, endPoint x: 908, endPoint y: 466, distance: 19.0
click at [925, 475] on button "Send" at bounding box center [924, 477] width 42 height 16
click at [106, 73] on button "Order details" at bounding box center [85, 69] width 102 height 27
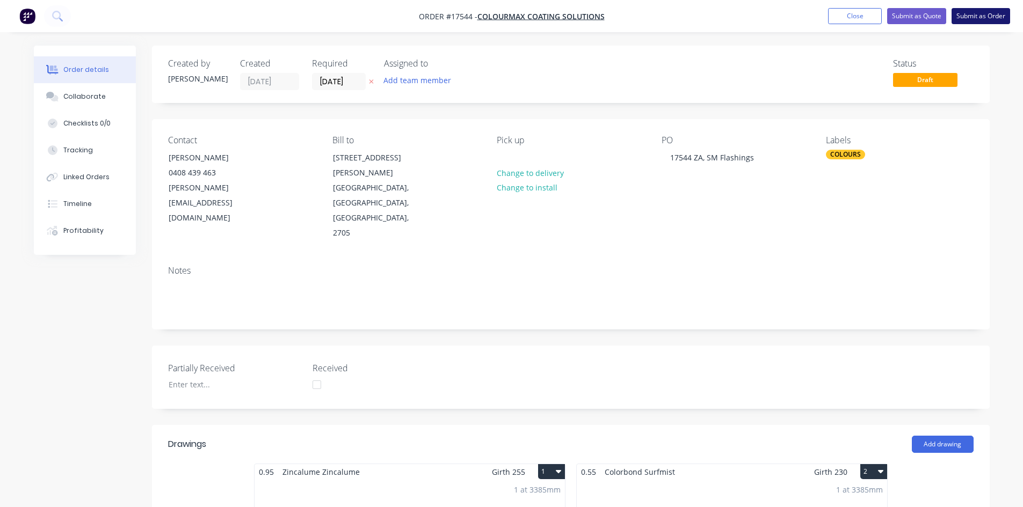
click at [983, 19] on button "Submit as Order" at bounding box center [980, 16] width 59 height 16
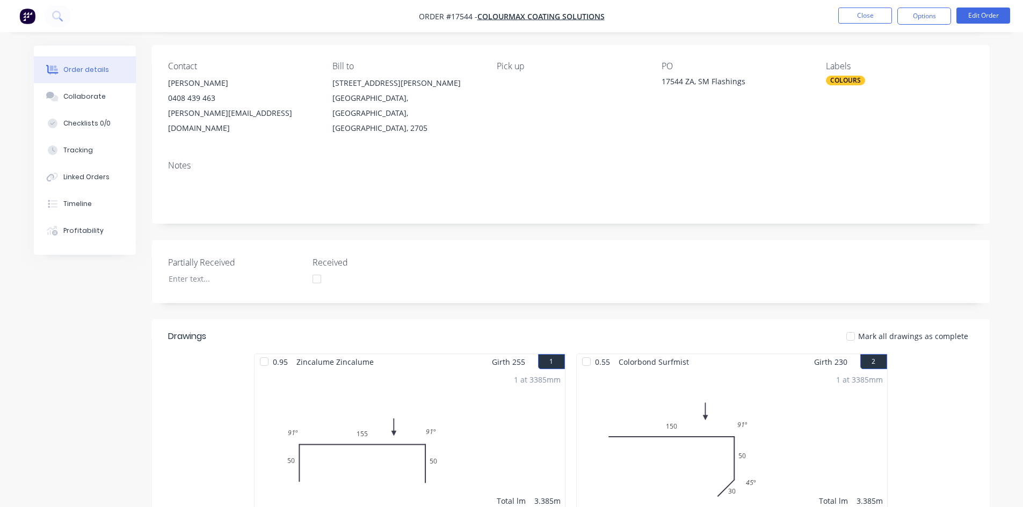
scroll to position [161, 0]
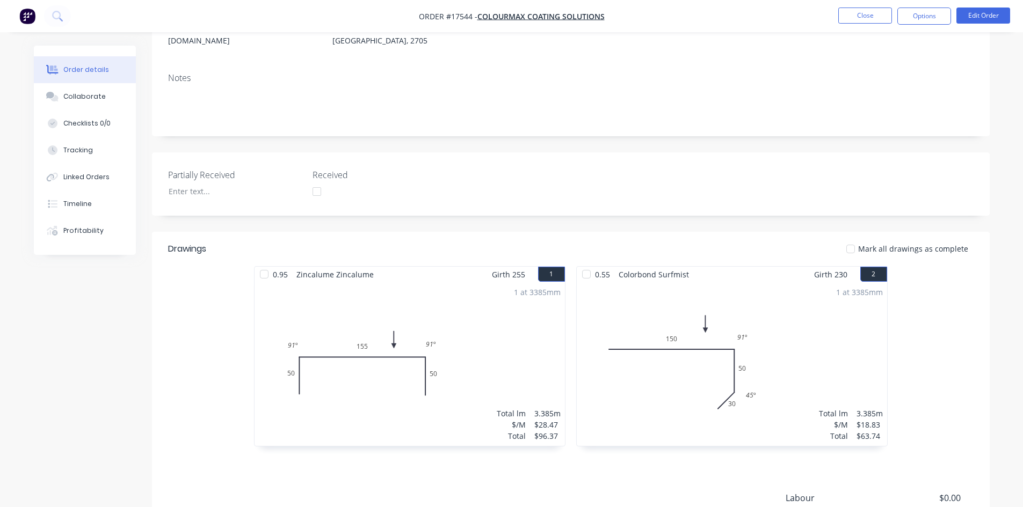
click at [568, 266] on div "0.95 Zincalume Zincalume Girth 255 1 0 50 155 50 91 º 91 º 0 50 155 50 91 º 91 …" at bounding box center [410, 361] width 322 height 191
click at [85, 204] on div "Timeline" at bounding box center [77, 204] width 28 height 10
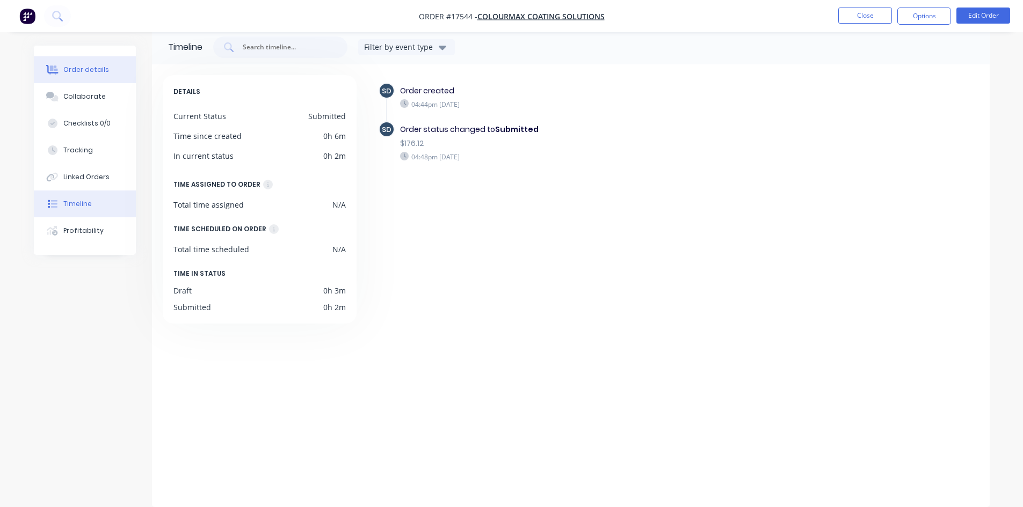
click at [94, 69] on div "Order details" at bounding box center [86, 70] width 46 height 10
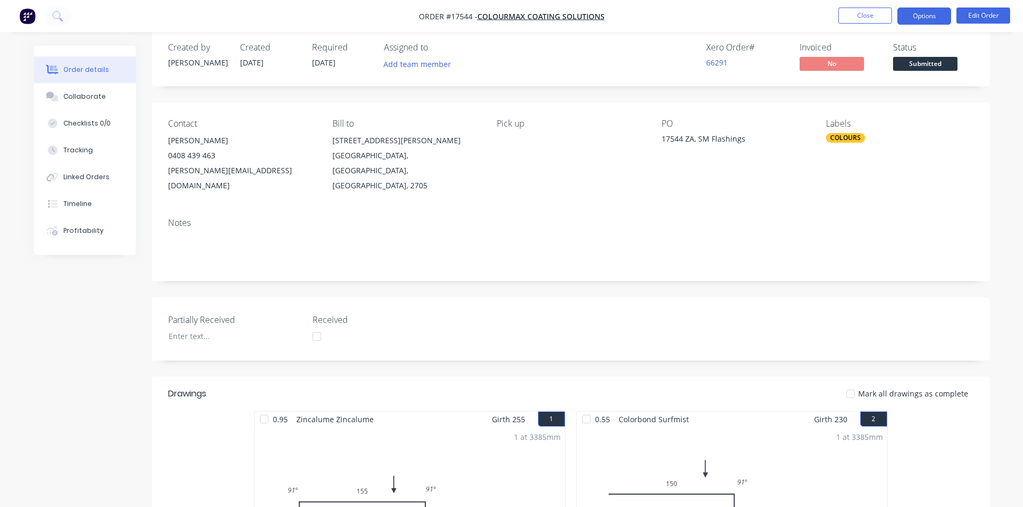
click at [925, 13] on button "Options" at bounding box center [924, 16] width 54 height 17
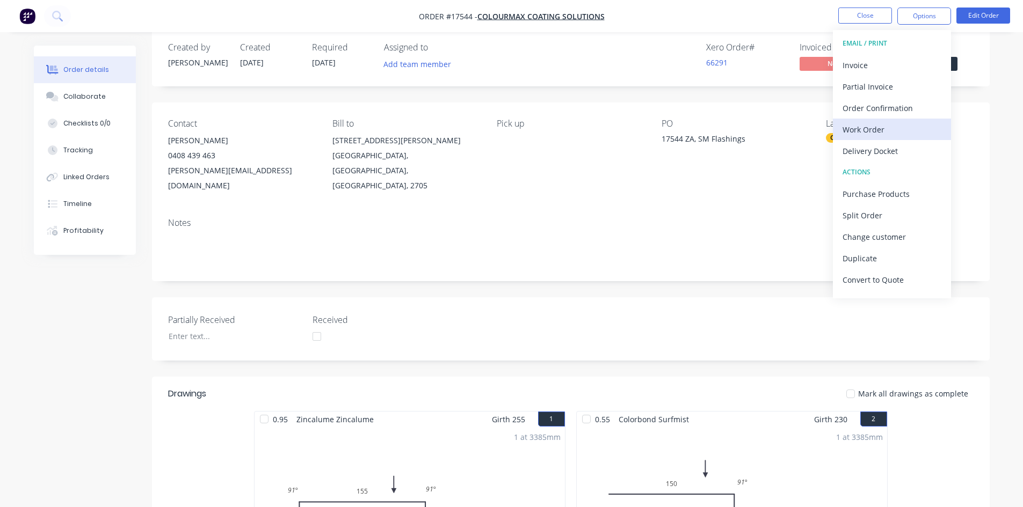
click at [896, 122] on div "Work Order" at bounding box center [891, 130] width 99 height 16
click at [892, 127] on div "Custom" at bounding box center [891, 130] width 99 height 16
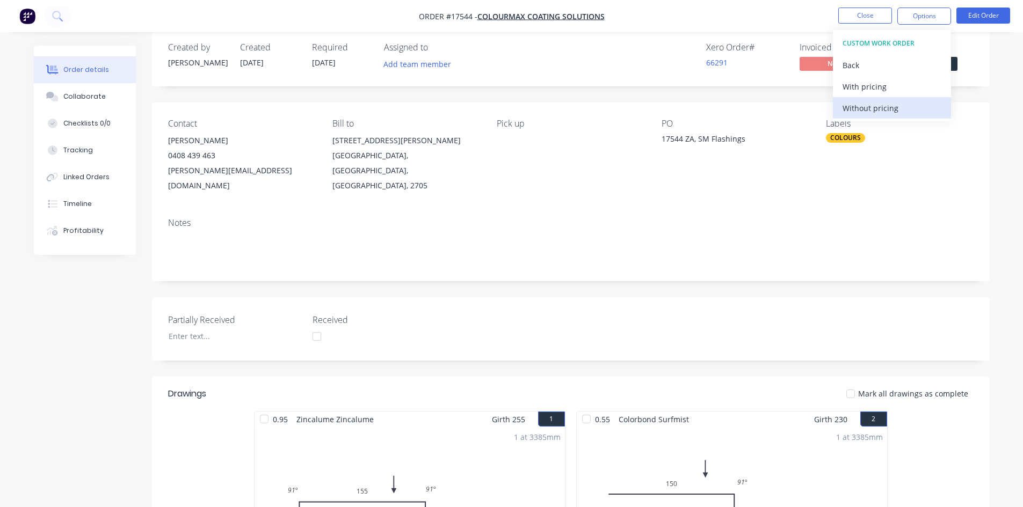
click at [891, 103] on div "Without pricing" at bounding box center [891, 108] width 99 height 16
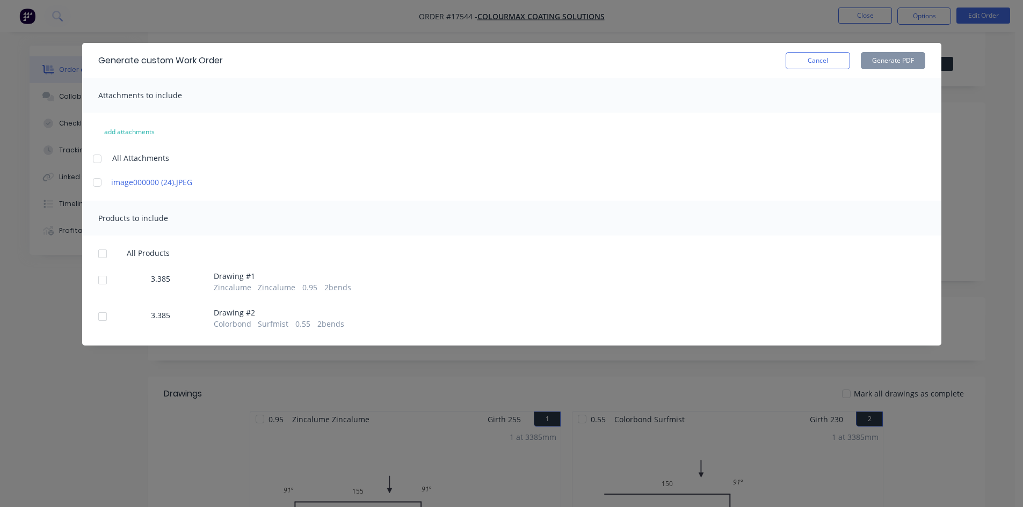
click at [96, 155] on div at bounding box center [96, 158] width 21 height 21
click at [106, 254] on div at bounding box center [102, 253] width 21 height 21
click at [870, 55] on button "Generate PDF" at bounding box center [892, 60] width 64 height 17
click at [811, 67] on button "Cancel" at bounding box center [817, 60] width 64 height 17
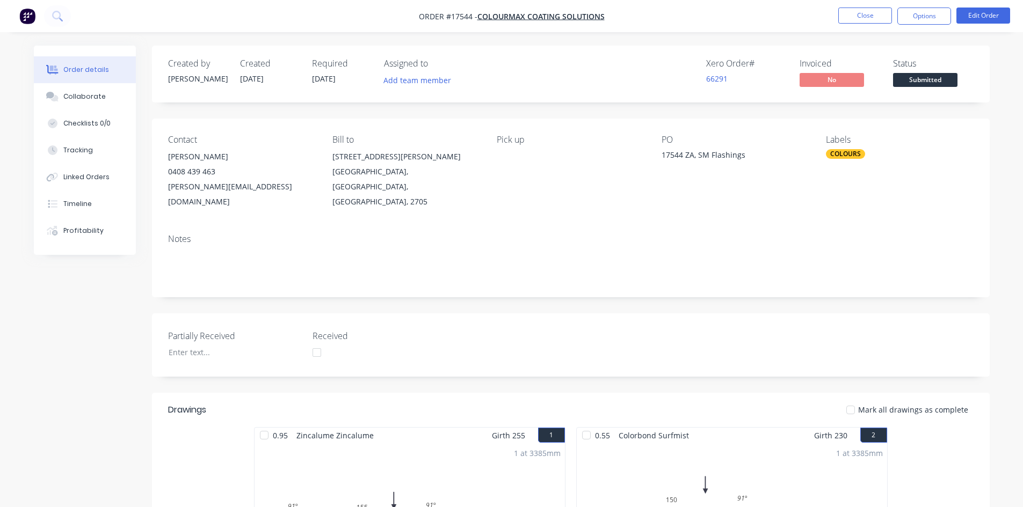
click at [581, 116] on div "Created by [PERSON_NAME] Created [DATE] Required [DATE] Assigned to Add team me…" at bounding box center [570, 420] width 837 height 748
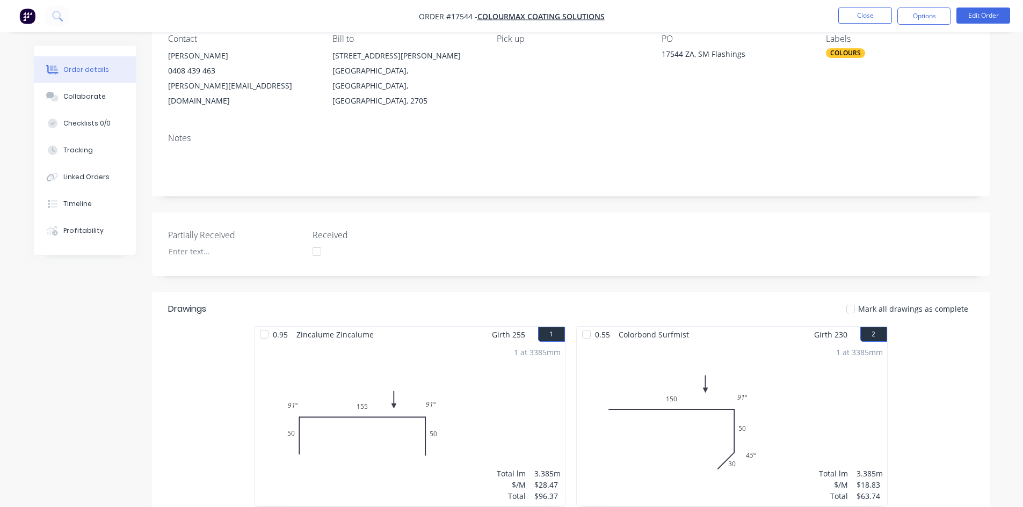
scroll to position [19, 0]
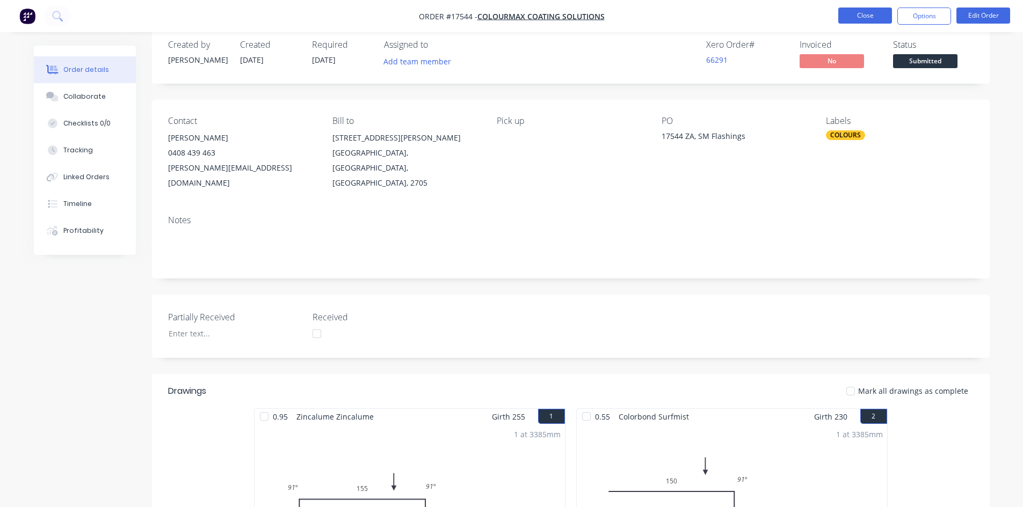
click at [870, 13] on button "Close" at bounding box center [865, 16] width 54 height 16
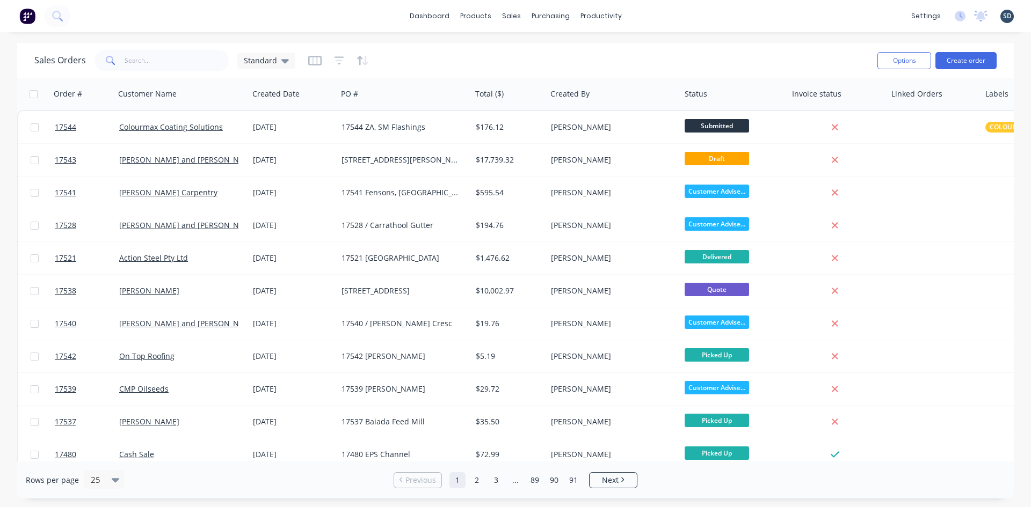
click at [654, 14] on div "dashboard products sales purchasing productivity dashboard products Product Cat…" at bounding box center [515, 16] width 1031 height 32
click at [650, 14] on div "dashboard products sales purchasing productivity dashboard products Product Cat…" at bounding box center [515, 16] width 1031 height 32
click at [656, 14] on div "dashboard products sales purchasing productivity dashboard products Product Cat…" at bounding box center [515, 16] width 1031 height 32
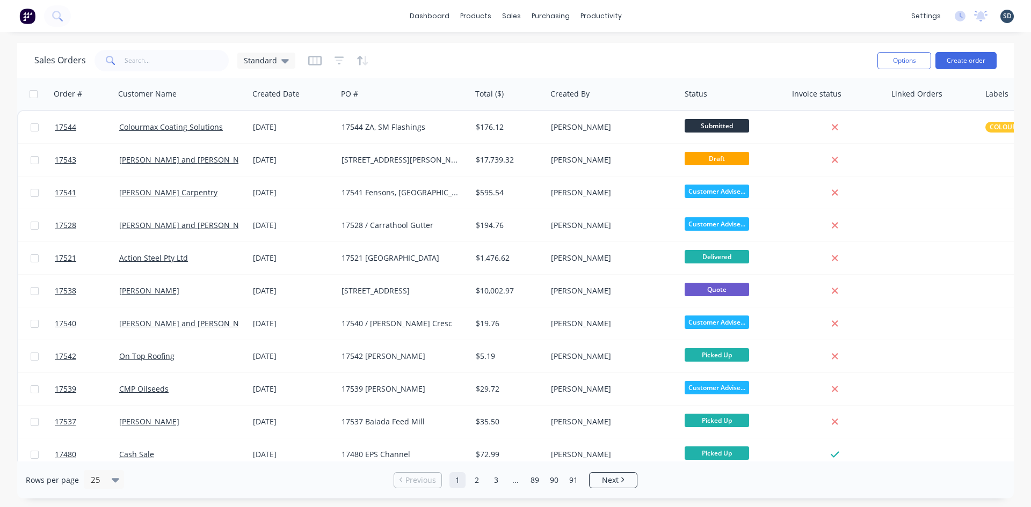
click at [656, 14] on div "dashboard products sales purchasing productivity dashboard products Product Cat…" at bounding box center [515, 16] width 1031 height 32
click at [652, 14] on div "dashboard products sales purchasing productivity dashboard products Product Cat…" at bounding box center [515, 16] width 1031 height 32
click at [658, 14] on div "dashboard products sales purchasing productivity dashboard products Product Cat…" at bounding box center [515, 16] width 1031 height 32
click at [658, 13] on div "dashboard products sales purchasing productivity dashboard products Product Cat…" at bounding box center [515, 16] width 1031 height 32
click at [656, 14] on div "dashboard products sales purchasing productivity dashboard products Product Cat…" at bounding box center [515, 16] width 1031 height 32
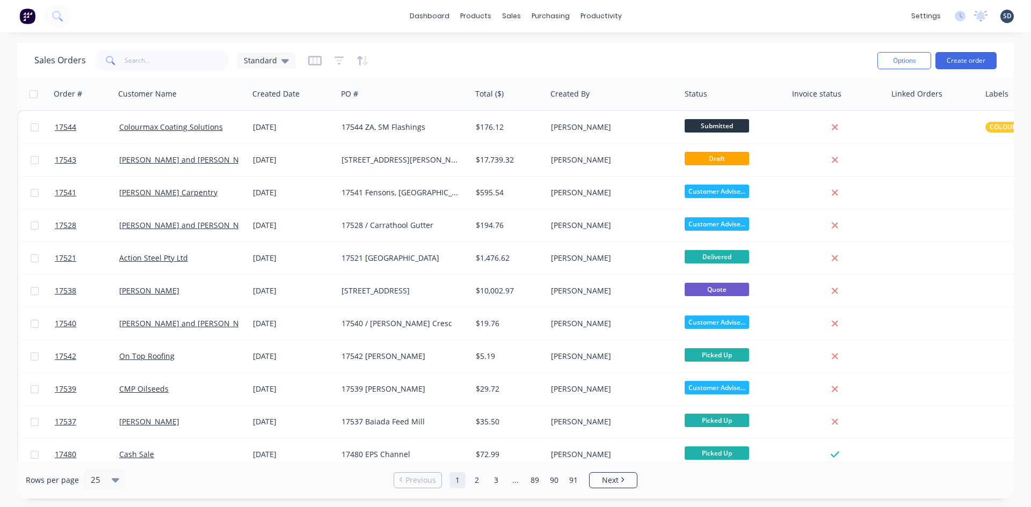
click at [655, 14] on div "dashboard products sales purchasing productivity dashboard products Product Cat…" at bounding box center [515, 16] width 1031 height 32
click at [655, 15] on div "dashboard products sales purchasing productivity dashboard products Product Cat…" at bounding box center [515, 16] width 1031 height 32
click at [655, 16] on div "dashboard products sales purchasing productivity dashboard products Product Cat…" at bounding box center [515, 16] width 1031 height 32
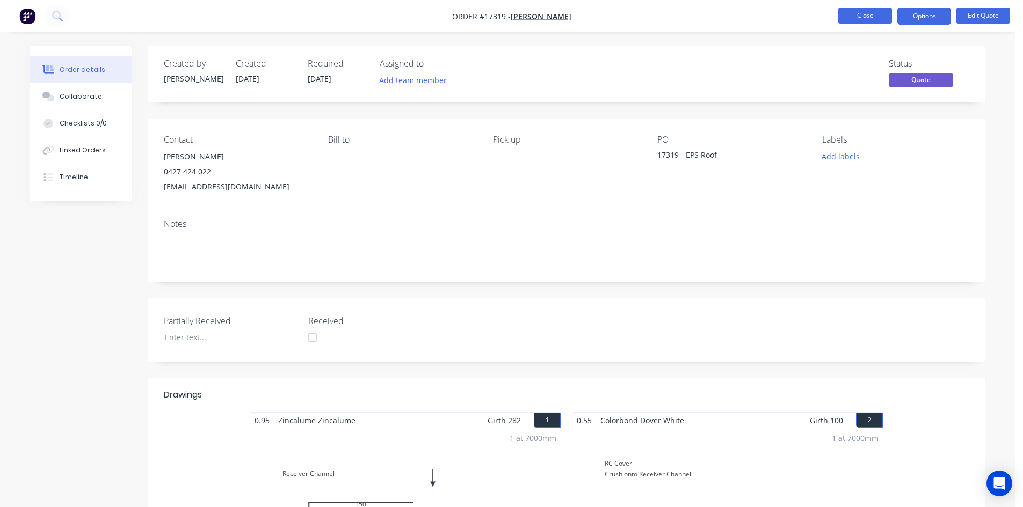
click at [865, 10] on button "Close" at bounding box center [865, 16] width 54 height 16
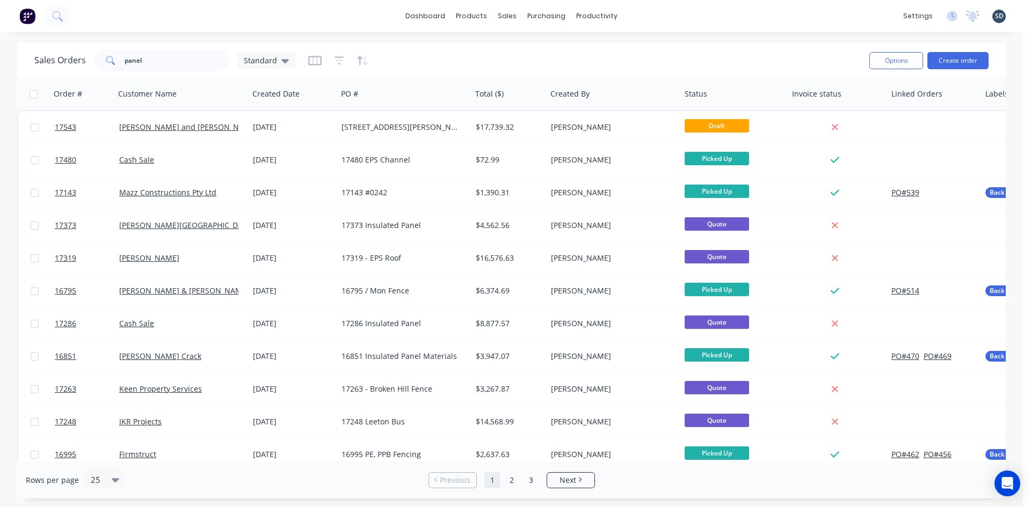
click at [651, 16] on div "dashboard products sales purchasing productivity dashboard products Product Cat…" at bounding box center [511, 16] width 1023 height 32
click at [650, 15] on div "dashboard products sales purchasing productivity dashboard products Product Cat…" at bounding box center [511, 16] width 1023 height 32
click at [649, 14] on div "dashboard products sales purchasing productivity dashboard products Product Cat…" at bounding box center [511, 16] width 1023 height 32
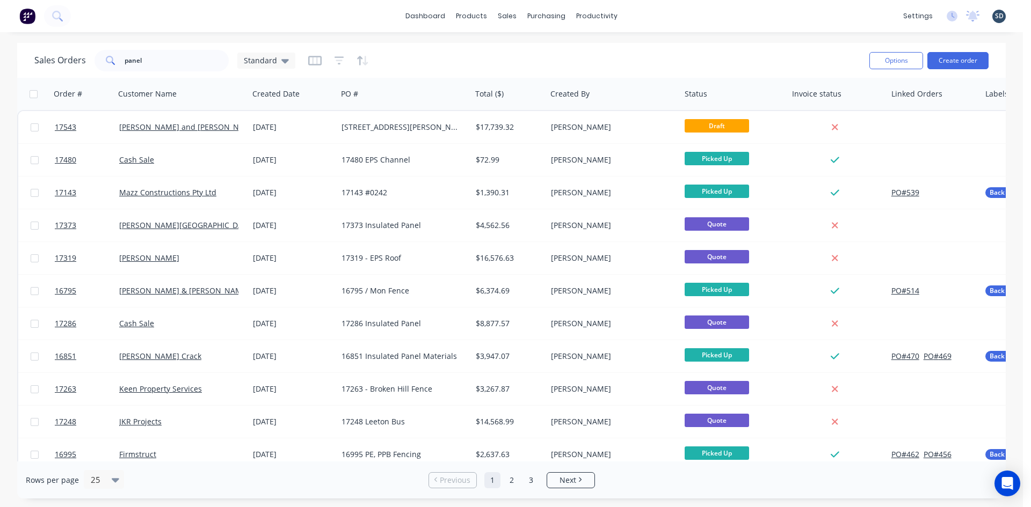
click at [649, 14] on div "dashboard products sales purchasing productivity dashboard products Product Cat…" at bounding box center [511, 16] width 1023 height 32
click at [239, 23] on div "dashboard products sales purchasing productivity dashboard products Product Cat…" at bounding box center [511, 16] width 1023 height 32
click at [675, 14] on div "dashboard products sales purchasing productivity dashboard products Product Cat…" at bounding box center [511, 16] width 1023 height 32
